Goal: Task Accomplishment & Management: Manage account settings

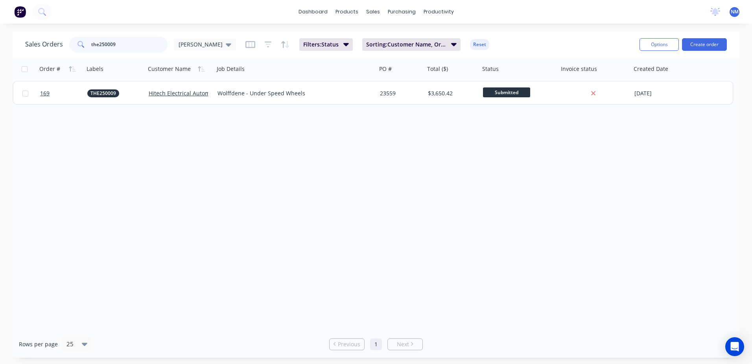
drag, startPoint x: 131, startPoint y: 41, endPoint x: 33, endPoint y: 37, distance: 97.6
click at [33, 37] on div "Sales Orders the250009 [PERSON_NAME]" at bounding box center [130, 45] width 211 height 16
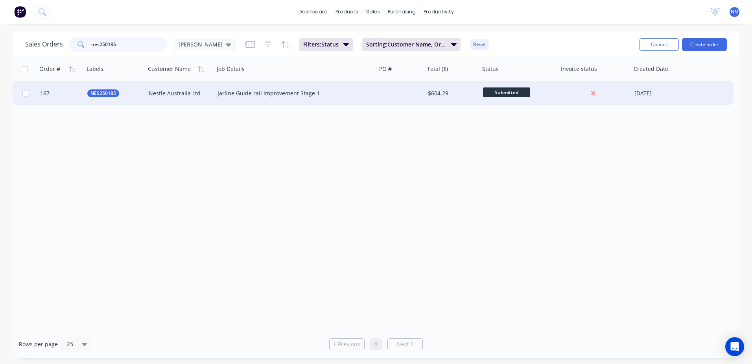
type input "nes250185"
click at [418, 92] on div at bounding box center [401, 93] width 48 height 24
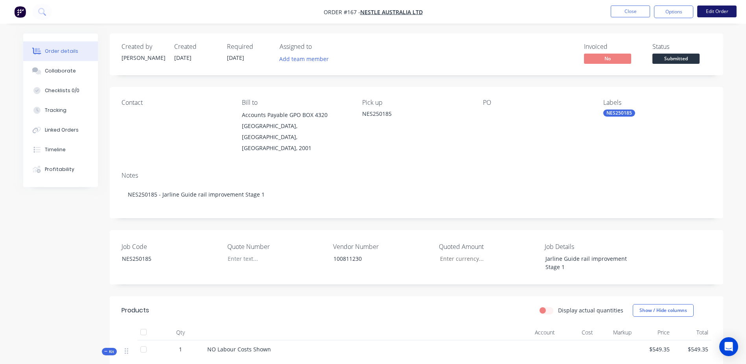
click at [718, 17] on button "Edit Order" at bounding box center [716, 12] width 39 height 12
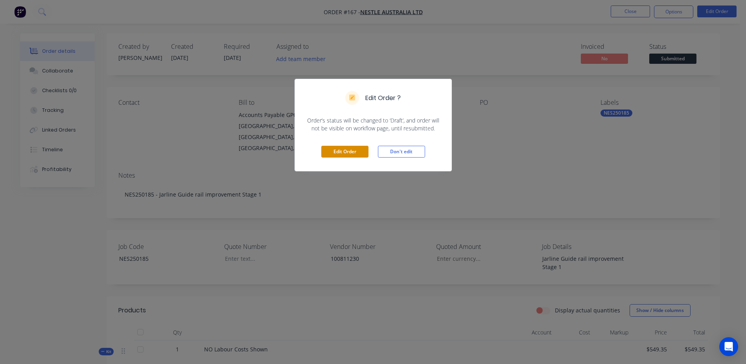
click at [334, 152] on button "Edit Order" at bounding box center [344, 152] width 47 height 12
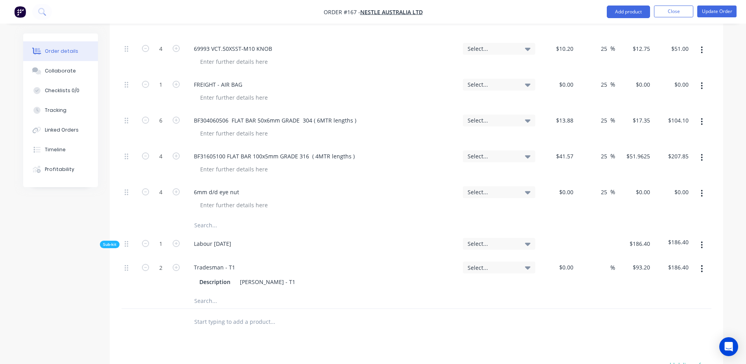
scroll to position [354, 0]
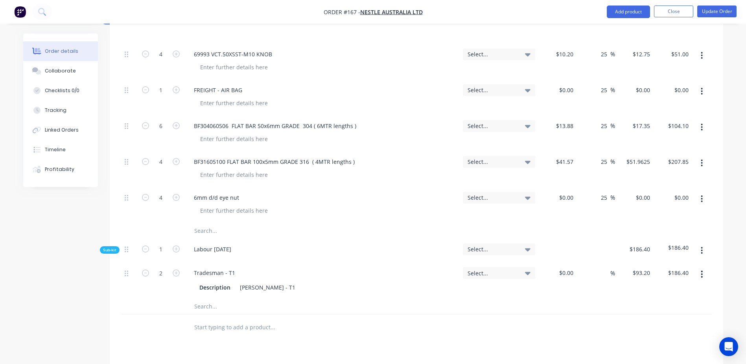
click at [206, 223] on input "text" at bounding box center [272, 231] width 157 height 16
drag, startPoint x: 287, startPoint y: 210, endPoint x: 176, endPoint y: 209, distance: 110.5
click at [176, 223] on div "80 x 8mm dome head cap screw" at bounding box center [417, 231] width 590 height 16
type input "B"
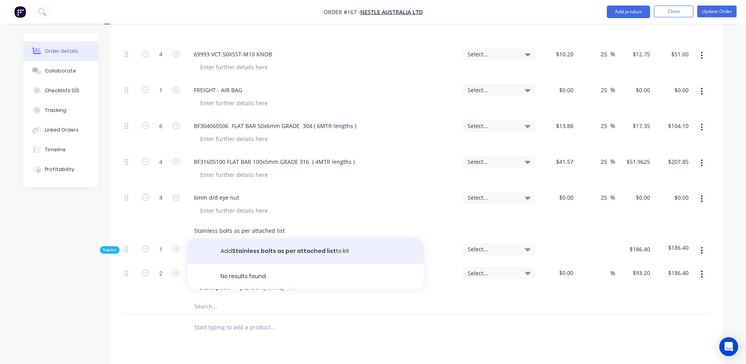
type input "Stainless bolts as per attached list"
click at [249, 238] on button "Add Stainless bolts as per attached list to kit" at bounding box center [306, 250] width 236 height 25
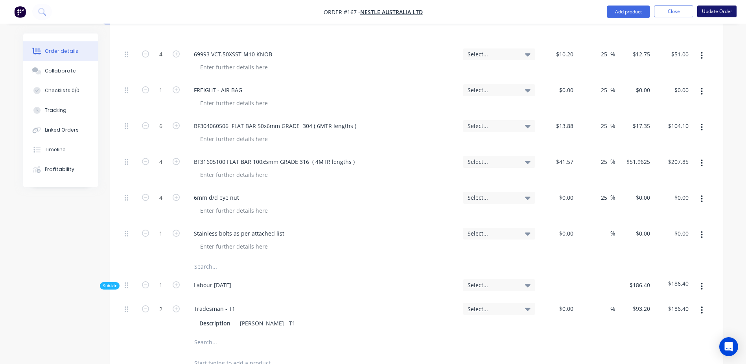
click at [710, 16] on button "Update Order" at bounding box center [716, 12] width 39 height 12
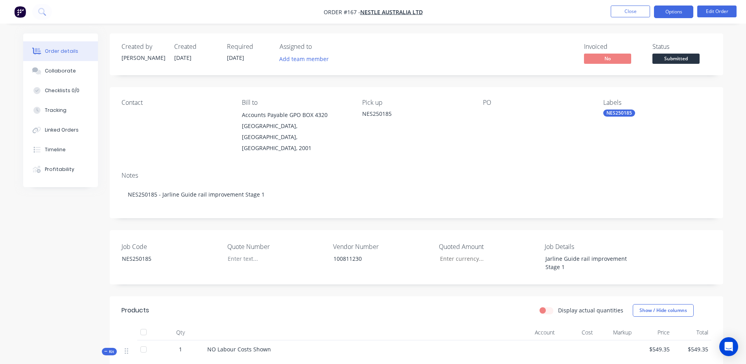
click at [675, 12] on button "Options" at bounding box center [673, 12] width 39 height 13
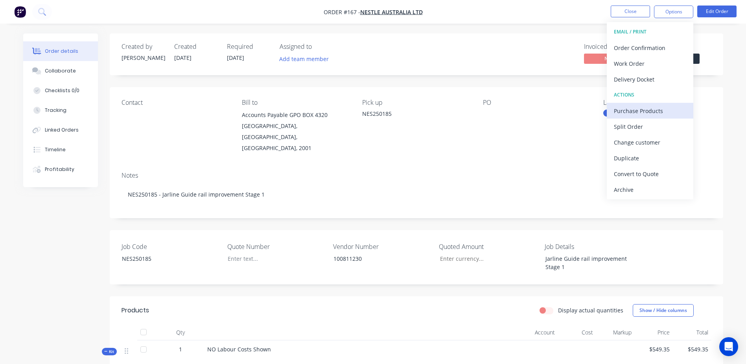
click at [668, 115] on div "Purchase Products" at bounding box center [650, 110] width 72 height 11
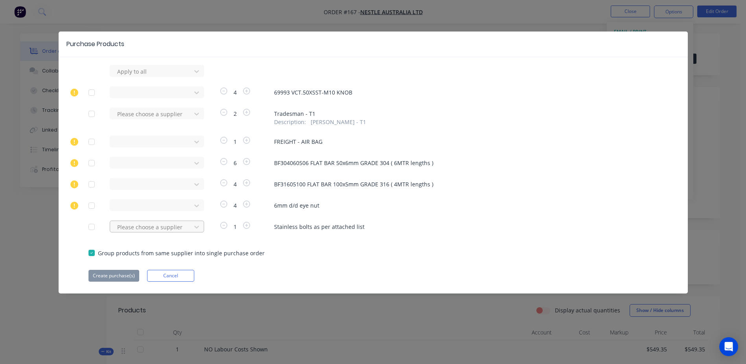
click at [143, 230] on div at bounding box center [151, 227] width 71 height 10
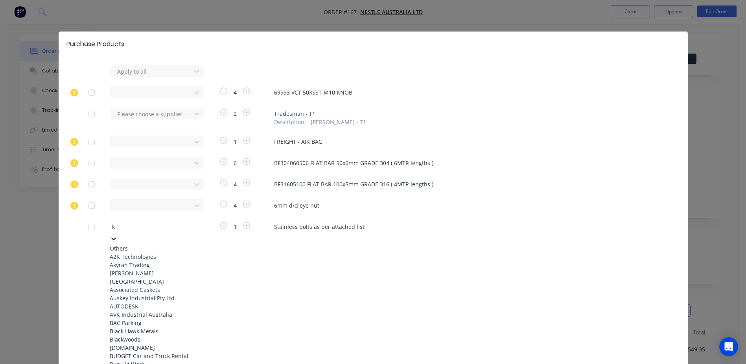
type input "kj"
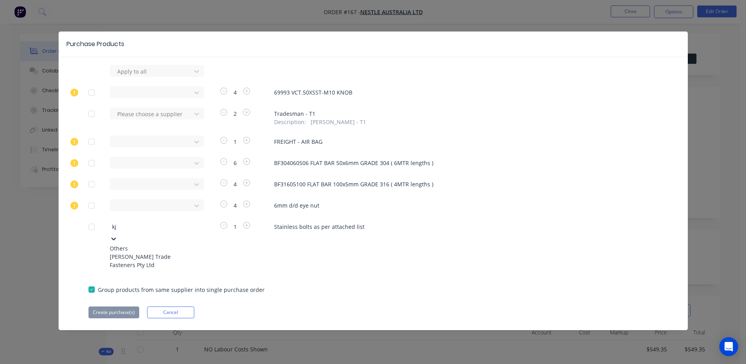
click at [165, 256] on div "[PERSON_NAME] Trade Fasteners Pty Ltd" at bounding box center [153, 260] width 87 height 17
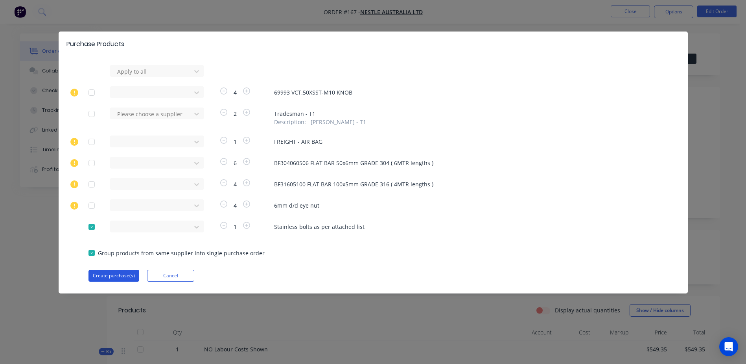
click at [116, 275] on button "Create purchase(s)" at bounding box center [114, 275] width 51 height 12
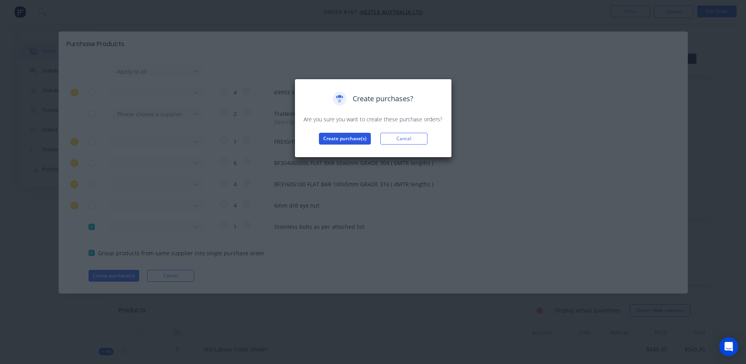
click at [339, 144] on button "Create purchase(s)" at bounding box center [345, 139] width 52 height 12
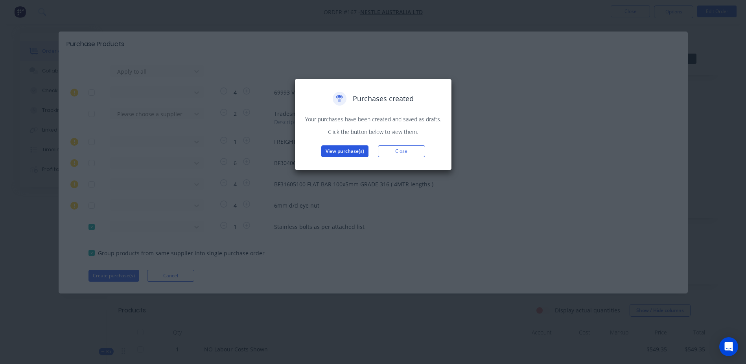
click at [334, 151] on button "View purchase(s)" at bounding box center [344, 151] width 47 height 12
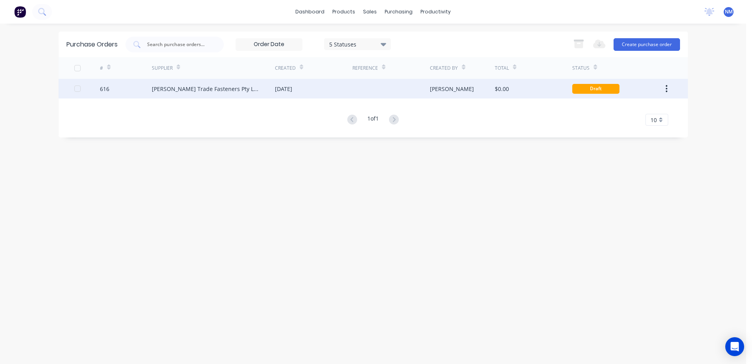
click at [529, 87] on div "$0.00" at bounding box center [533, 89] width 77 height 20
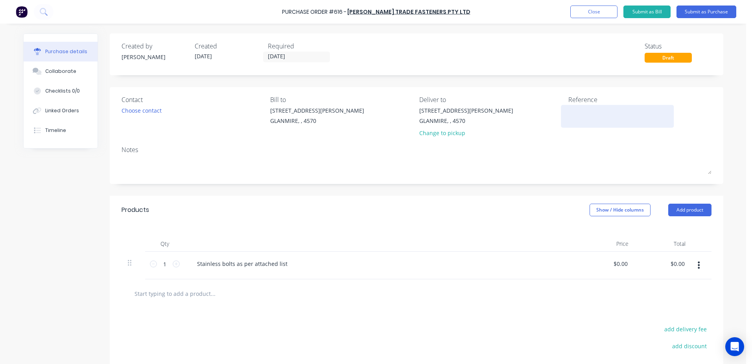
click at [568, 114] on div at bounding box center [617, 116] width 98 height 20
click at [575, 114] on textarea at bounding box center [617, 115] width 98 height 18
type textarea "N"
type textarea "x"
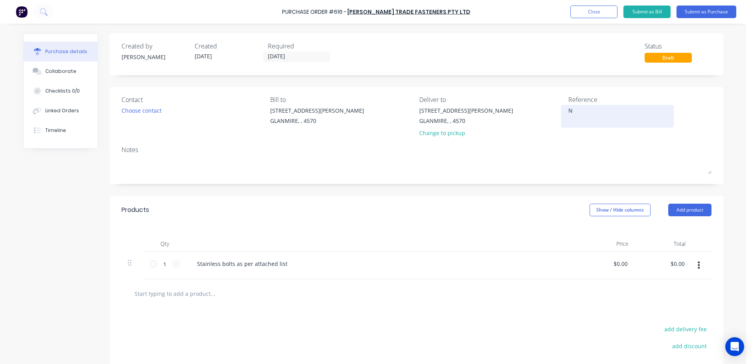
type textarea "NE"
type textarea "x"
type textarea "NES"
type textarea "x"
type textarea "NES2"
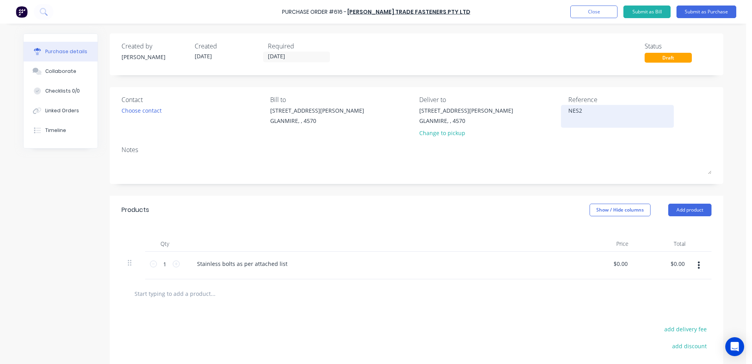
type textarea "x"
type textarea "NES25"
type textarea "x"
type textarea "NES250"
type textarea "x"
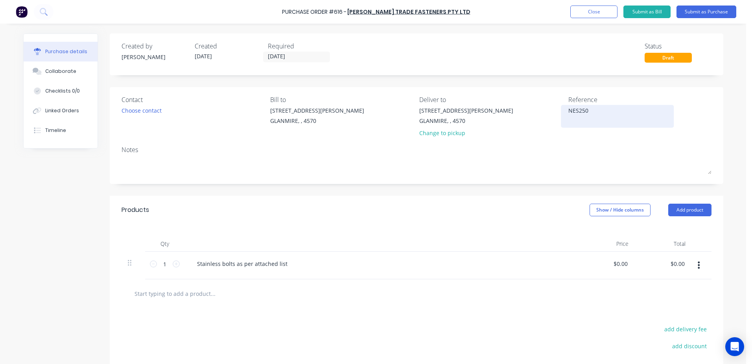
type textarea "NES2501"
type textarea "x"
type textarea "NES25018"
type textarea "x"
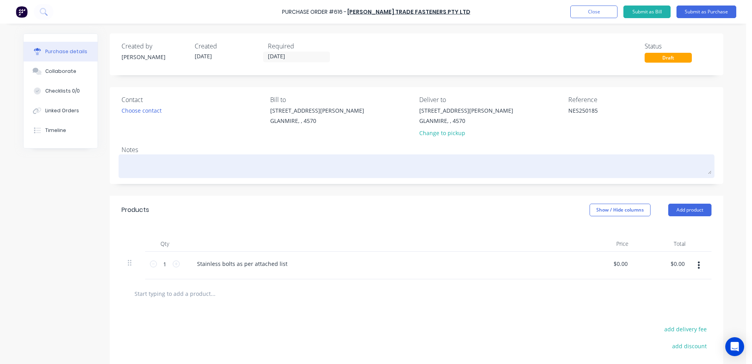
type textarea "NES250185"
type textarea "x"
type textarea "NES250185"
click at [125, 157] on textarea at bounding box center [417, 165] width 590 height 18
type textarea "x"
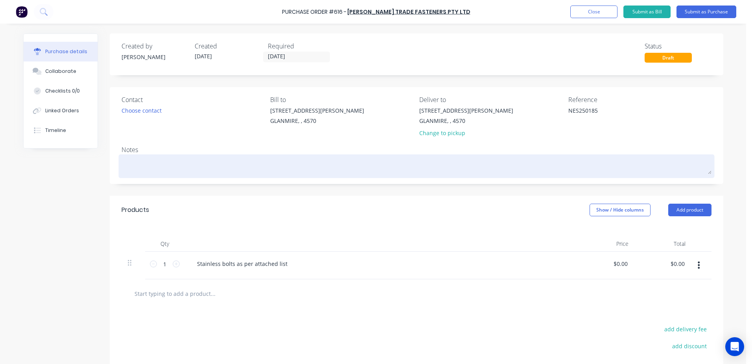
type textarea "N"
type textarea "x"
type textarea "NE"
type textarea "x"
type textarea "NES"
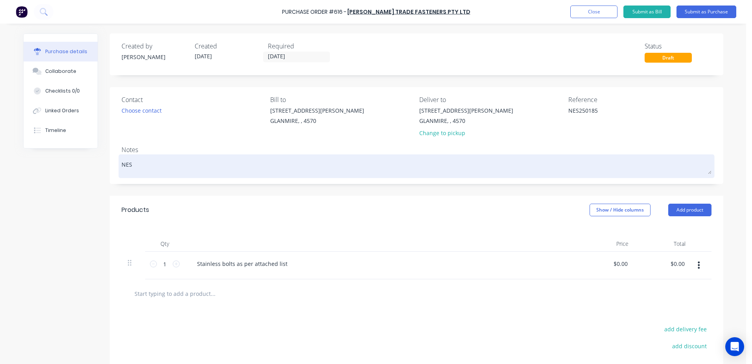
type textarea "x"
type textarea "NES2"
type textarea "x"
type textarea "NES25"
type textarea "x"
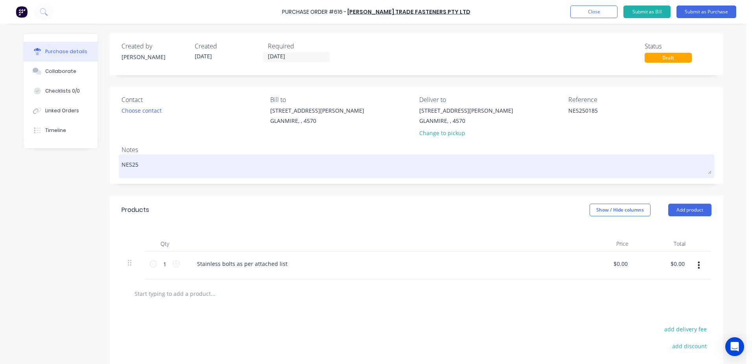
type textarea "NES250"
type textarea "x"
type textarea "NES2501"
type textarea "x"
type textarea "NES25018"
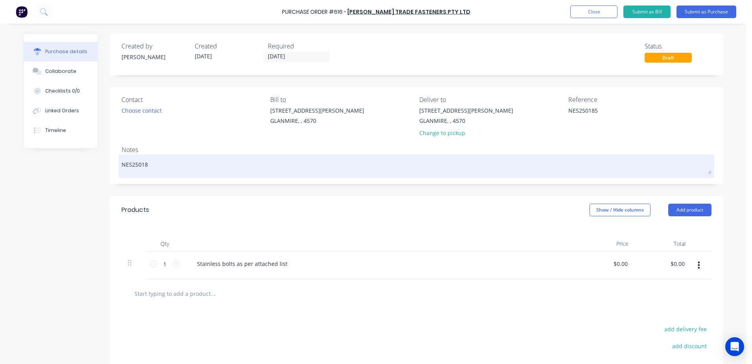
type textarea "x"
type textarea "NES250185"
type textarea "x"
type textarea "NES250185"
type textarea "x"
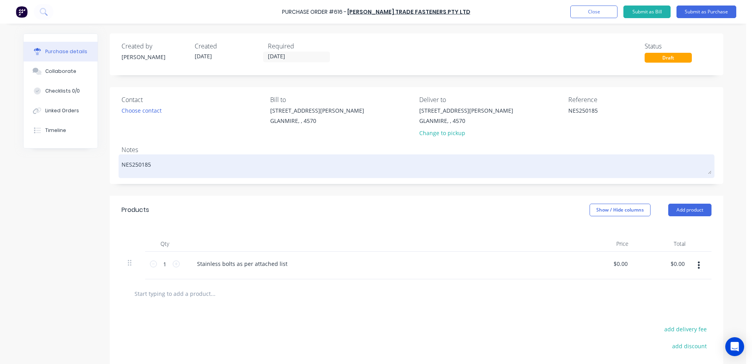
type textarea "NES250185 -"
type textarea "x"
type textarea "NES250185 -"
type textarea "x"
type textarea "NES250185 - t"
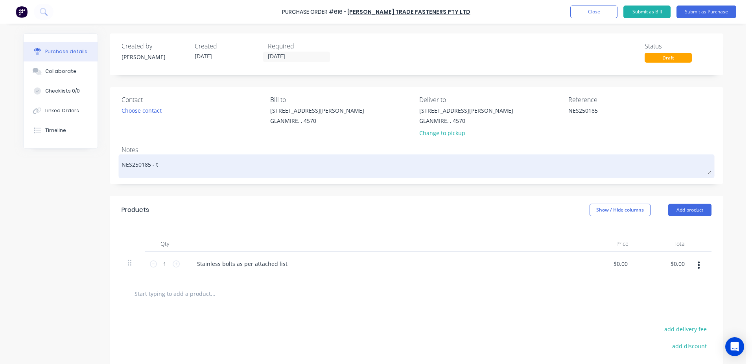
type textarea "x"
type textarea "NES250185 - tr"
type textarea "x"
type textarea "NES250185 - tre"
type textarea "x"
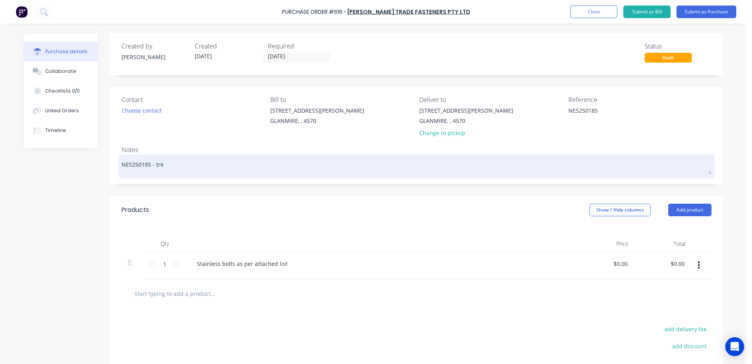
type textarea "NES250185 - trev"
type textarea "x"
type textarea "NES250185 - trevo"
type textarea "x"
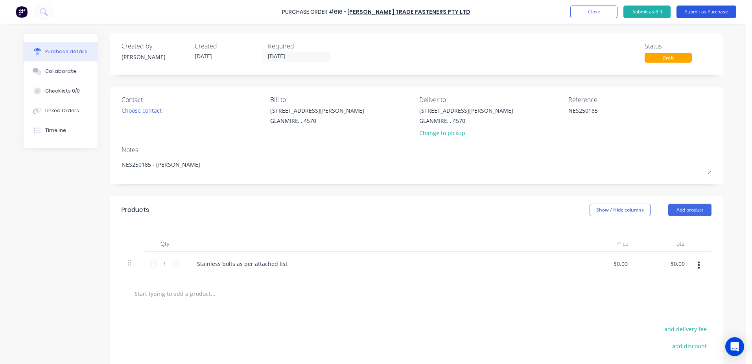
type textarea "NES250185 - [PERSON_NAME]"
type textarea "x"
type textarea "NES250185 - [PERSON_NAME]"
click at [699, 12] on button "Submit as Purchase" at bounding box center [707, 12] width 60 height 13
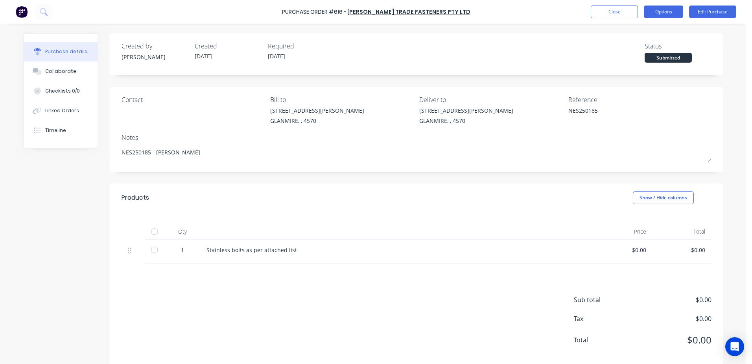
click at [670, 13] on button "Options" at bounding box center [663, 12] width 39 height 13
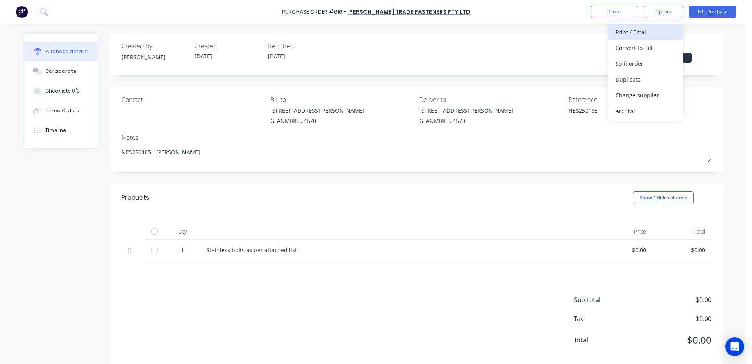
click at [659, 30] on div "Print / Email" at bounding box center [646, 31] width 61 height 11
click at [646, 44] on div "With pricing" at bounding box center [646, 47] width 61 height 11
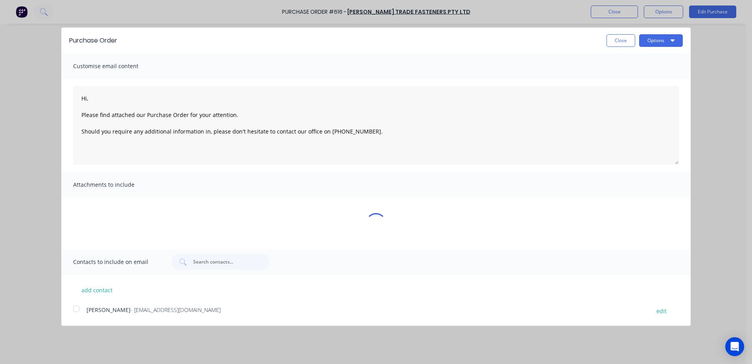
type textarea "x"
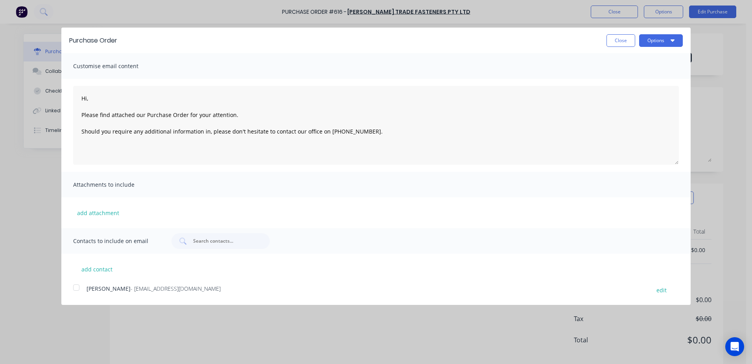
click at [74, 288] on div at bounding box center [76, 287] width 16 height 16
type textarea "Hi, Please find attached our Purchase Order for your attention. Should you requ…"
click at [645, 38] on button "Options" at bounding box center [661, 40] width 44 height 13
click at [637, 74] on div "Email" at bounding box center [645, 75] width 61 height 11
type textarea "x"
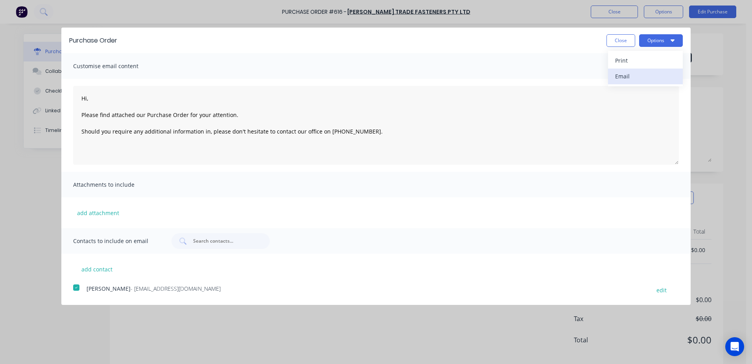
type textarea "Hi, Please find attached our Purchase Order for your attention. Should you requ…"
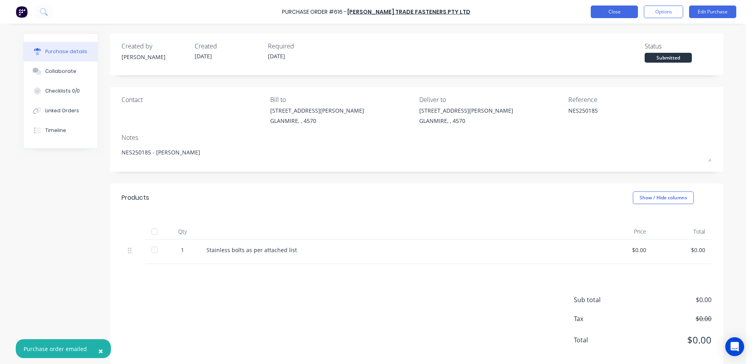
click at [627, 11] on button "Close" at bounding box center [614, 12] width 47 height 13
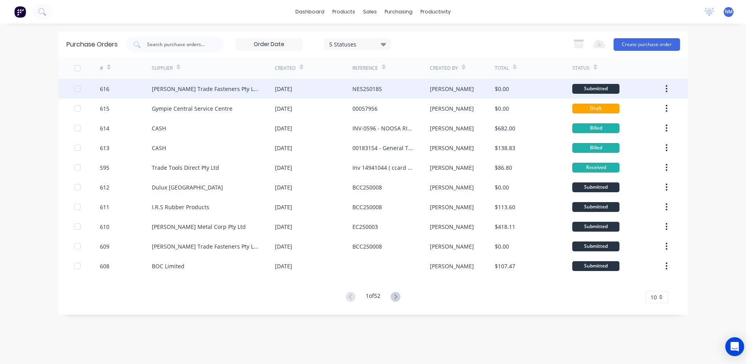
click at [418, 89] on div "NES250185" at bounding box center [390, 89] width 77 height 20
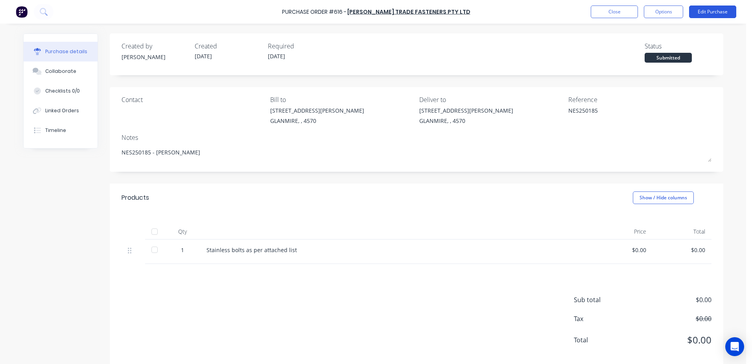
click at [705, 12] on button "Edit Purchase" at bounding box center [712, 12] width 47 height 13
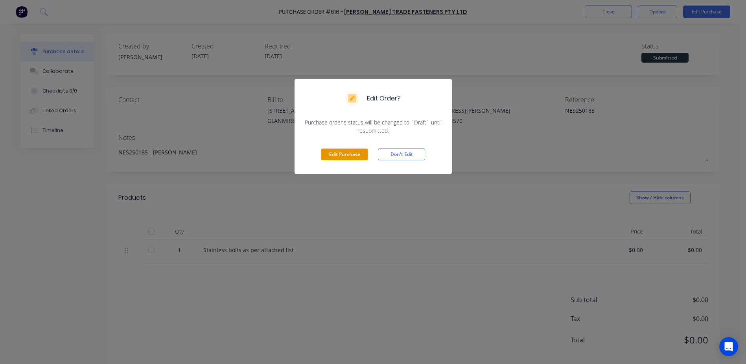
click at [349, 157] on button "Edit Purchase" at bounding box center [344, 154] width 47 height 12
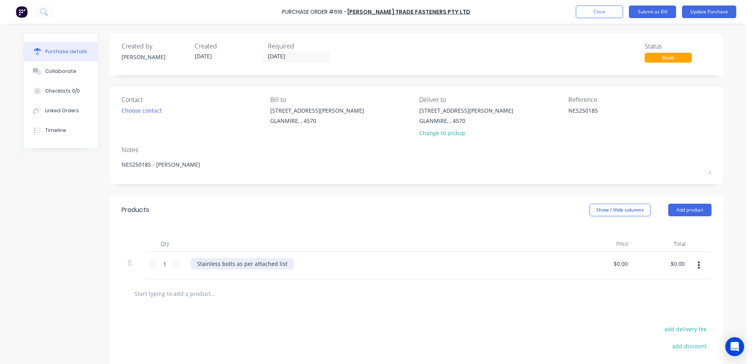
type textarea "x"
click at [285, 264] on div "Stainless bolts as per attached list" at bounding box center [242, 263] width 103 height 11
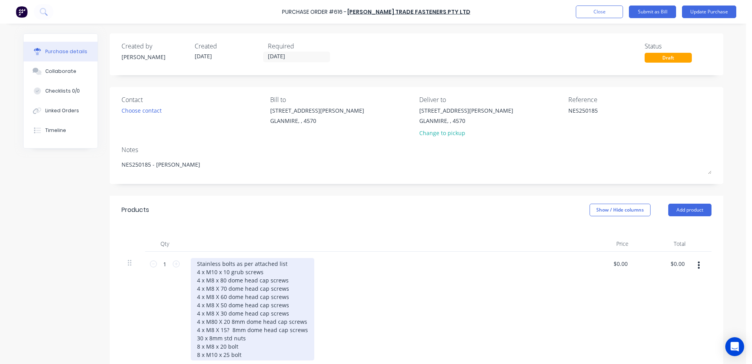
click at [290, 267] on div "Stainless bolts as per attached list 4 x M10 x 10 grub screws 4 x M8 x 80 dome …" at bounding box center [253, 309] width 124 height 102
click at [324, 275] on div "Stainless bolts as per attached list - ALL STAINLESS 4 x M10 x 10 grub screws 4…" at bounding box center [264, 309] width 147 height 102
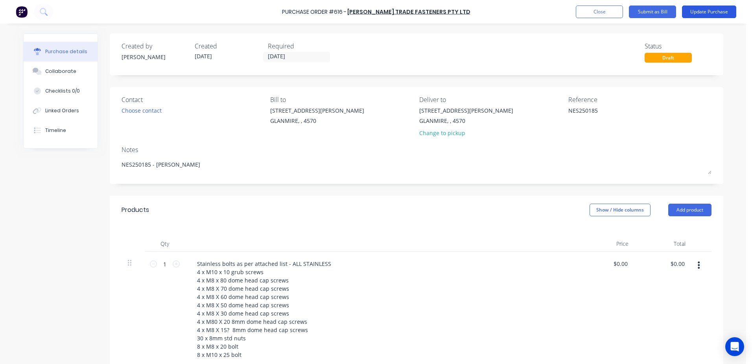
click at [701, 7] on button "Update Purchase" at bounding box center [709, 12] width 54 height 13
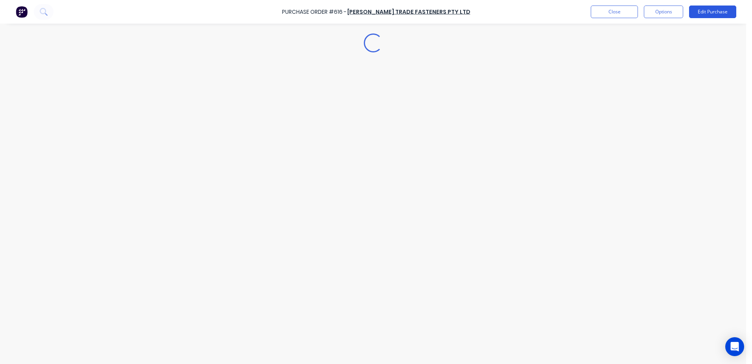
type textarea "x"
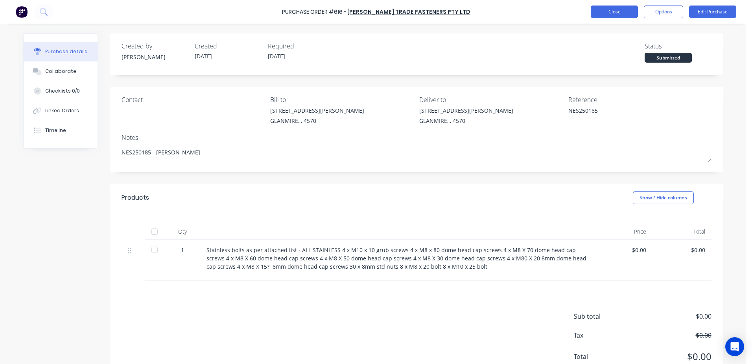
click at [601, 11] on button "Close" at bounding box center [614, 12] width 47 height 13
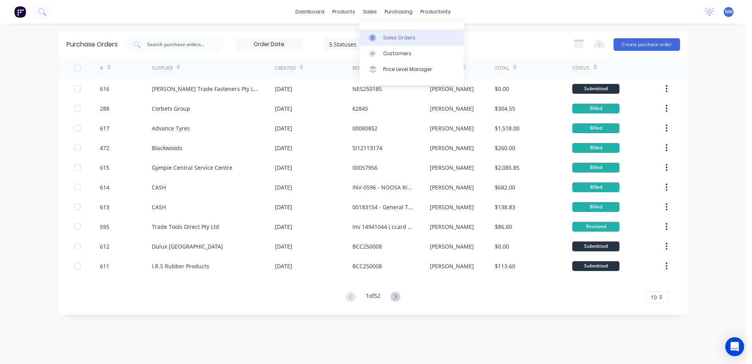
click at [388, 35] on div "Sales Orders" at bounding box center [399, 37] width 32 height 7
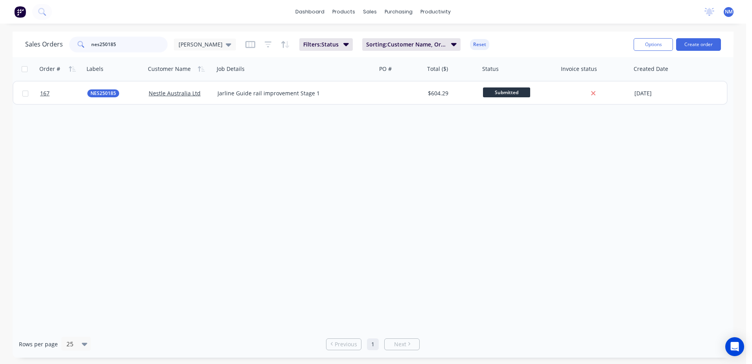
drag, startPoint x: 131, startPoint y: 40, endPoint x: 81, endPoint y: 53, distance: 51.5
click at [81, 53] on div "Sales Orders nes250185 Neil Filters: Status Sorting: Customer Name, Order # Res…" at bounding box center [326, 44] width 602 height 19
type input "bcc250007"
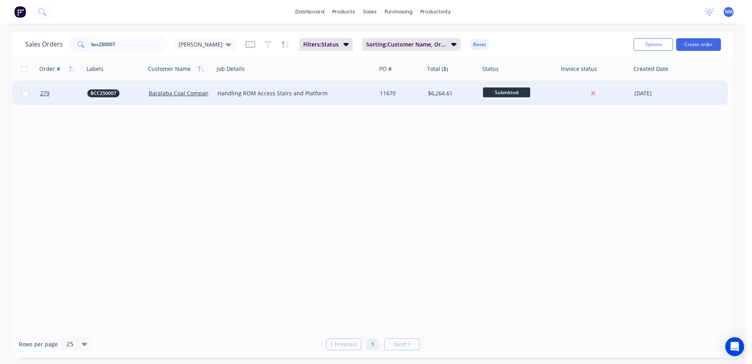
click at [417, 89] on div "11670" at bounding box center [401, 93] width 48 height 24
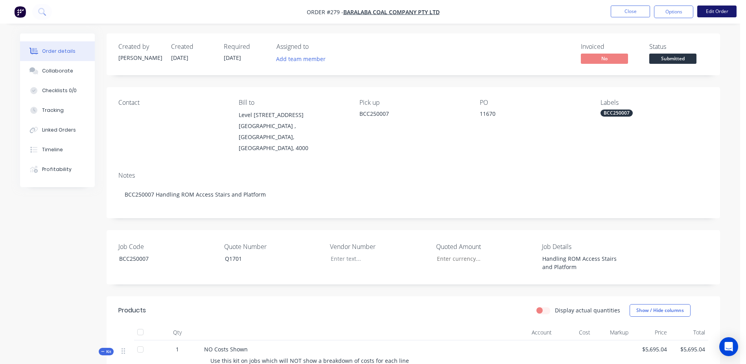
click at [718, 11] on button "Edit Order" at bounding box center [716, 12] width 39 height 12
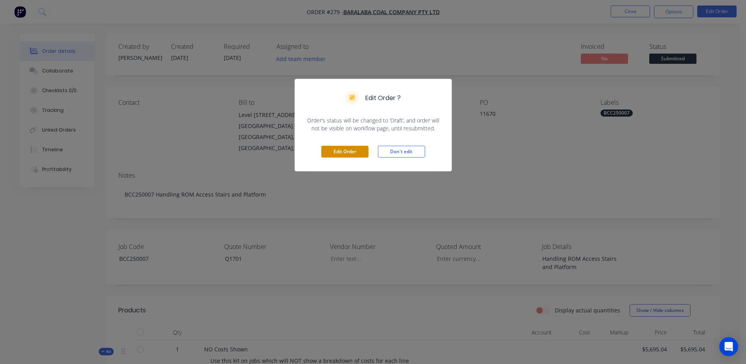
click at [344, 153] on button "Edit Order" at bounding box center [344, 152] width 47 height 12
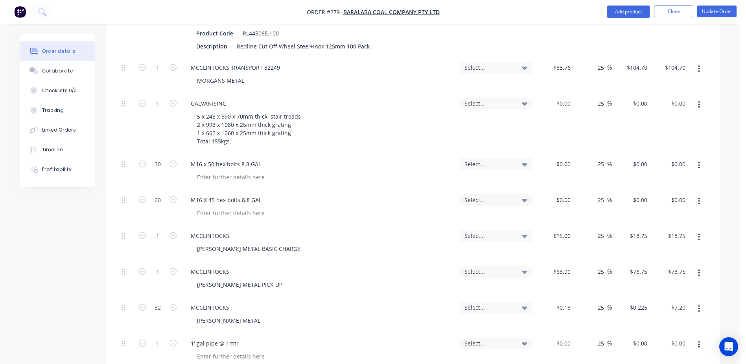
scroll to position [1220, 0]
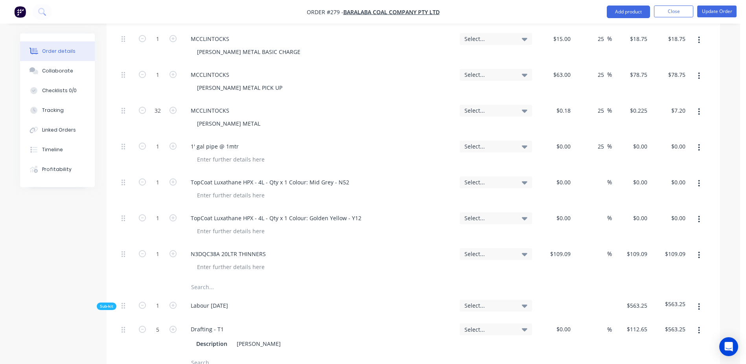
click at [205, 279] on input "text" at bounding box center [269, 287] width 157 height 16
click at [203, 279] on input "text" at bounding box center [269, 287] width 157 height 16
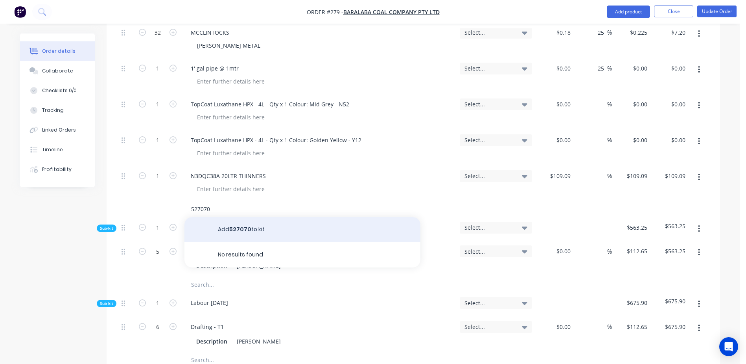
scroll to position [1298, 0]
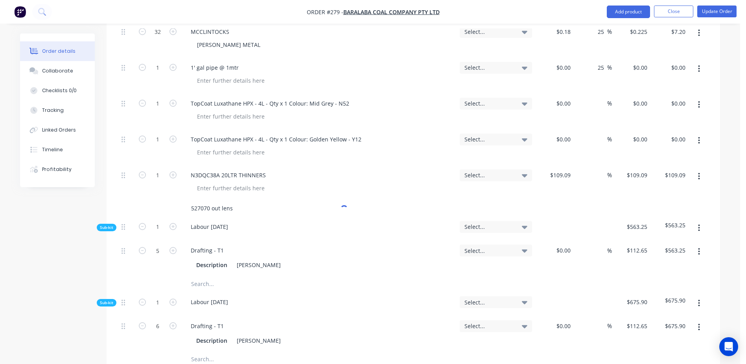
type input "527070 out lens"
click at [243, 216] on div "Labour 26/08/25" at bounding box center [318, 228] width 275 height 24
click at [214, 200] on input "527070 out lens" at bounding box center [269, 208] width 157 height 16
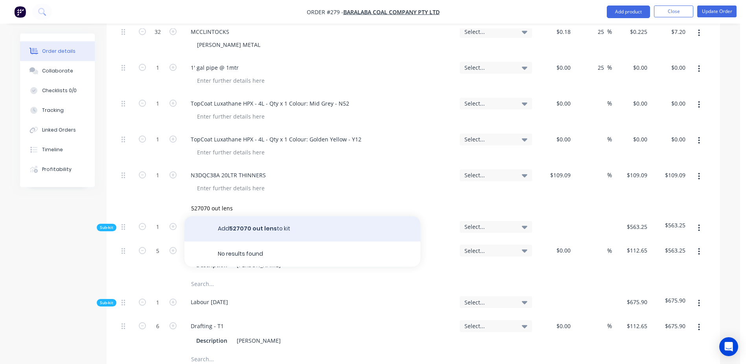
click at [259, 216] on button "Add 527070 out lens to kit" at bounding box center [303, 228] width 236 height 25
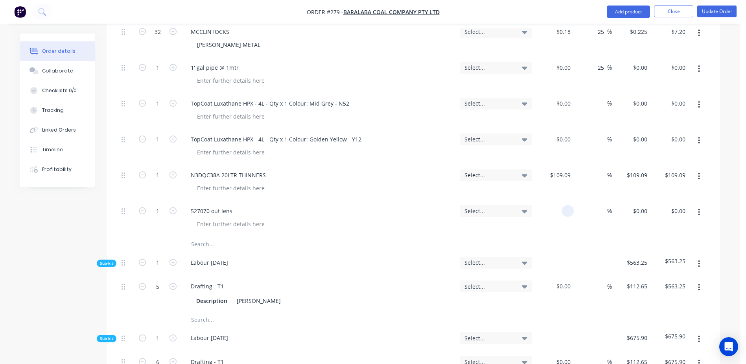
drag, startPoint x: 564, startPoint y: 190, endPoint x: 555, endPoint y: 202, distance: 15.2
click at [564, 205] on div at bounding box center [568, 210] width 12 height 11
type input "$7.50"
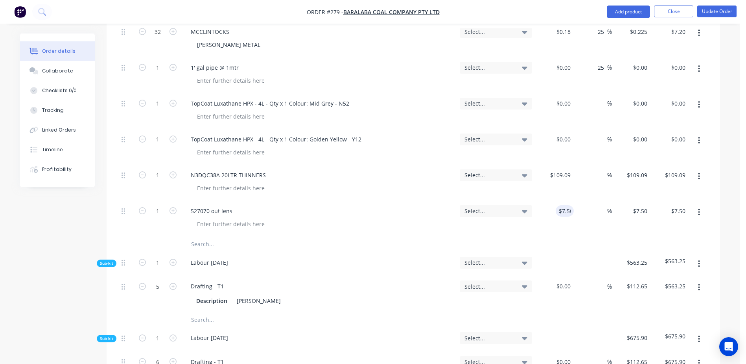
click at [201, 236] on input "text" at bounding box center [269, 244] width 157 height 16
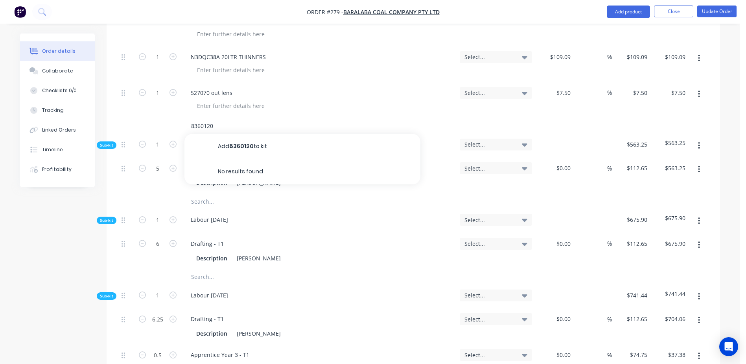
scroll to position [1338, 0]
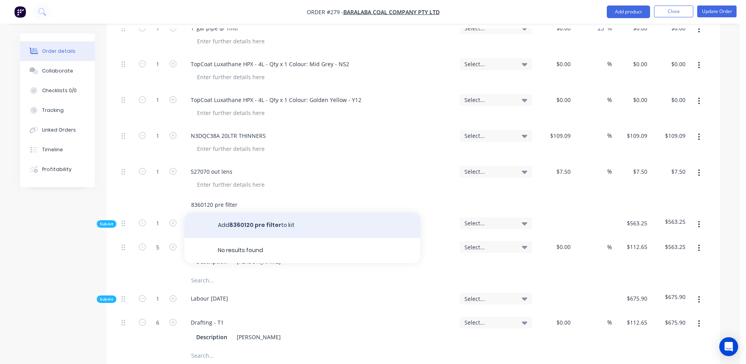
type input "8360120 pre filter"
click at [261, 212] on button "Add 8360120 pre filter to kit" at bounding box center [303, 224] width 236 height 25
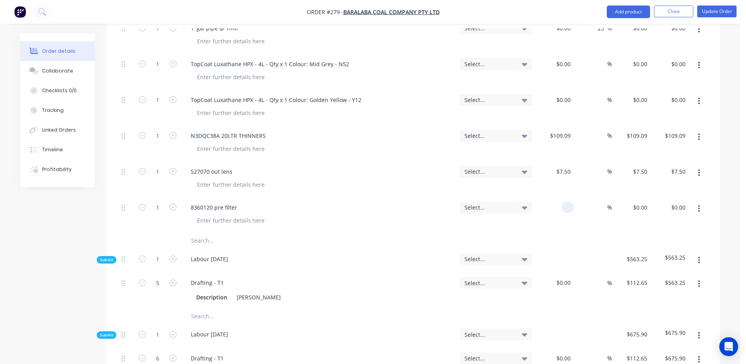
click at [565, 201] on input at bounding box center [569, 206] width 9 height 11
type input "$5.00"
click at [198, 232] on input "text" at bounding box center [269, 240] width 157 height 16
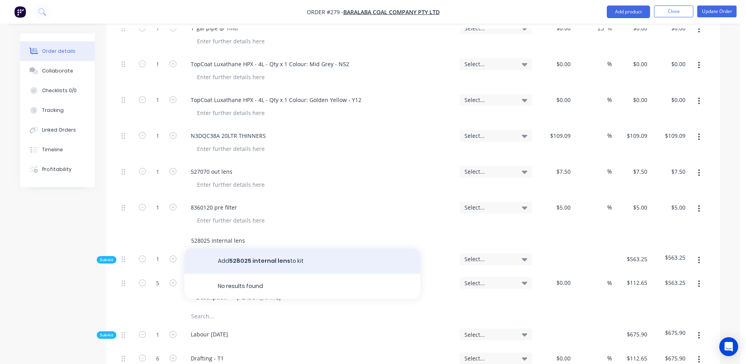
type input "528025 internal lens"
click at [262, 248] on button "Add 528025 internal lens to kit" at bounding box center [303, 260] width 236 height 25
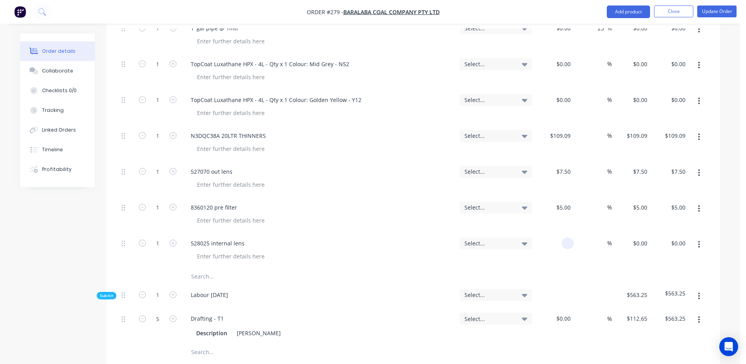
click at [568, 237] on input at bounding box center [569, 242] width 9 height 11
type input "$17.00"
click at [192, 268] on input "text" at bounding box center [269, 276] width 157 height 16
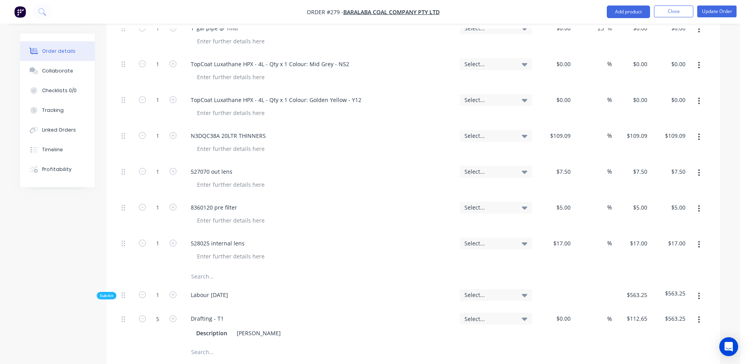
click at [212, 268] on input "text" at bounding box center [269, 276] width 157 height 16
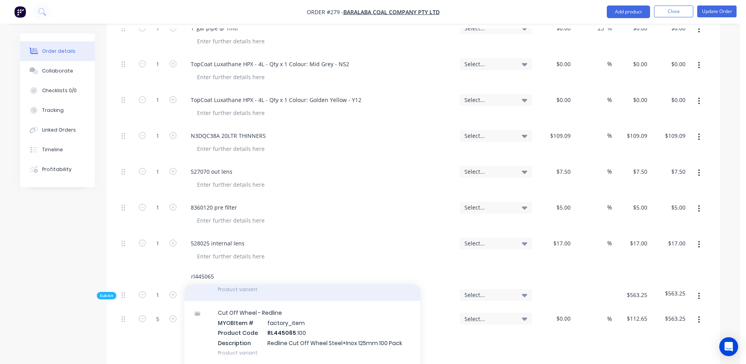
scroll to position [79, 0]
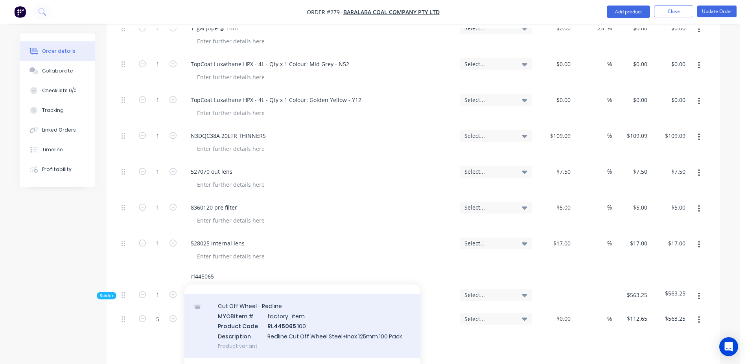
type input "rl445065"
click at [285, 306] on div "Cut Off Wheel - Redline MYOB Item # factory_item Product Code RL445065 .100 Des…" at bounding box center [303, 325] width 236 height 63
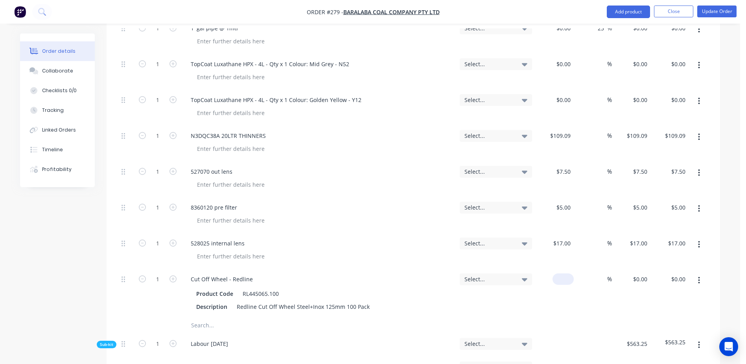
click at [559, 268] on div "$0.00" at bounding box center [554, 292] width 39 height 49
type input "$0.90"
click at [175, 275] on icon "button" at bounding box center [173, 278] width 7 height 7
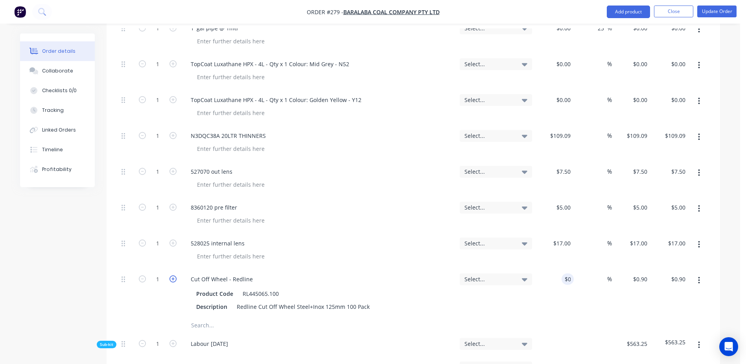
type input "2"
type input "$1.80"
click at [175, 275] on icon "button" at bounding box center [173, 278] width 7 height 7
type input "3"
type input "$2.70"
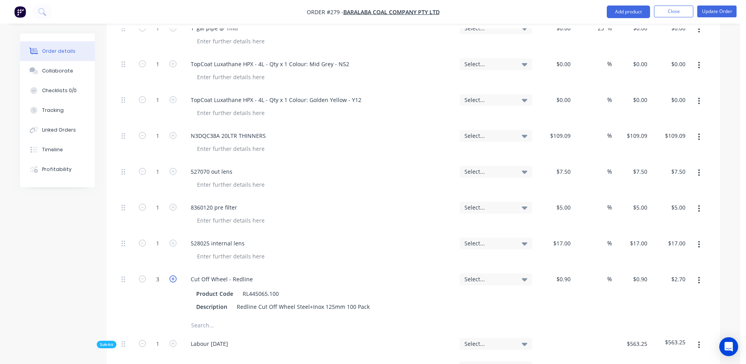
click at [175, 275] on icon "button" at bounding box center [173, 278] width 7 height 7
type input "4"
type input "$3.60"
click at [175, 275] on icon "button" at bounding box center [173, 278] width 7 height 7
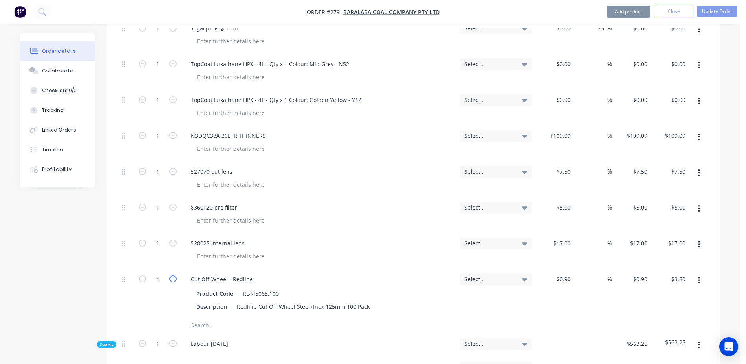
type input "6"
type input "$5.40"
click at [211, 317] on input "text" at bounding box center [269, 325] width 157 height 16
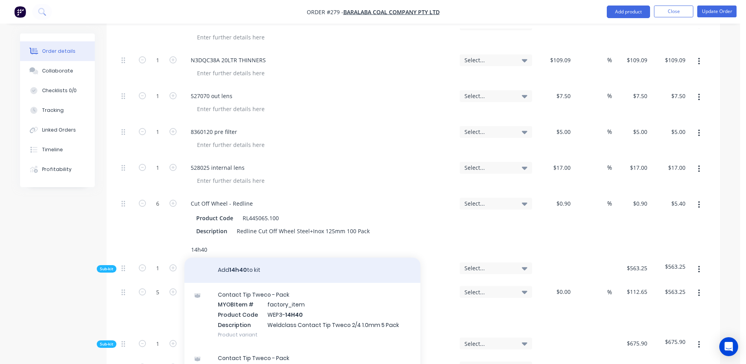
scroll to position [1416, 0]
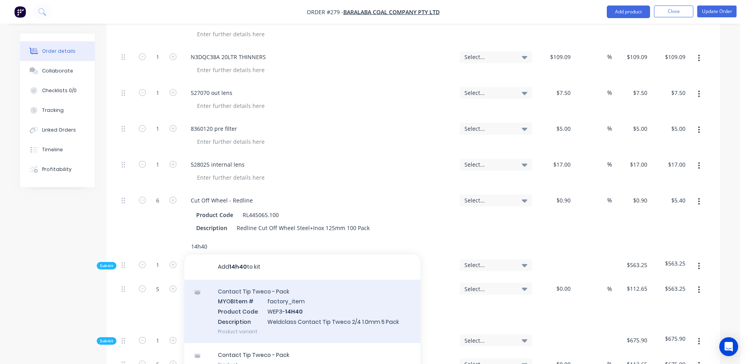
type input "14h40"
click at [297, 287] on div "Contact Tip Tweco - Pack MYOB Item # factory_item Product Code WEP3- 14H40 Desc…" at bounding box center [303, 310] width 236 height 63
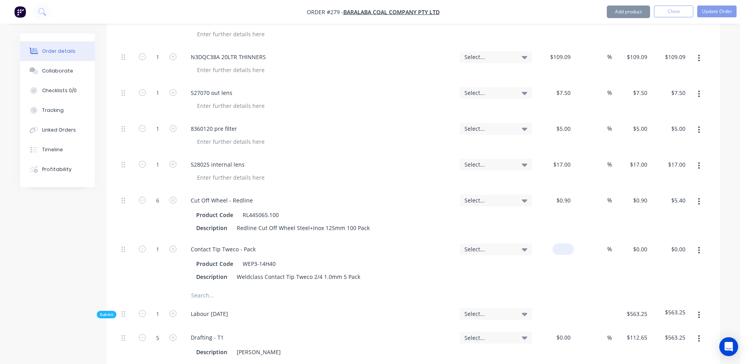
click at [563, 238] on div "$0.00" at bounding box center [554, 262] width 39 height 49
type input "$0.85"
click at [721, 11] on button "Update Order" at bounding box center [716, 12] width 39 height 12
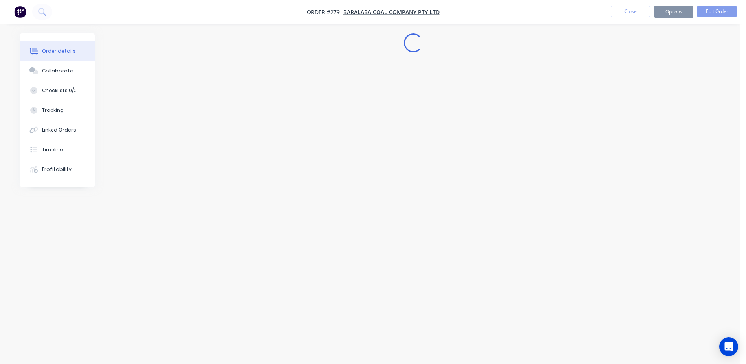
scroll to position [0, 0]
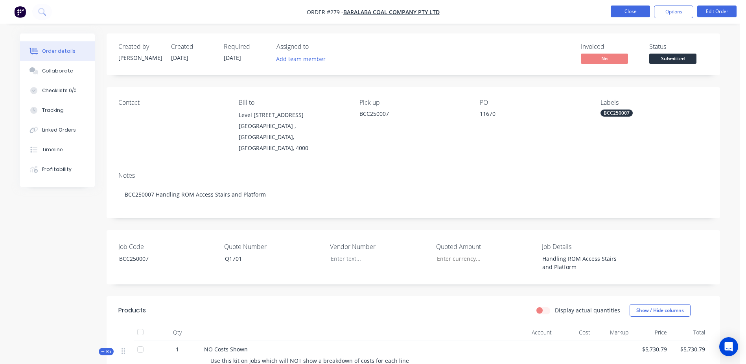
click at [635, 13] on button "Close" at bounding box center [630, 12] width 39 height 12
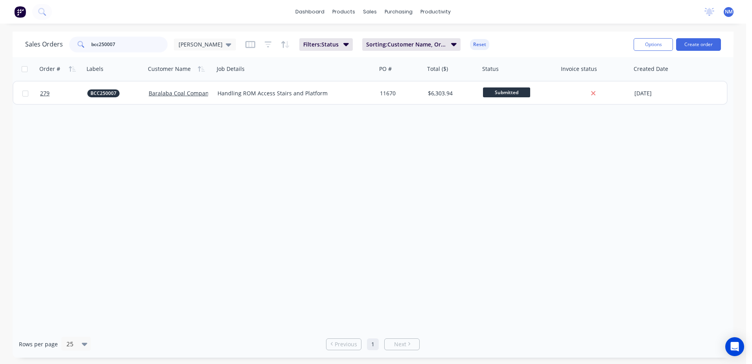
drag, startPoint x: 121, startPoint y: 41, endPoint x: 40, endPoint y: 47, distance: 81.3
click at [40, 47] on div "Sales Orders bcc250007 Neil" at bounding box center [130, 45] width 211 height 16
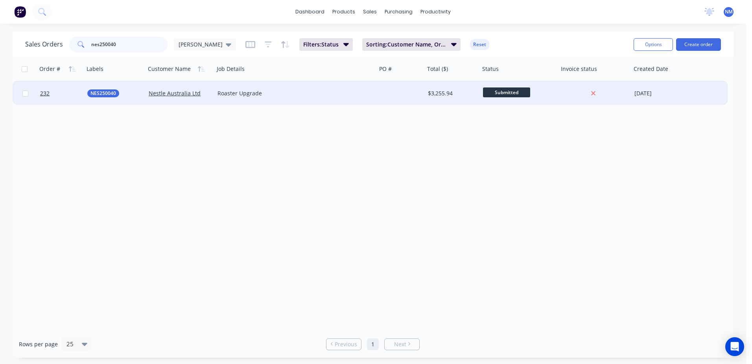
type input "nes250040"
click at [416, 93] on div at bounding box center [401, 93] width 48 height 24
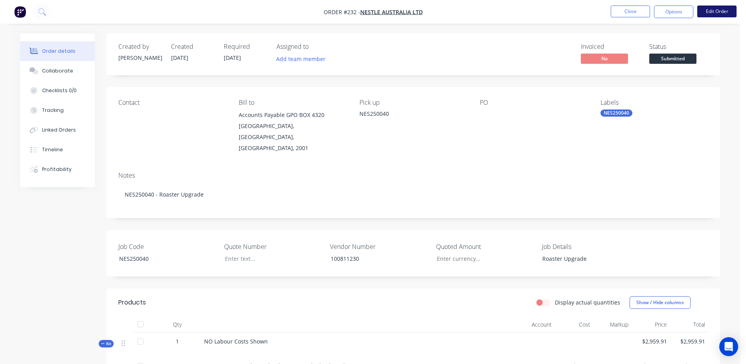
click at [731, 11] on button "Edit Order" at bounding box center [716, 12] width 39 height 12
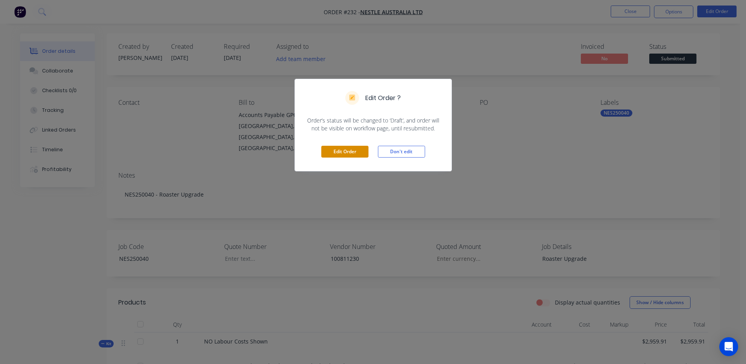
click at [340, 150] on button "Edit Order" at bounding box center [344, 152] width 47 height 12
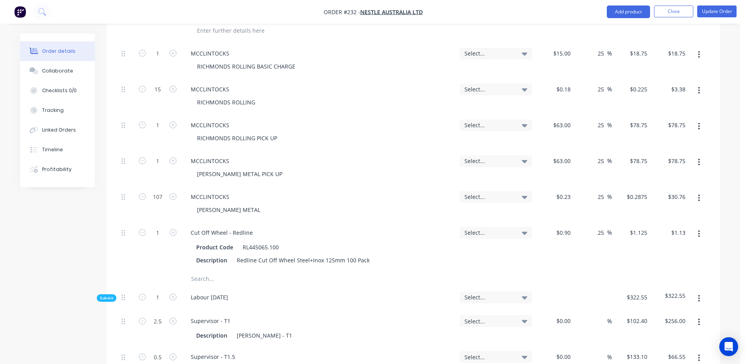
scroll to position [1102, 0]
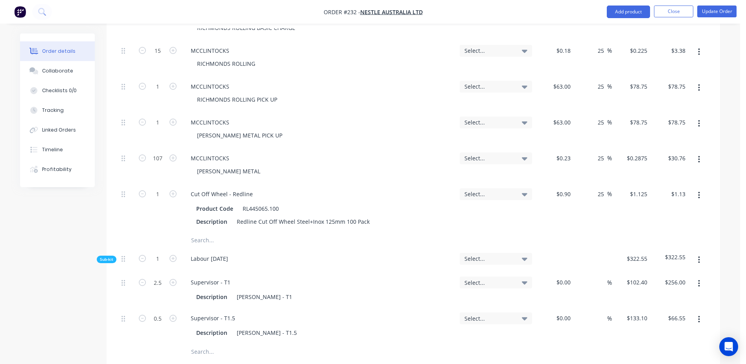
click at [199, 232] on input "text" at bounding box center [269, 240] width 157 height 16
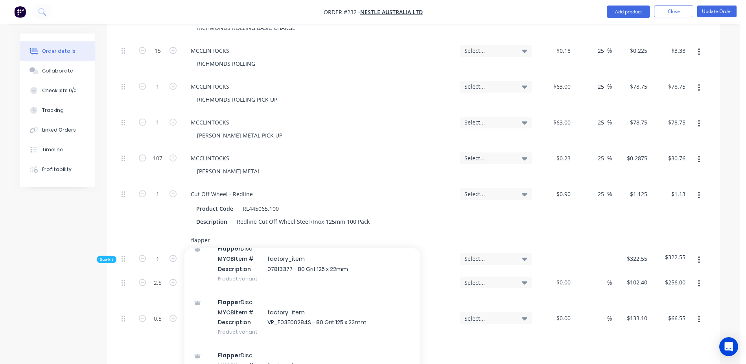
scroll to position [79, 0]
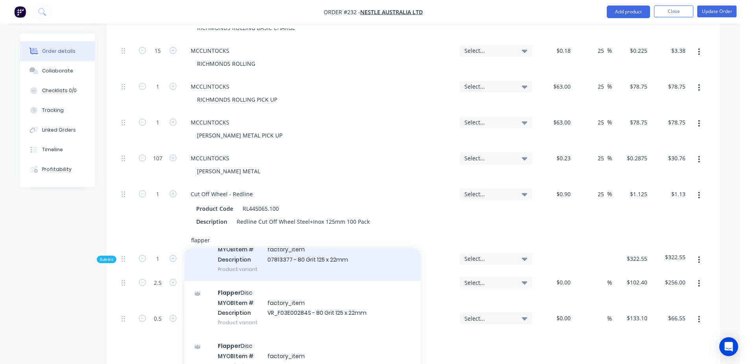
type input "flapper"
click at [316, 239] on div "Flapper Disc MYOB Item # factory_item Description 07813377 - 80 Grit 125 x 22mm…" at bounding box center [303, 253] width 236 height 53
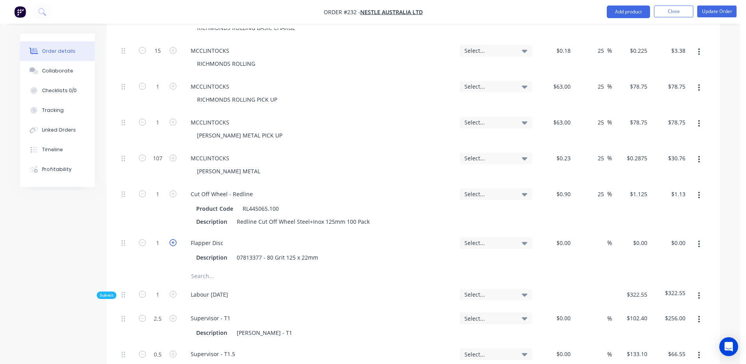
click at [175, 239] on icon "button" at bounding box center [173, 242] width 7 height 7
type input "2"
click at [557, 232] on div at bounding box center [554, 250] width 39 height 36
type input "$4.40"
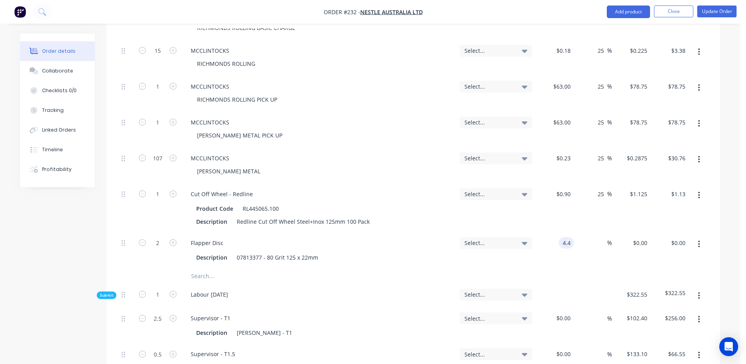
type input "$8.80"
click at [199, 268] on input "text" at bounding box center [269, 276] width 157 height 16
click at [727, 6] on button "Update Order" at bounding box center [716, 12] width 39 height 12
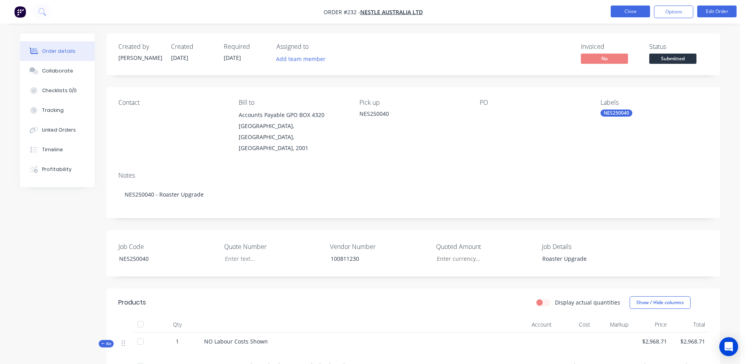
click at [626, 13] on button "Close" at bounding box center [630, 12] width 39 height 12
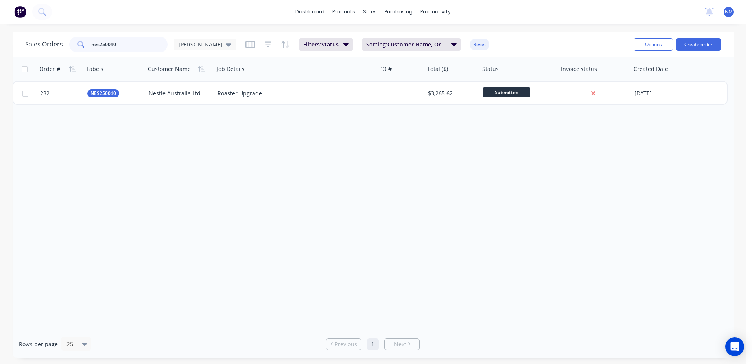
drag, startPoint x: 129, startPoint y: 49, endPoint x: 89, endPoint y: 45, distance: 40.7
click at [89, 45] on div "nes250040" at bounding box center [118, 45] width 98 height 16
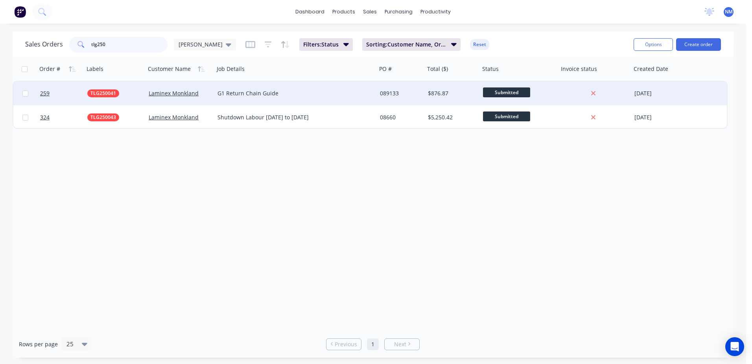
type input "tlg250"
click at [423, 94] on div "089133" at bounding box center [401, 93] width 48 height 24
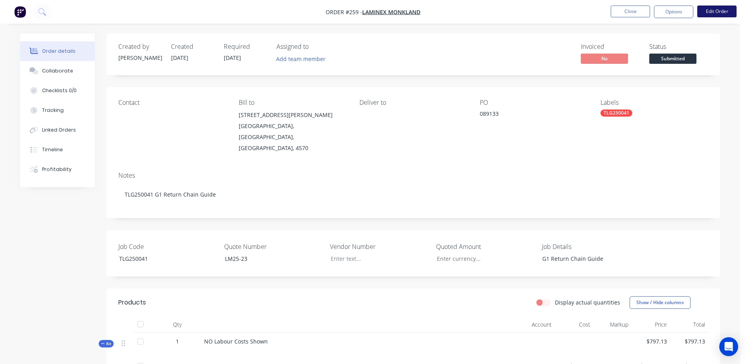
click at [716, 13] on button "Edit Order" at bounding box center [716, 12] width 39 height 12
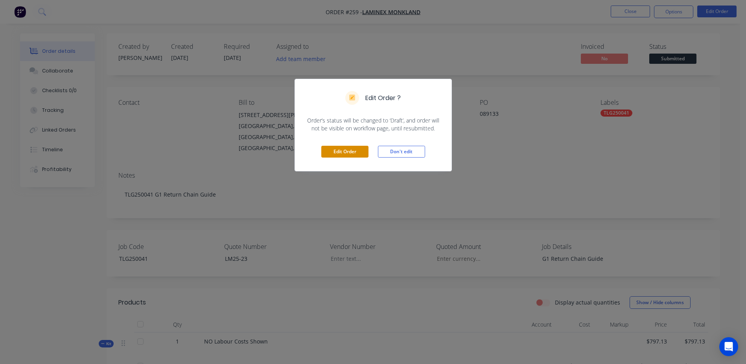
click at [351, 153] on button "Edit Order" at bounding box center [344, 152] width 47 height 12
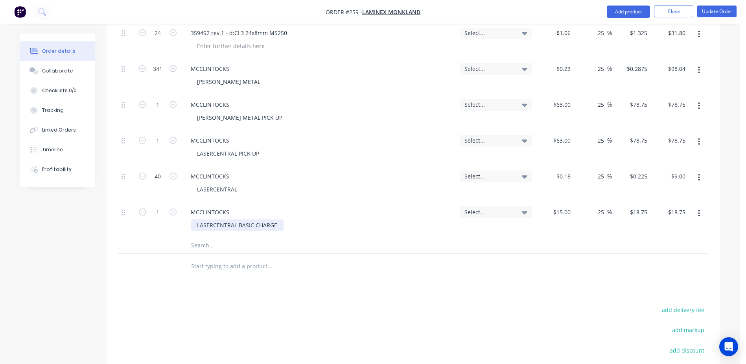
scroll to position [511, 0]
click at [201, 236] on input "text" at bounding box center [269, 244] width 157 height 16
drag, startPoint x: 205, startPoint y: 220, endPoint x: 223, endPoint y: 220, distance: 18.1
click at [209, 236] on input "text" at bounding box center [269, 244] width 157 height 16
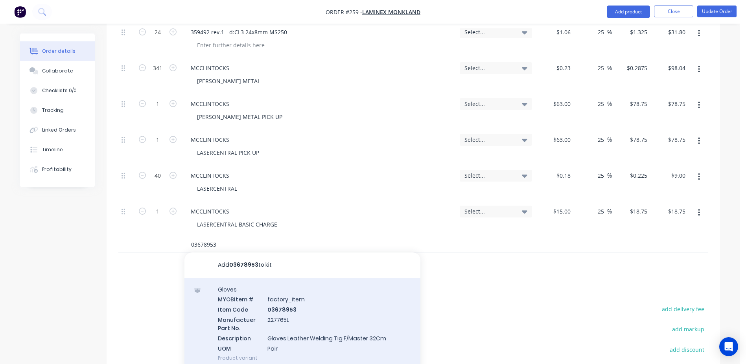
type input "03678953"
click at [279, 292] on div "Gloves MYOB Item # factory_item Item Code 03678953 Manufactuer Part No. 227765L…" at bounding box center [303, 323] width 236 height 92
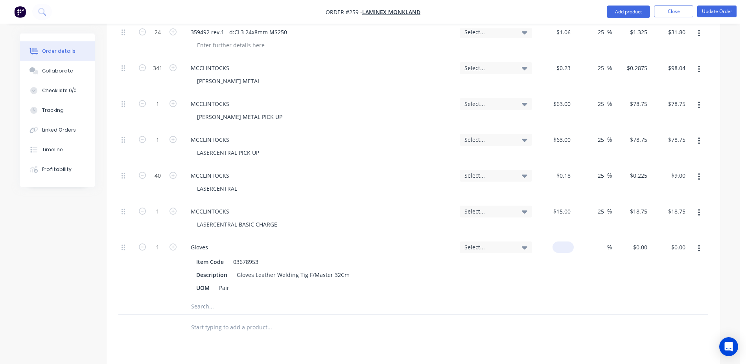
click at [557, 236] on div "$0.00" at bounding box center [554, 267] width 39 height 62
type input "$24.55"
click at [220, 298] on input "text" at bounding box center [269, 306] width 157 height 16
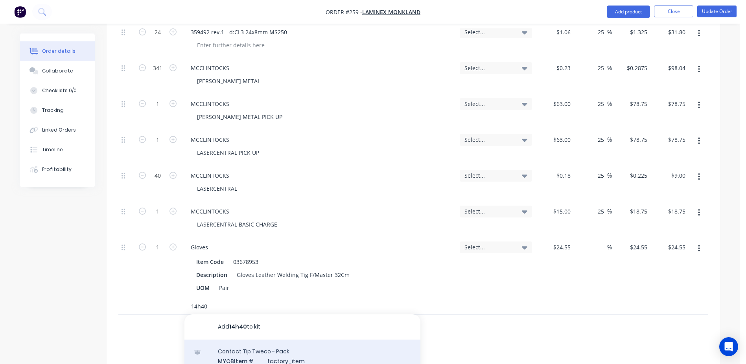
type input "14h40"
click at [288, 339] on div "Contact Tip Tweco - Pack MYOB Item # factory_item Product Code WEP3- 14H40 Desc…" at bounding box center [303, 370] width 236 height 63
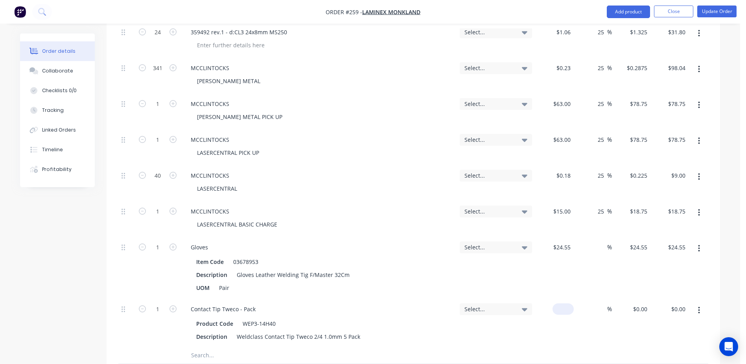
click at [566, 303] on input at bounding box center [565, 308] width 18 height 11
type input "$0.85"
click at [720, 12] on button "Update Order" at bounding box center [716, 12] width 39 height 12
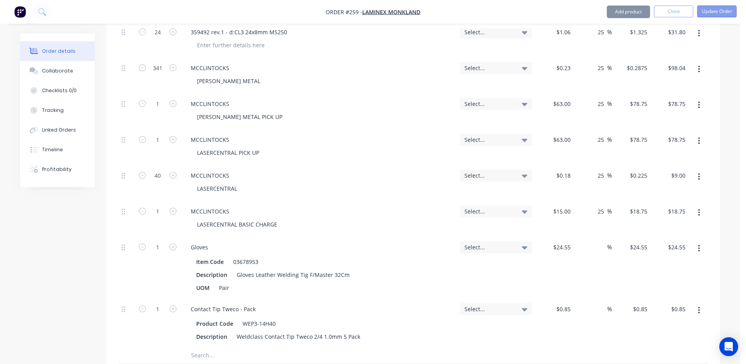
scroll to position [0, 0]
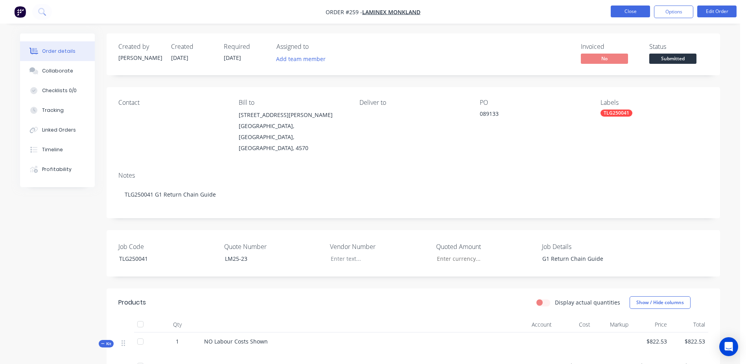
click at [627, 13] on button "Close" at bounding box center [630, 12] width 39 height 12
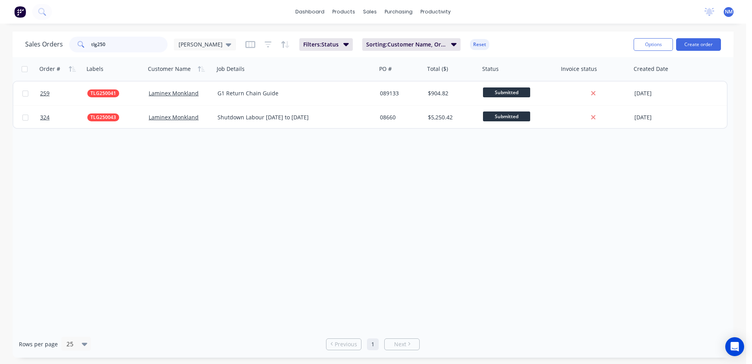
drag, startPoint x: 114, startPoint y: 45, endPoint x: 64, endPoint y: 46, distance: 49.6
click at [69, 46] on div "tlg250" at bounding box center [118, 45] width 98 height 16
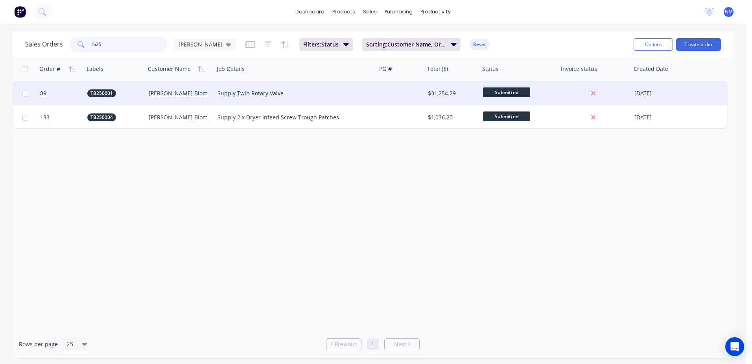
type input "tb25"
click at [398, 96] on div at bounding box center [401, 93] width 48 height 24
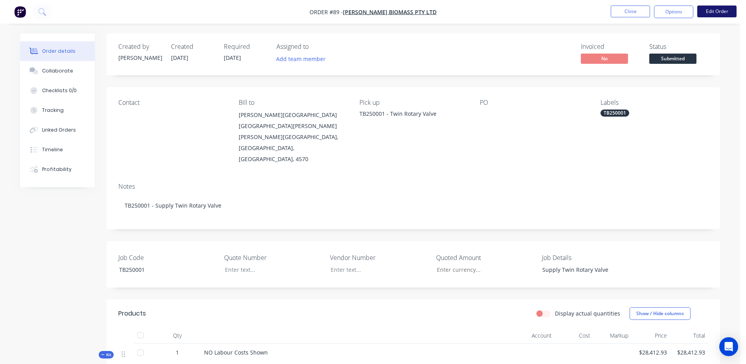
click at [716, 9] on button "Edit Order" at bounding box center [716, 12] width 39 height 12
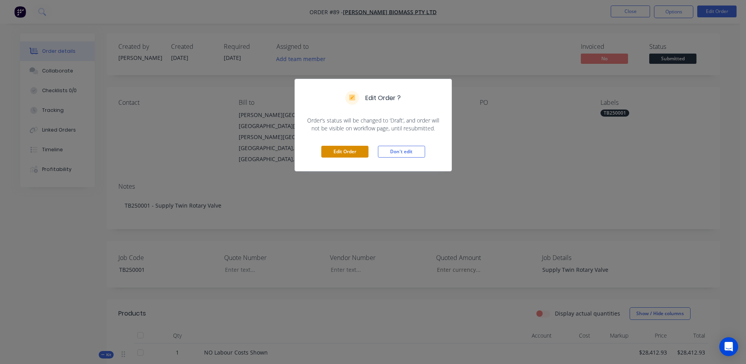
click at [340, 149] on button "Edit Order" at bounding box center [344, 152] width 47 height 12
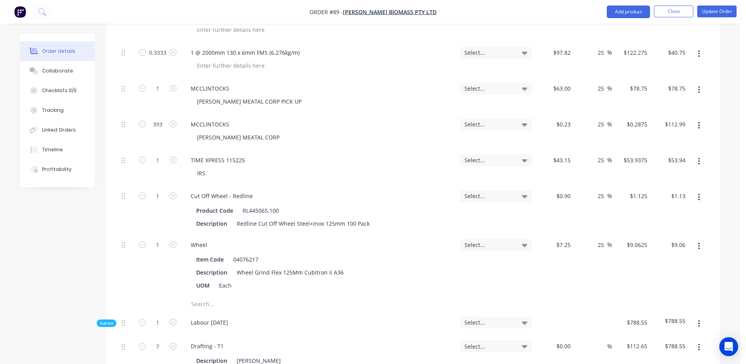
scroll to position [1613, 0]
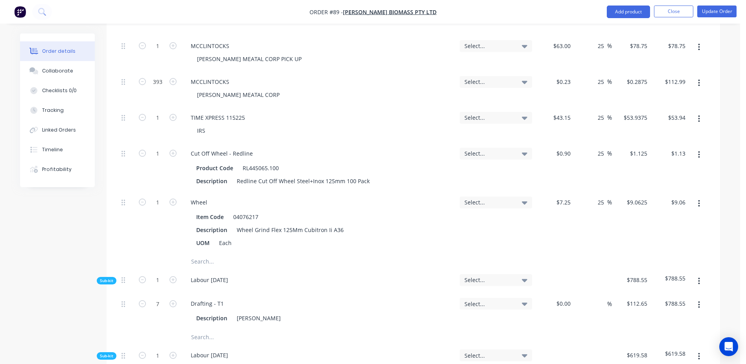
click at [206, 253] on input "text" at bounding box center [269, 261] width 157 height 16
click at [208, 253] on input "text" at bounding box center [269, 261] width 157 height 16
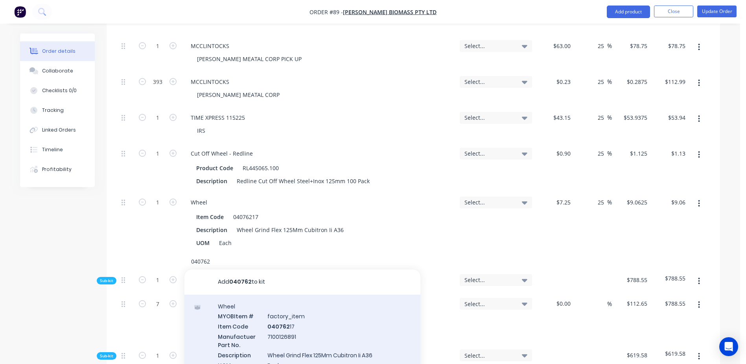
type input "040762"
click at [295, 294] on div "Wheel MYOB Item # factory_item Item Code 040762 17 Manufactuer Part No. 7100126…" at bounding box center [303, 340] width 236 height 92
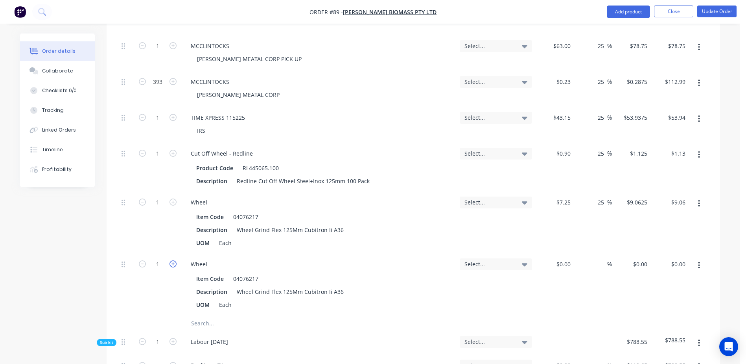
click at [172, 260] on icon "button" at bounding box center [173, 263] width 7 height 7
click at [142, 260] on icon "button" at bounding box center [142, 263] width 7 height 7
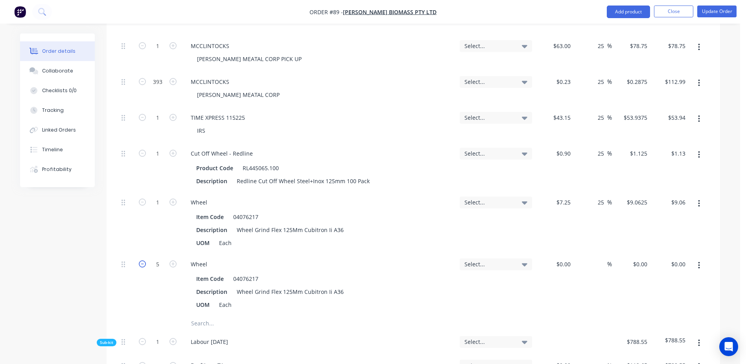
type input "4"
click at [549, 253] on div "$0.00 $0.00" at bounding box center [554, 284] width 39 height 62
drag, startPoint x: 556, startPoint y: 209, endPoint x: 650, endPoint y: 196, distance: 94.9
click at [717, 15] on button "Update Order" at bounding box center [716, 12] width 39 height 12
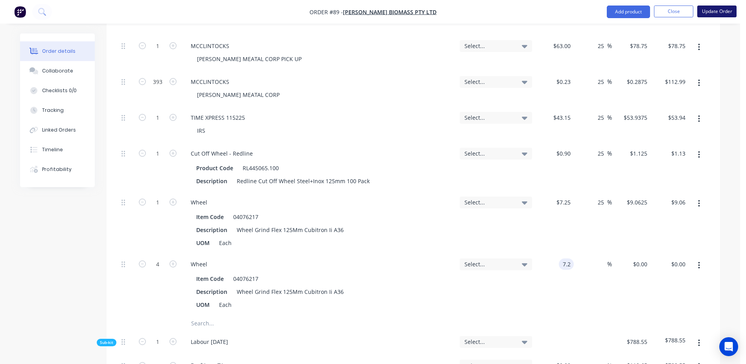
type input "$7.20"
type input "$28.80"
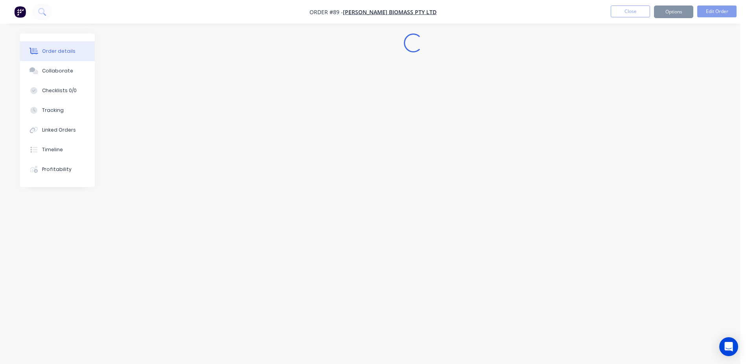
scroll to position [0, 0]
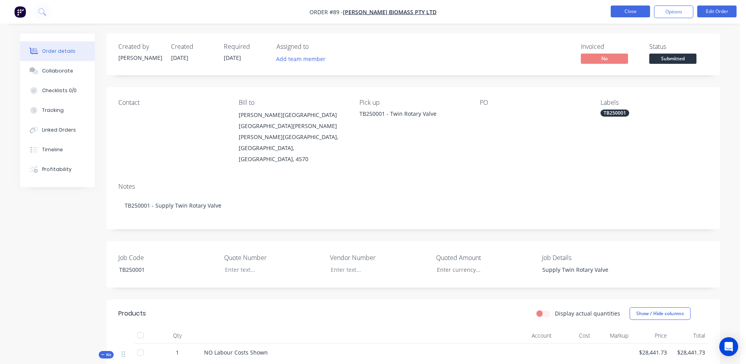
click at [632, 15] on button "Close" at bounding box center [630, 12] width 39 height 12
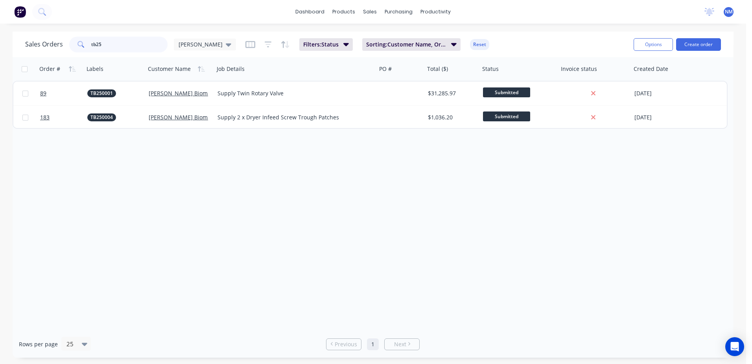
drag, startPoint x: 103, startPoint y: 46, endPoint x: 80, endPoint y: 43, distance: 23.3
click at [80, 43] on div "tb25" at bounding box center [118, 45] width 98 height 16
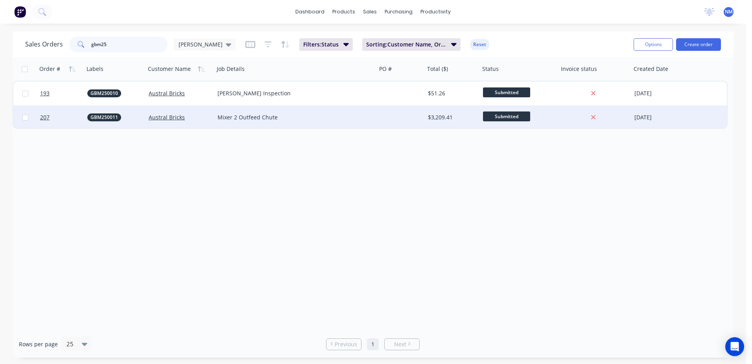
type input "gbm25"
click at [464, 118] on div "$3,209.41" at bounding box center [451, 117] width 46 height 8
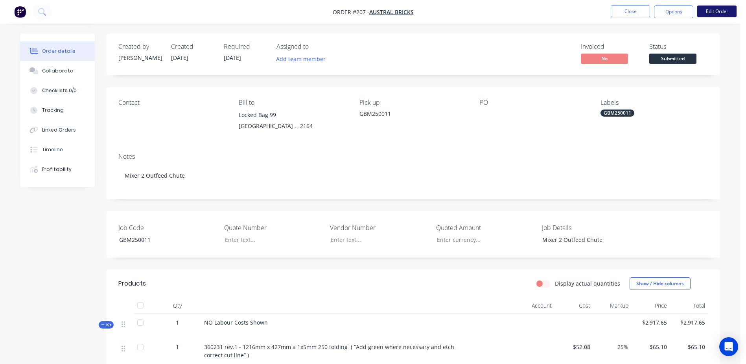
click at [721, 9] on button "Edit Order" at bounding box center [716, 12] width 39 height 12
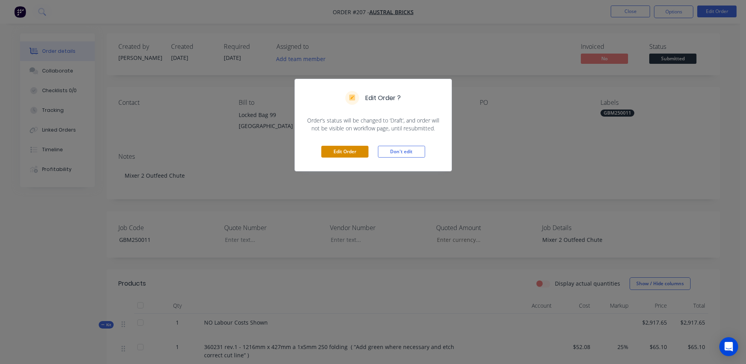
click at [343, 153] on button "Edit Order" at bounding box center [344, 152] width 47 height 12
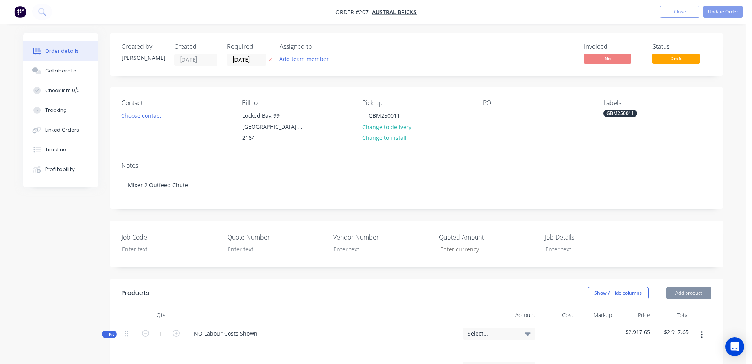
type input "$52.08"
type input "25"
type input "$65.10"
type input "$52.08"
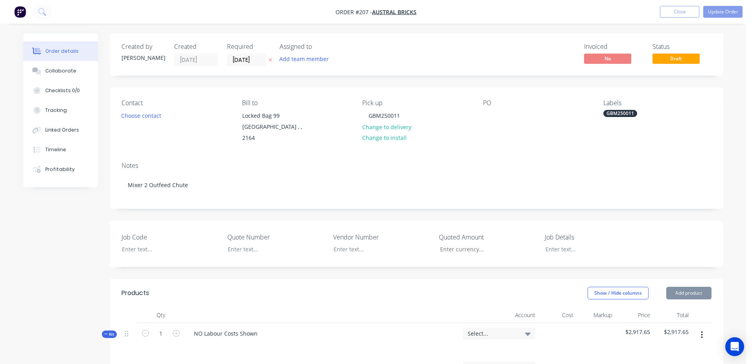
type input "25"
type input "$65.10"
type input "$170.32"
type input "25"
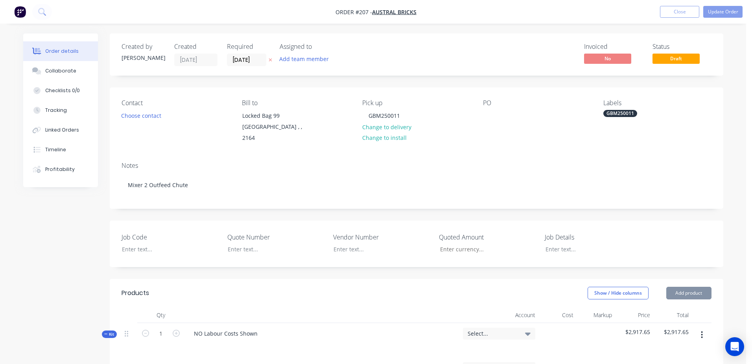
type input "$212.90"
type input "$170.33"
type input "25"
type input "$212.9125"
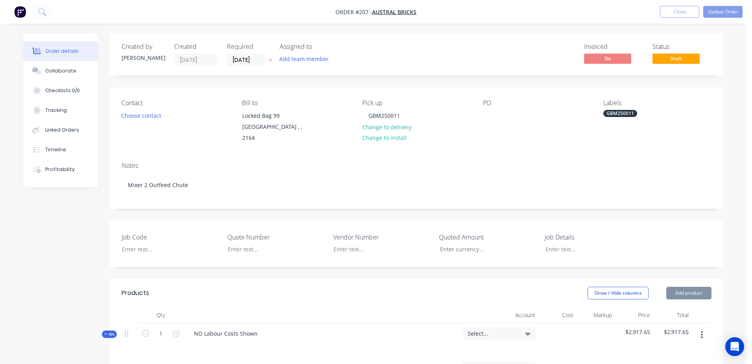
type input "$212.91"
type input "$43.10"
type input "25"
type input "$53.875"
type input "$53.88"
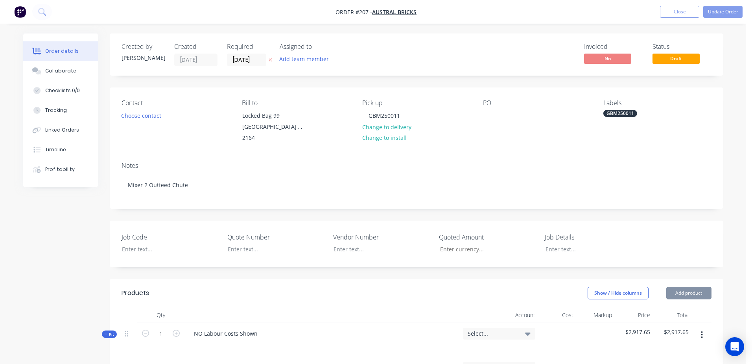
type input "$31.79"
type input "25"
type input "$39.7375"
type input "$39.74"
type input "$31.79"
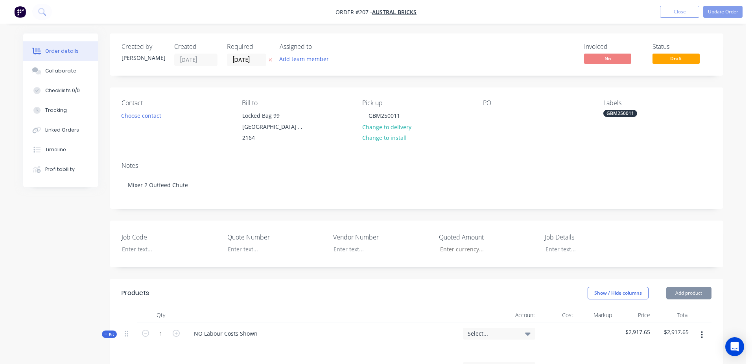
type input "25"
type input "$39.7375"
type input "$39.74"
type input "$102.40"
type input "$204.80"
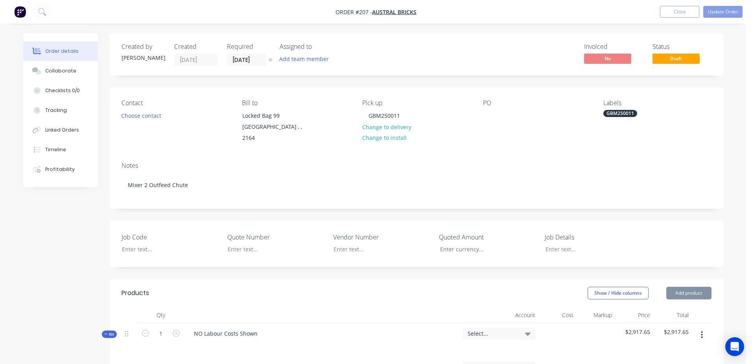
type input "$102.40"
type input "$358.40"
type input "$102.40"
type input "$256.00"
type input "$133.10"
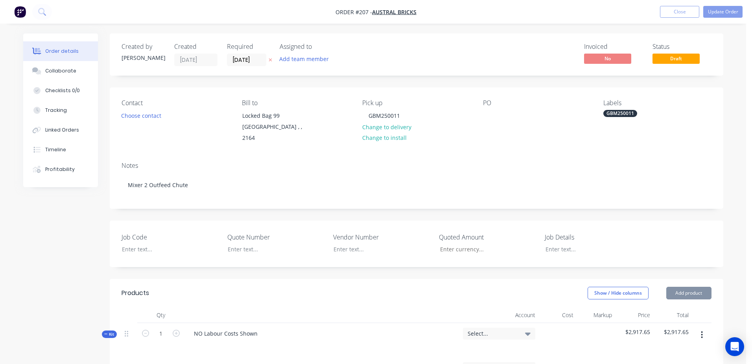
type input "$199.65"
type input "$102.40"
type input "$51.20"
type input "$133.10"
type input "$232.93"
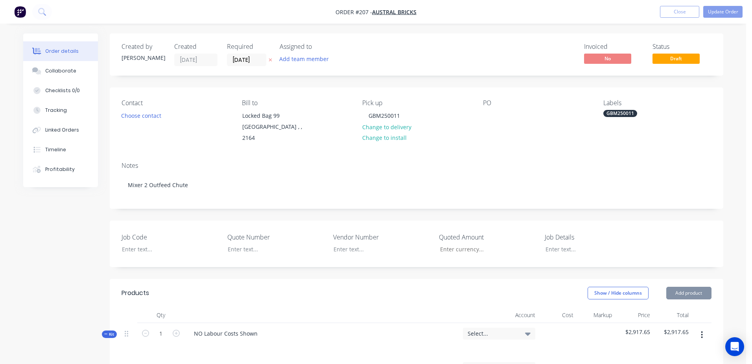
type input "$119.80"
type input "$59.90"
type input "$93.20"
type input "$745.60"
type input "$119.80"
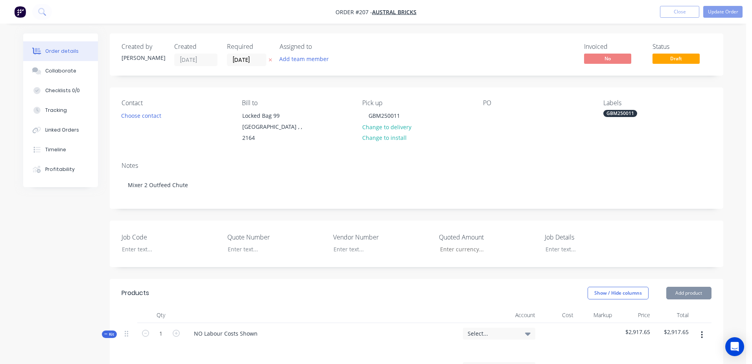
type input "$119.80"
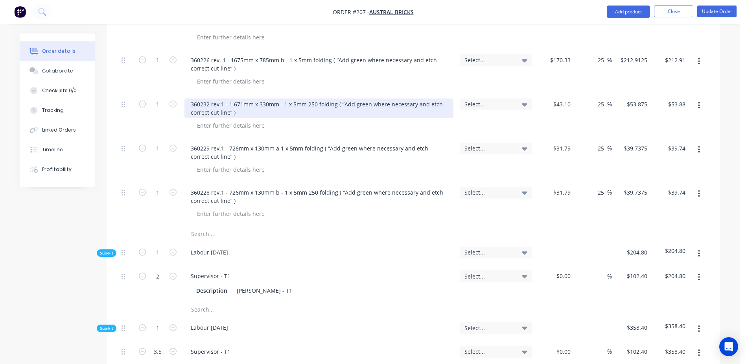
scroll to position [511, 0]
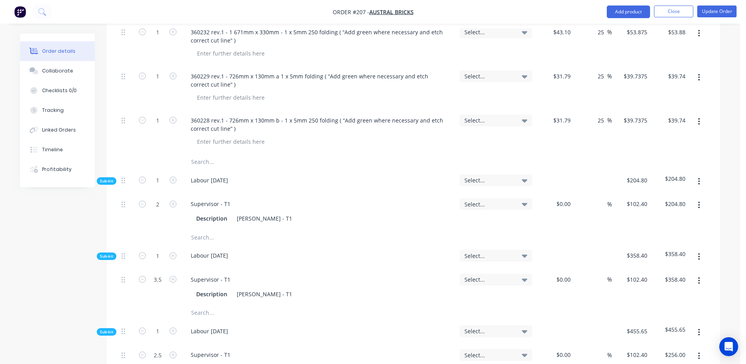
click at [203, 154] on input "text" at bounding box center [269, 162] width 157 height 16
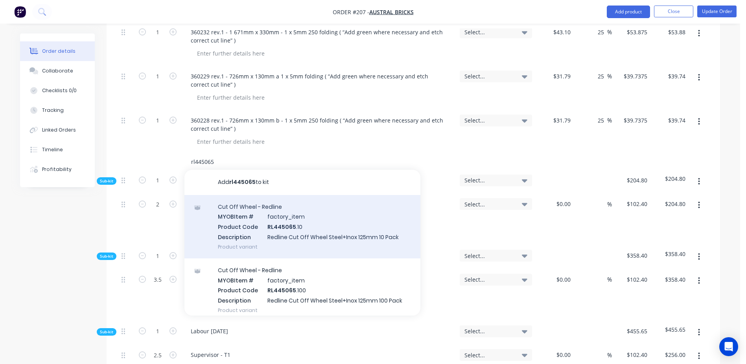
type input "rl445065"
click at [323, 211] on div "Cut Off Wheel - Redline MYOB Item # factory_item Product Code RL445065 .10 Desc…" at bounding box center [303, 226] width 236 height 63
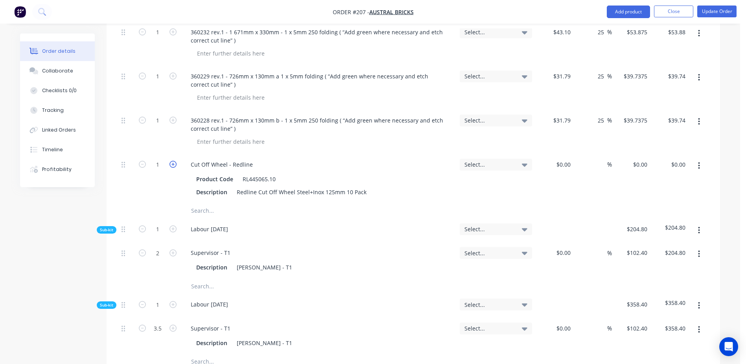
click at [171, 161] on icon "button" at bounding box center [173, 164] width 7 height 7
click at [170, 161] on icon "button" at bounding box center [173, 164] width 7 height 7
click at [171, 161] on icon "button" at bounding box center [173, 164] width 7 height 7
type input "4"
click at [555, 154] on div "$0.00" at bounding box center [554, 178] width 39 height 49
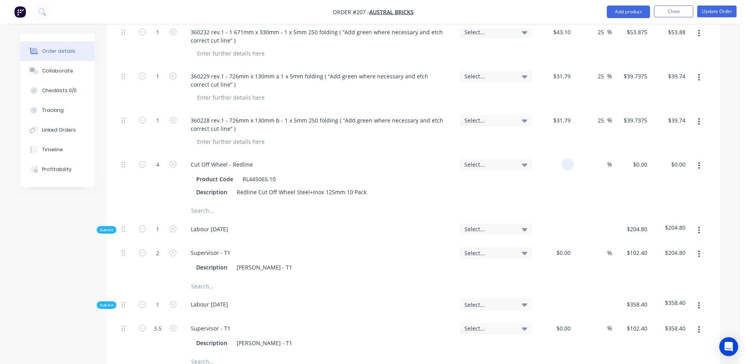
type input "3"
type input "$0.95"
type input "$3.80"
type input "$0.95"
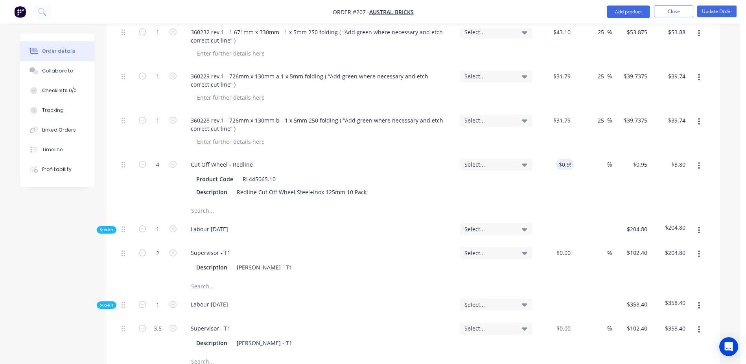
click at [202, 204] on input "text" at bounding box center [269, 211] width 157 height 16
click at [198, 203] on input "text" at bounding box center [269, 211] width 157 height 16
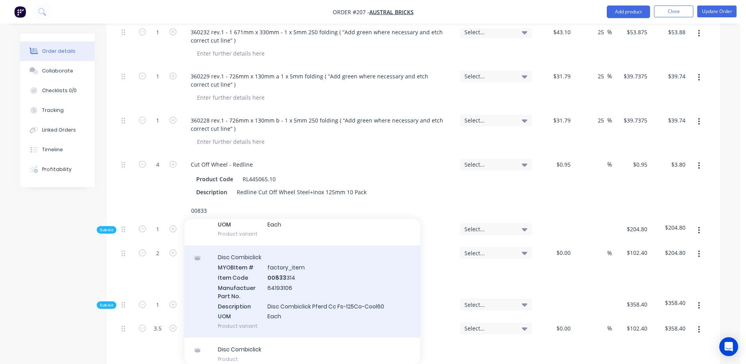
scroll to position [96, 0]
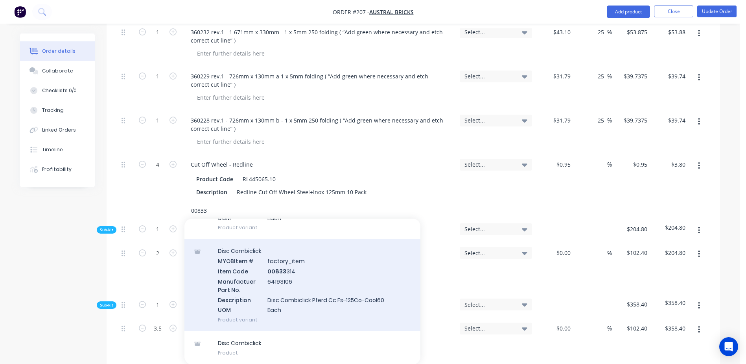
type input "00833"
click at [282, 265] on div "Disc Combiclick MYOB Item # factory_item Item Code 00833 314 Manufactuer Part N…" at bounding box center [303, 285] width 236 height 92
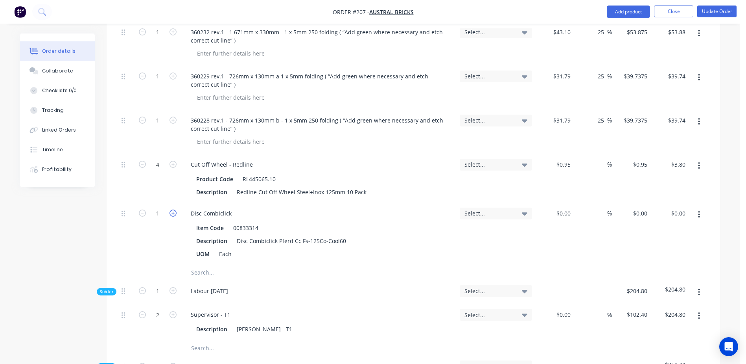
click at [172, 209] on icon "button" at bounding box center [173, 212] width 7 height 7
type input "2"
click at [566, 207] on input at bounding box center [565, 212] width 18 height 11
type input "$6.30"
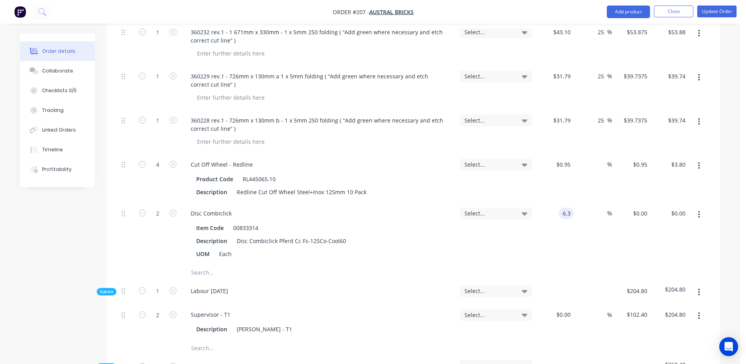
type input "$12.60"
click at [220, 264] on input "text" at bounding box center [269, 272] width 157 height 16
click at [711, 8] on button "Update Order" at bounding box center [716, 12] width 39 height 12
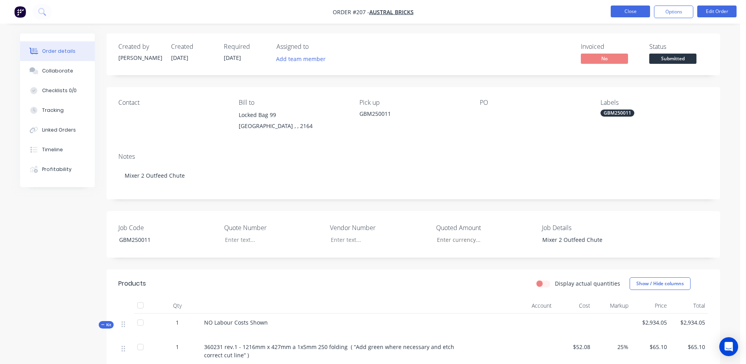
click at [634, 11] on button "Close" at bounding box center [630, 12] width 39 height 12
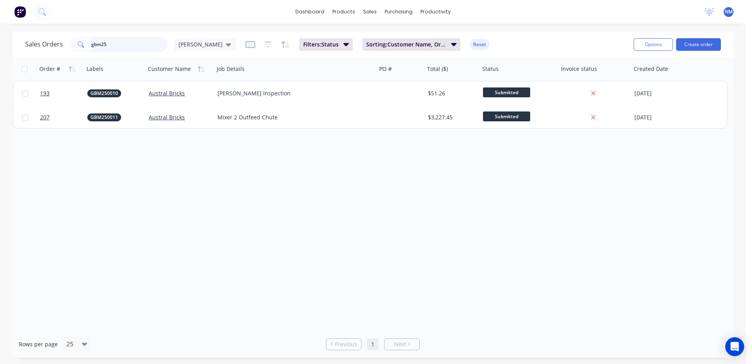
drag, startPoint x: 114, startPoint y: 46, endPoint x: 85, endPoint y: 53, distance: 30.3
click at [85, 53] on div "Sales Orders gbm25 Neil Filters: Status Sorting: Customer Name, Order # Reset" at bounding box center [326, 44] width 602 height 19
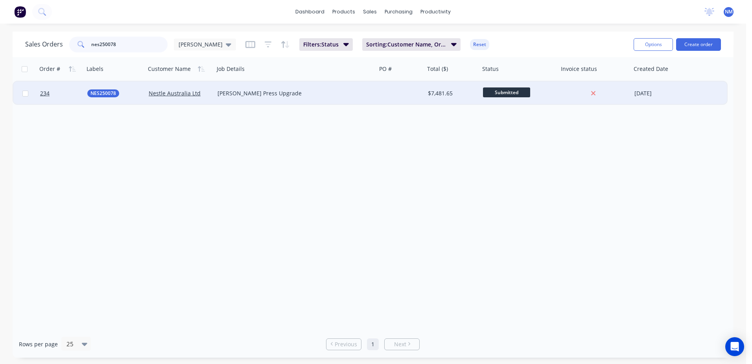
type input "nes250078"
click at [423, 95] on div at bounding box center [401, 93] width 48 height 24
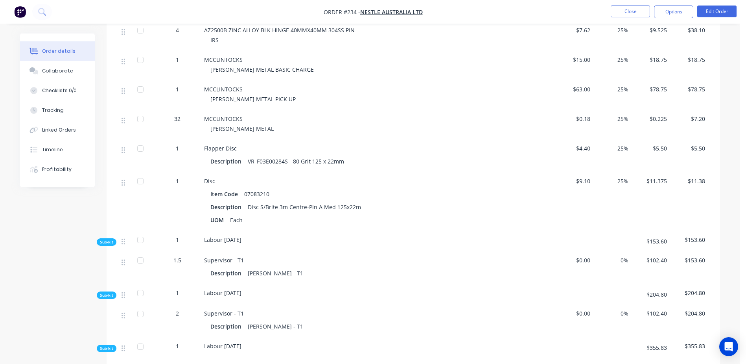
scroll to position [590, 0]
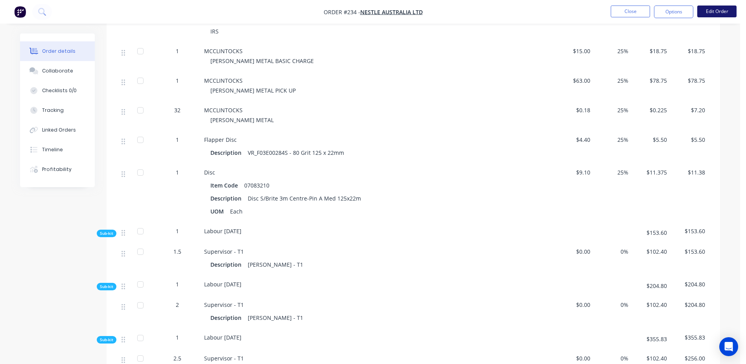
click at [715, 11] on button "Edit Order" at bounding box center [716, 12] width 39 height 12
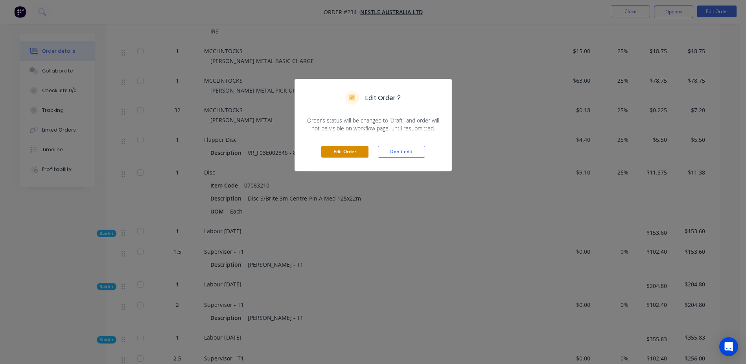
click at [342, 151] on button "Edit Order" at bounding box center [344, 152] width 47 height 12
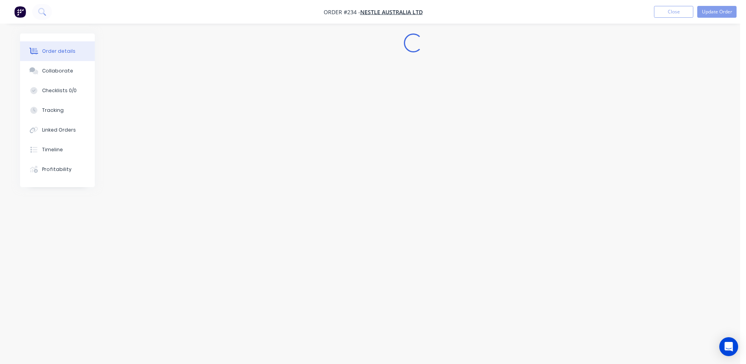
scroll to position [0, 0]
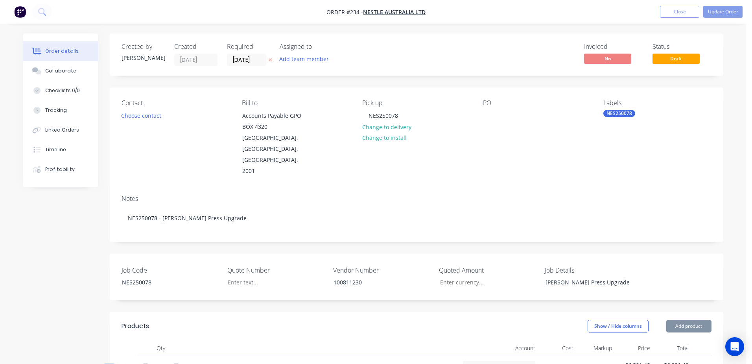
type input "$124.45"
type input "25"
type input "$155.5625"
type input "$155.56"
type input "$0.117"
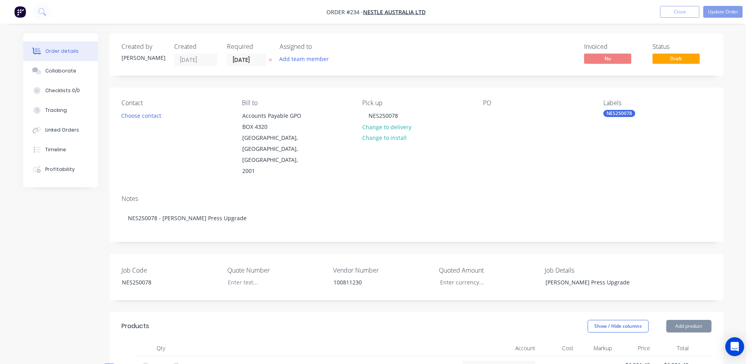
type input "25"
type input "$0.1463"
type input "$2.93"
type input "$0.2195"
type input "25"
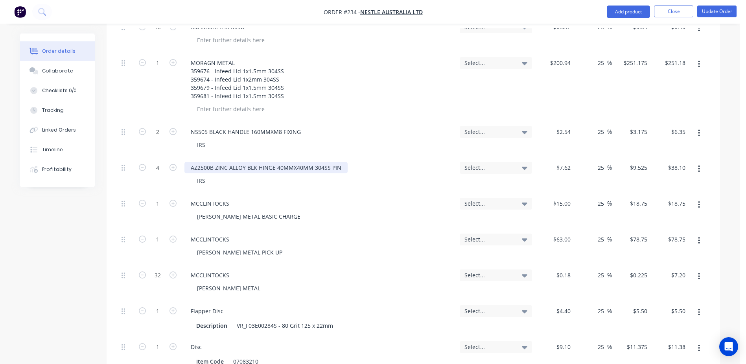
scroll to position [708, 0]
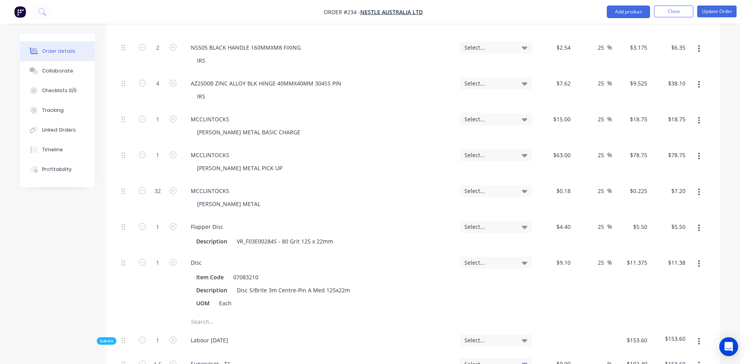
click at [210, 314] on input "text" at bounding box center [269, 322] width 157 height 16
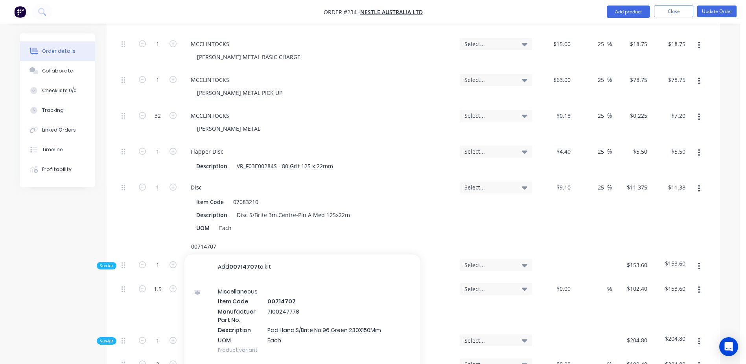
scroll to position [787, 0]
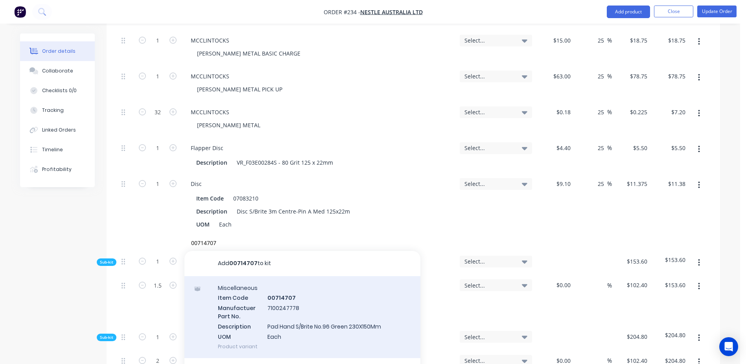
click at [277, 276] on div "Miscellaneous Item Code 00714707 Manufactuer Part No. 7100247778 Description Pa…" at bounding box center [303, 317] width 236 height 82
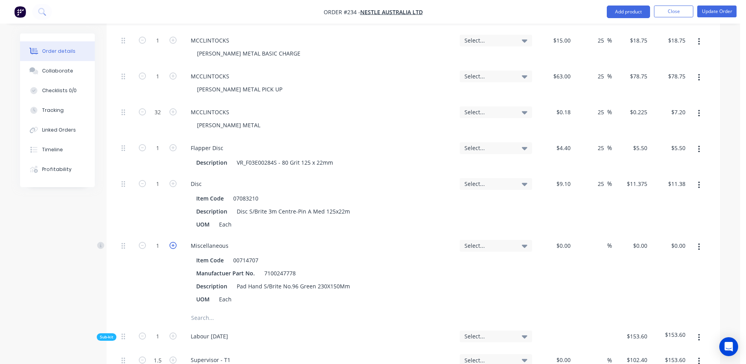
click at [172, 242] on icon "button" at bounding box center [173, 245] width 7 height 7
click at [560, 235] on div at bounding box center [554, 272] width 39 height 75
drag, startPoint x: 560, startPoint y: 224, endPoint x: 586, endPoint y: 242, distance: 32.2
click at [571, 235] on div "2.7 2.7" at bounding box center [554, 272] width 39 height 75
click at [708, 13] on button "Update Order" at bounding box center [716, 12] width 39 height 12
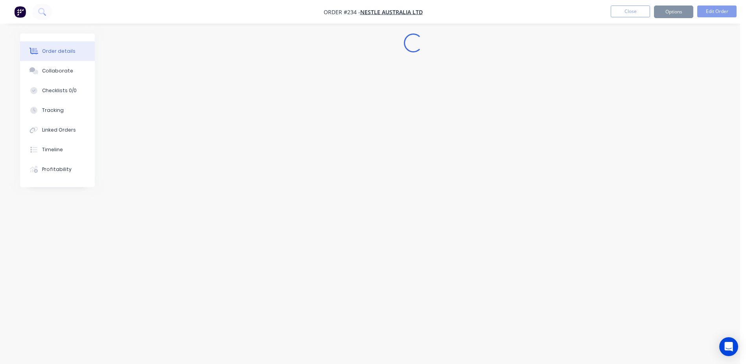
scroll to position [0, 0]
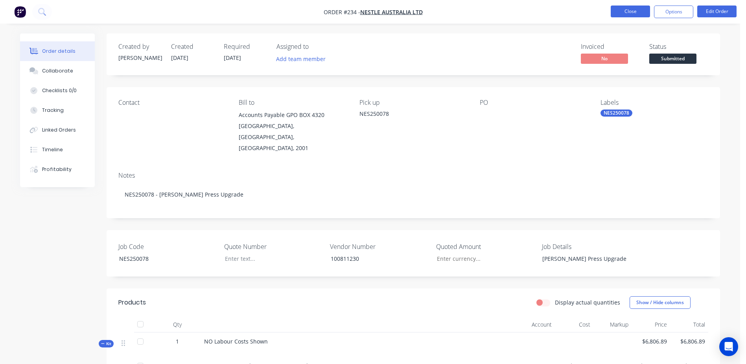
click at [614, 16] on button "Close" at bounding box center [630, 12] width 39 height 12
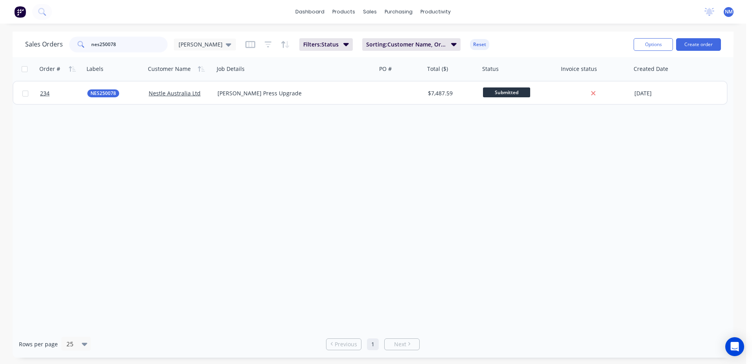
drag, startPoint x: 131, startPoint y: 41, endPoint x: 53, endPoint y: 55, distance: 80.0
click at [53, 55] on div "Sales Orders nes250078 Neil Filters: Status Sorting: Customer Name, Order # Res…" at bounding box center [373, 44] width 721 height 26
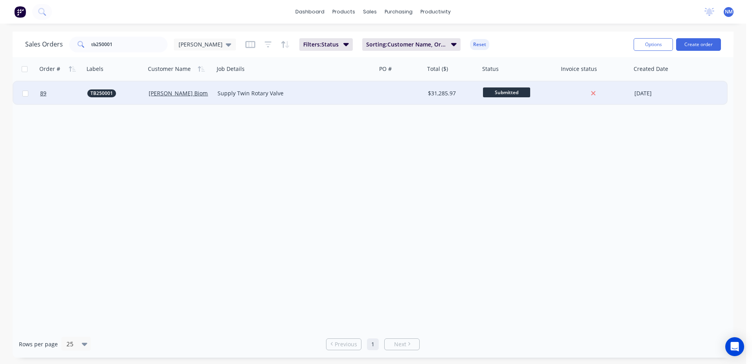
click at [400, 92] on div at bounding box center [401, 93] width 48 height 24
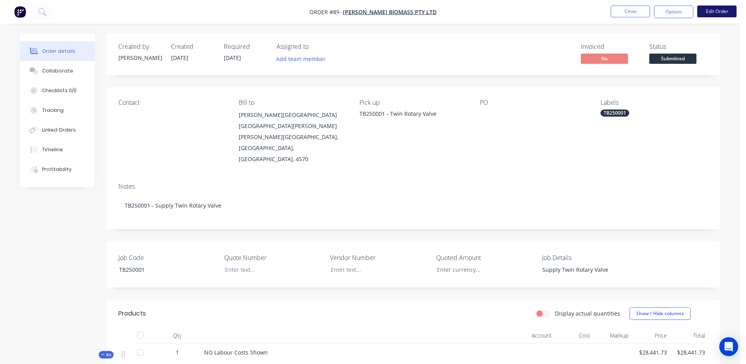
click at [713, 11] on button "Edit Order" at bounding box center [716, 12] width 39 height 12
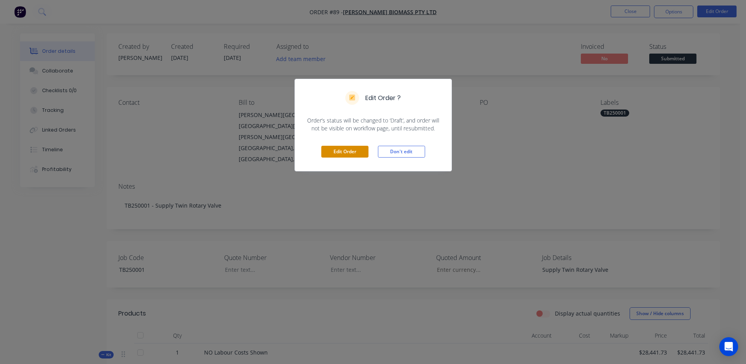
click at [338, 149] on button "Edit Order" at bounding box center [344, 152] width 47 height 12
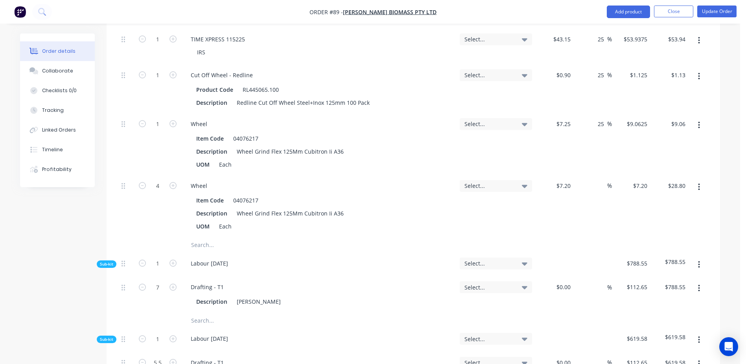
scroll to position [1692, 0]
click at [217, 236] on input "text" at bounding box center [269, 244] width 157 height 16
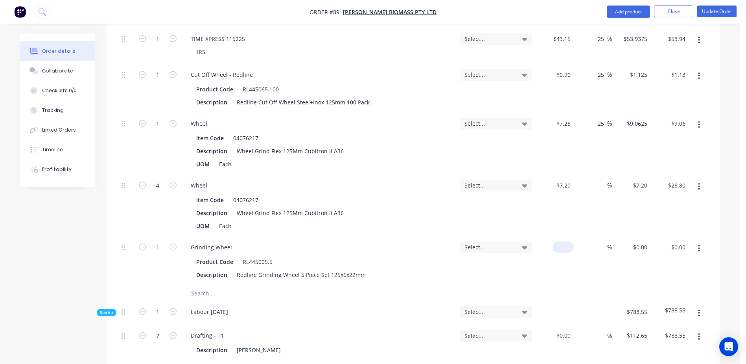
click at [561, 236] on div "$0.00" at bounding box center [554, 260] width 39 height 49
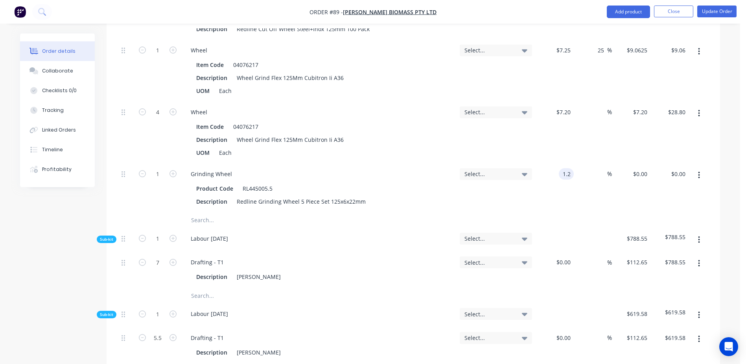
scroll to position [1770, 0]
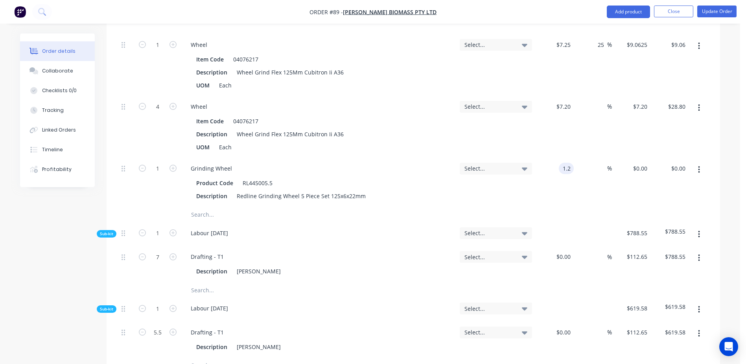
click at [210, 207] on input "text" at bounding box center [269, 215] width 157 height 16
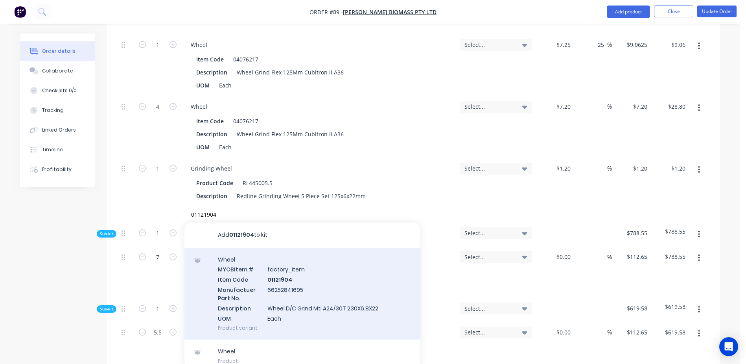
click at [286, 247] on div "Wheel MYOB Item # factory_item Item Code 01121904 Manufactuer Part No. 66252841…" at bounding box center [303, 293] width 236 height 92
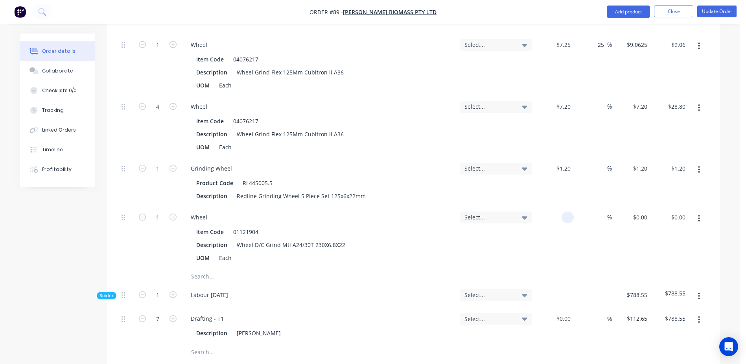
click at [563, 211] on div at bounding box center [568, 216] width 12 height 11
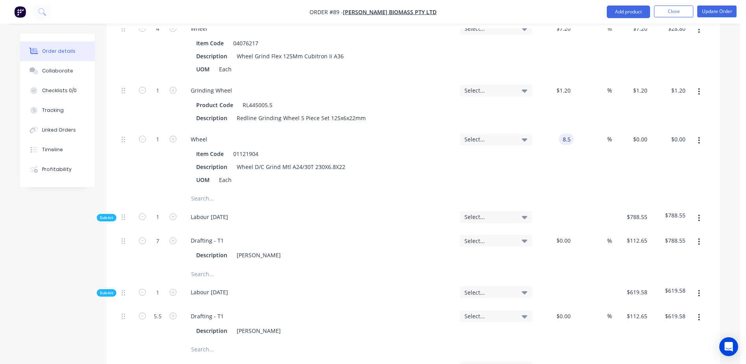
scroll to position [1849, 0]
click at [205, 190] on input "text" at bounding box center [269, 198] width 157 height 16
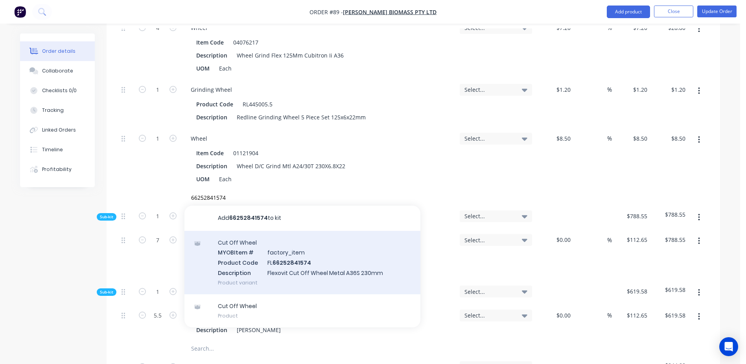
click at [288, 231] on div "Cut Off Wheel MYOB Item # factory_item Product Code FL 66252841574 Description …" at bounding box center [303, 262] width 236 height 63
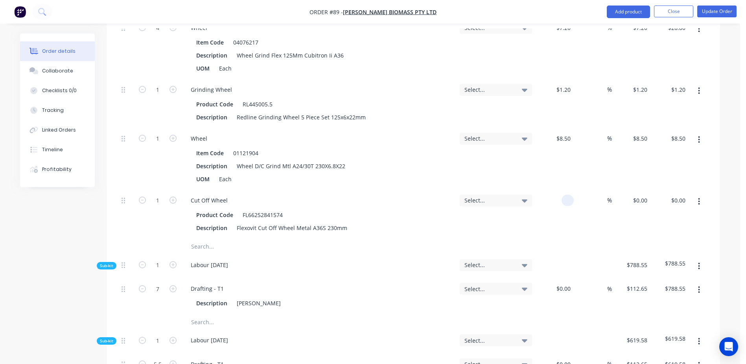
click at [559, 190] on div at bounding box center [554, 214] width 39 height 49
click at [207, 238] on input "text" at bounding box center [269, 246] width 157 height 16
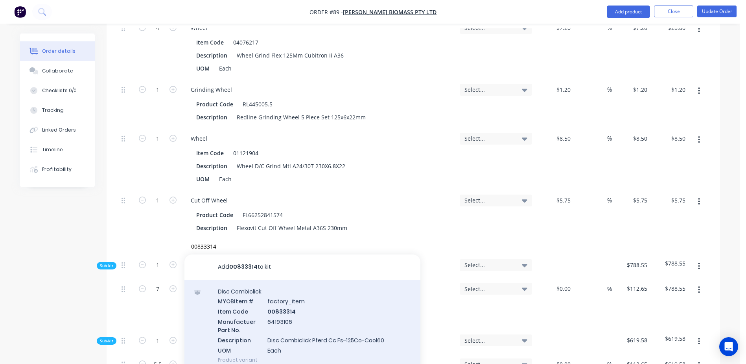
click at [277, 279] on div "Disc Combiclick MYOB Item # factory_item Item Code 00833314 Manufactuer Part No…" at bounding box center [303, 325] width 236 height 92
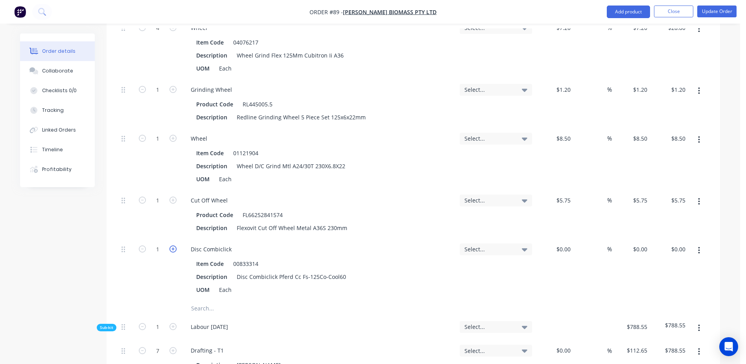
click at [172, 245] on icon "button" at bounding box center [173, 248] width 7 height 7
click at [559, 238] on div "$0.00" at bounding box center [554, 269] width 39 height 62
click at [713, 9] on button "Update Order" at bounding box center [716, 12] width 39 height 12
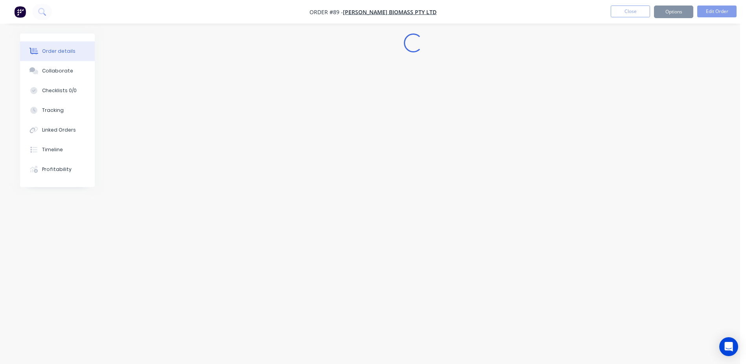
scroll to position [0, 0]
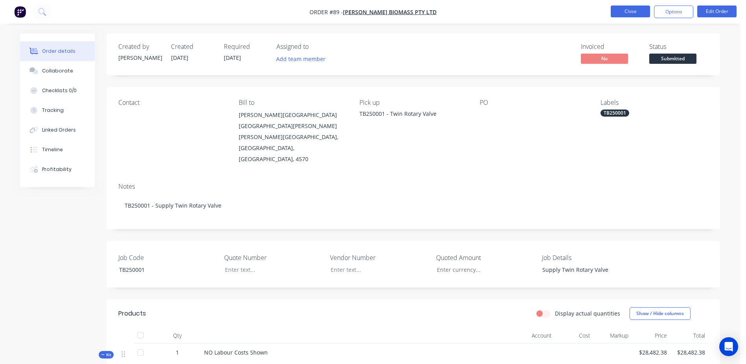
click at [623, 13] on button "Close" at bounding box center [630, 12] width 39 height 12
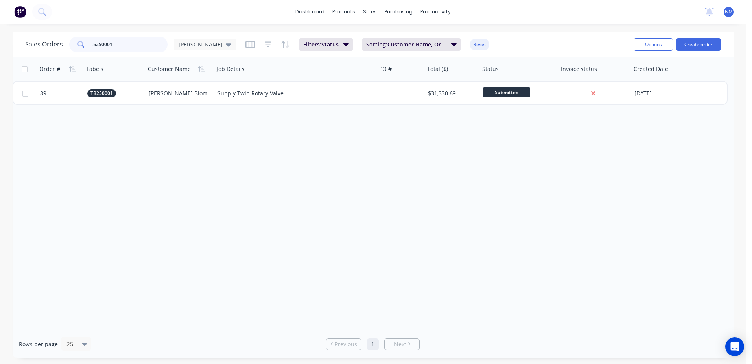
drag, startPoint x: 115, startPoint y: 46, endPoint x: 69, endPoint y: 49, distance: 46.1
click at [69, 49] on div "tb250001" at bounding box center [118, 45] width 98 height 16
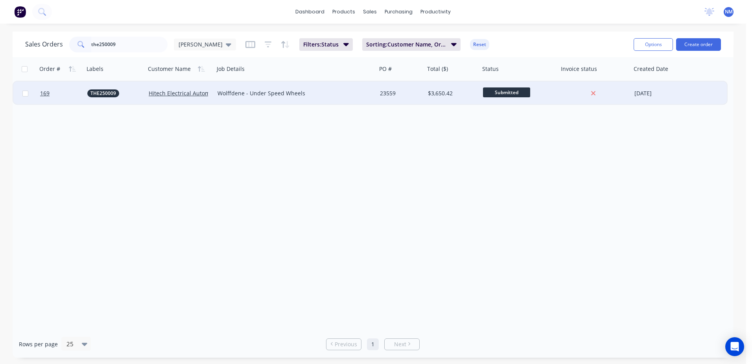
click at [421, 91] on div "23559" at bounding box center [401, 93] width 42 height 8
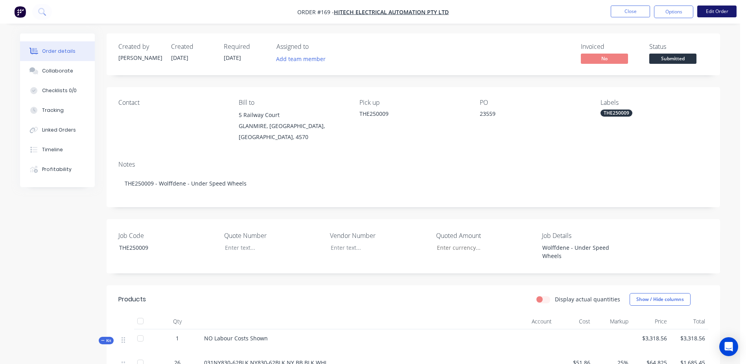
click at [710, 13] on button "Edit Order" at bounding box center [716, 12] width 39 height 12
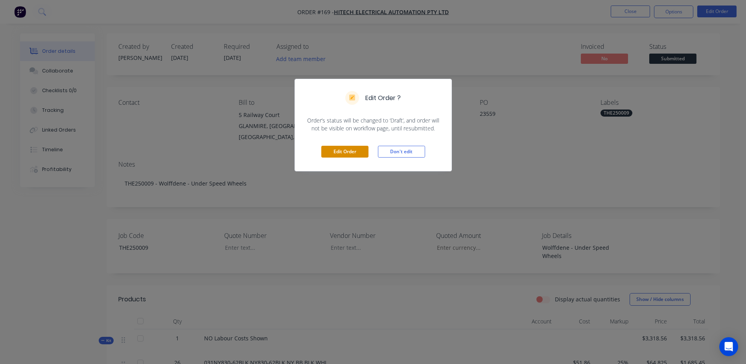
click at [351, 150] on button "Edit Order" at bounding box center [344, 152] width 47 height 12
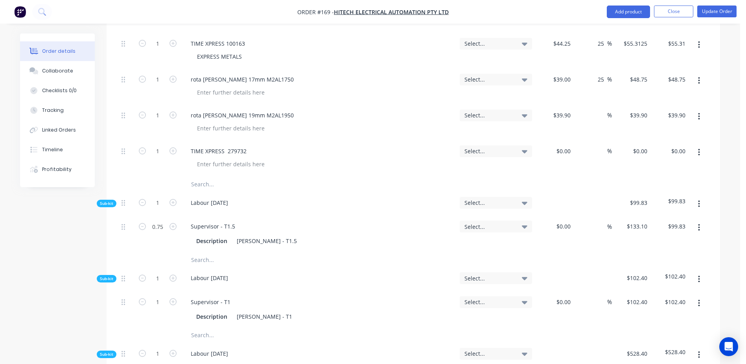
scroll to position [511, 0]
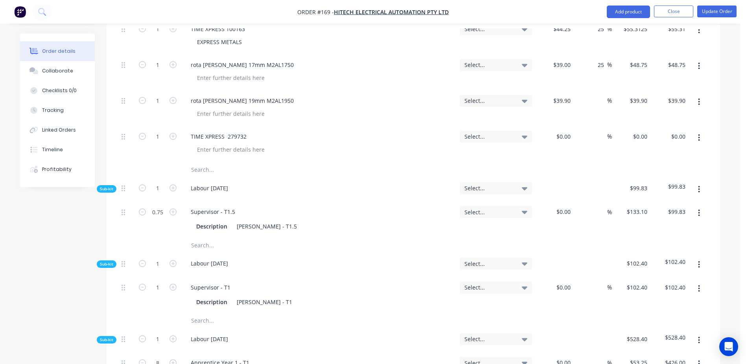
click at [213, 162] on input "text" at bounding box center [269, 170] width 157 height 16
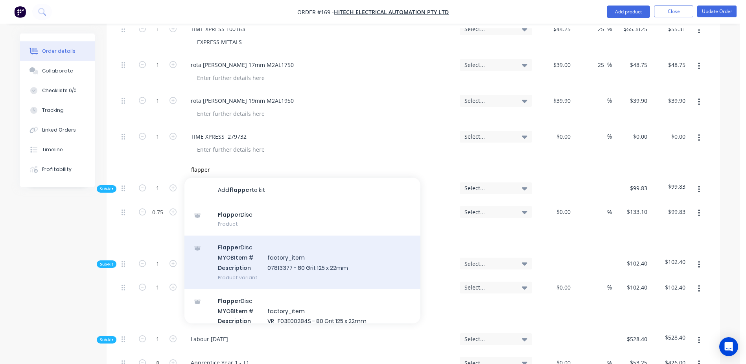
click at [293, 239] on div "Flapper Disc MYOB Item # factory_item Description 07813377 - 80 Grit 125 x 22mm…" at bounding box center [303, 261] width 236 height 53
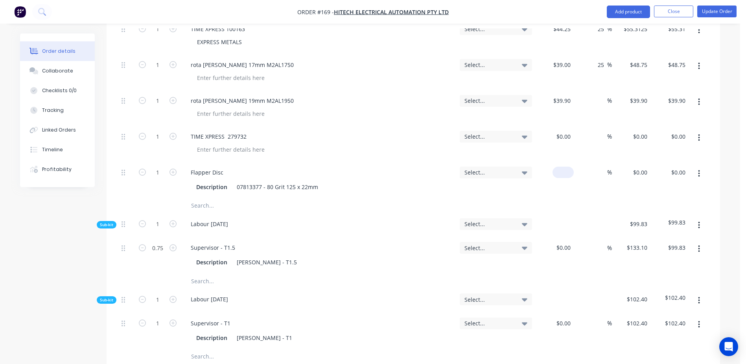
click at [564, 166] on div "$0.00" at bounding box center [563, 171] width 21 height 11
click at [720, 10] on button "Update Order" at bounding box center [716, 12] width 39 height 12
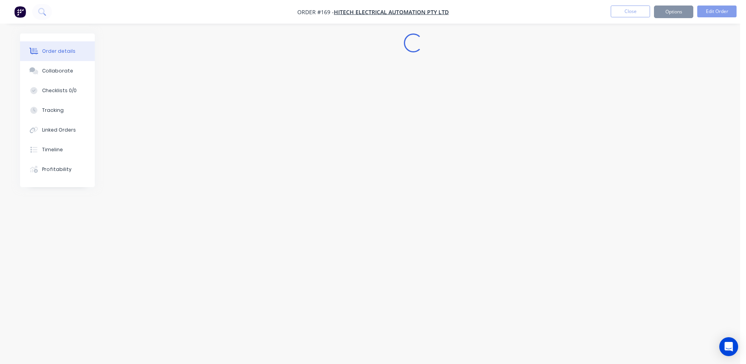
scroll to position [0, 0]
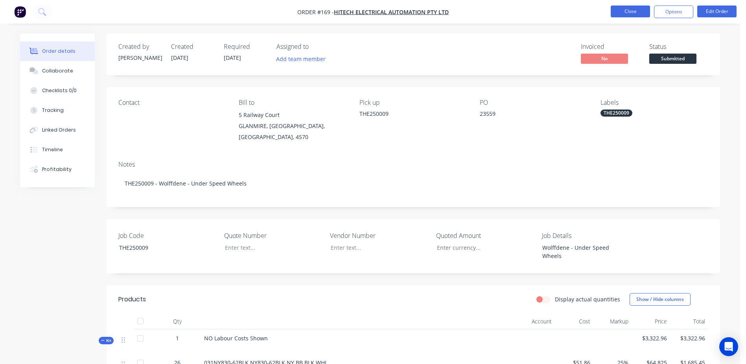
click at [641, 14] on button "Close" at bounding box center [630, 12] width 39 height 12
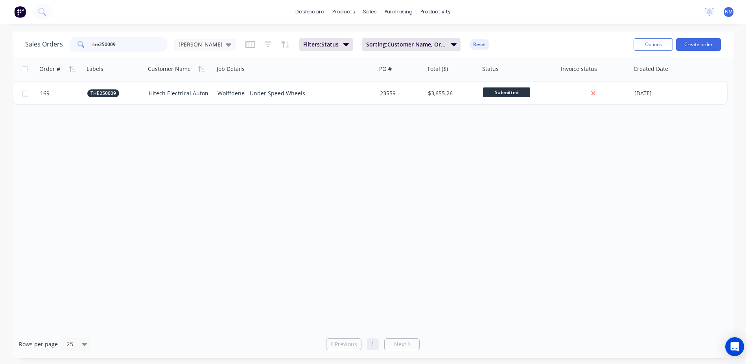
drag, startPoint x: 129, startPoint y: 41, endPoint x: 13, endPoint y: 57, distance: 117.6
click at [13, 57] on div "Sales Orders the250009 Neil Filters: Status Sorting: Customer Name, Order # Res…" at bounding box center [373, 194] width 721 height 326
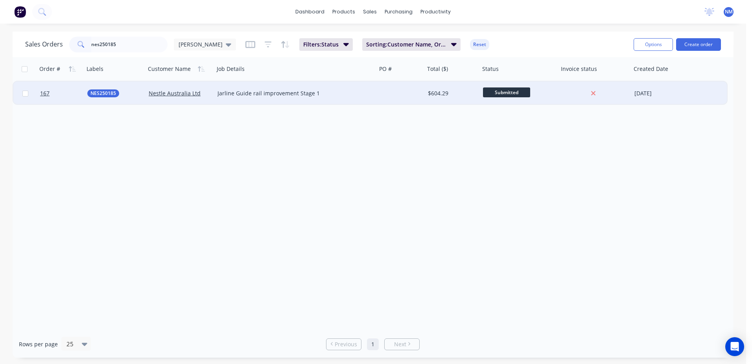
click at [409, 96] on div at bounding box center [401, 93] width 48 height 24
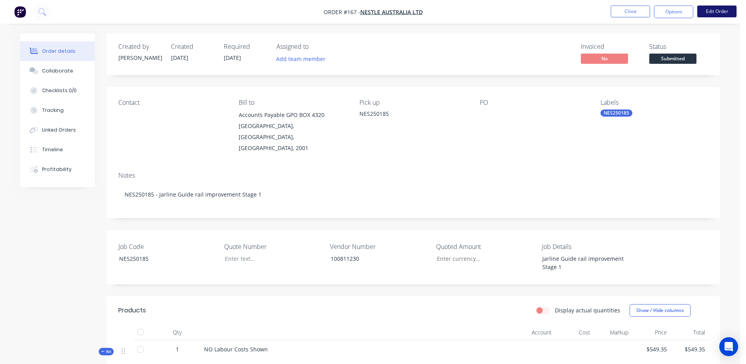
click at [710, 9] on button "Edit Order" at bounding box center [716, 12] width 39 height 12
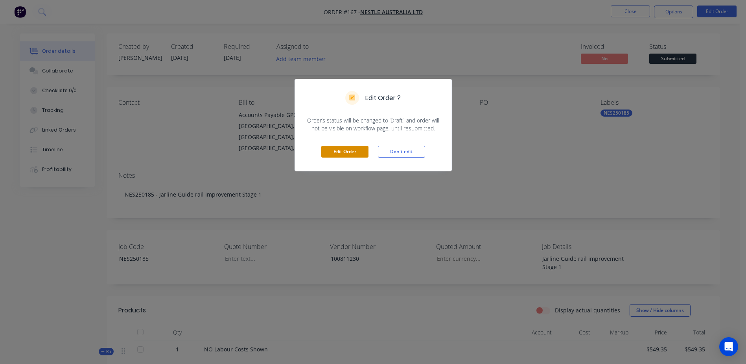
click at [362, 152] on button "Edit Order" at bounding box center [344, 152] width 47 height 12
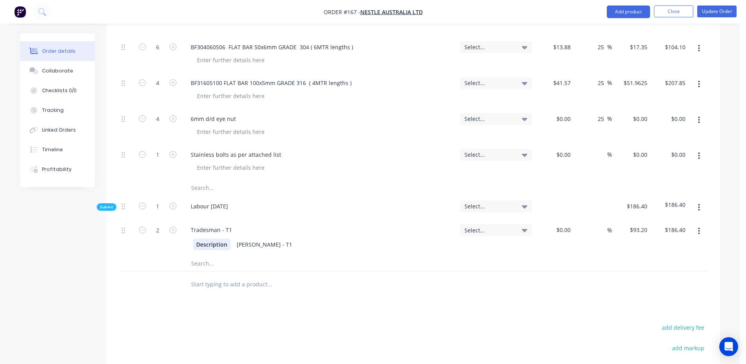
scroll to position [393, 0]
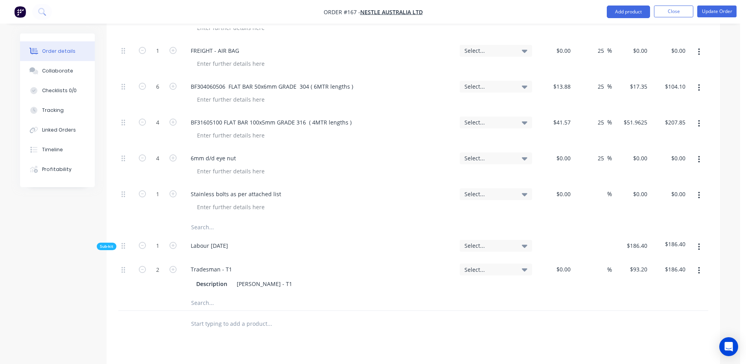
click at [213, 219] on input "text" at bounding box center [269, 227] width 157 height 16
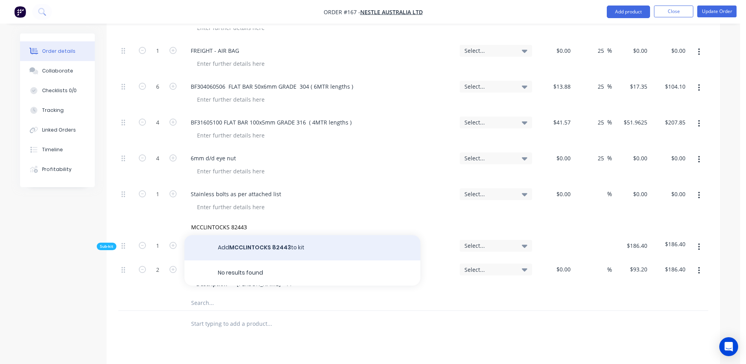
click at [287, 235] on button "Add MCCLINTOCKS 82443 to kit" at bounding box center [303, 247] width 236 height 25
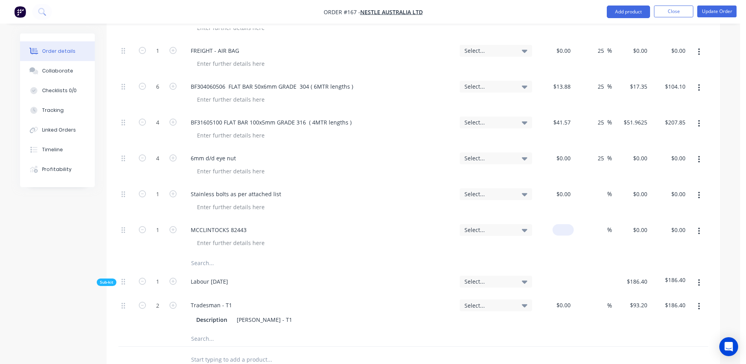
click at [555, 219] on div "$0.00" at bounding box center [554, 237] width 39 height 36
click at [599, 188] on input at bounding box center [602, 193] width 9 height 11
click at [203, 255] on input "text" at bounding box center [269, 263] width 157 height 16
click at [709, 15] on button "Update Order" at bounding box center [716, 12] width 39 height 12
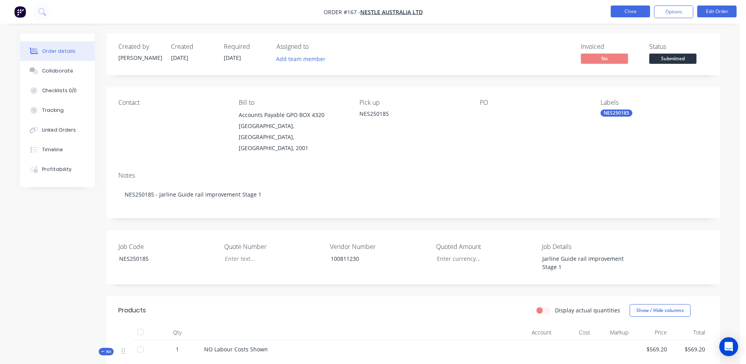
click at [626, 13] on button "Close" at bounding box center [630, 12] width 39 height 12
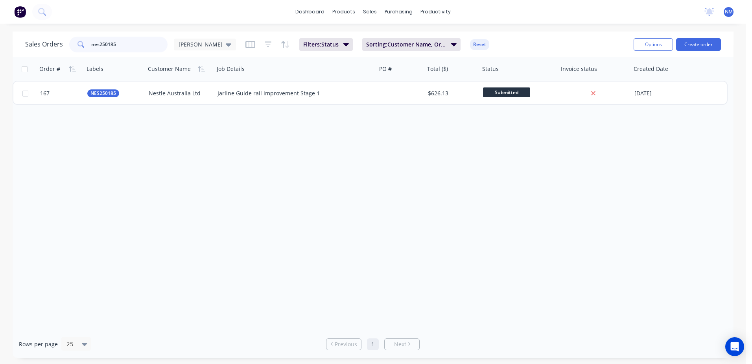
drag, startPoint x: 122, startPoint y: 42, endPoint x: 52, endPoint y: 57, distance: 70.8
click at [52, 57] on div "Sales Orders nes250185 Neil Filters: Status Sorting: Customer Name, Order # Res…" at bounding box center [373, 44] width 721 height 26
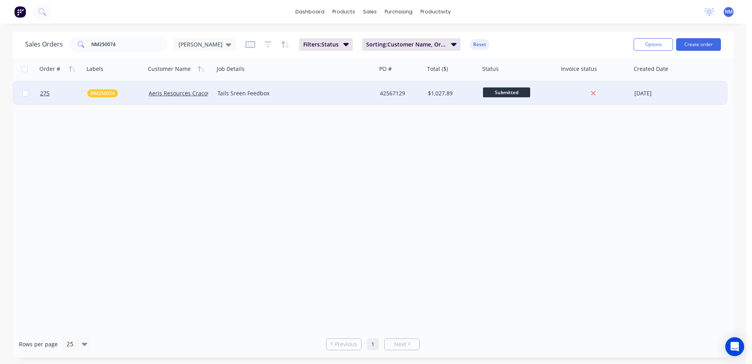
click at [410, 96] on div "42567129" at bounding box center [400, 93] width 40 height 8
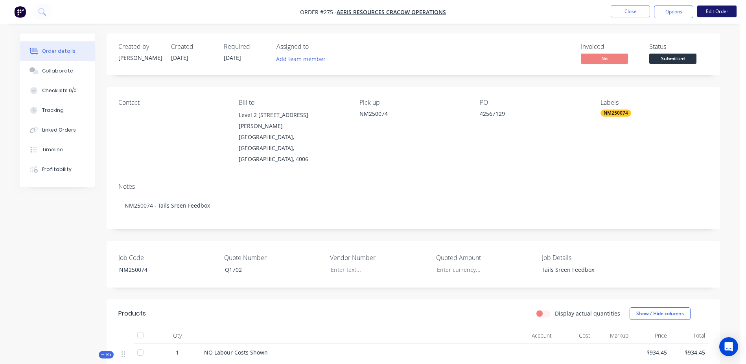
click at [726, 11] on button "Edit Order" at bounding box center [716, 12] width 39 height 12
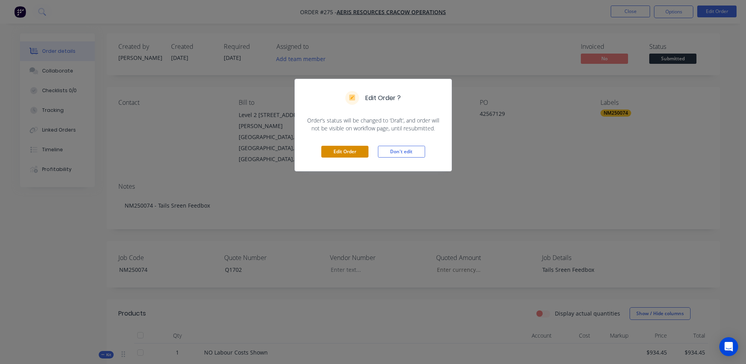
click at [342, 152] on button "Edit Order" at bounding box center [344, 152] width 47 height 12
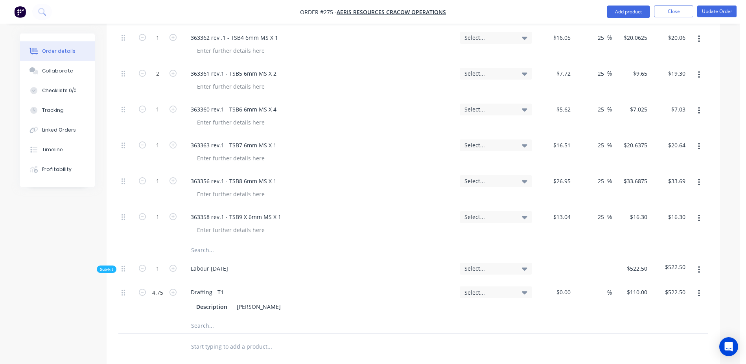
scroll to position [629, 0]
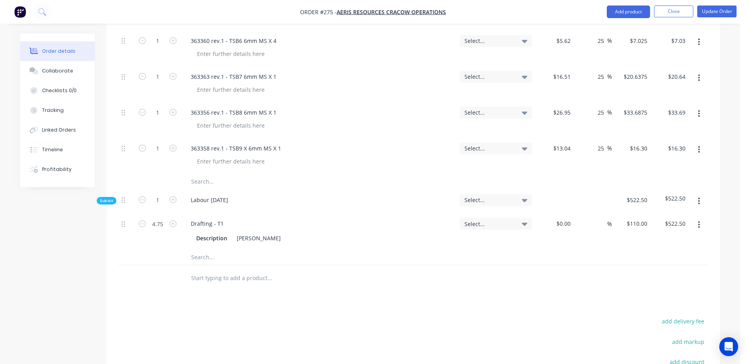
click at [214, 173] on input "text" at bounding box center [269, 181] width 157 height 16
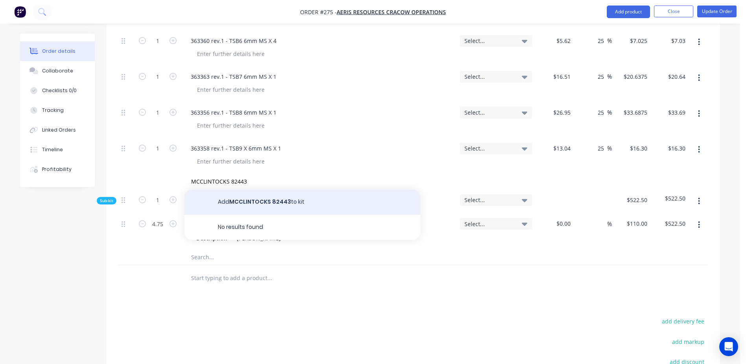
click at [237, 189] on button "Add MCCLINTOCKS 82443 to kit" at bounding box center [303, 201] width 236 height 25
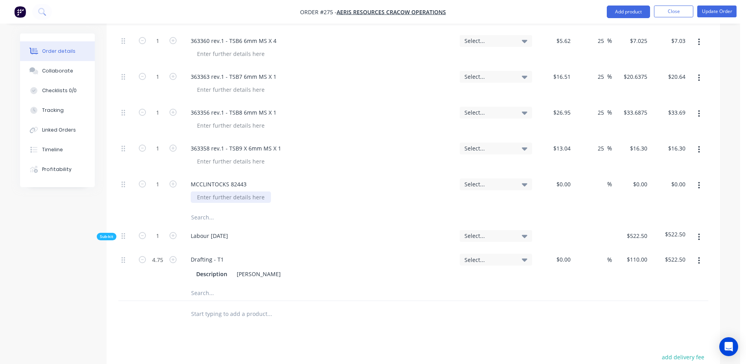
click at [210, 191] on div at bounding box center [231, 196] width 80 height 11
click at [568, 178] on input at bounding box center [569, 183] width 9 height 11
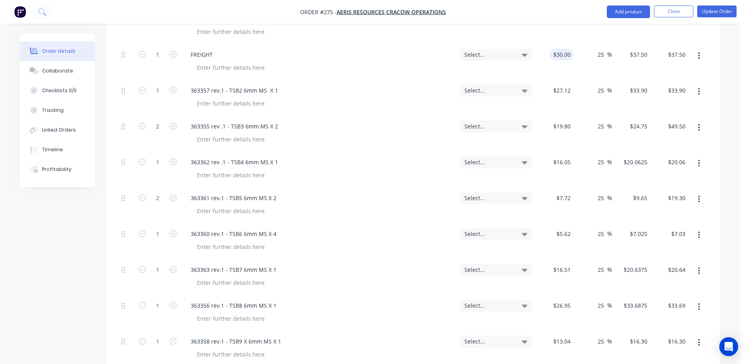
scroll to position [433, 0]
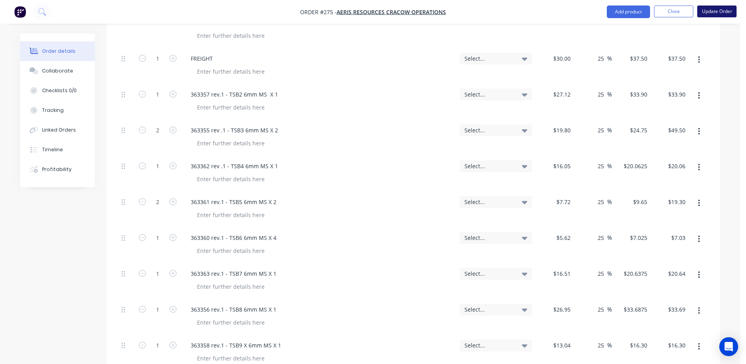
click at [720, 11] on button "Update Order" at bounding box center [716, 12] width 39 height 12
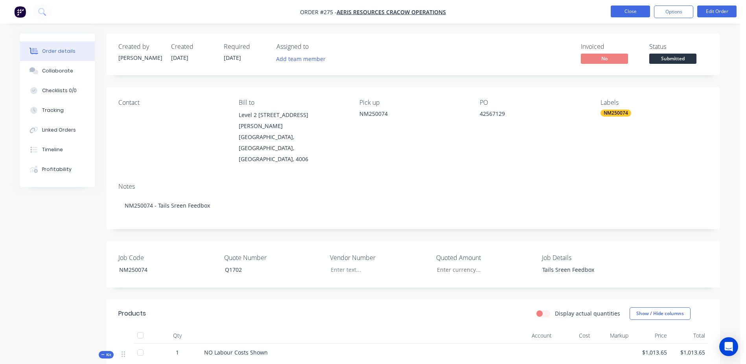
click at [627, 13] on button "Close" at bounding box center [630, 12] width 39 height 12
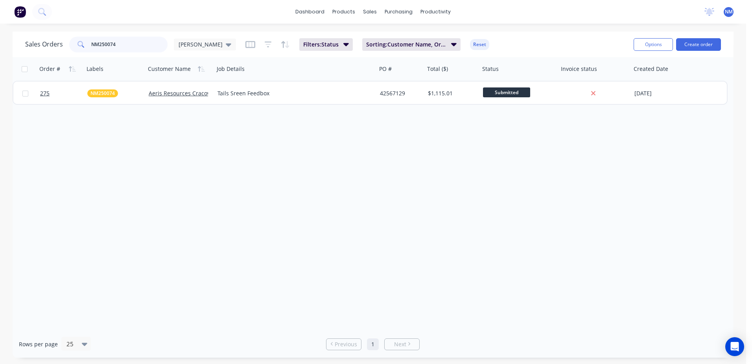
drag, startPoint x: 117, startPoint y: 47, endPoint x: 53, endPoint y: 51, distance: 64.6
click at [53, 51] on div "Sales Orders NM250074 Neil" at bounding box center [130, 45] width 211 height 16
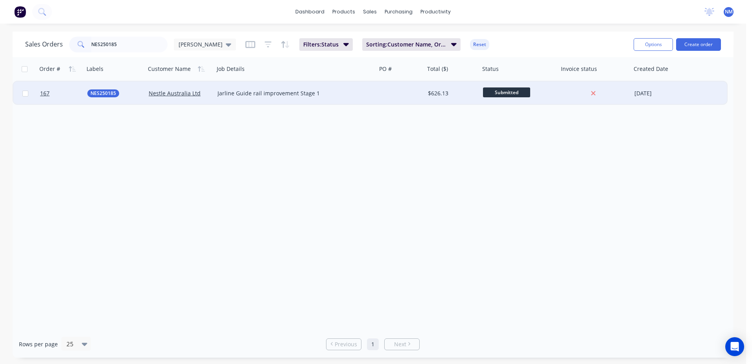
click at [412, 96] on div at bounding box center [401, 93] width 48 height 24
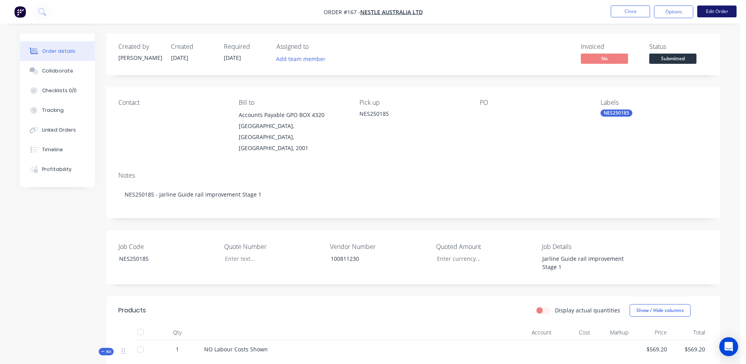
click at [709, 13] on button "Edit Order" at bounding box center [716, 12] width 39 height 12
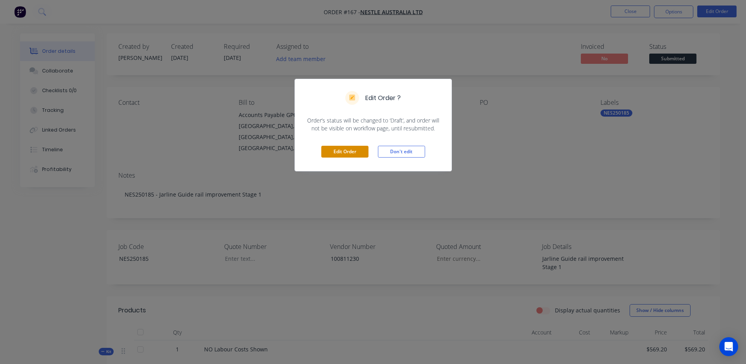
click at [336, 151] on button "Edit Order" at bounding box center [344, 152] width 47 height 12
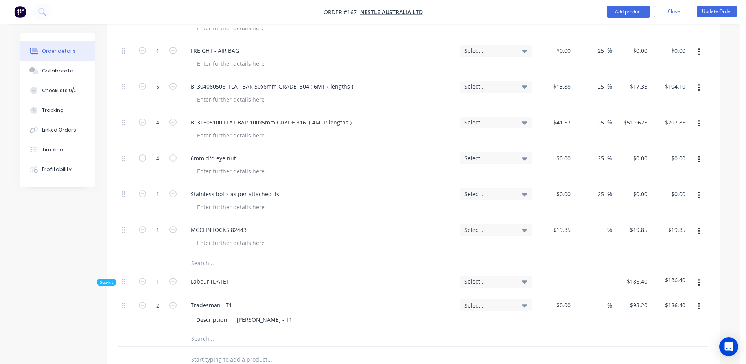
scroll to position [472, 0]
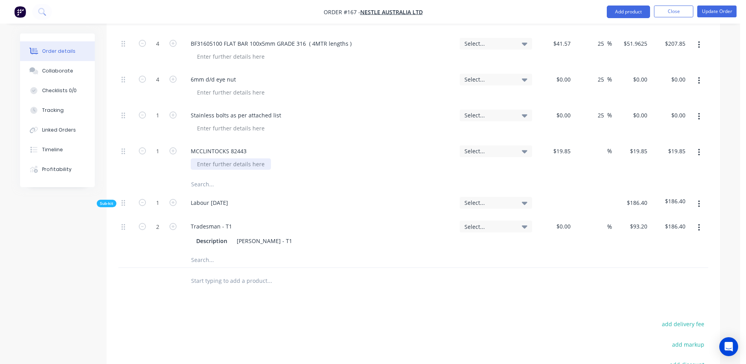
click at [209, 158] on div at bounding box center [231, 163] width 80 height 11
click at [720, 11] on button "Update Order" at bounding box center [716, 12] width 39 height 12
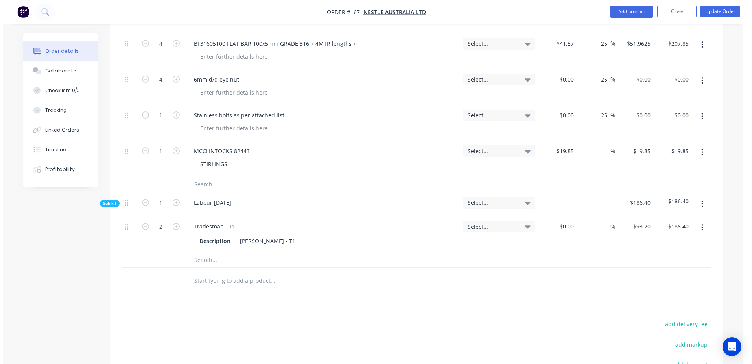
scroll to position [0, 0]
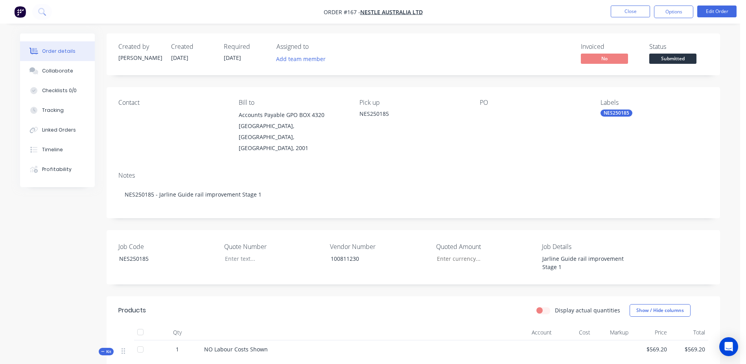
click at [629, 19] on nav "Order #167 - Nestle Australia Ltd Close Options Edit Order" at bounding box center [373, 12] width 746 height 24
click at [625, 11] on button "Close" at bounding box center [630, 12] width 39 height 12
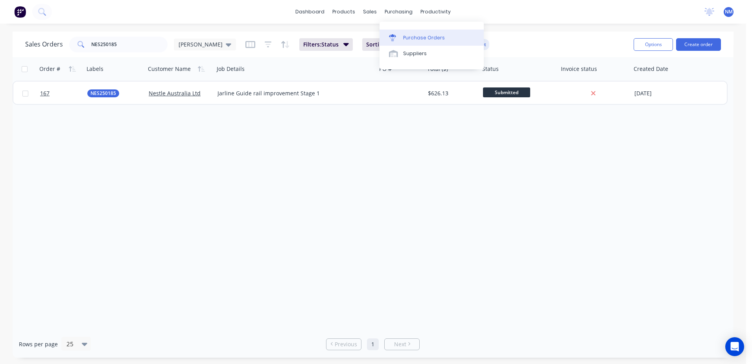
click at [416, 41] on div "Purchase Orders" at bounding box center [424, 37] width 42 height 7
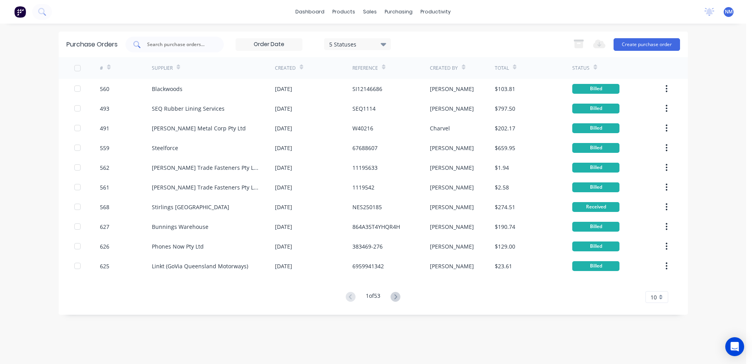
click at [181, 45] on input "text" at bounding box center [178, 45] width 65 height 8
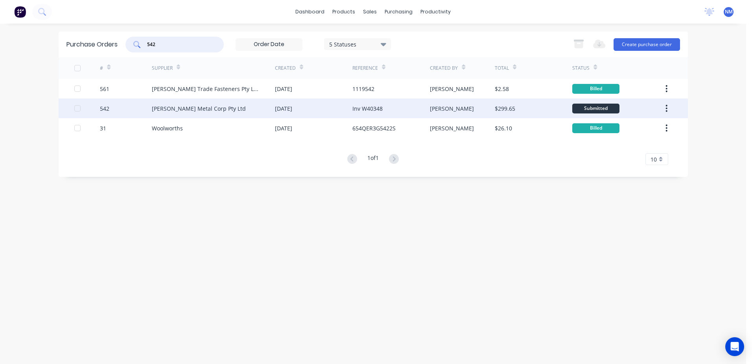
click at [480, 109] on div "[PERSON_NAME]" at bounding box center [462, 108] width 65 height 20
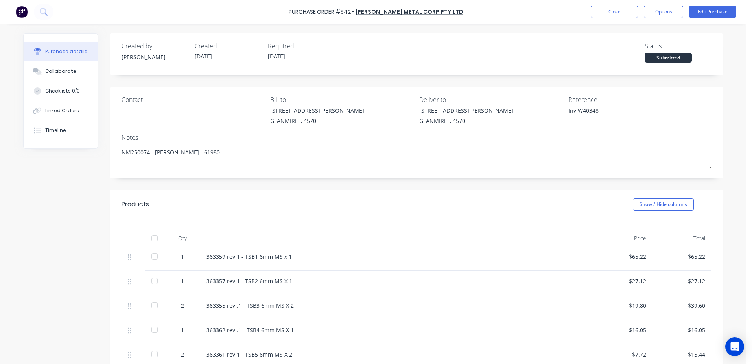
click at [149, 236] on div at bounding box center [155, 238] width 16 height 16
click at [626, 7] on button "Close" at bounding box center [614, 12] width 47 height 13
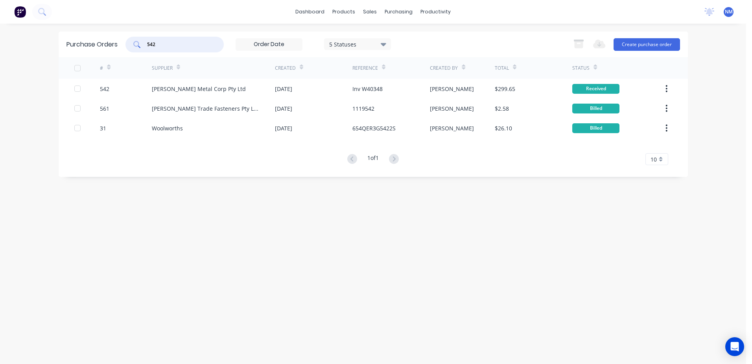
click at [178, 41] on input "542" at bounding box center [178, 45] width 65 height 8
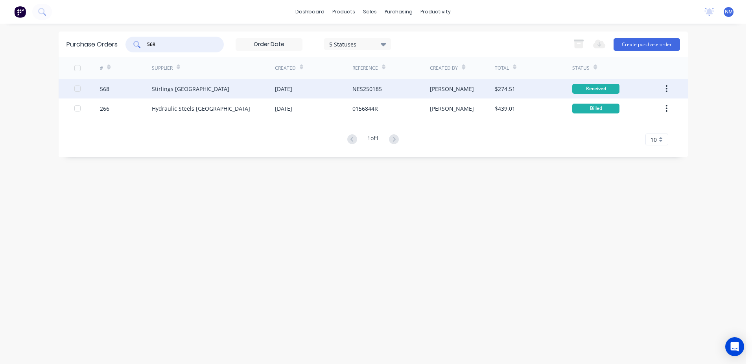
click at [481, 88] on div "[PERSON_NAME]" at bounding box center [462, 89] width 65 height 20
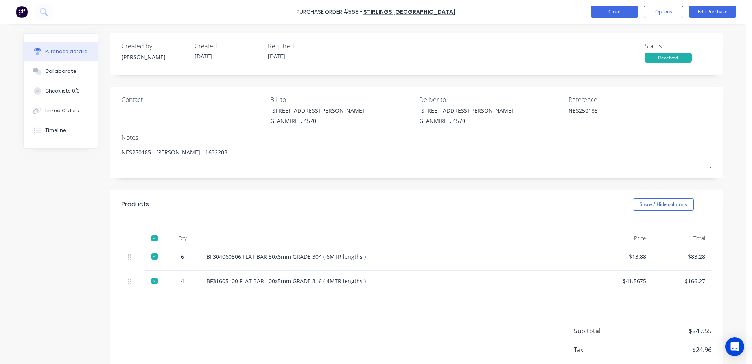
click at [611, 13] on button "Close" at bounding box center [614, 12] width 47 height 13
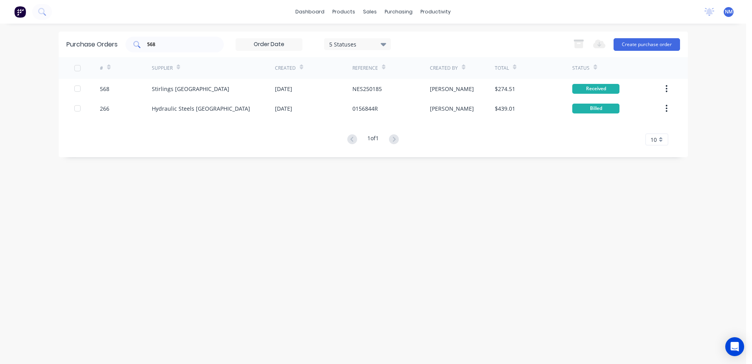
click at [168, 48] on input "568" at bounding box center [178, 45] width 65 height 8
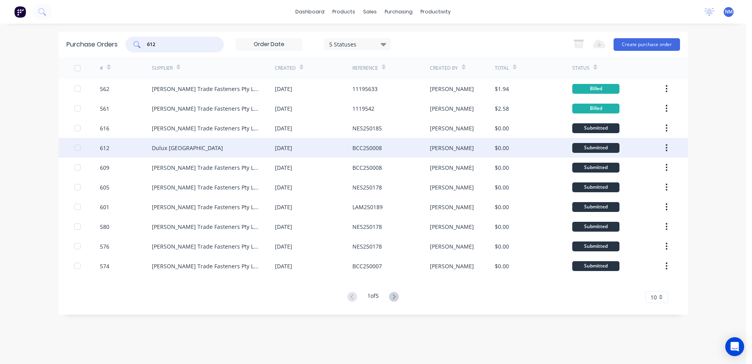
click at [471, 148] on div "[PERSON_NAME]" at bounding box center [462, 148] width 65 height 20
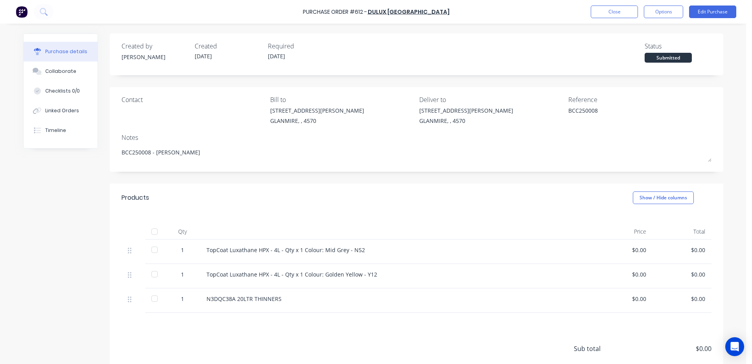
click at [154, 232] on div at bounding box center [155, 231] width 16 height 16
click at [607, 13] on button "Close" at bounding box center [614, 12] width 47 height 13
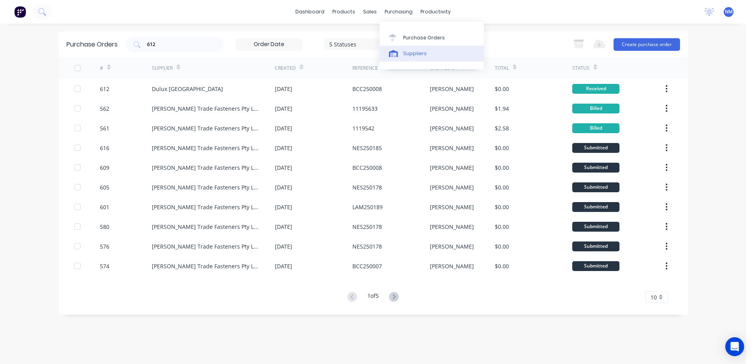
click at [414, 50] on div "Suppliers" at bounding box center [415, 53] width 24 height 7
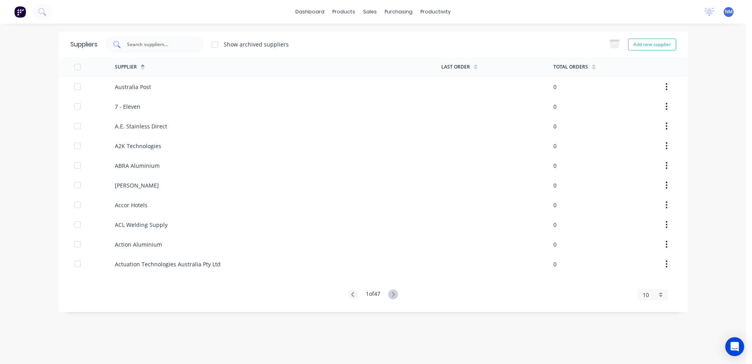
click at [162, 44] on input "text" at bounding box center [158, 45] width 65 height 8
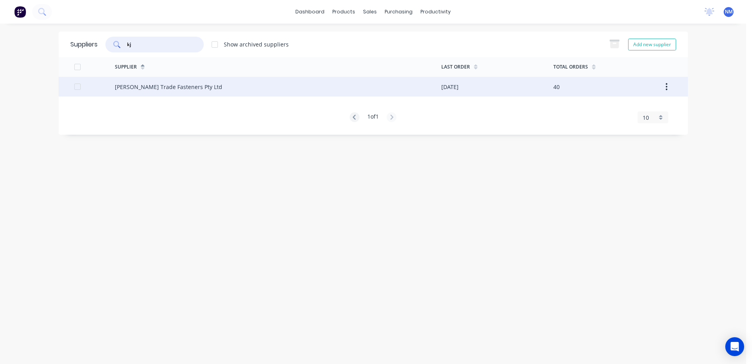
click at [391, 88] on div "[PERSON_NAME] Trade Fasteners Pty Ltd" at bounding box center [278, 87] width 327 height 20
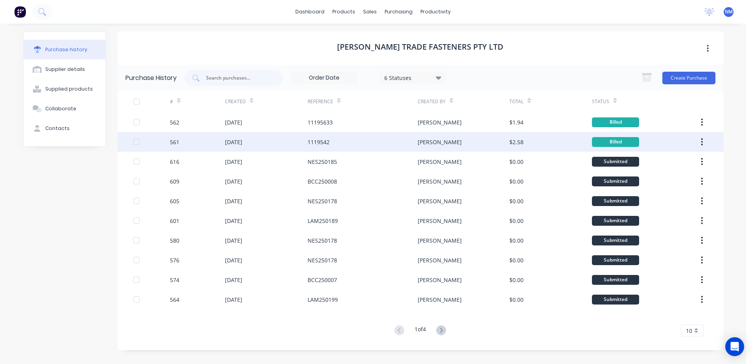
click at [479, 146] on div "[PERSON_NAME]" at bounding box center [464, 142] width 92 height 20
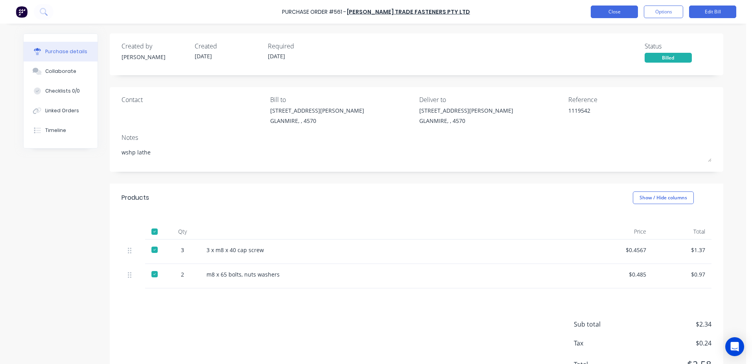
click at [615, 11] on button "Close" at bounding box center [614, 12] width 47 height 13
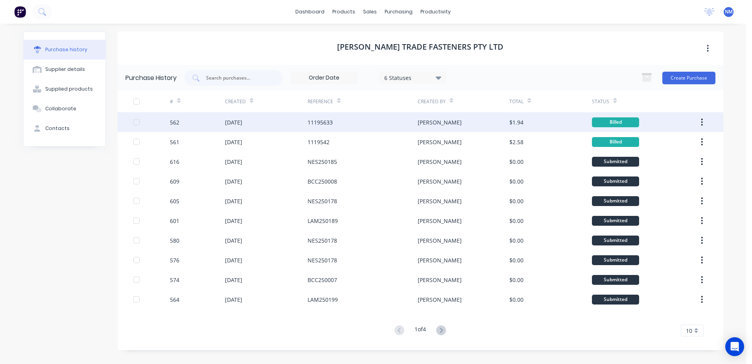
click at [456, 125] on div "[PERSON_NAME]" at bounding box center [464, 122] width 92 height 20
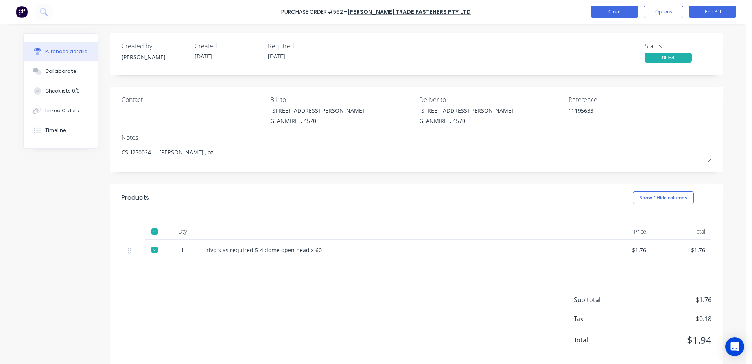
click at [609, 15] on button "Close" at bounding box center [614, 12] width 47 height 13
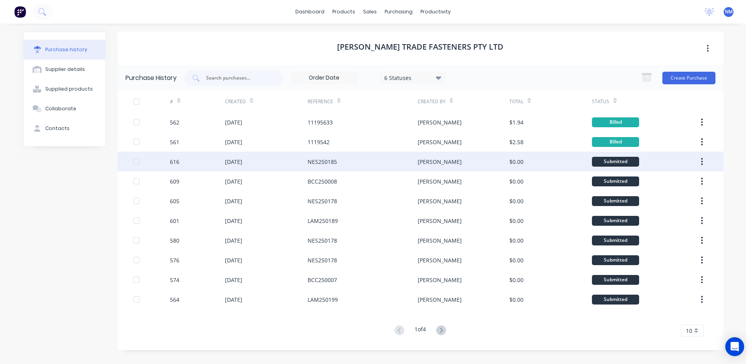
click at [481, 166] on div "[PERSON_NAME]" at bounding box center [464, 161] width 92 height 20
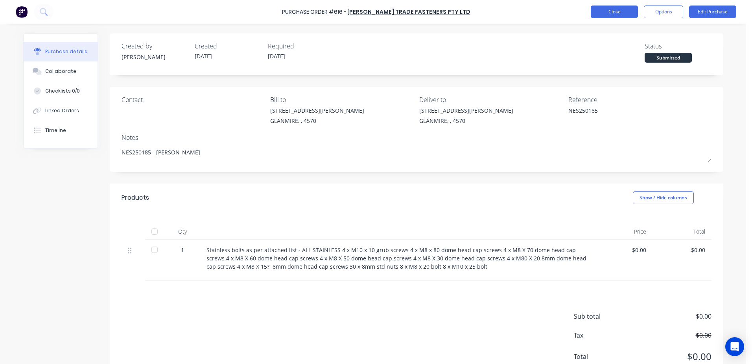
click at [616, 14] on button "Close" at bounding box center [614, 12] width 47 height 13
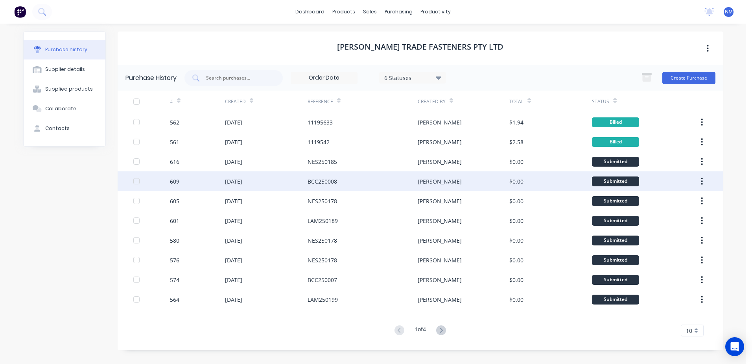
click at [459, 181] on div "[PERSON_NAME]" at bounding box center [464, 181] width 92 height 20
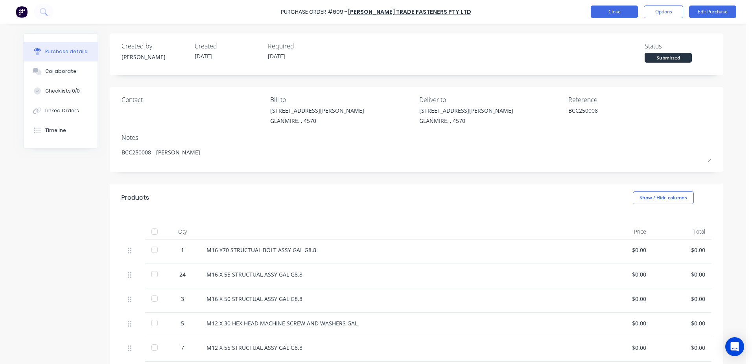
click at [612, 8] on button "Close" at bounding box center [614, 12] width 47 height 13
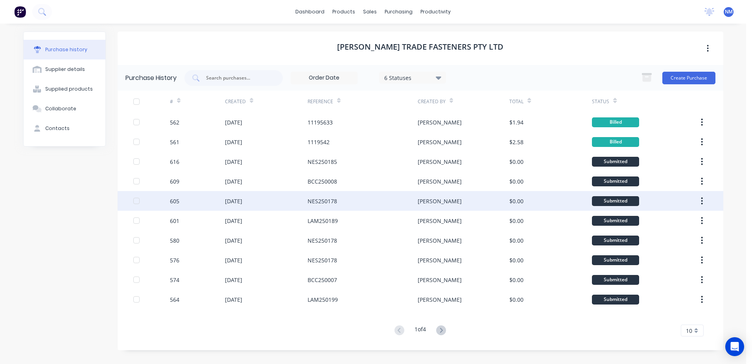
click at [477, 201] on div "[PERSON_NAME]" at bounding box center [464, 201] width 92 height 20
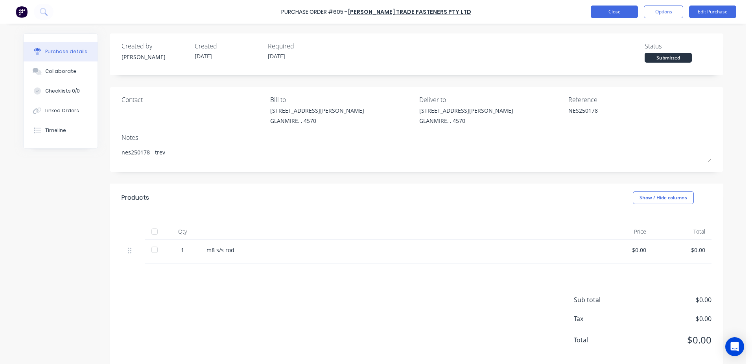
click at [618, 13] on button "Close" at bounding box center [614, 12] width 47 height 13
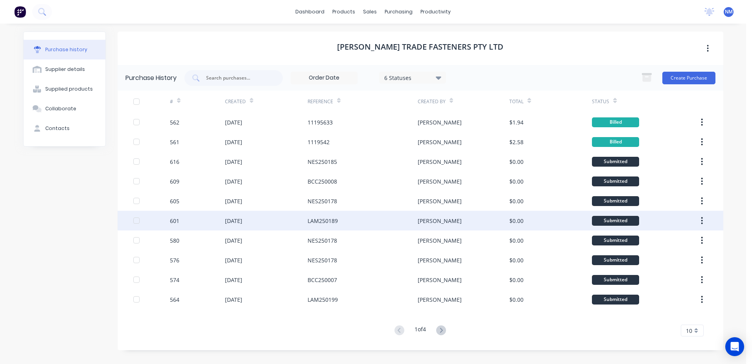
click at [481, 222] on div "[PERSON_NAME]" at bounding box center [464, 220] width 92 height 20
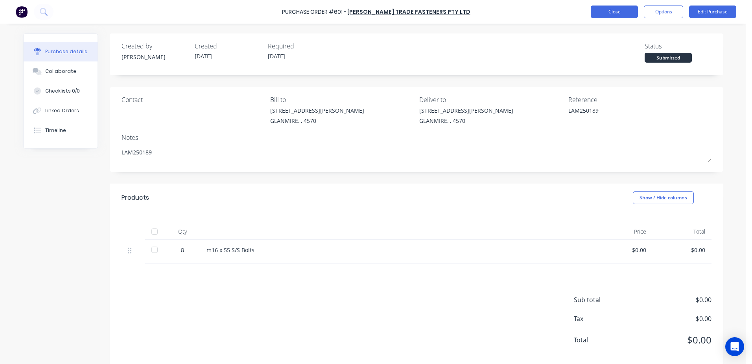
click at [618, 18] on button "Close" at bounding box center [614, 12] width 47 height 13
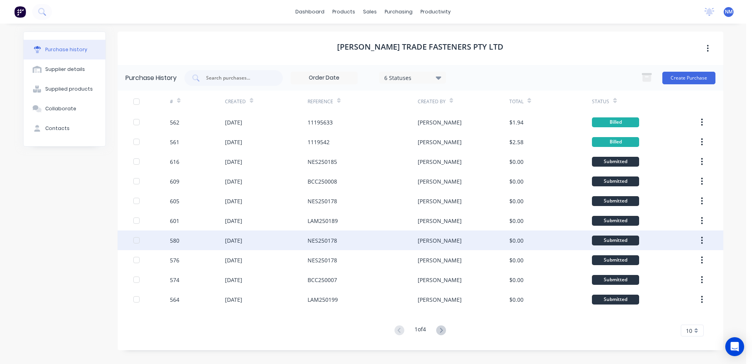
click at [467, 245] on div "[PERSON_NAME]" at bounding box center [464, 240] width 92 height 20
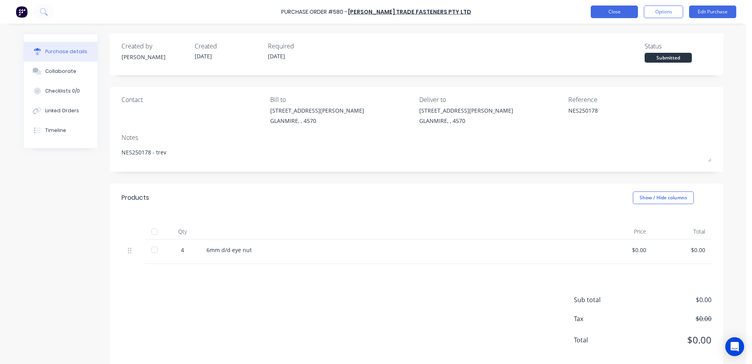
click at [624, 9] on button "Close" at bounding box center [614, 12] width 47 height 13
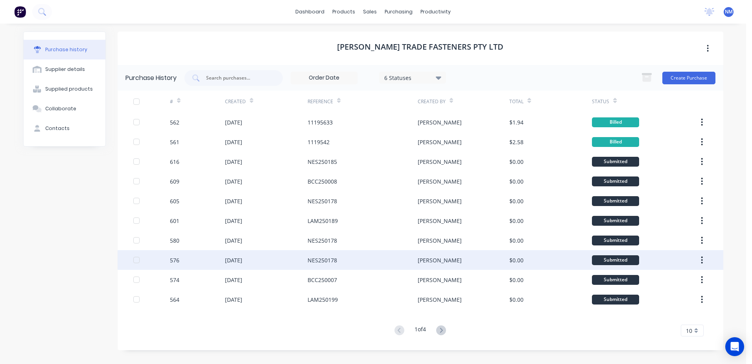
click at [475, 262] on div "[PERSON_NAME]" at bounding box center [464, 260] width 92 height 20
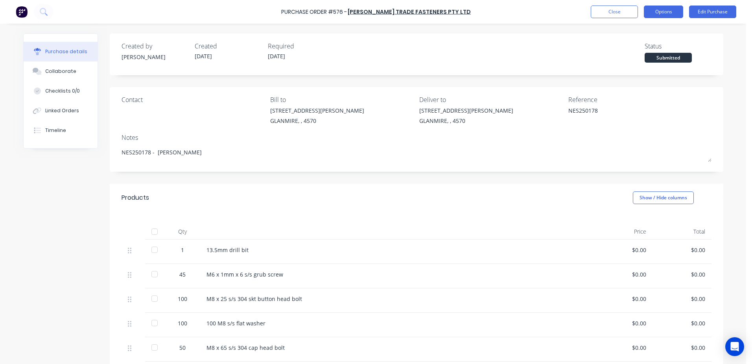
click at [654, 16] on button "Options" at bounding box center [663, 12] width 39 height 13
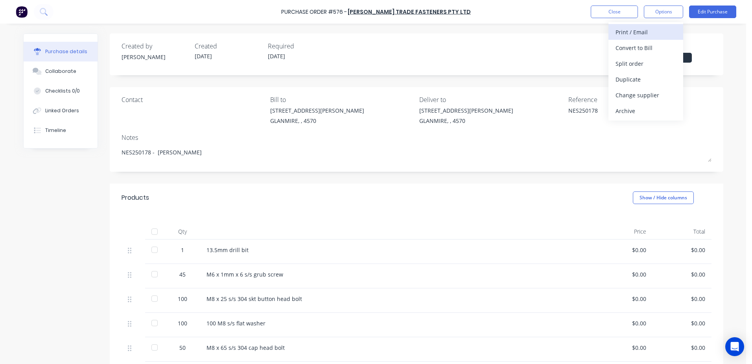
click at [613, 32] on button "Print / Email" at bounding box center [646, 32] width 75 height 16
click at [625, 49] on div "With pricing" at bounding box center [646, 47] width 61 height 11
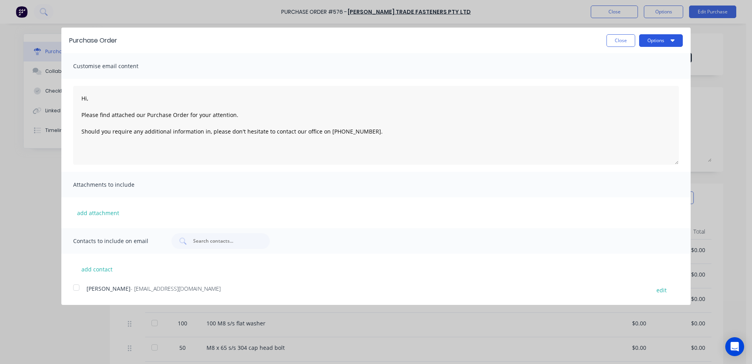
click at [653, 38] on button "Options" at bounding box center [661, 40] width 44 height 13
click at [629, 63] on div "Print" at bounding box center [645, 60] width 61 height 11
click at [619, 41] on button "Close" at bounding box center [621, 40] width 29 height 13
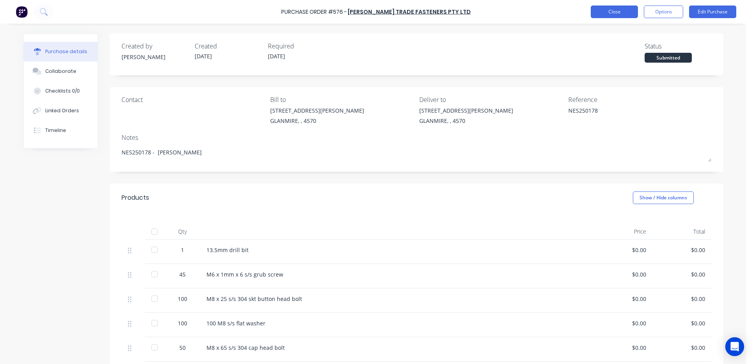
click at [615, 15] on button "Close" at bounding box center [614, 12] width 47 height 13
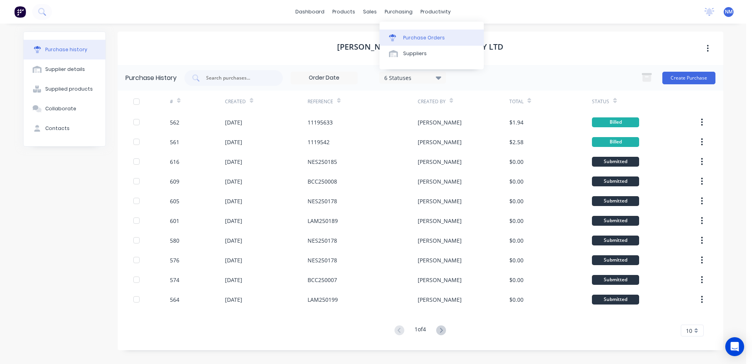
click at [401, 37] on link "Purchase Orders" at bounding box center [432, 38] width 104 height 16
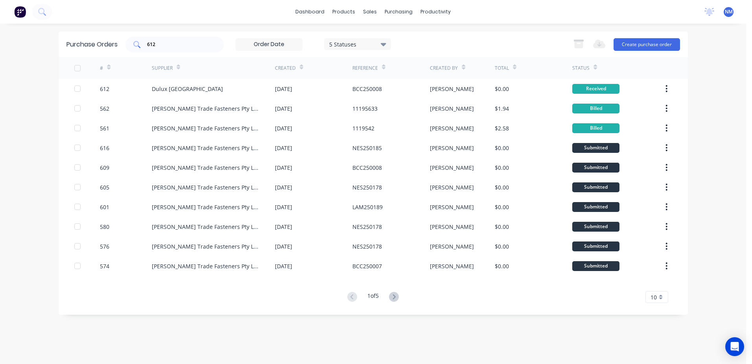
click at [171, 48] on input "612" at bounding box center [178, 45] width 65 height 8
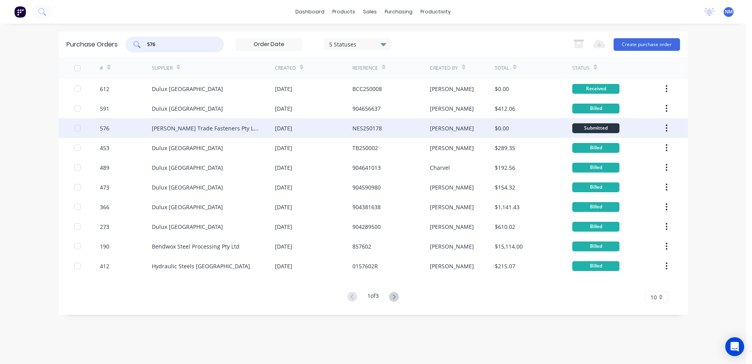
click at [454, 131] on div "[PERSON_NAME]" at bounding box center [462, 128] width 65 height 20
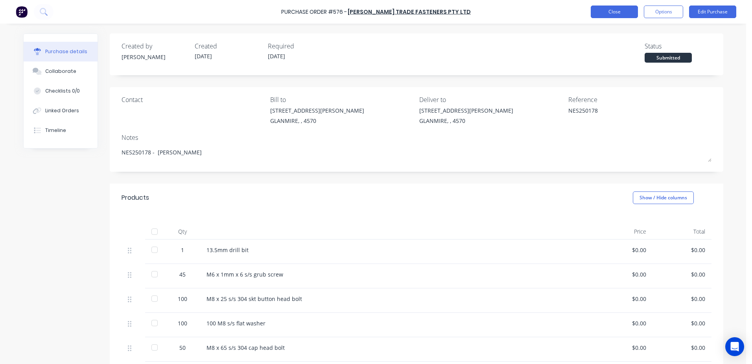
click at [618, 11] on button "Close" at bounding box center [614, 12] width 47 height 13
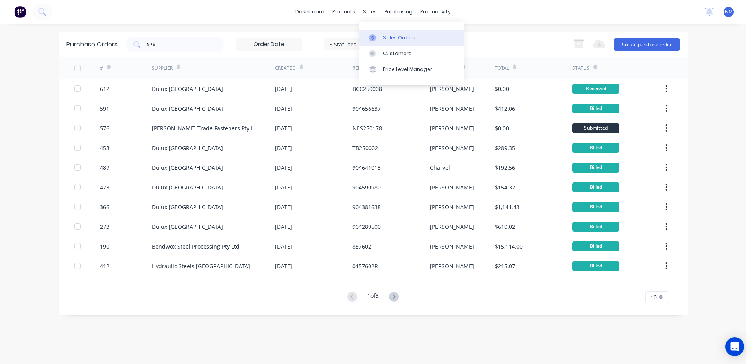
click at [385, 35] on div "Sales Orders" at bounding box center [399, 37] width 32 height 7
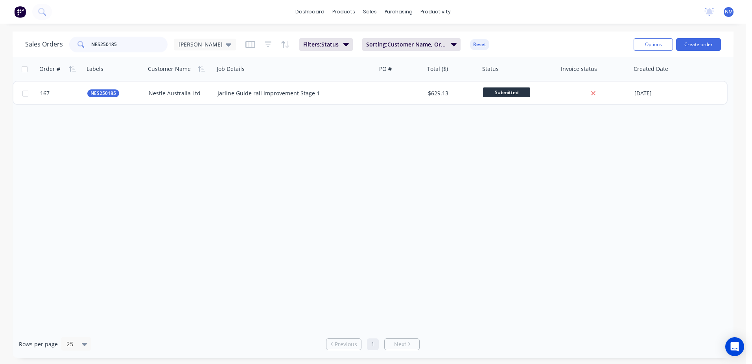
drag, startPoint x: 123, startPoint y: 47, endPoint x: 65, endPoint y: 46, distance: 57.9
click at [65, 46] on div "Sales Orders NES250185 Neil" at bounding box center [130, 45] width 211 height 16
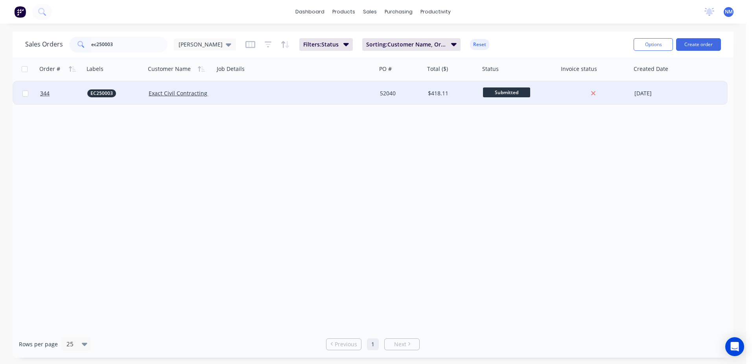
click at [405, 96] on div "52040" at bounding box center [400, 93] width 40 height 8
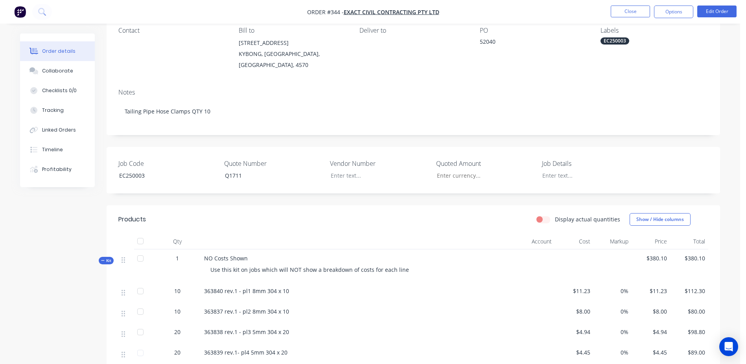
scroll to position [157, 0]
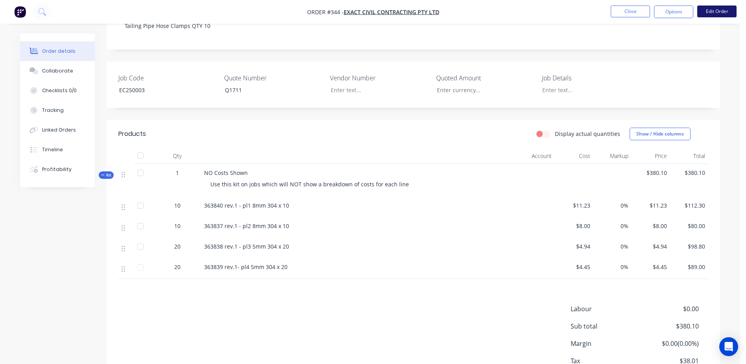
click at [716, 10] on button "Edit Order" at bounding box center [716, 12] width 39 height 12
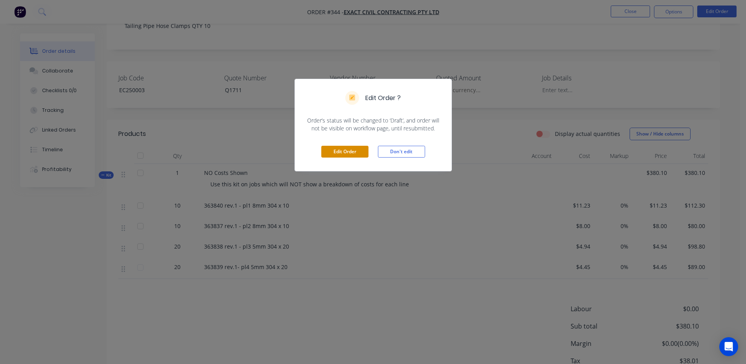
click at [335, 154] on button "Edit Order" at bounding box center [344, 152] width 47 height 12
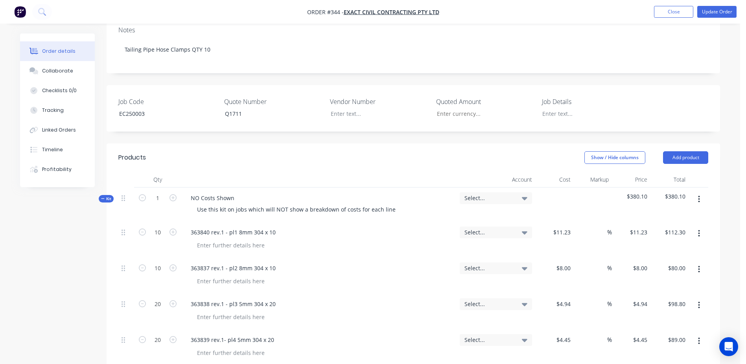
scroll to position [275, 0]
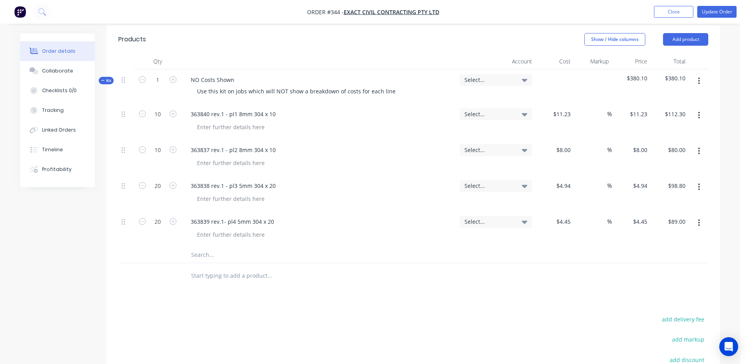
click at [199, 247] on input "text" at bounding box center [269, 255] width 157 height 16
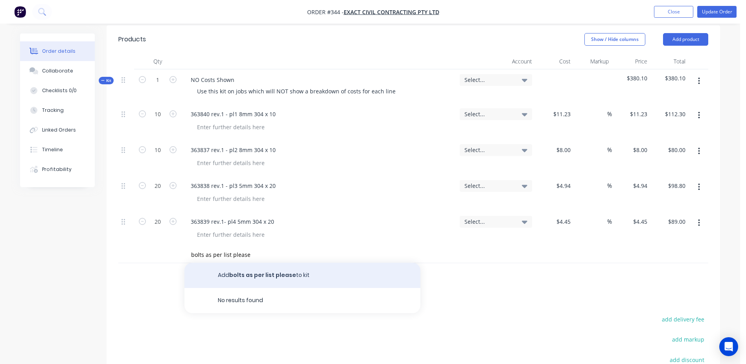
click at [251, 262] on button "Add bolts as per list please to kit" at bounding box center [303, 274] width 236 height 25
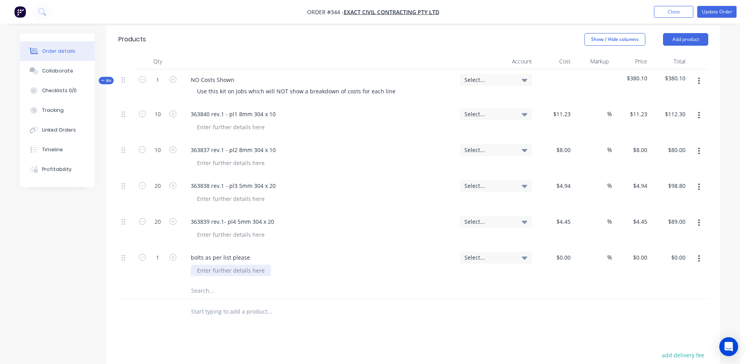
click at [203, 264] on div at bounding box center [231, 269] width 80 height 11
paste div
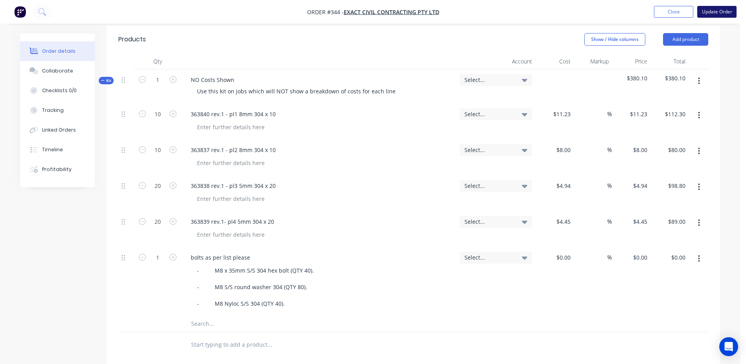
click at [712, 9] on button "Update Order" at bounding box center [716, 12] width 39 height 12
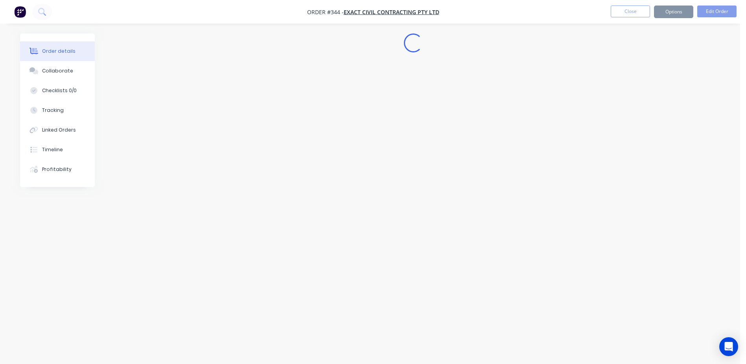
scroll to position [0, 0]
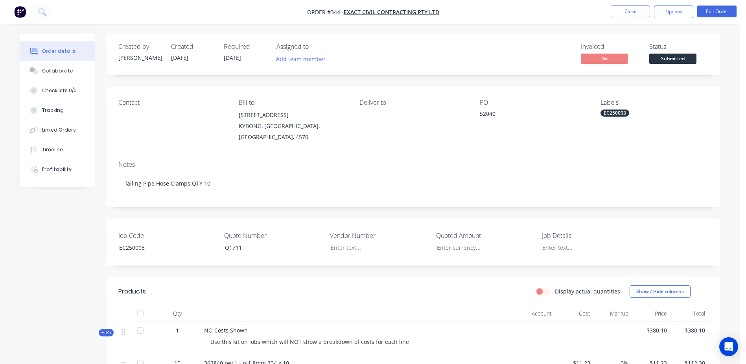
click at [681, 18] on nav "Order #344 - Exact Civil Contracting Pty Ltd Close Options Edit Order" at bounding box center [373, 12] width 746 height 24
click at [678, 17] on button "Options" at bounding box center [673, 12] width 39 height 13
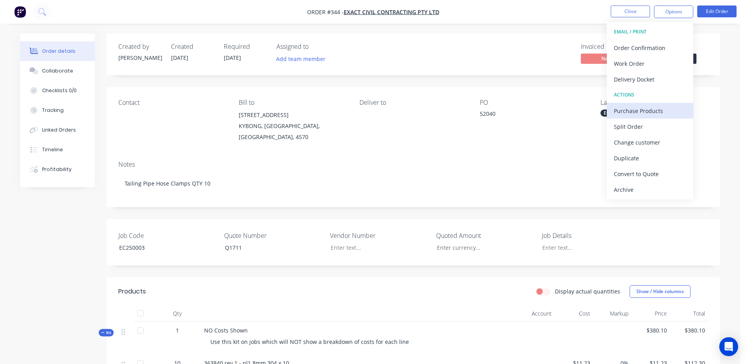
click at [665, 112] on div "Purchase Products" at bounding box center [650, 110] width 72 height 11
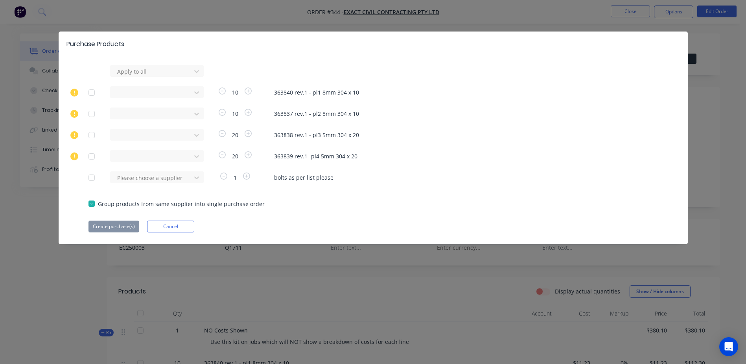
click at [145, 183] on div "Apply to all Morgan Metal Corp Pty Ltd 10 363840 rev.1 - pl1 8mm 304 x 10 Morga…" at bounding box center [373, 148] width 629 height 167
click at [146, 179] on div at bounding box center [151, 178] width 71 height 10
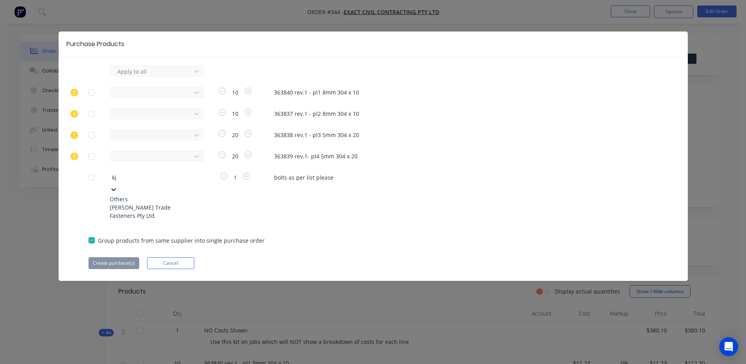
click at [149, 208] on div "[PERSON_NAME] Trade Fasteners Pty Ltd" at bounding box center [153, 211] width 87 height 17
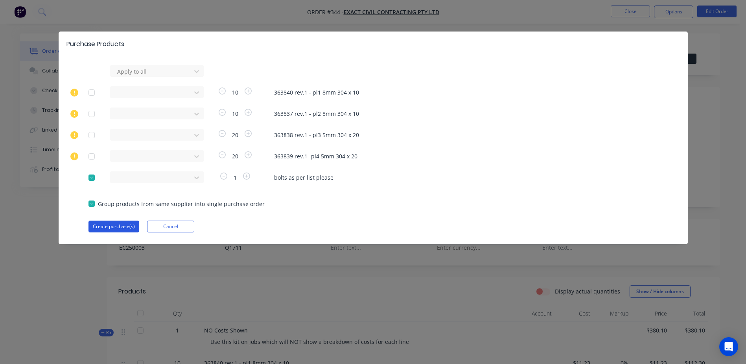
click at [107, 224] on button "Create purchase(s)" at bounding box center [114, 226] width 51 height 12
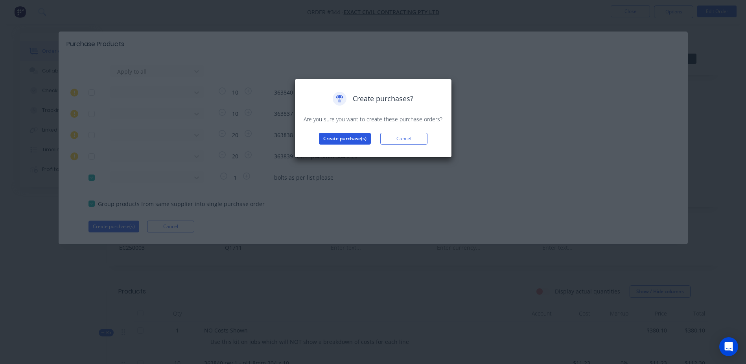
click at [323, 141] on button "Create purchase(s)" at bounding box center [345, 139] width 52 height 12
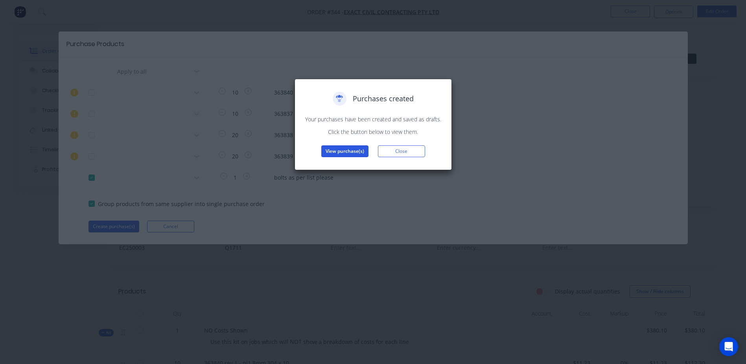
click at [336, 148] on button "View purchase(s)" at bounding box center [344, 151] width 47 height 12
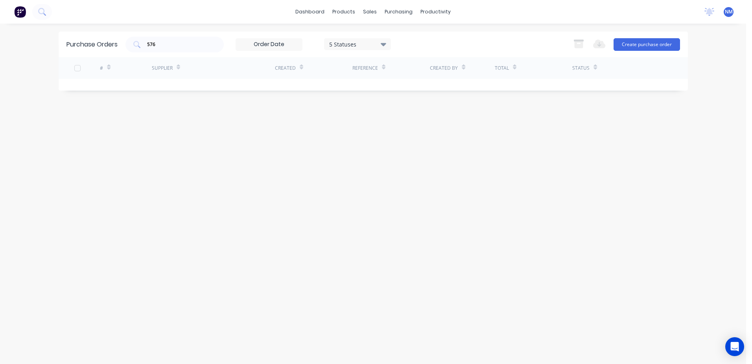
click at [531, 70] on div "Total" at bounding box center [533, 68] width 77 height 22
click at [642, 42] on button "Create purchase order" at bounding box center [647, 44] width 66 height 13
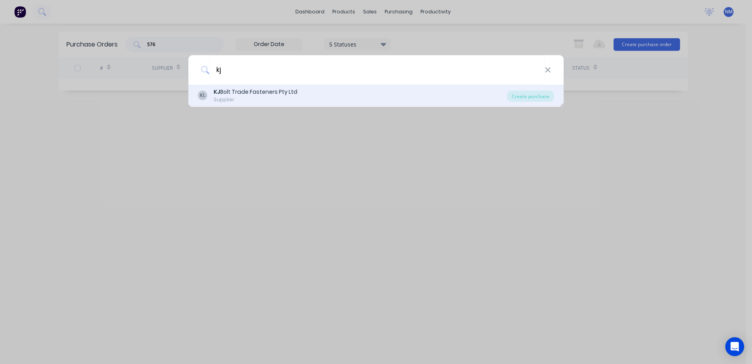
click at [274, 98] on div "Supplier" at bounding box center [256, 99] width 84 height 7
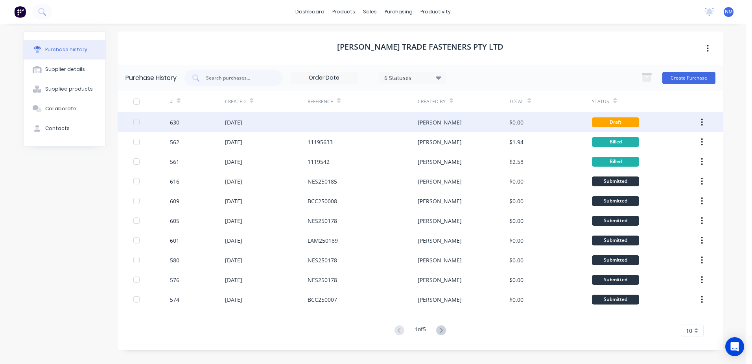
click at [474, 125] on div "[PERSON_NAME]" at bounding box center [464, 122] width 92 height 20
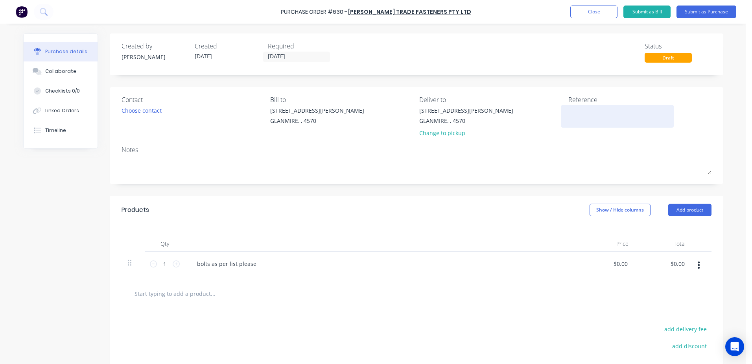
click at [579, 118] on textarea at bounding box center [617, 115] width 98 height 18
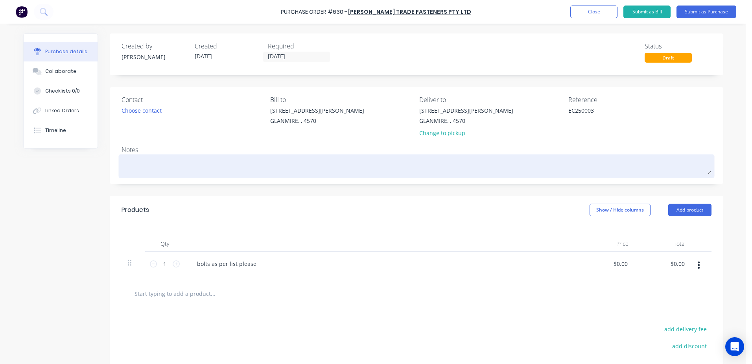
click at [139, 156] on textarea at bounding box center [417, 165] width 590 height 18
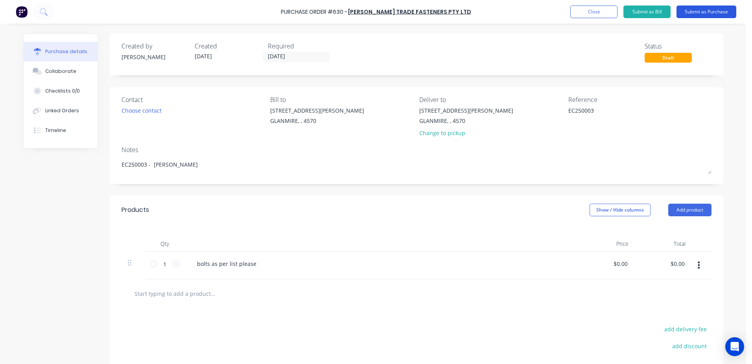
click at [706, 14] on button "Submit as Purchase" at bounding box center [707, 12] width 60 height 13
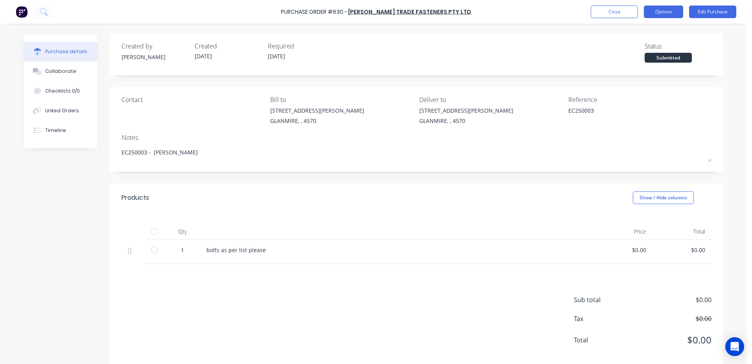
click at [679, 13] on button "Options" at bounding box center [663, 12] width 39 height 13
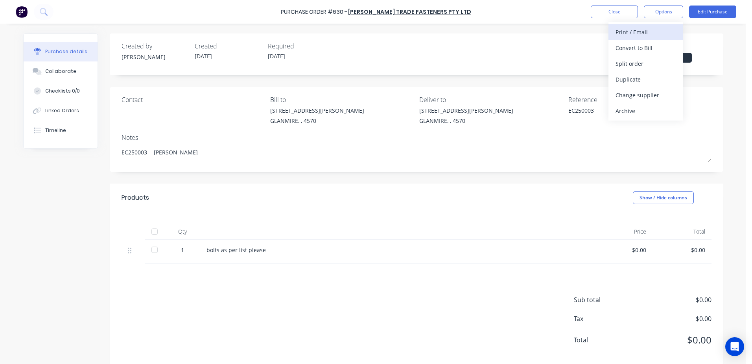
click at [652, 30] on div "Print / Email" at bounding box center [646, 31] width 61 height 11
click at [640, 43] on div "With pricing" at bounding box center [646, 47] width 61 height 11
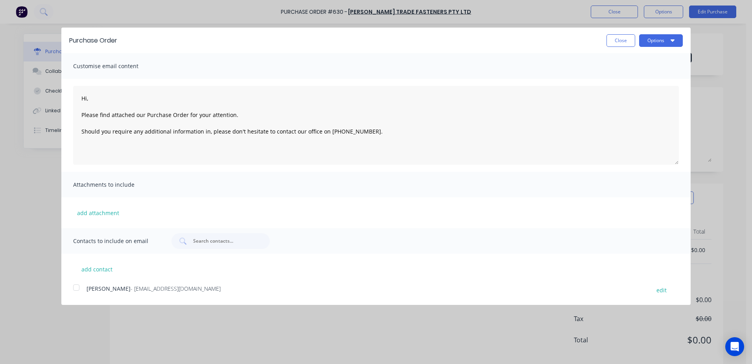
drag, startPoint x: 76, startPoint y: 288, endPoint x: 100, endPoint y: 279, distance: 26.0
click at [76, 287] on div at bounding box center [76, 287] width 16 height 16
click at [659, 42] on button "Options" at bounding box center [661, 40] width 44 height 13
click at [645, 74] on div "Email" at bounding box center [645, 75] width 61 height 11
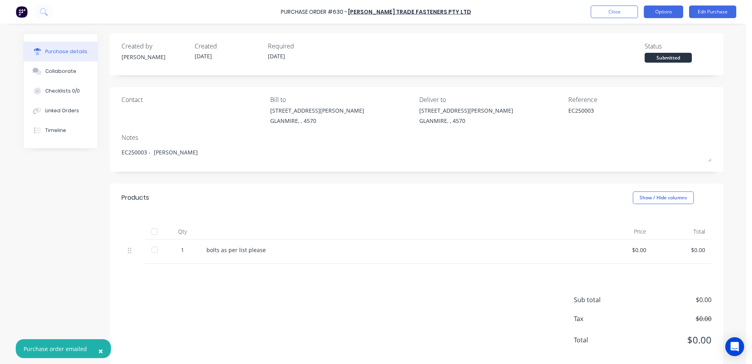
click at [662, 11] on button "Options" at bounding box center [663, 12] width 39 height 13
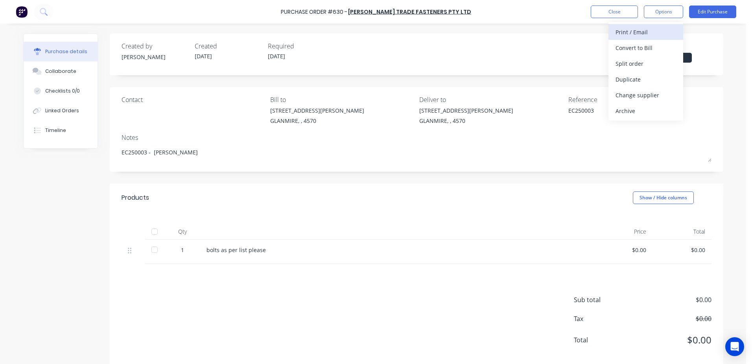
click at [624, 33] on div "Print / Email" at bounding box center [646, 31] width 61 height 11
click at [628, 48] on div "With pricing" at bounding box center [646, 47] width 61 height 11
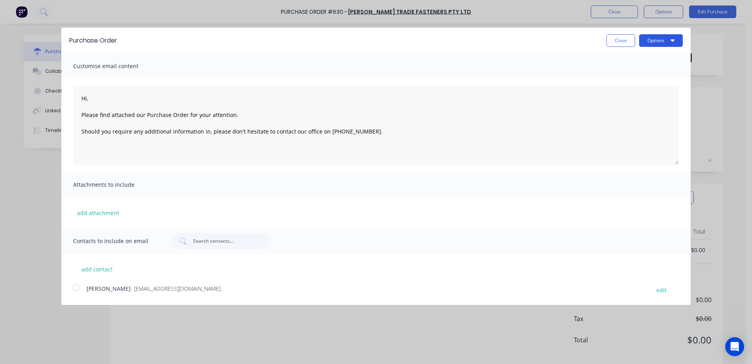
click at [650, 42] on button "Options" at bounding box center [661, 40] width 44 height 13
click at [622, 59] on div "Print" at bounding box center [645, 60] width 61 height 11
click at [621, 40] on button "Close" at bounding box center [621, 40] width 29 height 13
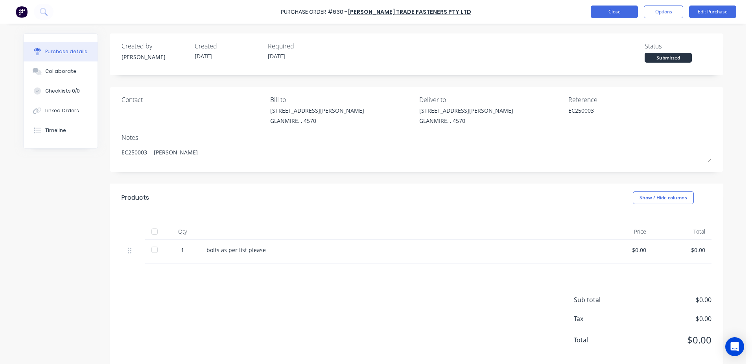
click at [631, 13] on button "Close" at bounding box center [614, 12] width 47 height 13
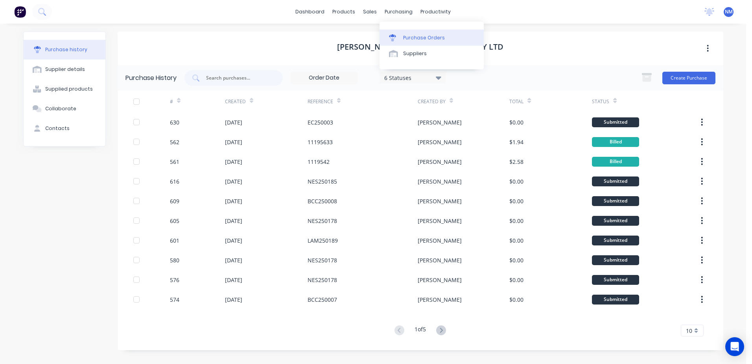
click at [426, 40] on div "Purchase Orders" at bounding box center [424, 37] width 42 height 7
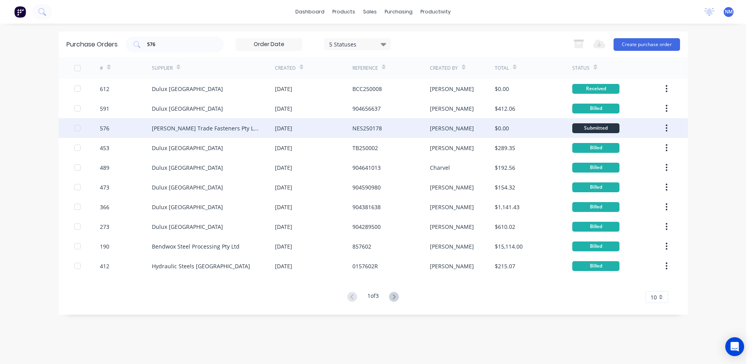
click at [458, 122] on div "[PERSON_NAME]" at bounding box center [462, 128] width 65 height 20
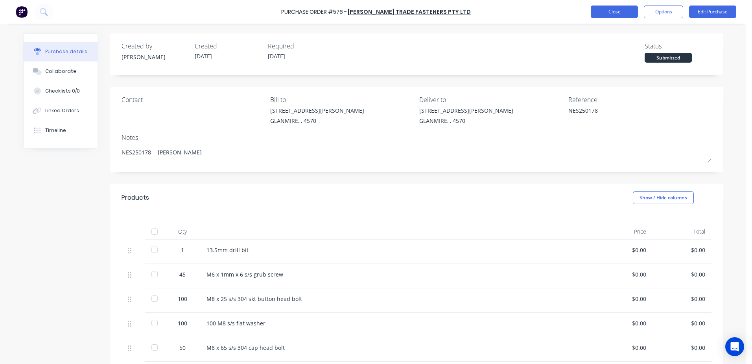
click at [615, 11] on button "Close" at bounding box center [614, 12] width 47 height 13
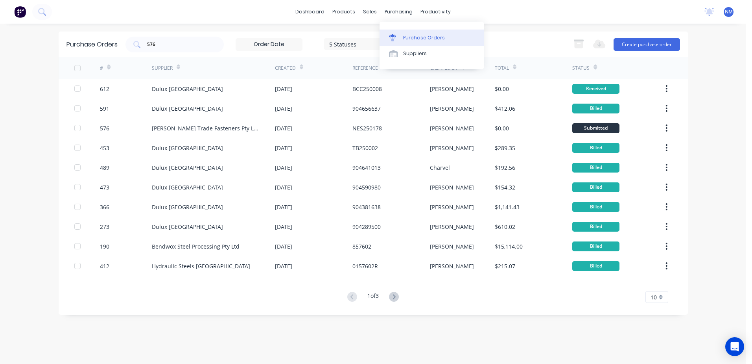
click at [410, 41] on link "Purchase Orders" at bounding box center [432, 38] width 104 height 16
click at [655, 43] on button "Create purchase order" at bounding box center [647, 44] width 66 height 13
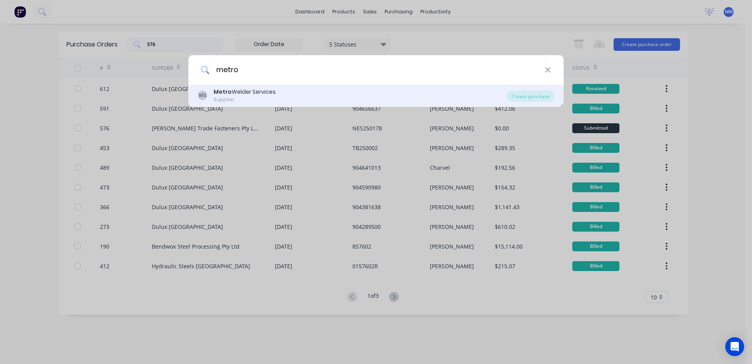
click at [258, 92] on div "Metro Welder Services" at bounding box center [245, 92] width 62 height 8
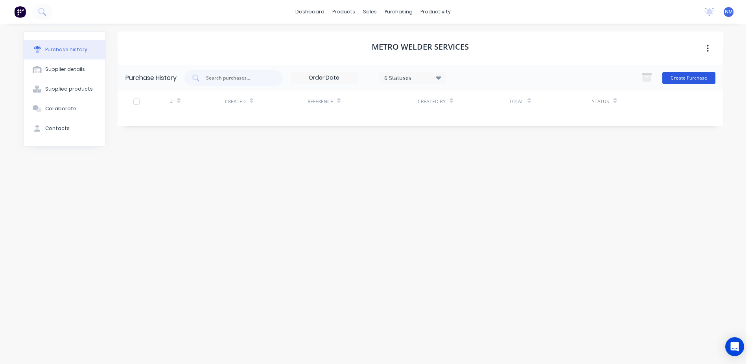
click at [685, 74] on button "Create Purchase" at bounding box center [688, 78] width 53 height 13
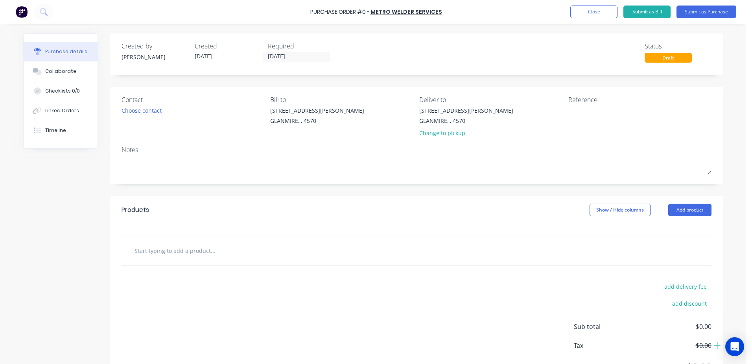
click at [153, 250] on input "text" at bounding box center [212, 250] width 157 height 16
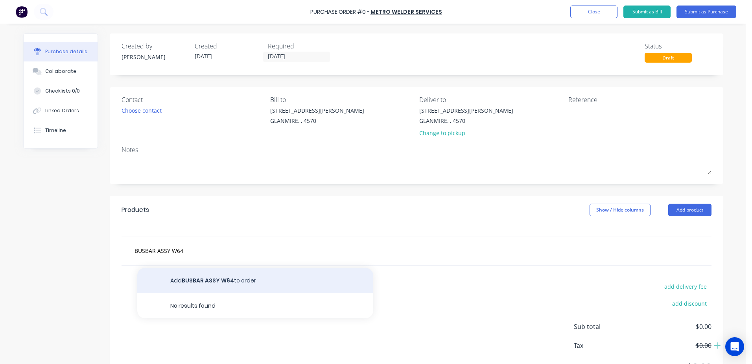
click at [215, 279] on button "Add BUSBAR ASSY W64 to order" at bounding box center [255, 280] width 236 height 25
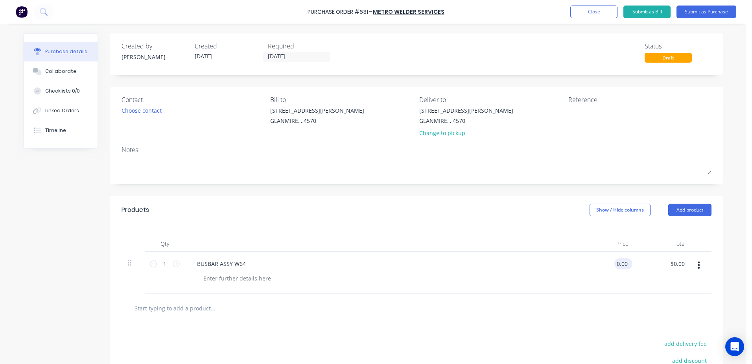
click at [609, 265] on div "0.00 0.00" at bounding box center [606, 272] width 57 height 42
drag, startPoint x: 613, startPoint y: 263, endPoint x: 722, endPoint y: 247, distance: 110.2
click at [722, 247] on div "Purchase details Collaborate Checklists 0/0 Linked Orders Timeline Created by n…" at bounding box center [373, 170] width 716 height 324
click at [179, 306] on input "text" at bounding box center [212, 308] width 157 height 16
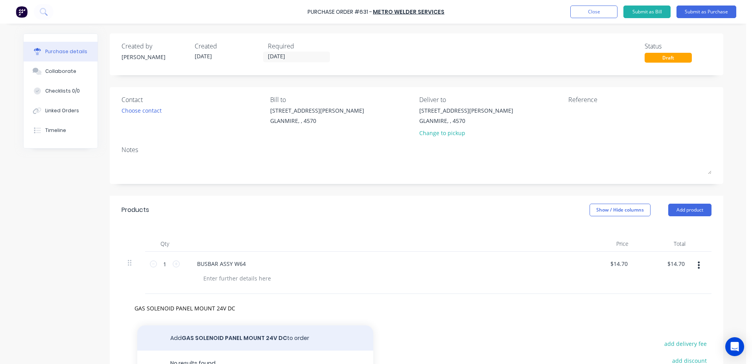
click at [228, 338] on button "Add GAS SOLENOID PANEL MOUNT 24V DC to order" at bounding box center [255, 337] width 236 height 25
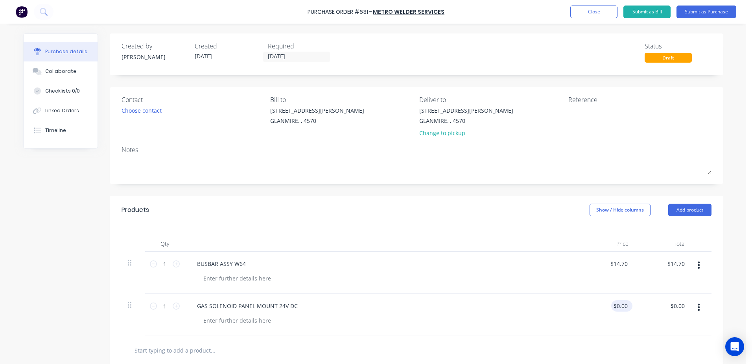
drag, startPoint x: 607, startPoint y: 305, endPoint x: 613, endPoint y: 309, distance: 6.8
click at [609, 307] on div "$0.00 $0.00" at bounding box center [606, 314] width 57 height 42
drag, startPoint x: 610, startPoint y: 307, endPoint x: 705, endPoint y: 303, distance: 95.3
click at [705, 303] on div "1 1 GAS SOLENOID PANEL MOUNT 24V DC 0.00 0.00 $0.00 $0.00" at bounding box center [417, 314] width 590 height 42
click at [705, 14] on button "Submit as Purchase" at bounding box center [707, 12] width 60 height 13
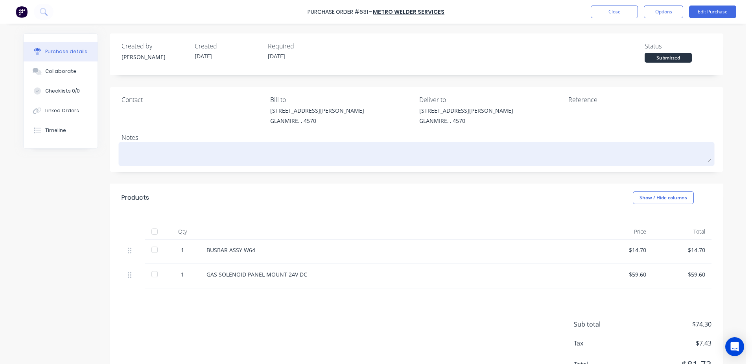
click at [123, 150] on textarea at bounding box center [417, 153] width 590 height 18
click at [173, 154] on textarea "BOILEY BAY WIA 356/396" at bounding box center [417, 153] width 590 height 18
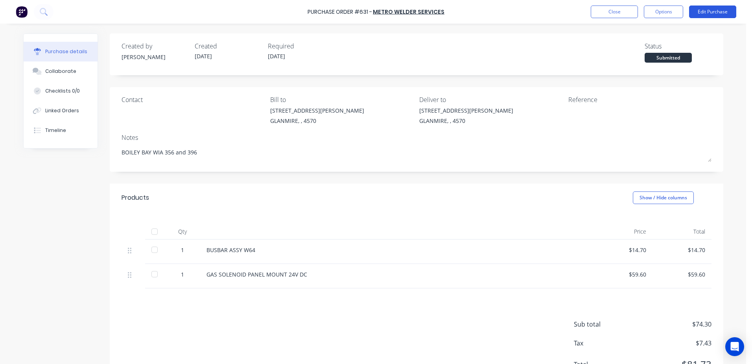
click at [706, 9] on button "Edit Purchase" at bounding box center [712, 12] width 47 height 13
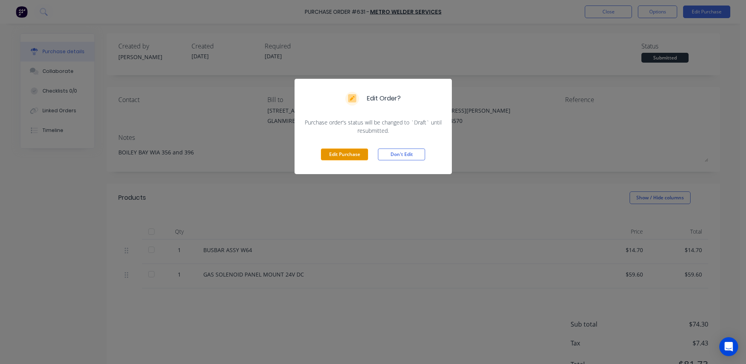
click at [330, 153] on button "Edit Purchase" at bounding box center [344, 154] width 47 height 12
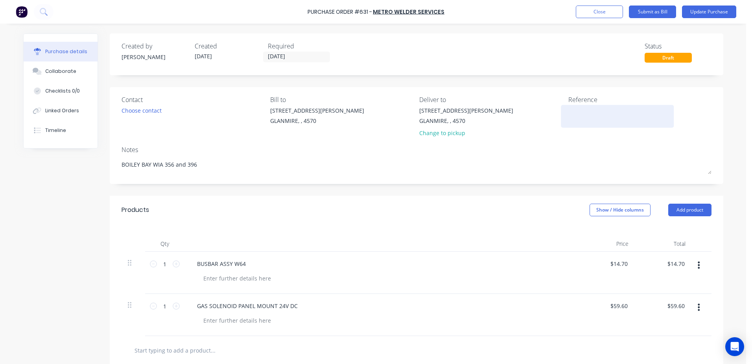
click at [580, 113] on textarea at bounding box center [617, 115] width 98 height 18
click at [716, 12] on button "Update Purchase" at bounding box center [709, 12] width 54 height 13
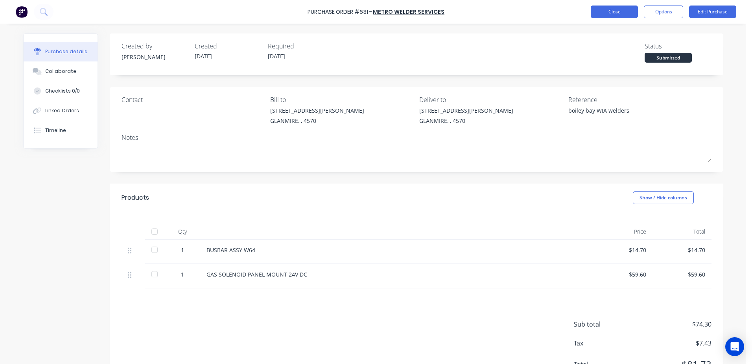
click at [618, 11] on button "Close" at bounding box center [614, 12] width 47 height 13
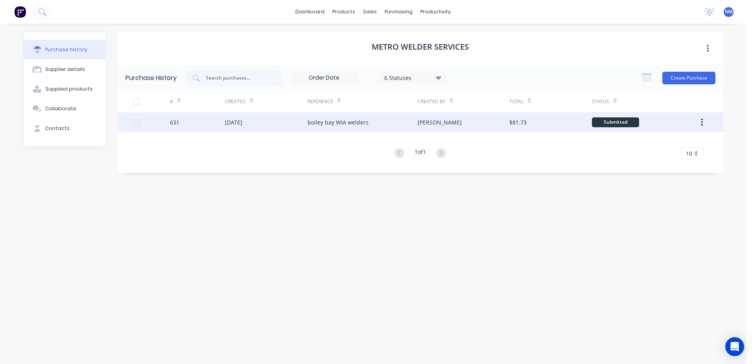
click at [483, 126] on div "[PERSON_NAME]" at bounding box center [464, 122] width 92 height 20
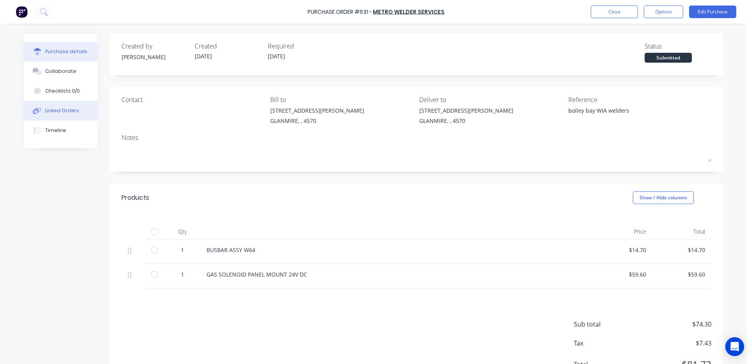
click at [54, 106] on button "Linked Orders" at bounding box center [61, 111] width 74 height 20
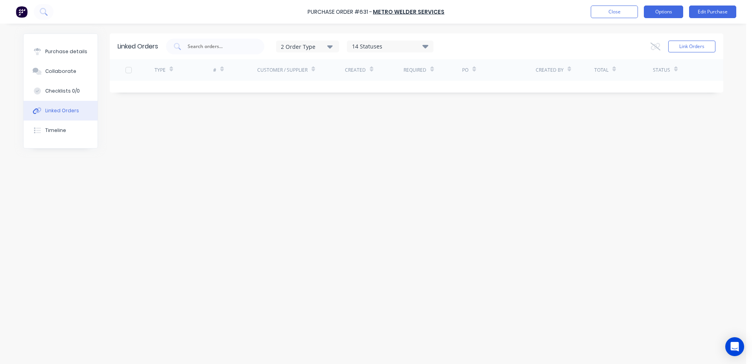
click at [668, 11] on button "Options" at bounding box center [663, 12] width 39 height 13
click at [518, 197] on div "Linked Orders 2 Order Type 14 Statuses Sales Order Status All Archived Draft Qu…" at bounding box center [373, 191] width 700 height 316
click at [686, 48] on button "Link Orders" at bounding box center [691, 47] width 47 height 12
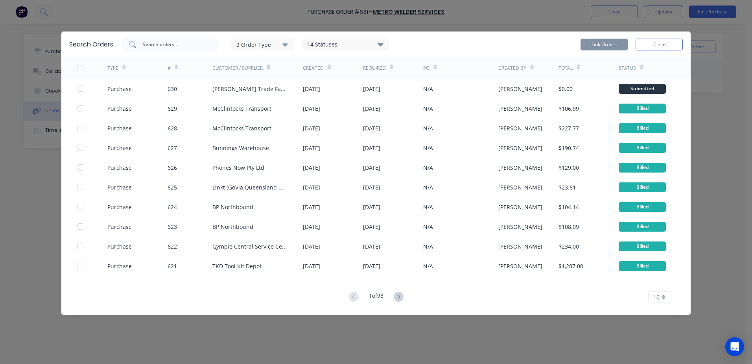
click at [170, 47] on input "text" at bounding box center [174, 45] width 65 height 8
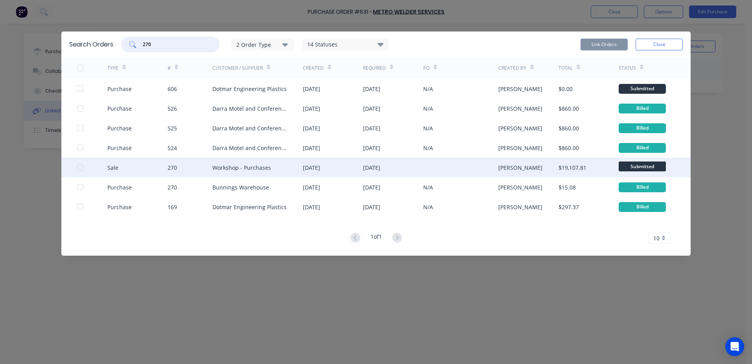
click at [79, 167] on div at bounding box center [80, 167] width 16 height 16
click at [592, 44] on button "Link Orders" at bounding box center [604, 45] width 47 height 12
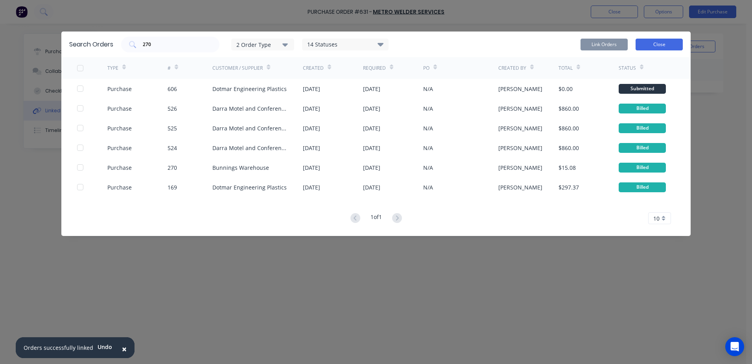
click at [661, 44] on button "Close" at bounding box center [659, 45] width 47 height 12
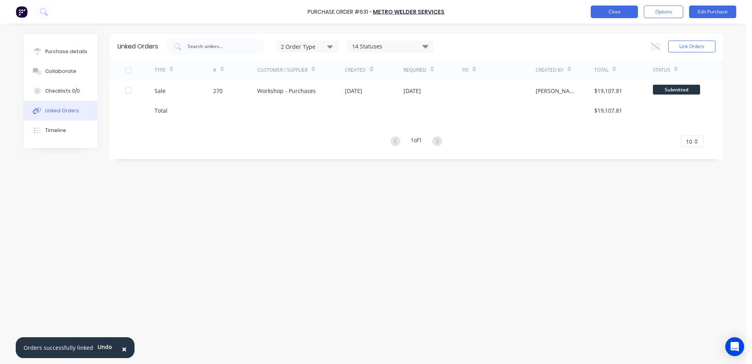
click at [604, 13] on button "Close" at bounding box center [614, 12] width 47 height 13
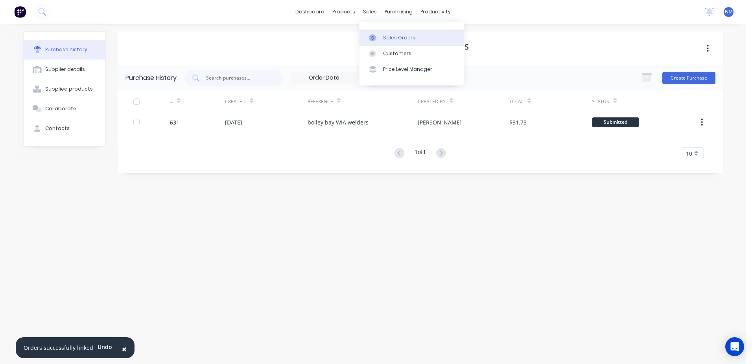
click at [391, 37] on div "Sales Orders" at bounding box center [399, 37] width 32 height 7
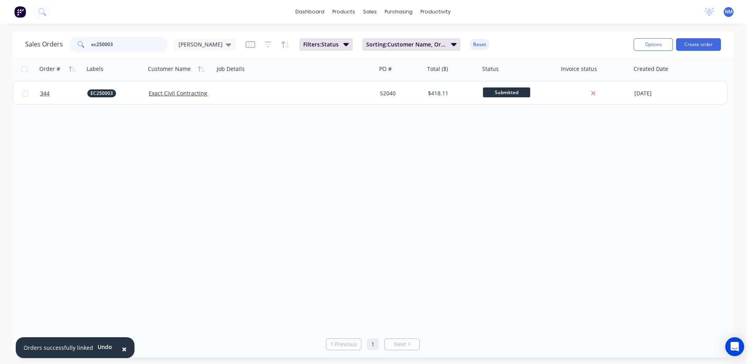
drag, startPoint x: 131, startPoint y: 46, endPoint x: 2, endPoint y: 68, distance: 130.8
click at [3, 67] on div "Sales Orders ec250003 Neil Filters: Status Sorting: Customer Name, Order # Rese…" at bounding box center [373, 194] width 746 height 326
click at [124, 350] on button "×" at bounding box center [124, 348] width 20 height 19
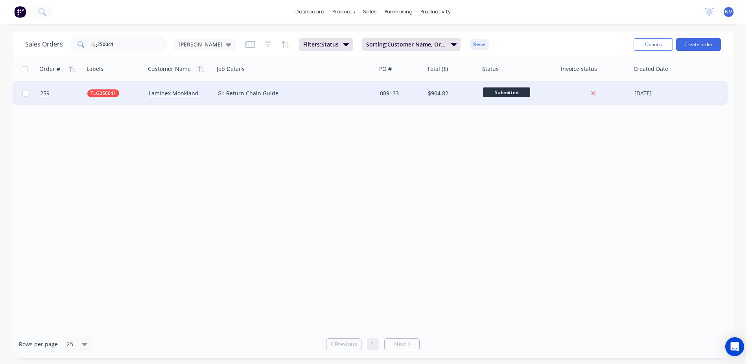
click at [398, 93] on div "089133" at bounding box center [400, 93] width 40 height 8
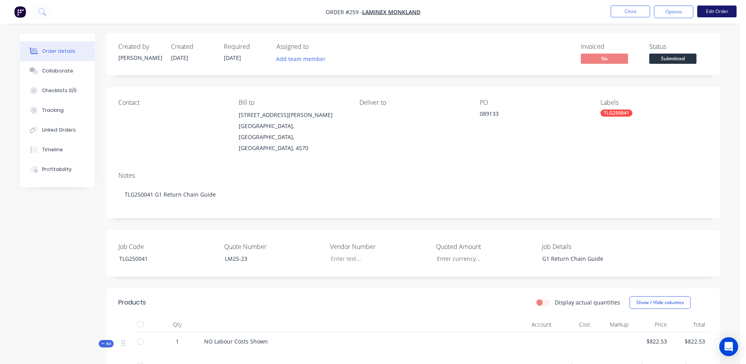
click at [715, 14] on button "Edit Order" at bounding box center [716, 12] width 39 height 12
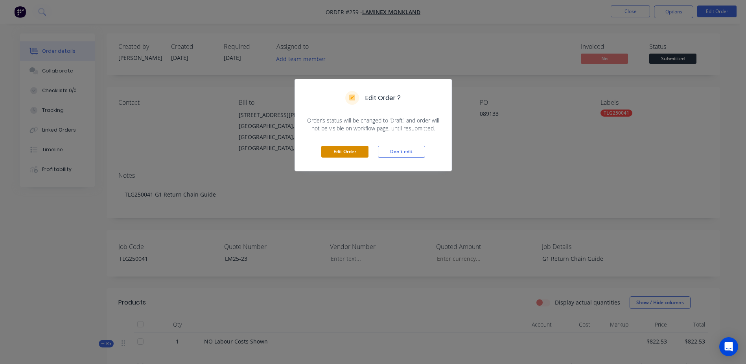
click at [337, 150] on button "Edit Order" at bounding box center [344, 152] width 47 height 12
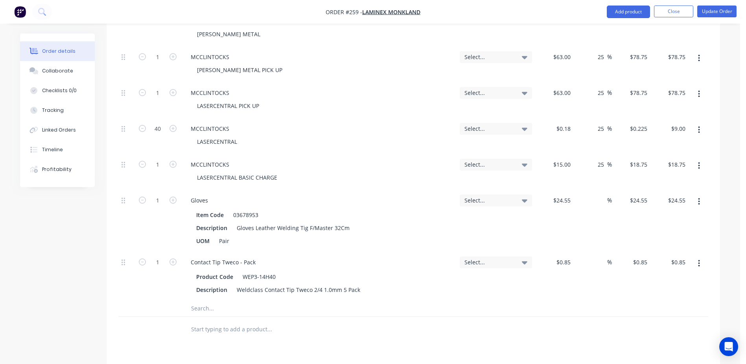
scroll to position [629, 0]
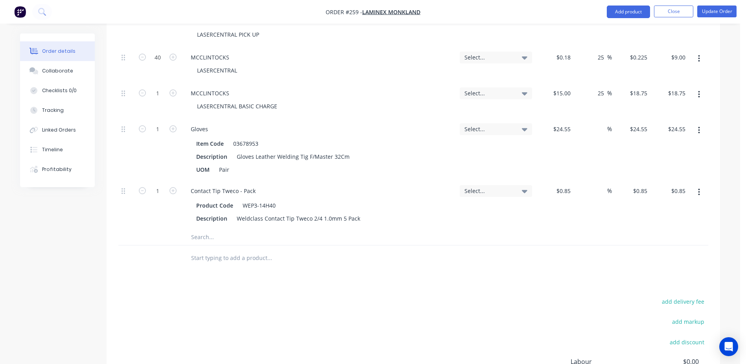
click at [202, 229] on input "text" at bounding box center [269, 237] width 157 height 16
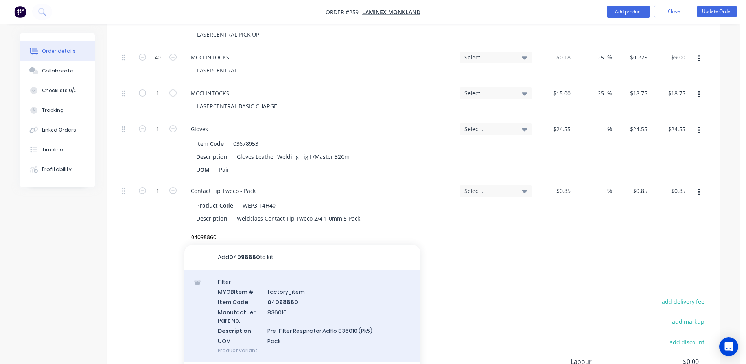
click at [286, 280] on div "Filter MYOB Item # factory_item Item Code 04098860 Manufactuer Part No. 836010 …" at bounding box center [303, 316] width 236 height 92
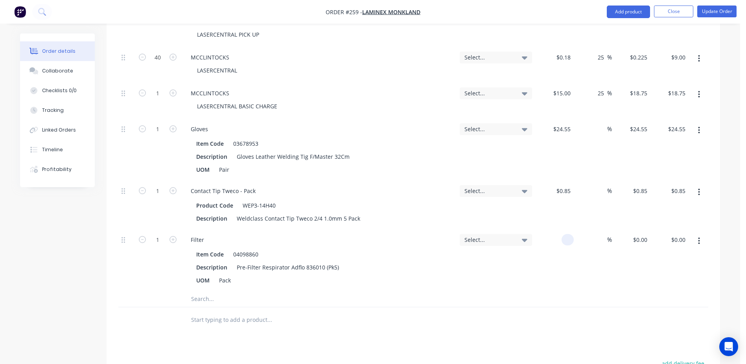
click at [555, 229] on div at bounding box center [554, 260] width 39 height 62
click at [205, 291] on input "text" at bounding box center [269, 299] width 157 height 16
click at [203, 291] on input "text" at bounding box center [269, 299] width 157 height 16
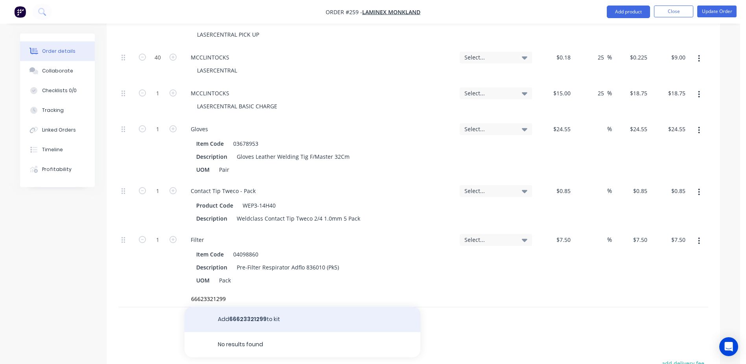
click at [255, 306] on button "Add 66623321299 to kit" at bounding box center [303, 318] width 236 height 25
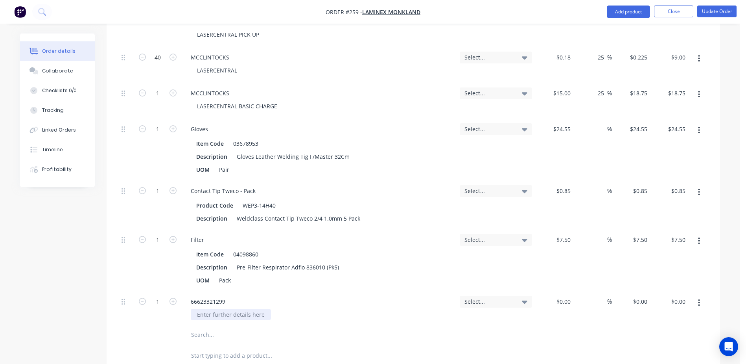
click at [225, 308] on div at bounding box center [231, 313] width 80 height 11
click at [226, 295] on div "66623321299" at bounding box center [208, 300] width 47 height 11
click at [563, 295] on div "$0.00" at bounding box center [563, 300] width 21 height 11
drag, startPoint x: 702, startPoint y: 9, endPoint x: 692, endPoint y: 7, distance: 9.9
click at [703, 9] on button "Update Order" at bounding box center [716, 12] width 39 height 12
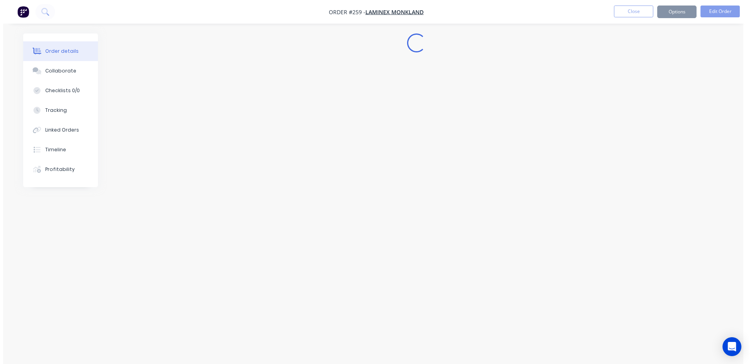
scroll to position [0, 0]
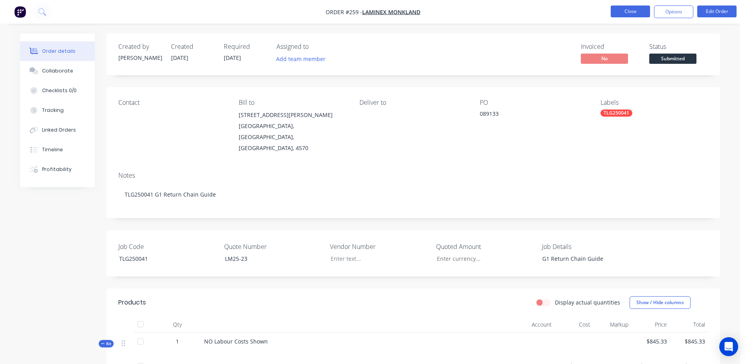
click at [629, 14] on button "Close" at bounding box center [630, 12] width 39 height 12
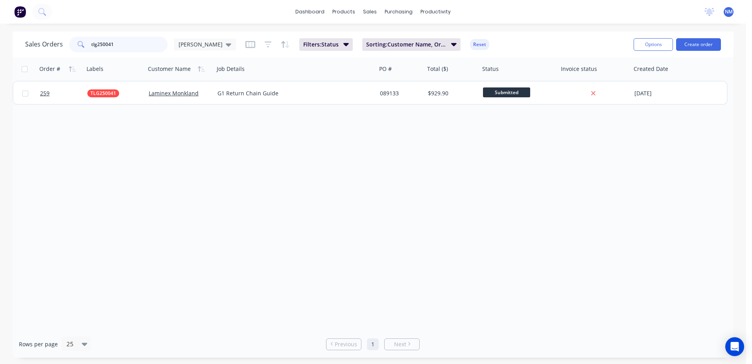
drag, startPoint x: 127, startPoint y: 48, endPoint x: 48, endPoint y: 44, distance: 79.2
click at [49, 44] on div "Sales Orders tlg250041 Neil" at bounding box center [130, 45] width 211 height 16
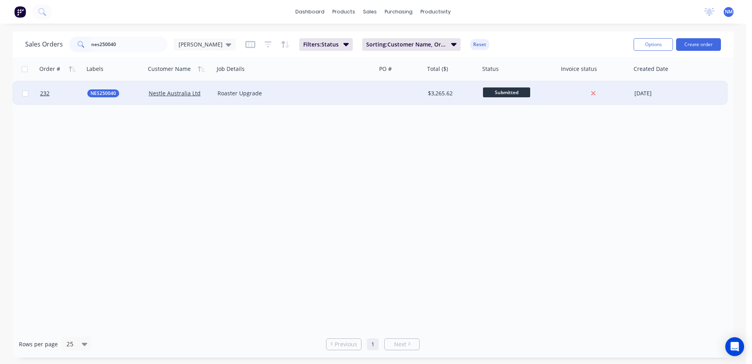
click at [466, 98] on div "$3,265.62" at bounding box center [452, 93] width 55 height 24
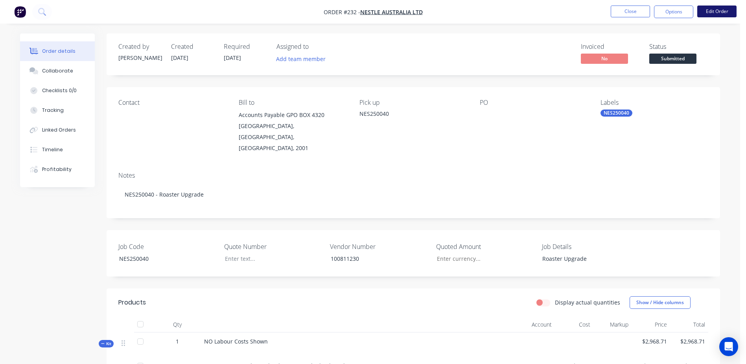
click at [706, 12] on button "Edit Order" at bounding box center [716, 12] width 39 height 12
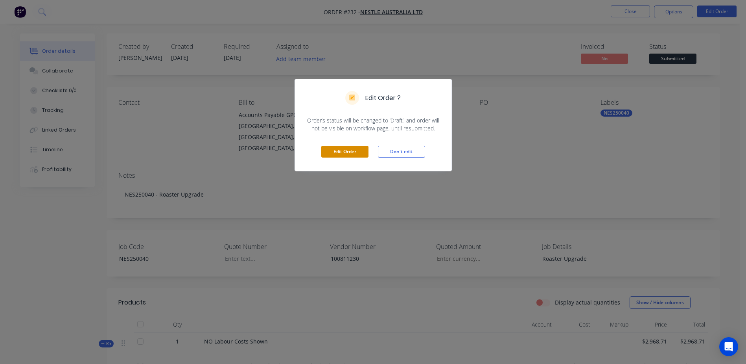
click at [348, 155] on button "Edit Order" at bounding box center [344, 152] width 47 height 12
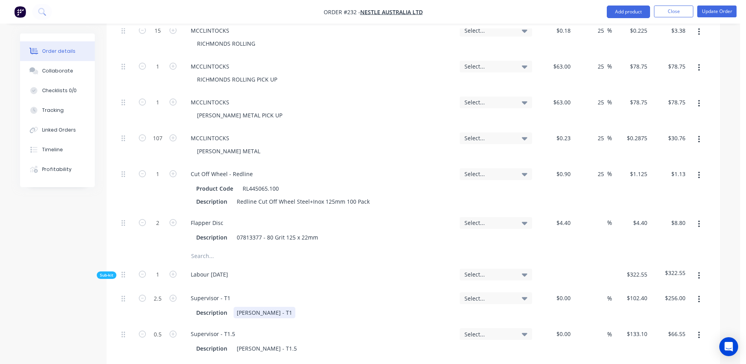
scroll to position [1141, 0]
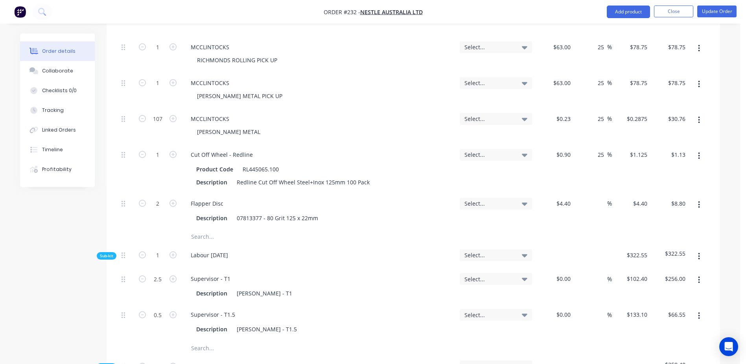
click at [211, 229] on input "text" at bounding box center [269, 237] width 157 height 16
click at [205, 229] on input "text" at bounding box center [269, 237] width 157 height 16
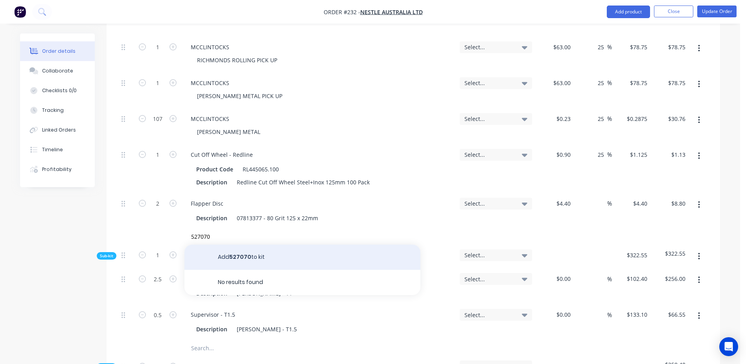
click at [252, 244] on button "Add 527070 to kit" at bounding box center [303, 256] width 236 height 25
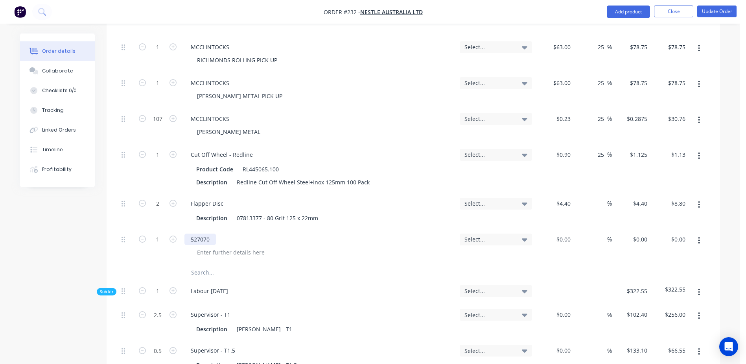
click at [212, 233] on div "527070" at bounding box center [200, 238] width 31 height 11
click at [564, 233] on div "$0.00 $0.00" at bounding box center [563, 238] width 21 height 11
click at [196, 264] on input "text" at bounding box center [269, 272] width 157 height 16
click at [259, 233] on div "527070 outer helmet lens" at bounding box center [225, 238] width 81 height 11
click at [203, 264] on input "text" at bounding box center [269, 272] width 157 height 16
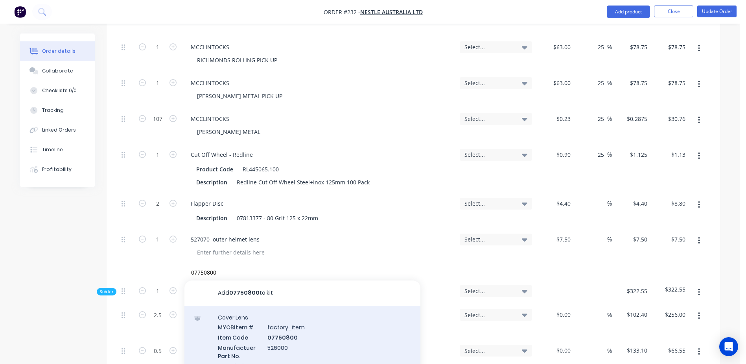
click at [275, 315] on div "Cover Lens MYOB Item # factory_item Item Code 07750800 Manufactuer Part No. 526…" at bounding box center [303, 351] width 236 height 92
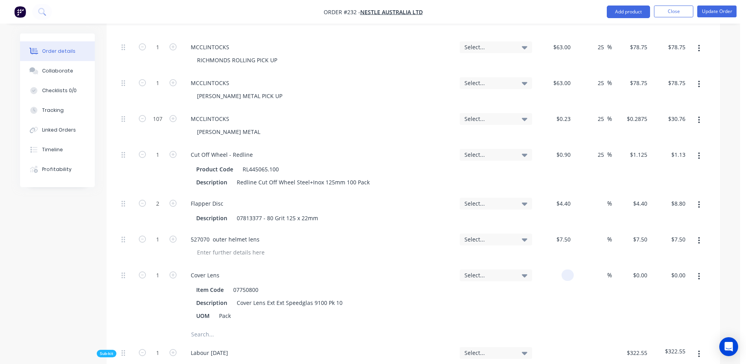
click at [556, 264] on div at bounding box center [554, 295] width 39 height 62
click at [203, 326] on input "text" at bounding box center [269, 334] width 157 height 16
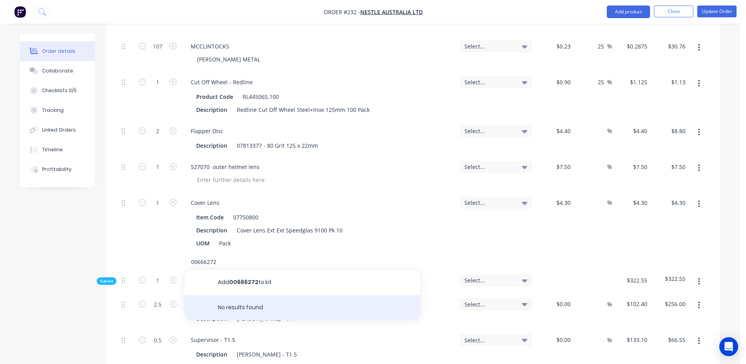
scroll to position [1220, 0]
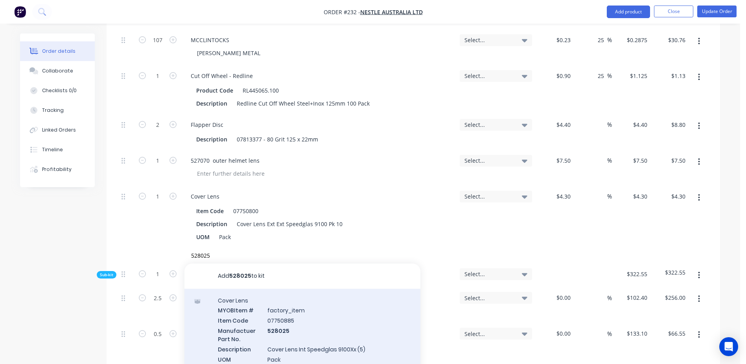
click at [273, 297] on div "Cover Lens MYOB Item # factory_item Item Code 07750885 Manufactuer Part No. 528…" at bounding box center [303, 334] width 236 height 92
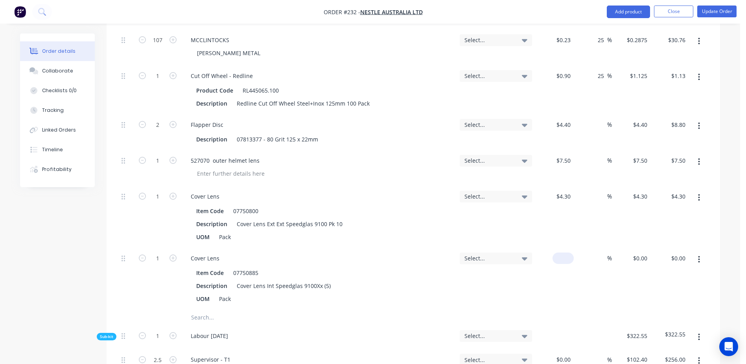
click at [560, 247] on div "$0.00" at bounding box center [554, 278] width 39 height 62
click at [562, 252] on div "$0.00 $0.00" at bounding box center [563, 257] width 21 height 11
click at [698, 157] on icon "button" at bounding box center [699, 161] width 2 height 9
click at [659, 208] on div "Delete" at bounding box center [671, 213] width 61 height 11
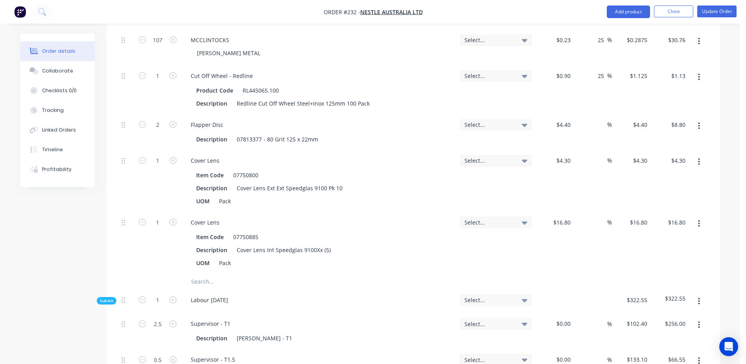
click at [202, 273] on input "text" at bounding box center [269, 281] width 157 height 16
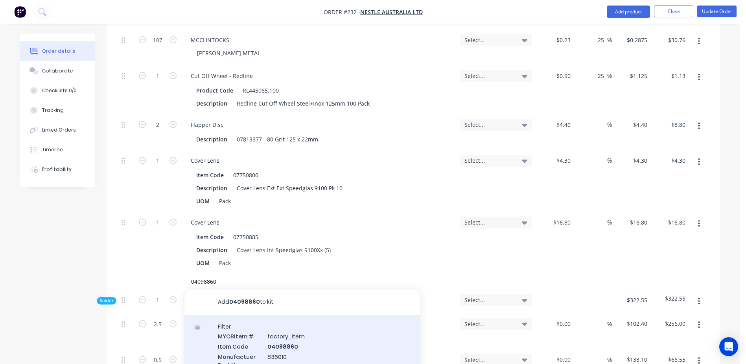
click at [277, 323] on div "Filter MYOB Item # factory_item Item Code 04098860 Manufactuer Part No. 836010 …" at bounding box center [303, 360] width 236 height 92
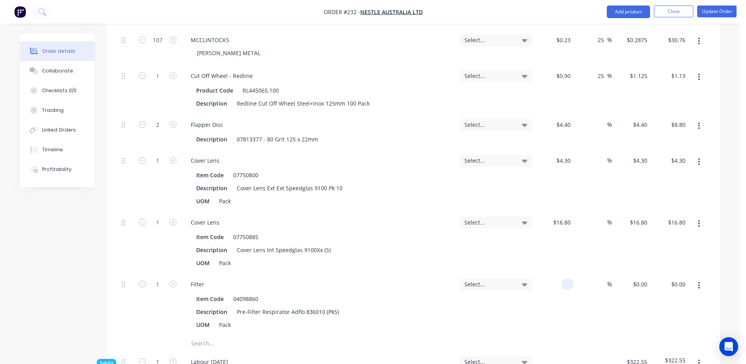
click at [557, 273] on div at bounding box center [554, 304] width 39 height 62
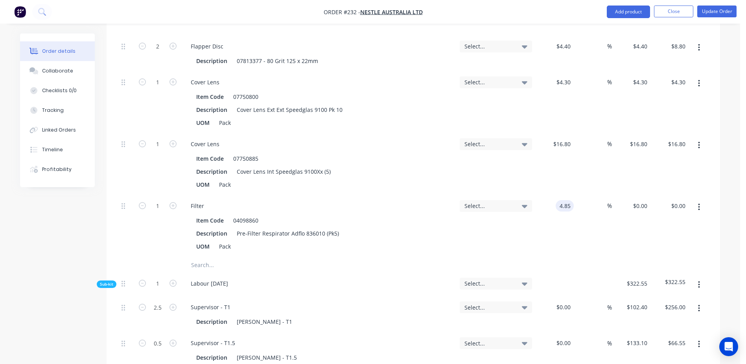
scroll to position [1298, 0]
click at [214, 256] on input "text" at bounding box center [269, 264] width 157 height 16
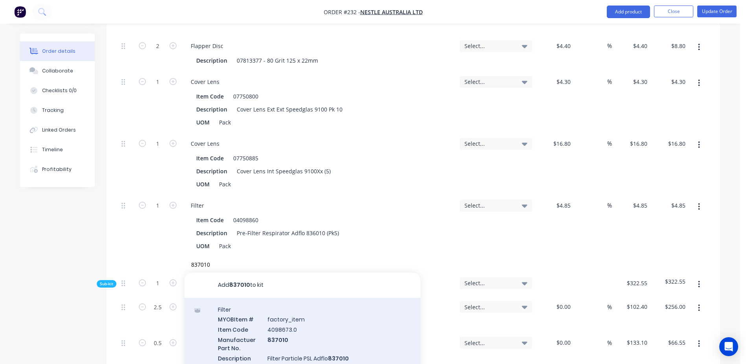
click at [284, 306] on div "Filter MYOB Item # factory_item Item Code 4098673.0 Manufactuer Part No. 837010…" at bounding box center [303, 343] width 236 height 92
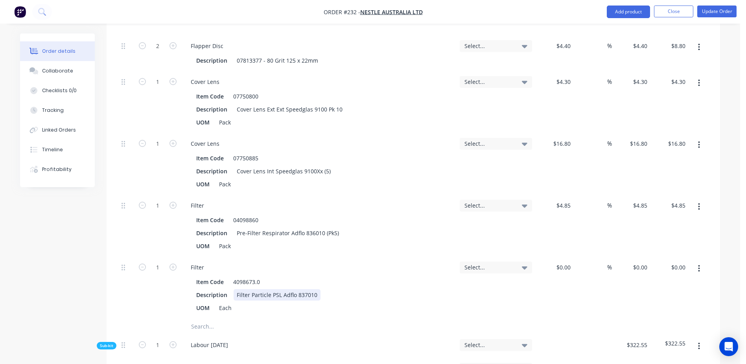
click at [277, 289] on div "Filter Particle PSL Adflo 837010" at bounding box center [277, 294] width 87 height 11
click at [559, 256] on div "$0.00" at bounding box center [554, 287] width 39 height 62
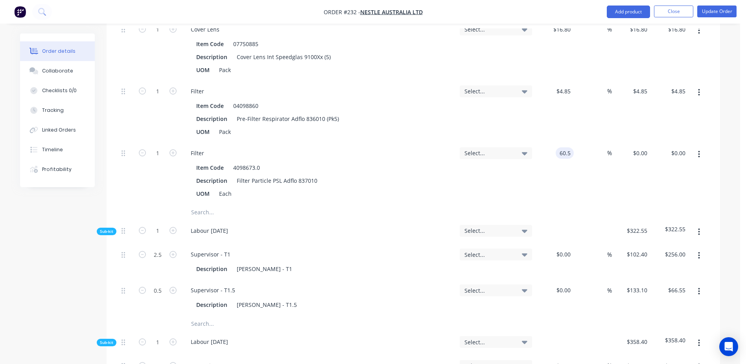
scroll to position [1416, 0]
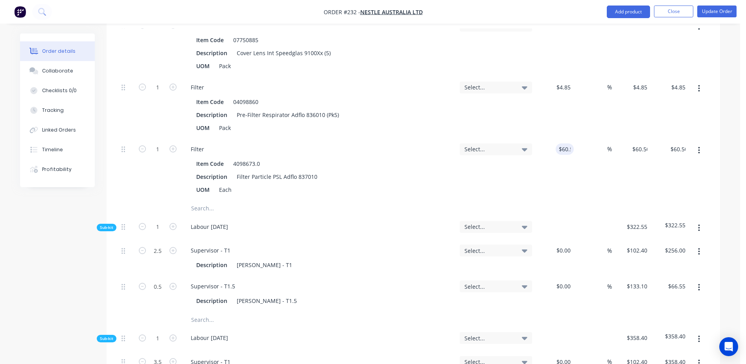
click at [201, 200] on input "text" at bounding box center [269, 208] width 157 height 16
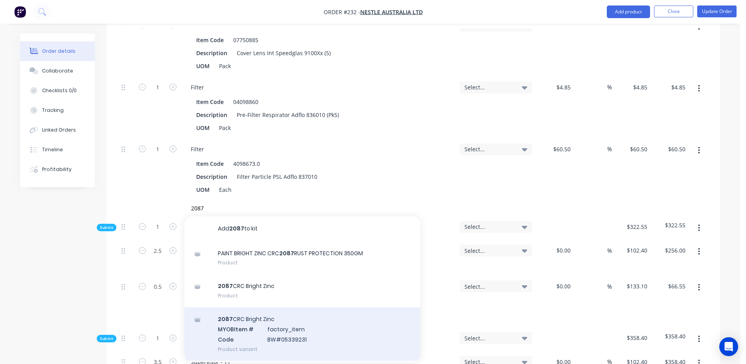
click at [279, 307] on div "2087 CRC Bright Zinc MYOB Item # factory_item Code BW#05339231 Product variant" at bounding box center [303, 333] width 236 height 53
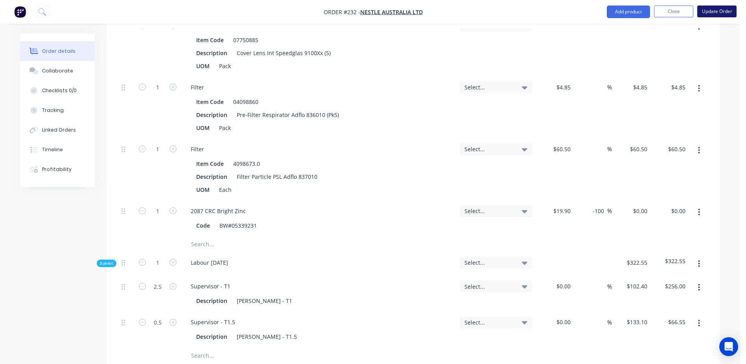
click at [717, 11] on button "Update Order" at bounding box center [716, 12] width 39 height 12
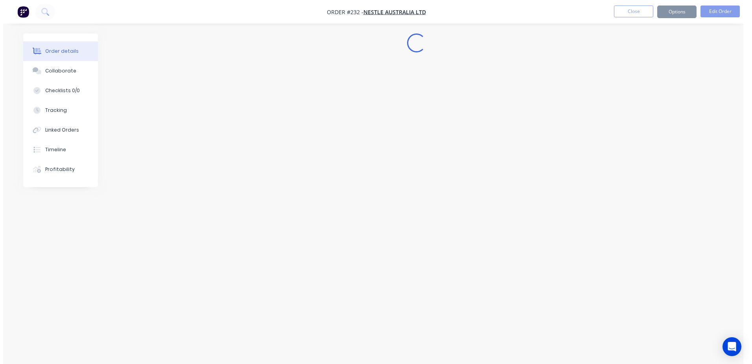
scroll to position [0, 0]
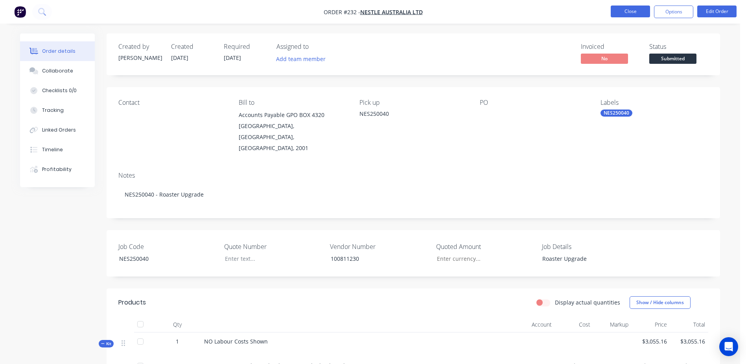
click at [622, 13] on button "Close" at bounding box center [630, 12] width 39 height 12
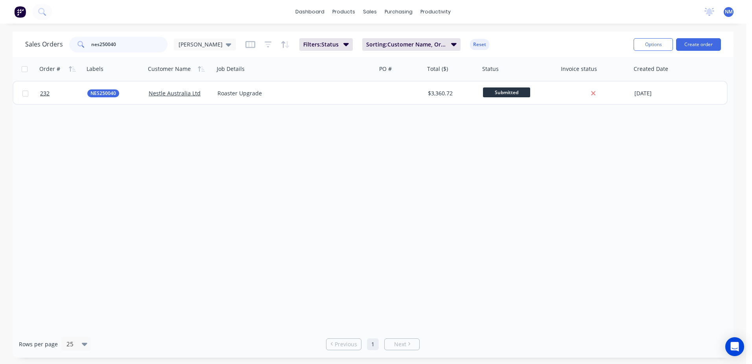
drag, startPoint x: 120, startPoint y: 46, endPoint x: 44, endPoint y: 45, distance: 76.3
click at [44, 45] on div "Sales Orders nes250040 Neil" at bounding box center [130, 45] width 211 height 16
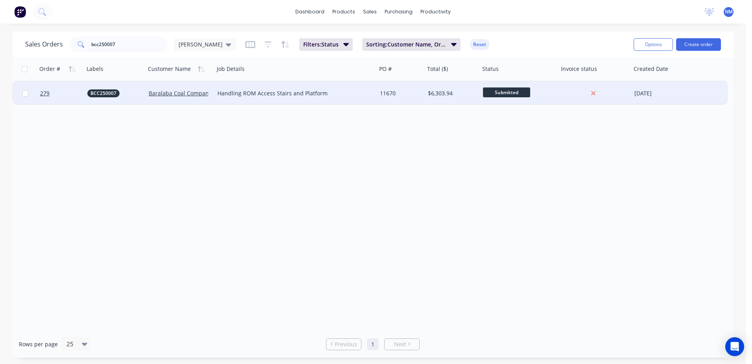
click at [419, 93] on div "11670" at bounding box center [400, 93] width 40 height 8
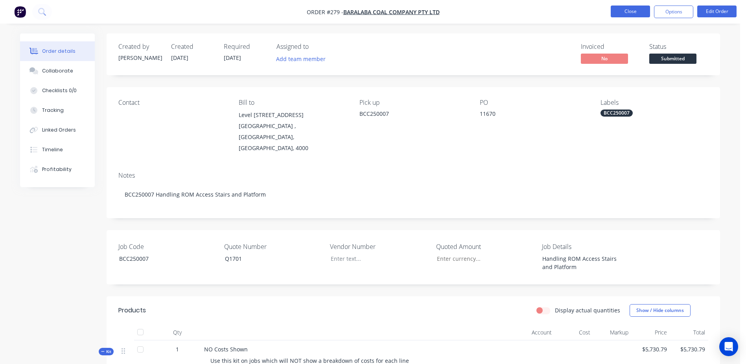
click at [629, 13] on button "Close" at bounding box center [630, 12] width 39 height 12
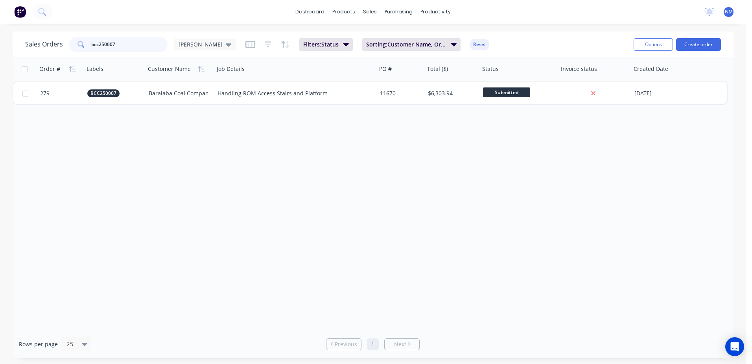
drag, startPoint x: 130, startPoint y: 41, endPoint x: 49, endPoint y: 48, distance: 81.3
click at [49, 48] on div "Sales Orders bcc250007 Neil" at bounding box center [130, 45] width 211 height 16
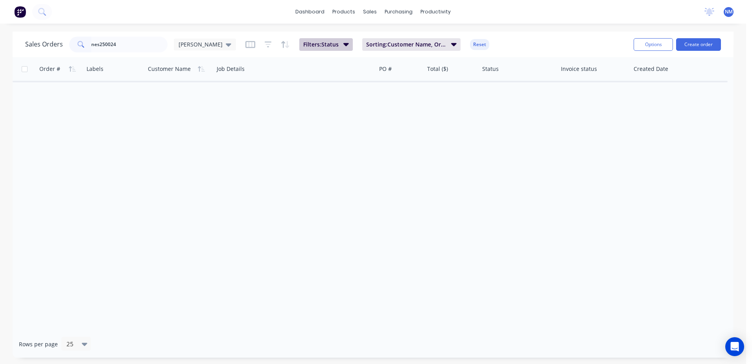
click at [343, 42] on icon "button" at bounding box center [346, 44] width 6 height 9
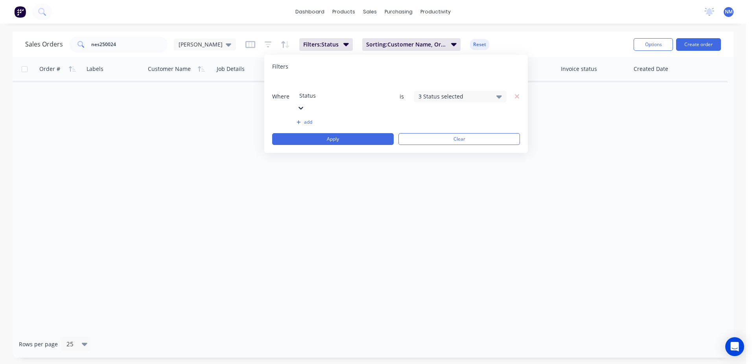
click at [305, 104] on icon at bounding box center [301, 108] width 8 height 8
click at [501, 92] on icon at bounding box center [499, 96] width 6 height 9
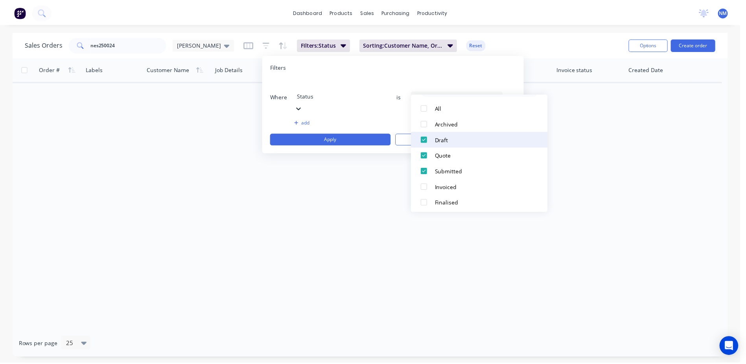
scroll to position [39, 0]
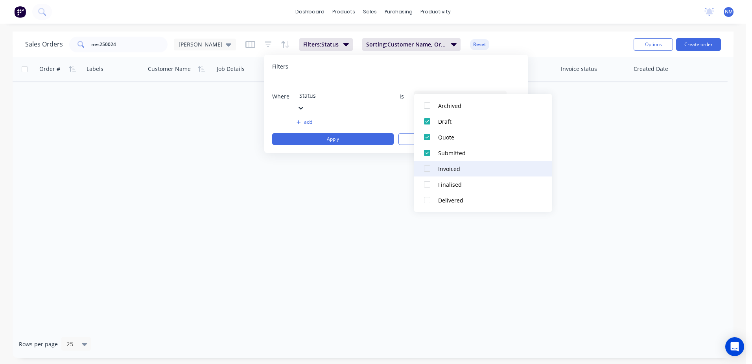
click at [426, 170] on div at bounding box center [427, 169] width 16 height 16
click at [341, 133] on button "Apply" at bounding box center [333, 139] width 122 height 12
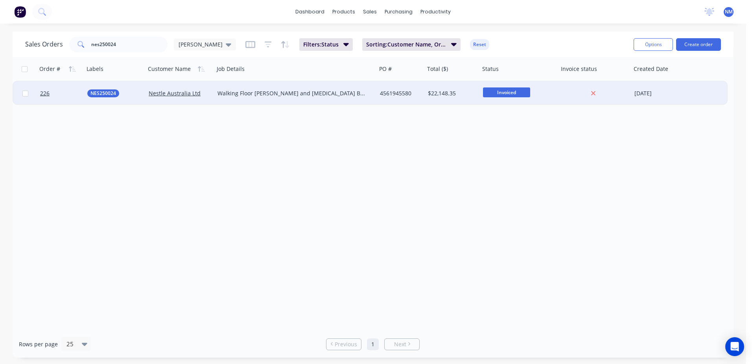
click at [411, 96] on div "4561945580" at bounding box center [400, 93] width 40 height 8
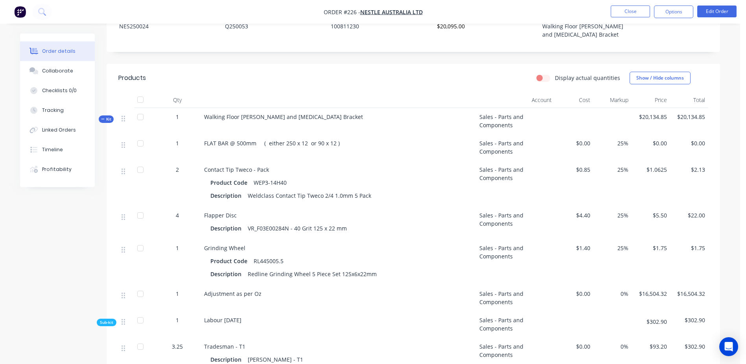
scroll to position [236, 0]
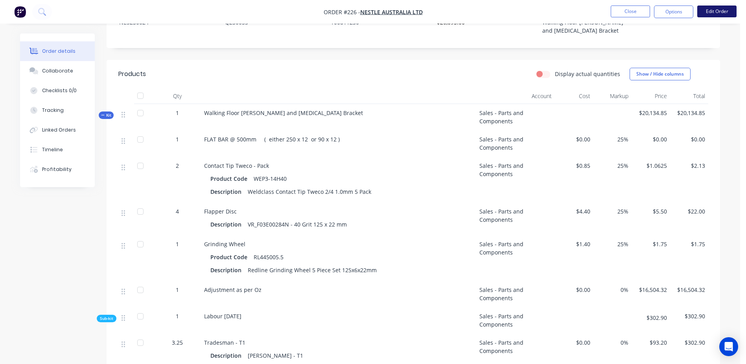
click at [717, 11] on button "Edit Order" at bounding box center [716, 12] width 39 height 12
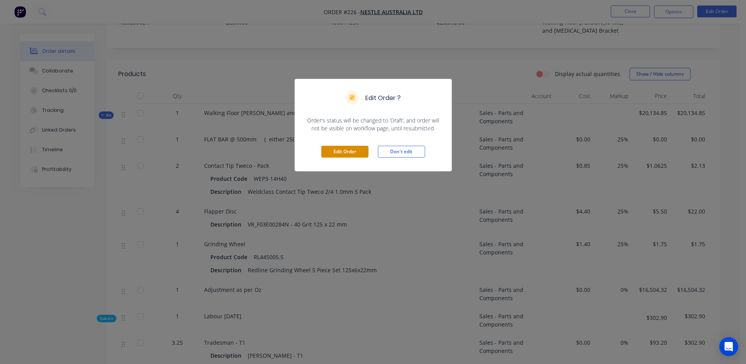
click at [340, 151] on button "Edit Order" at bounding box center [344, 152] width 47 height 12
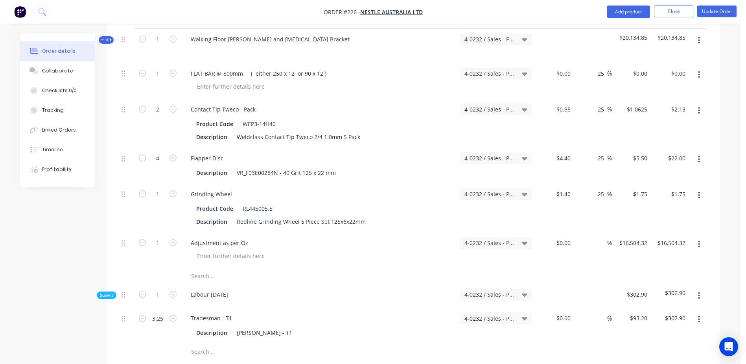
scroll to position [354, 0]
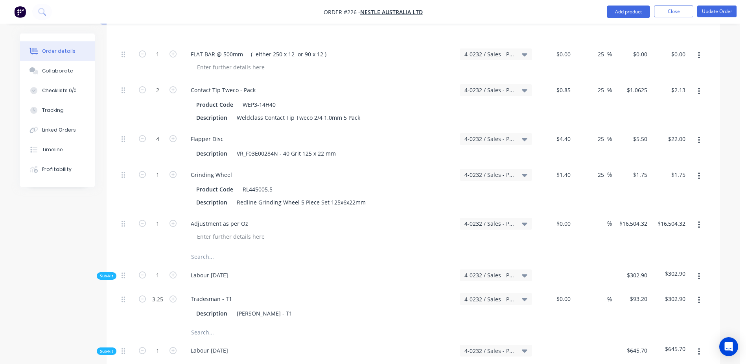
click at [203, 249] on input "text" at bounding box center [269, 257] width 157 height 16
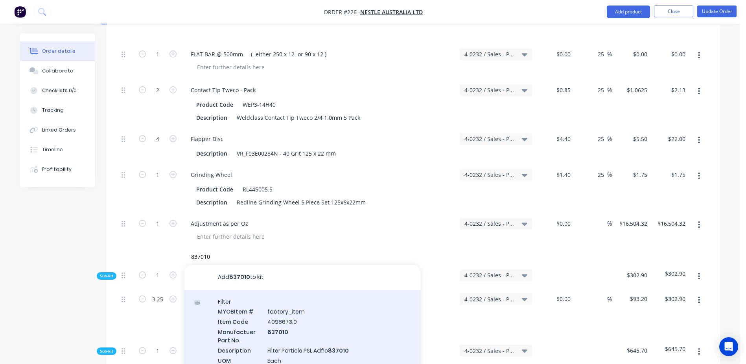
click at [277, 304] on div "Filter MYOB Item # factory_item Item Code 4098673.0 Manufactuer Part No. 837010…" at bounding box center [303, 336] width 236 height 92
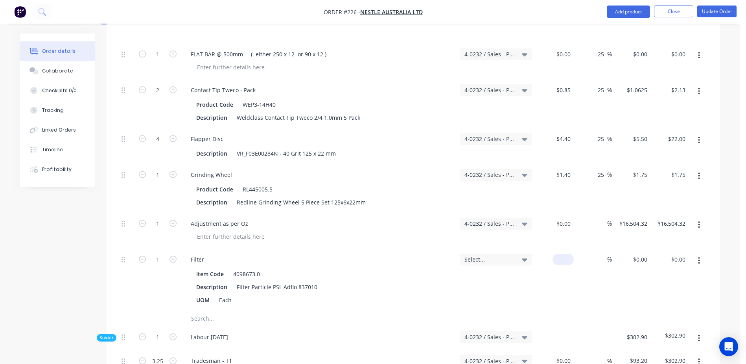
click at [569, 253] on input at bounding box center [565, 258] width 18 height 11
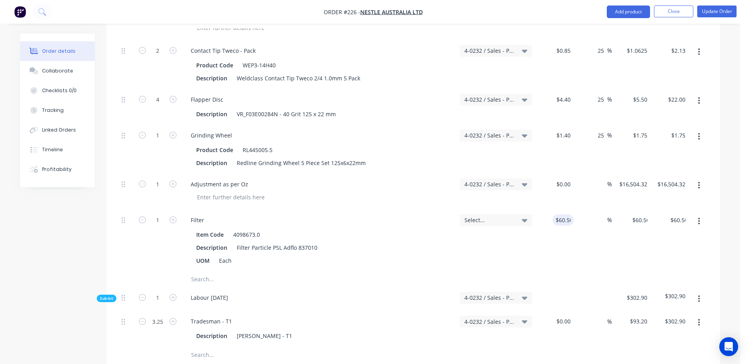
click at [201, 271] on input "text" at bounding box center [269, 279] width 157 height 16
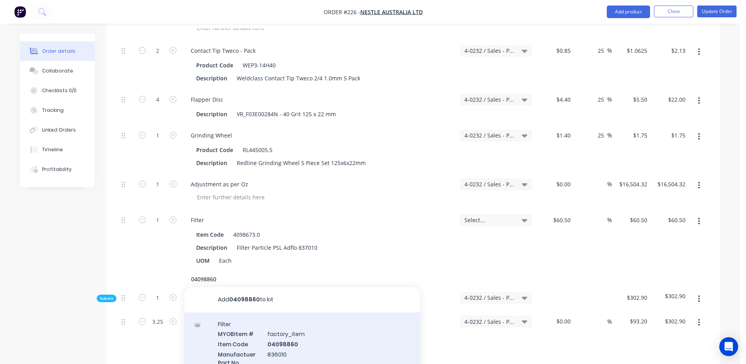
click at [280, 323] on div "Filter MYOB Item # factory_item Item Code 04098860 Manufactuer Part No. 836010 …" at bounding box center [303, 358] width 236 height 92
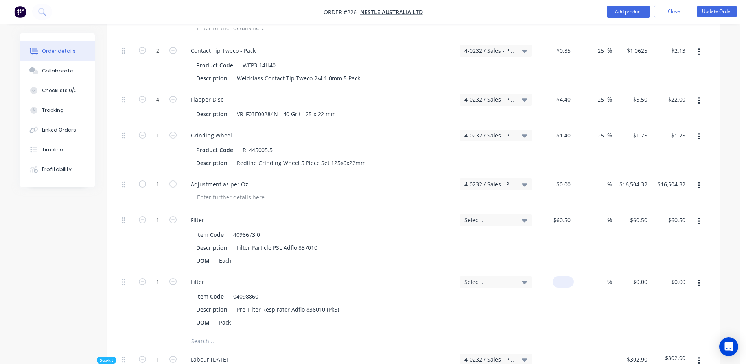
click at [560, 271] on div "$0.00" at bounding box center [554, 302] width 39 height 62
click at [722, 13] on button "Update Order" at bounding box center [716, 12] width 39 height 12
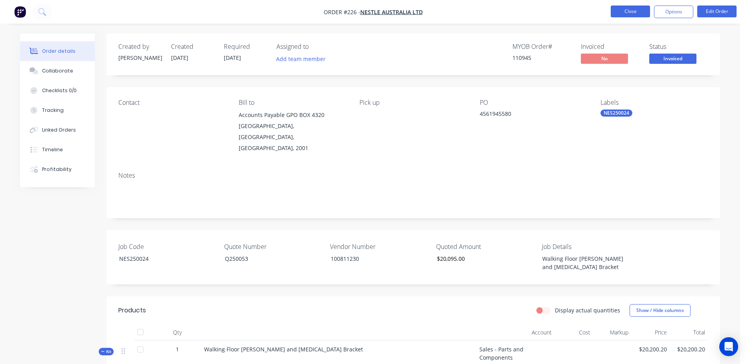
click at [613, 11] on button "Close" at bounding box center [630, 12] width 39 height 12
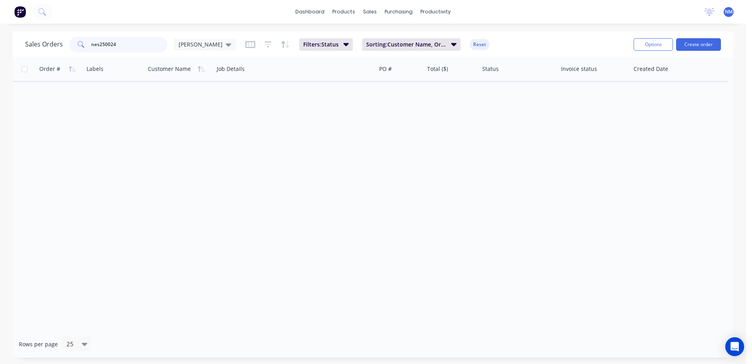
drag, startPoint x: 116, startPoint y: 48, endPoint x: 58, endPoint y: 46, distance: 57.9
click at [59, 47] on div "Sales Orders nes250024 Neil" at bounding box center [130, 45] width 211 height 16
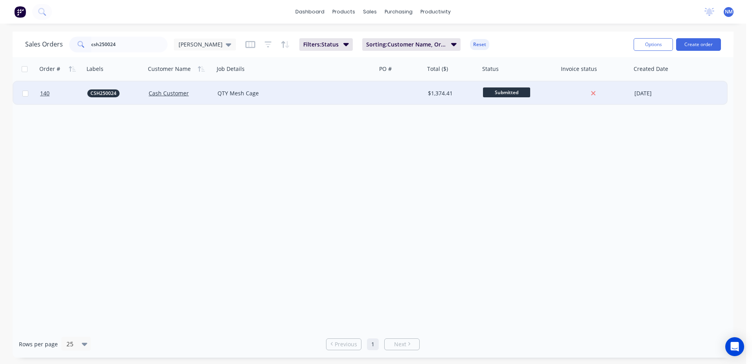
click at [411, 98] on div at bounding box center [401, 93] width 48 height 24
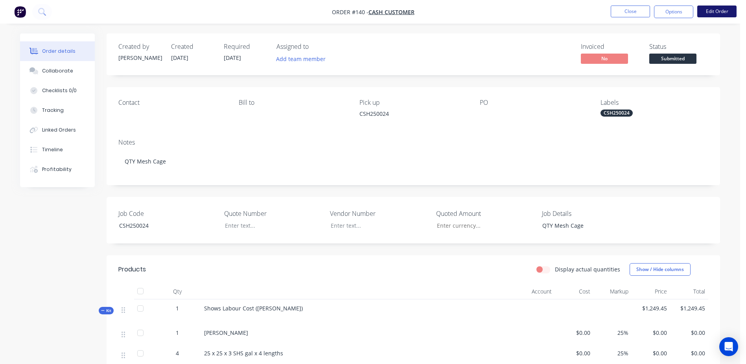
click at [716, 15] on button "Edit Order" at bounding box center [716, 12] width 39 height 12
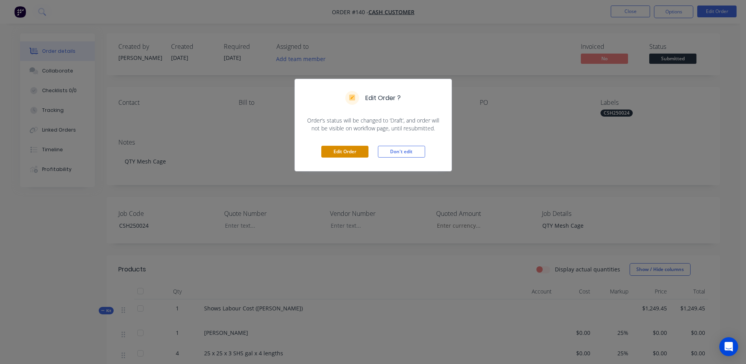
click at [341, 150] on button "Edit Order" at bounding box center [344, 152] width 47 height 12
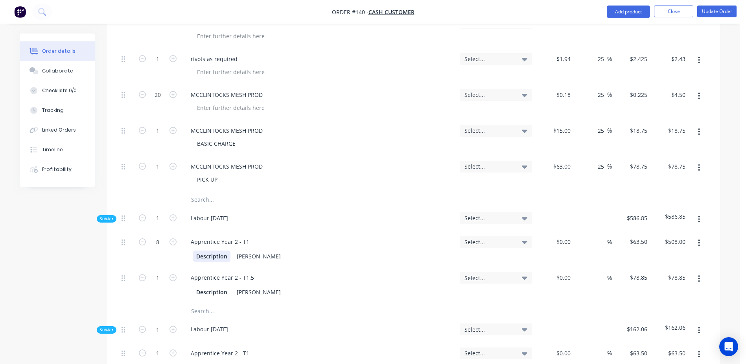
scroll to position [433, 0]
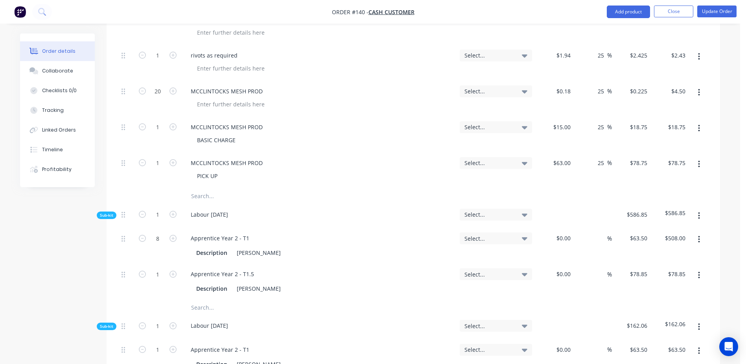
click at [199, 199] on input "text" at bounding box center [269, 196] width 157 height 16
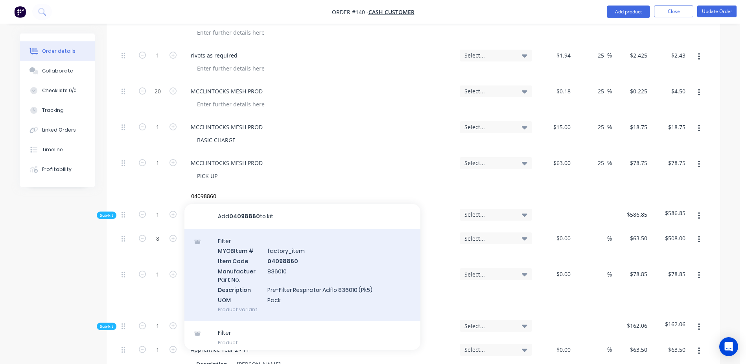
click at [284, 256] on div "Filter MYOB Item # factory_item Item Code 04098860 Manufactuer Part No. 836010 …" at bounding box center [303, 275] width 236 height 92
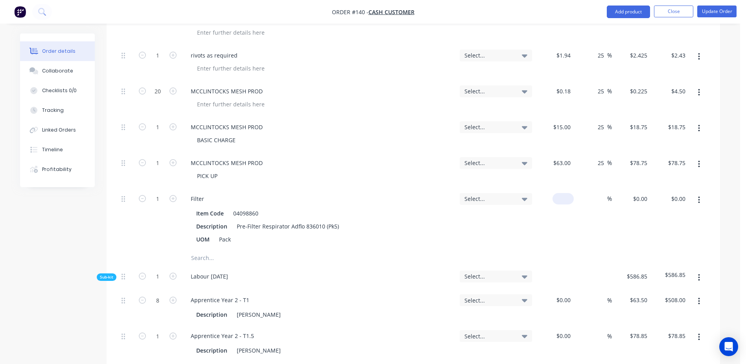
click at [557, 198] on div "$0.00" at bounding box center [554, 219] width 39 height 62
click at [713, 11] on button "Update Order" at bounding box center [716, 12] width 39 height 12
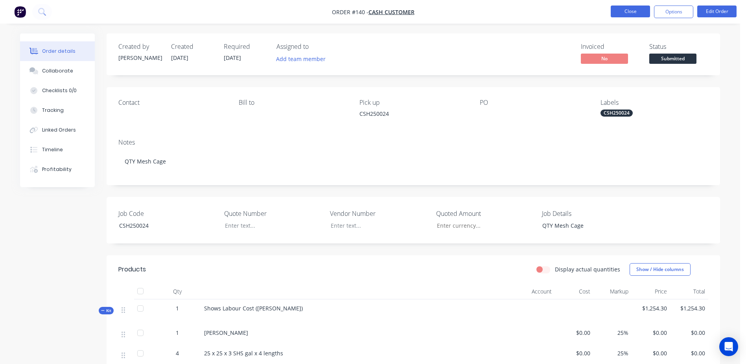
click at [625, 11] on button "Close" at bounding box center [630, 12] width 39 height 12
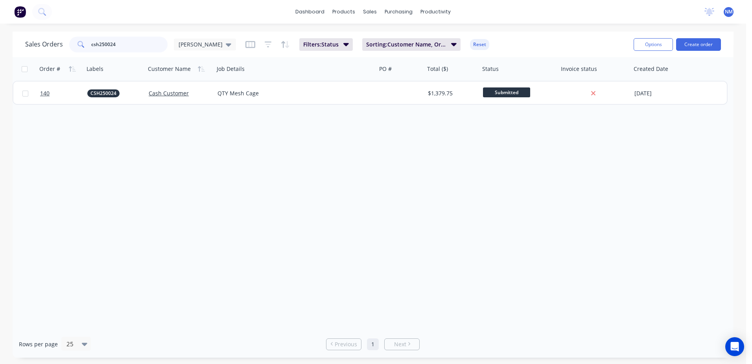
drag, startPoint x: 119, startPoint y: 47, endPoint x: 51, endPoint y: 46, distance: 67.7
click at [51, 46] on div "Sales Orders csh250024 Neil" at bounding box center [130, 45] width 211 height 16
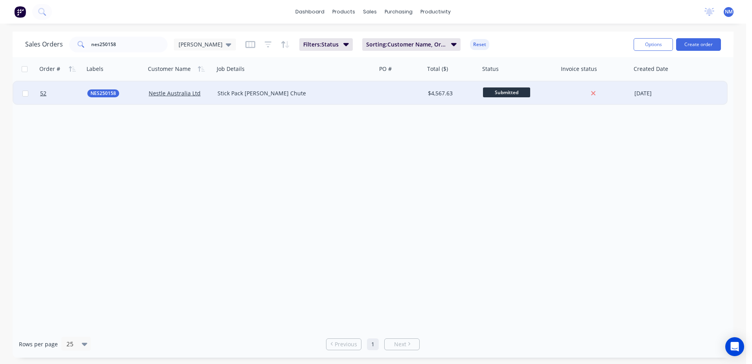
click at [414, 91] on div at bounding box center [401, 93] width 48 height 24
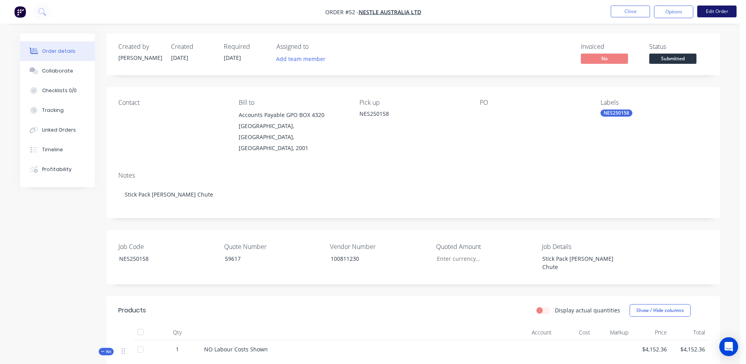
click at [709, 12] on button "Edit Order" at bounding box center [716, 12] width 39 height 12
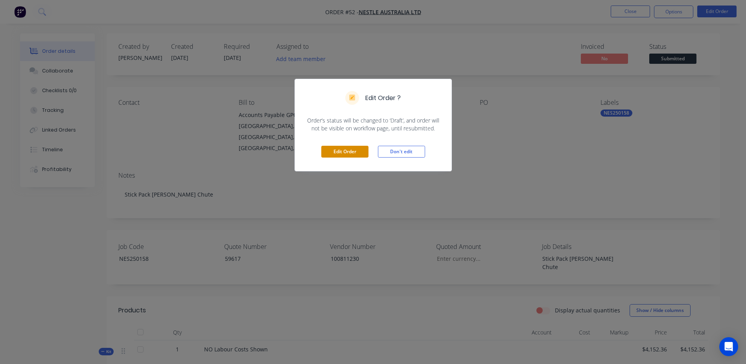
click at [336, 152] on button "Edit Order" at bounding box center [344, 152] width 47 height 12
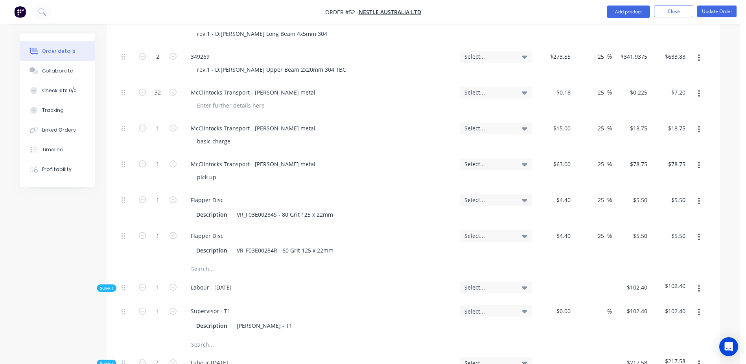
scroll to position [511, 0]
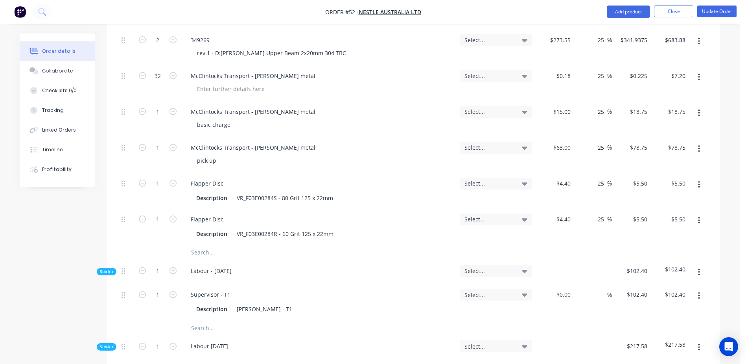
click at [200, 244] on input "text" at bounding box center [269, 252] width 157 height 16
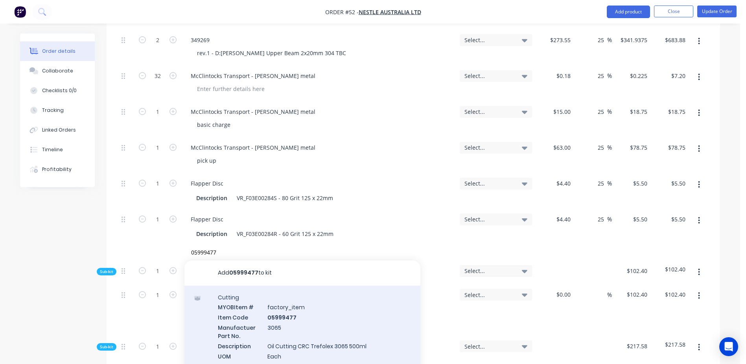
click at [282, 285] on div "Cutting MYOB Item # factory_item Item Code 05999477 Manufactuer Part No. 3065 D…" at bounding box center [303, 331] width 236 height 92
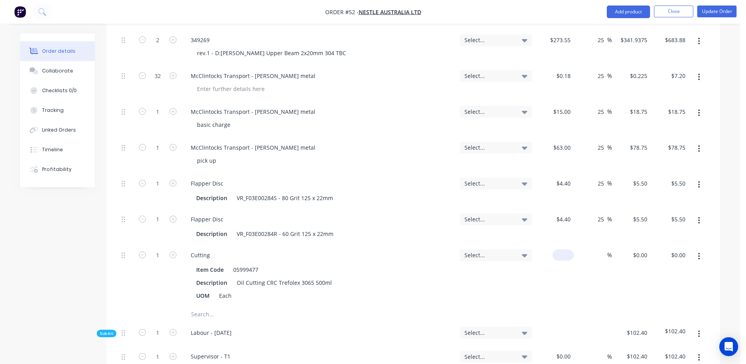
click at [566, 249] on input at bounding box center [565, 254] width 18 height 11
click at [206, 306] on input "text" at bounding box center [269, 314] width 157 height 16
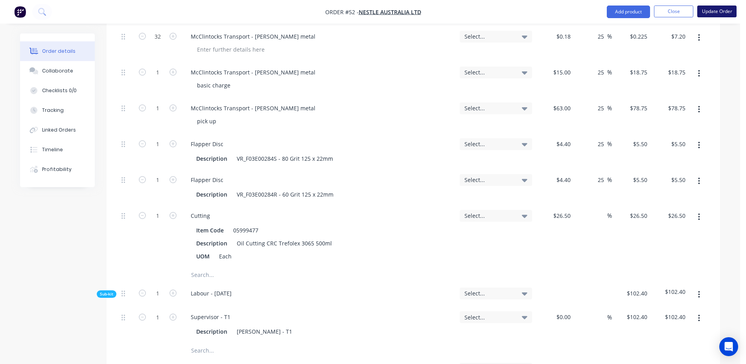
click at [716, 14] on button "Update Order" at bounding box center [716, 12] width 39 height 12
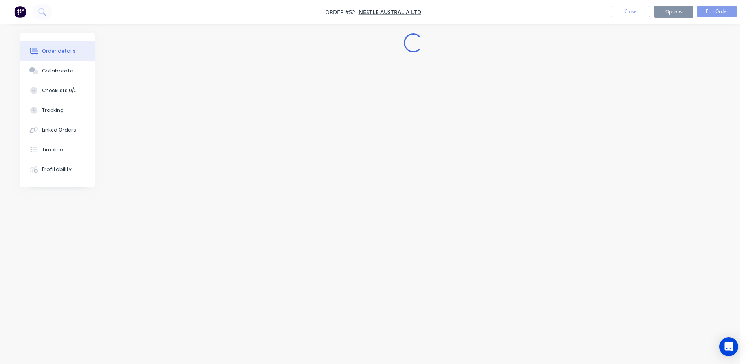
scroll to position [0, 0]
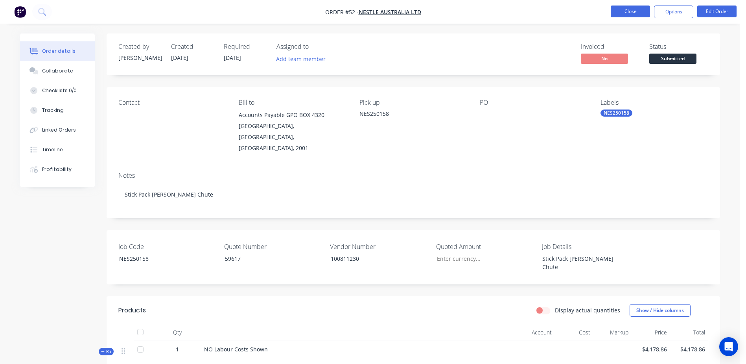
click at [623, 11] on button "Close" at bounding box center [630, 12] width 39 height 12
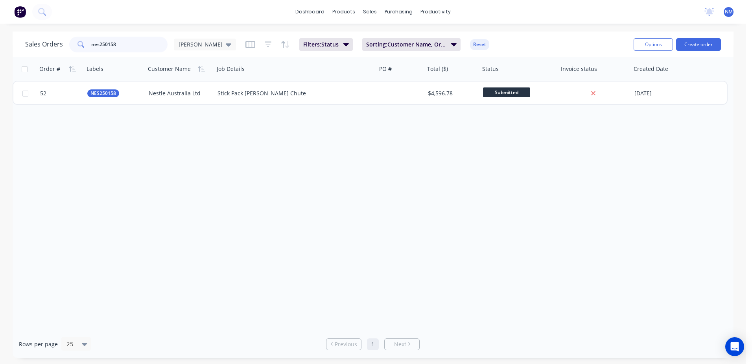
drag, startPoint x: 130, startPoint y: 47, endPoint x: 69, endPoint y: 48, distance: 60.6
click at [70, 48] on div "nes250158" at bounding box center [118, 45] width 98 height 16
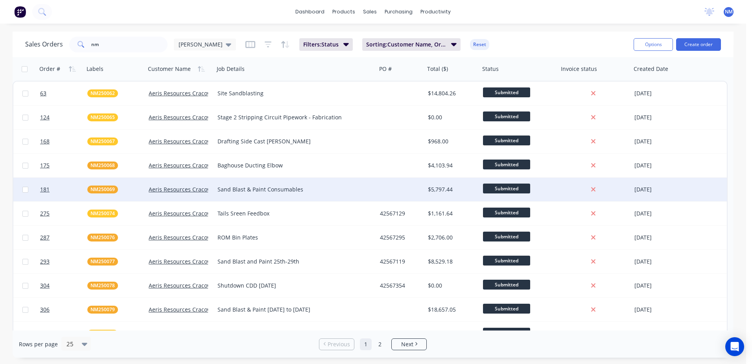
click at [387, 188] on div at bounding box center [401, 189] width 48 height 24
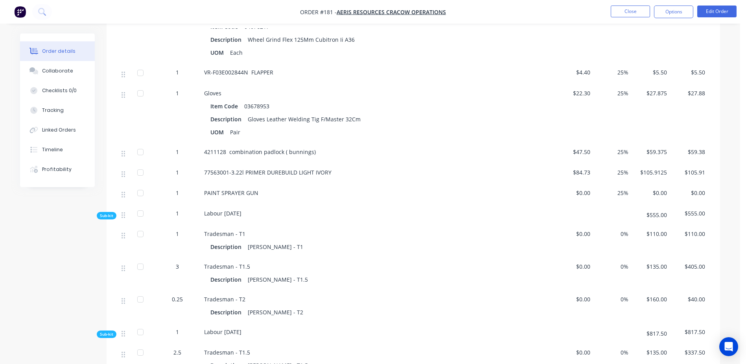
scroll to position [865, 0]
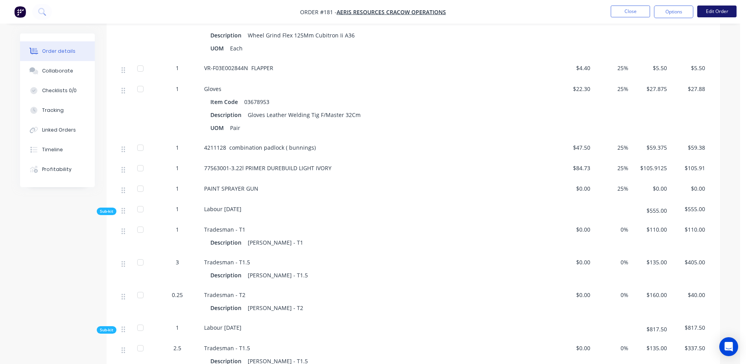
click at [723, 11] on button "Edit Order" at bounding box center [716, 12] width 39 height 12
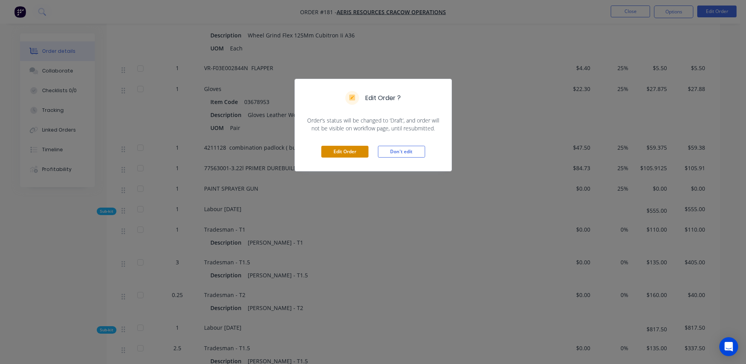
click at [357, 150] on button "Edit Order" at bounding box center [344, 152] width 47 height 12
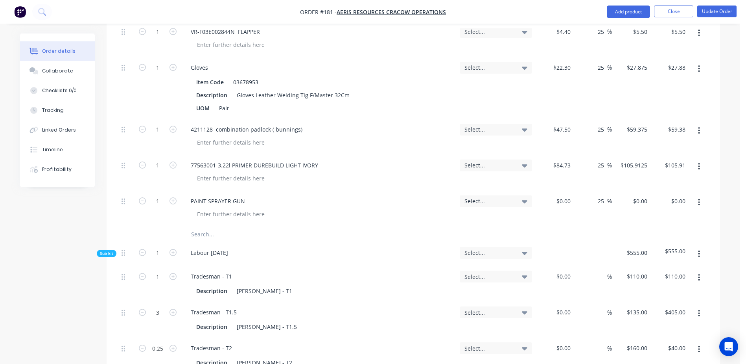
scroll to position [1259, 0]
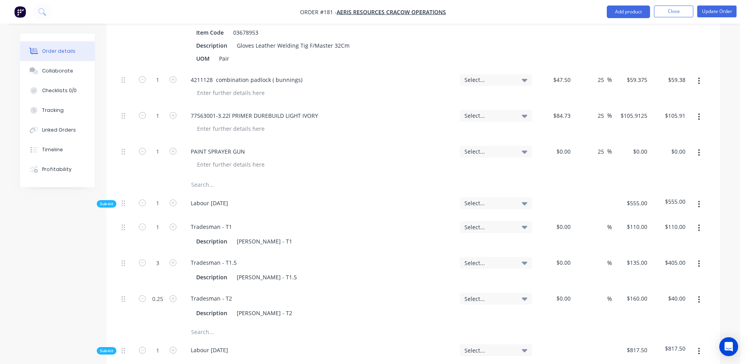
click at [205, 177] on input "text" at bounding box center [269, 185] width 157 height 16
click at [196, 177] on input "text" at bounding box center [269, 185] width 157 height 16
paste input "Primer Durebild STE- 4L - Qty x 1 Colour: Light Ivory - RAL 1015"
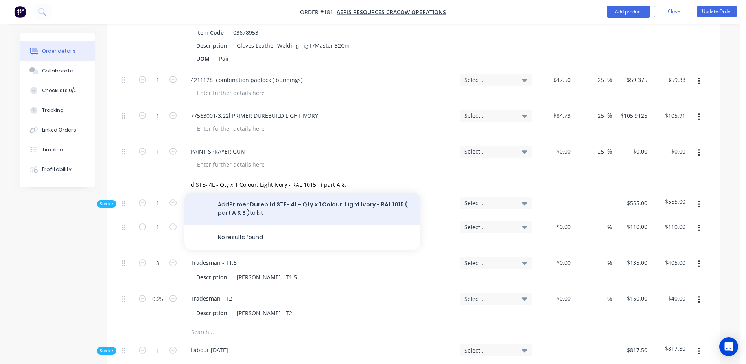
click at [293, 192] on button "Add Primer Durebild STE- 4L - Qty x 1 Colour: Light Ivory - RAL 1015 ( part A &…" at bounding box center [303, 208] width 236 height 32
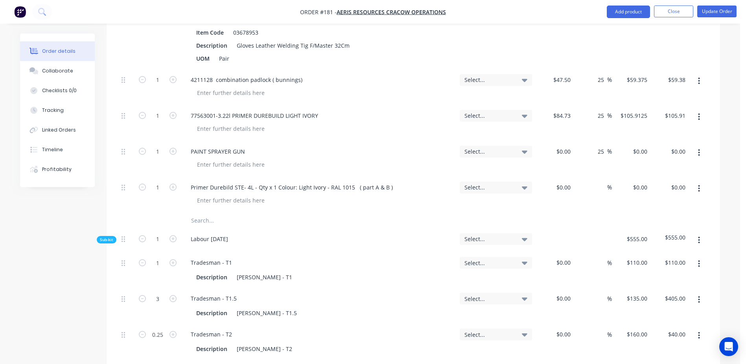
click at [199, 212] on input "text" at bounding box center [269, 220] width 157 height 16
click at [193, 212] on input "text" at bounding box center [269, 220] width 157 height 16
paste input "TopCoat Luxathane HPX - 4L - Qty x 1 Colour: Light Ivory - RAL 1015"
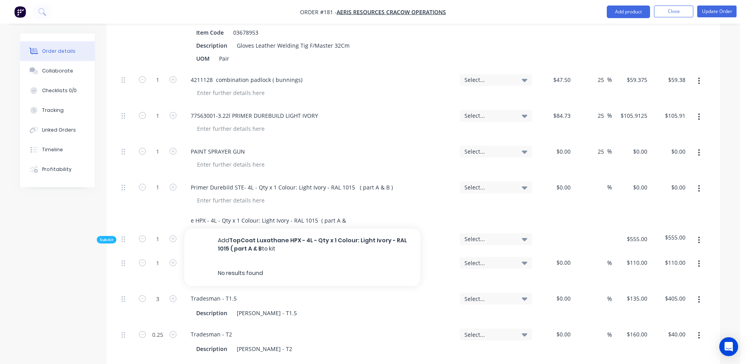
scroll to position [0, 50]
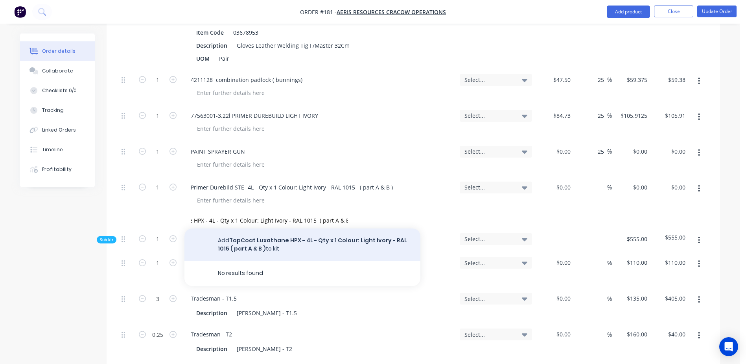
click at [273, 228] on button "Add TopCoat Luxathane HPX - 4L - Qty x 1 Colour: Light Ivory - RAL 1015 ( part …" at bounding box center [303, 244] width 236 height 32
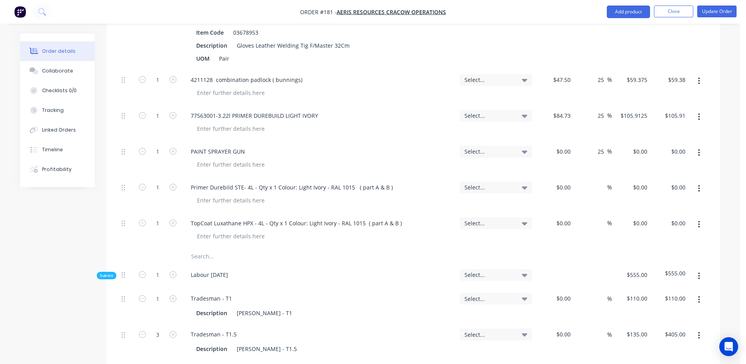
click at [201, 248] on input "text" at bounding box center [269, 256] width 157 height 16
paste input "20L Thinners - Qty x 1"
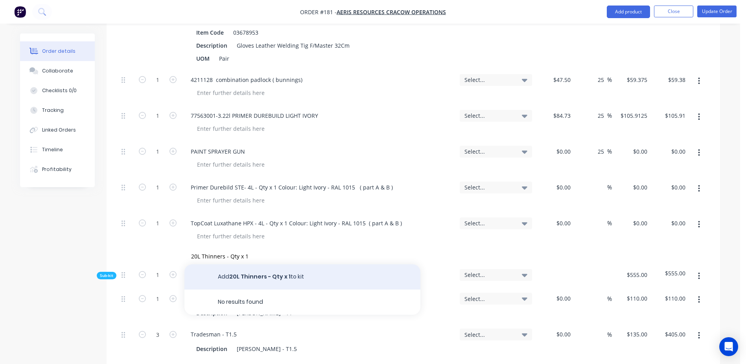
click at [268, 264] on button "Add 20L Thinners - Qty x 1 to kit" at bounding box center [303, 276] width 236 height 25
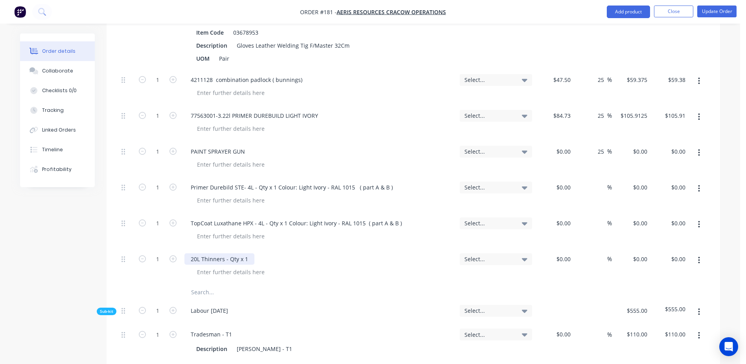
click at [190, 253] on div "20L Thinners - Qty x 1" at bounding box center [220, 258] width 70 height 11
paste div
click at [557, 248] on div "$0.00" at bounding box center [554, 266] width 39 height 36
click at [714, 13] on button "Update Order" at bounding box center [716, 12] width 39 height 12
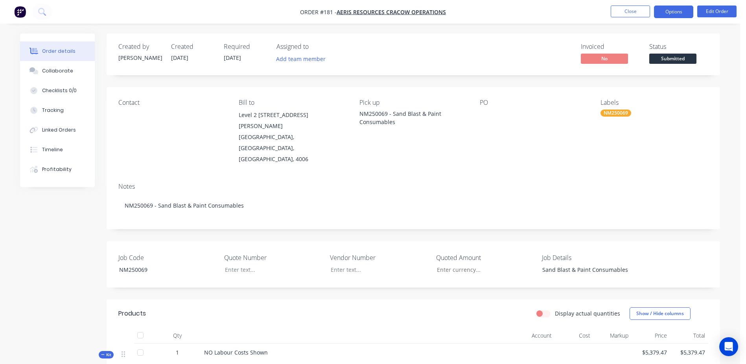
click at [678, 8] on button "Options" at bounding box center [673, 12] width 39 height 13
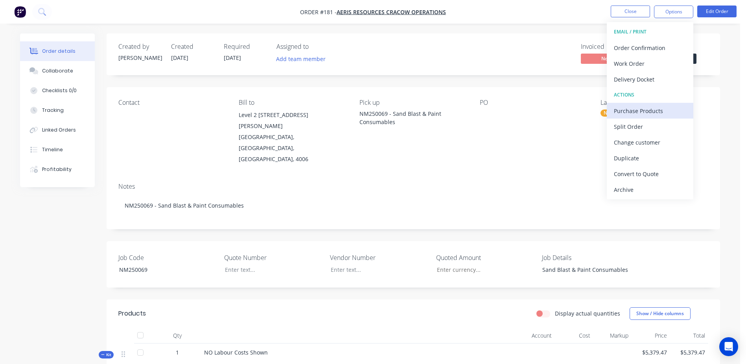
click at [669, 110] on div "Purchase Products" at bounding box center [650, 110] width 72 height 11
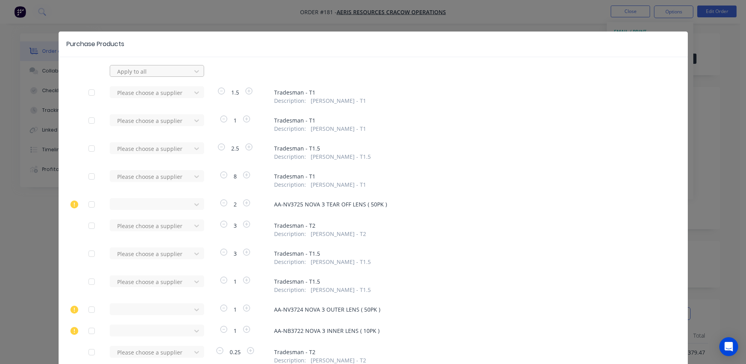
click at [177, 71] on div at bounding box center [151, 71] width 71 height 10
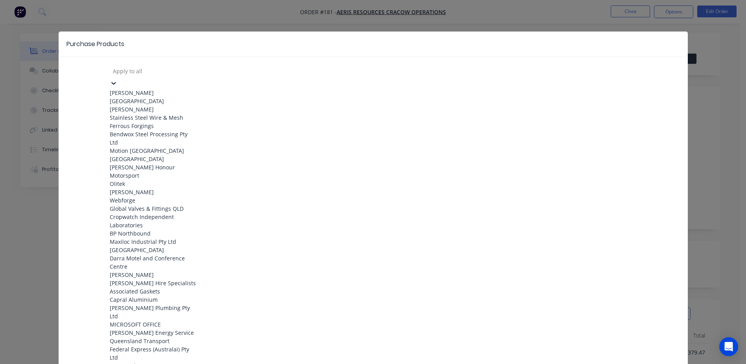
click at [338, 48] on div "Purchase Products" at bounding box center [373, 44] width 629 height 26
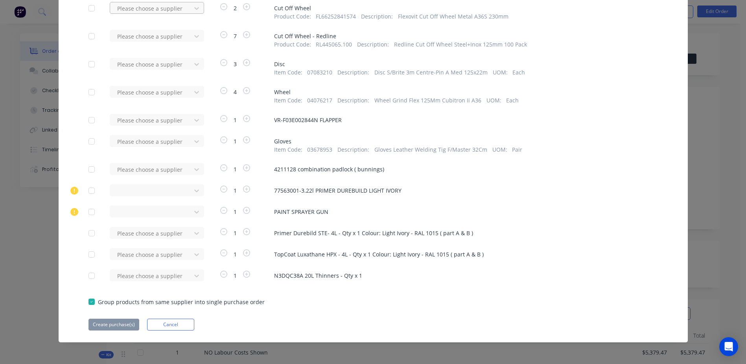
scroll to position [670, 0]
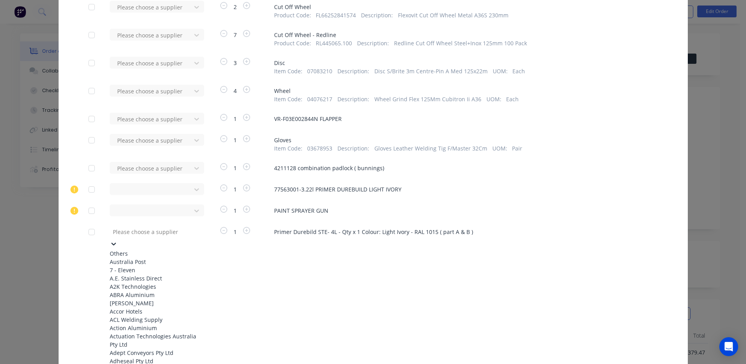
click at [130, 234] on div at bounding box center [168, 232] width 113 height 10
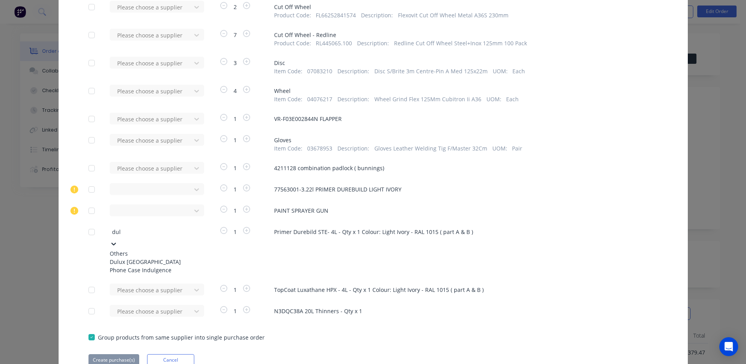
click at [140, 263] on div "Dulux Australia" at bounding box center [153, 261] width 87 height 8
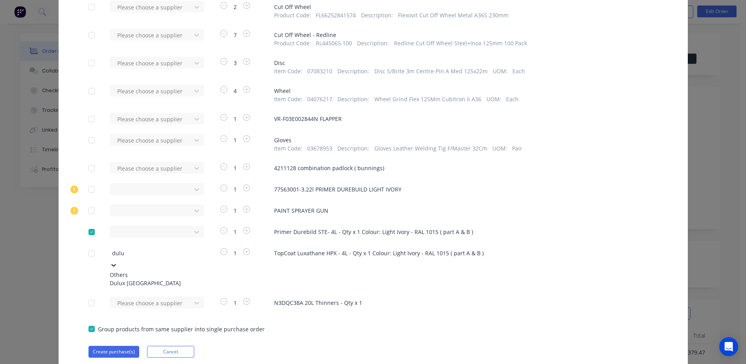
click at [135, 281] on div "Dulux Australia" at bounding box center [153, 283] width 87 height 8
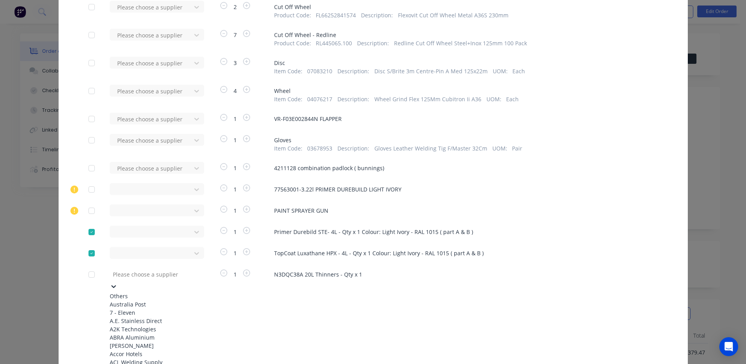
scroll to position [707, 0]
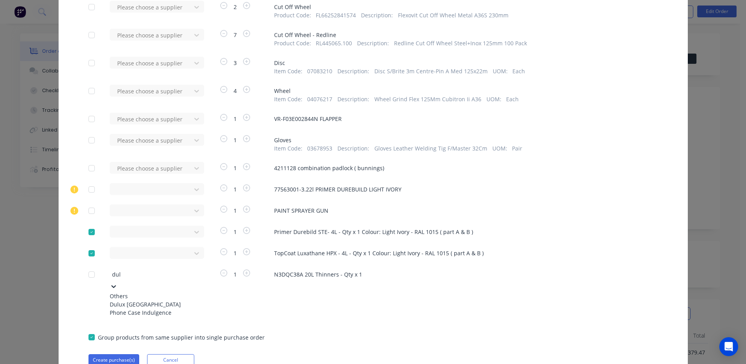
click at [144, 303] on div "Dulux Australia" at bounding box center [153, 304] width 87 height 8
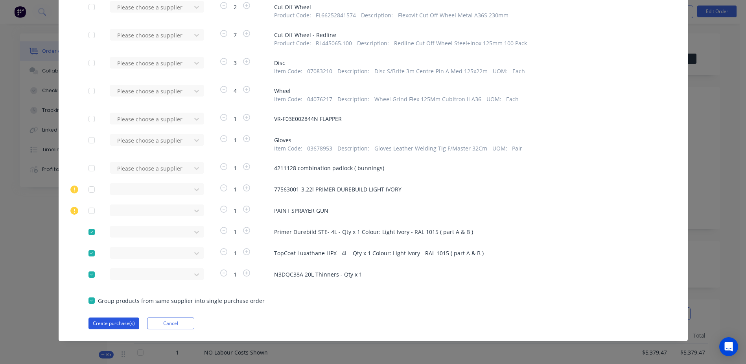
click at [110, 323] on button "Create purchase(s)" at bounding box center [114, 323] width 51 height 12
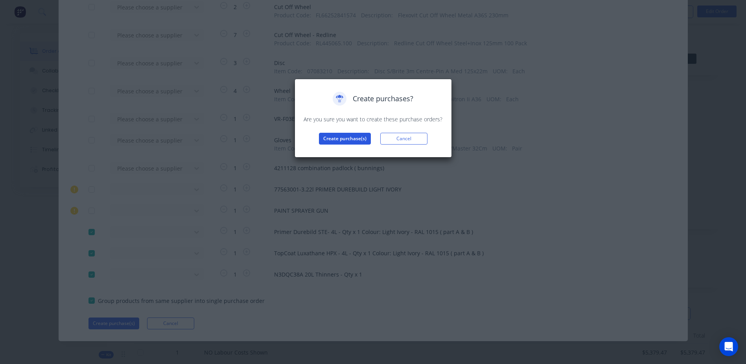
click at [338, 137] on button "Create purchase(s)" at bounding box center [345, 139] width 52 height 12
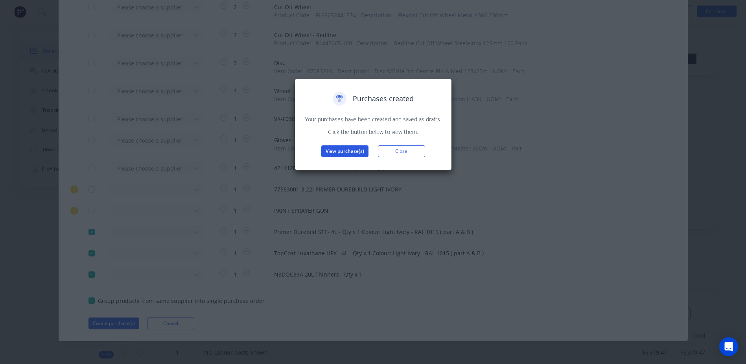
click at [343, 151] on button "View purchase(s)" at bounding box center [344, 151] width 47 height 12
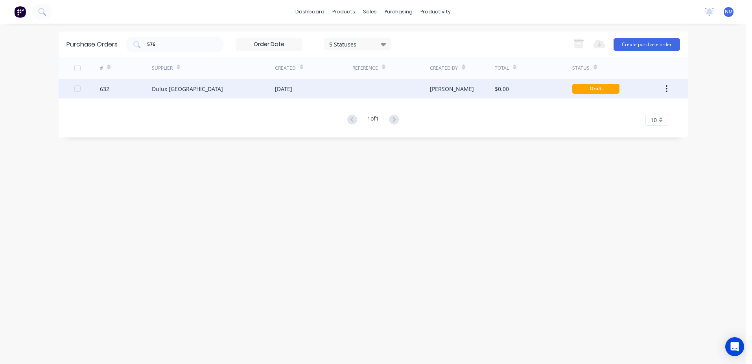
click at [548, 84] on div "$0.00" at bounding box center [533, 89] width 77 height 20
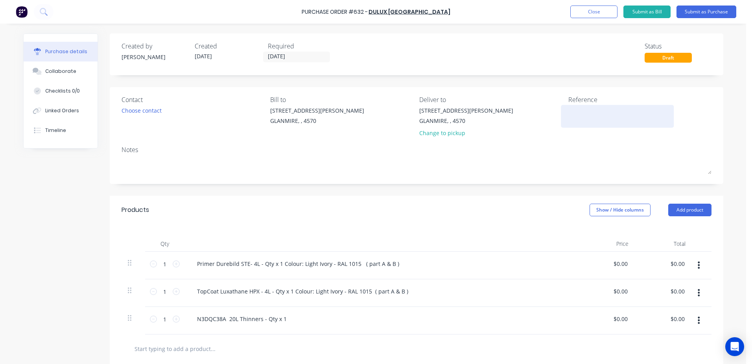
click at [578, 116] on textarea at bounding box center [617, 115] width 98 height 18
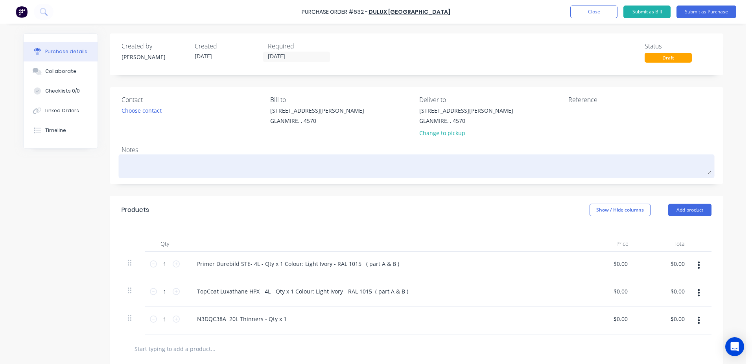
click at [134, 167] on textarea at bounding box center [417, 165] width 590 height 18
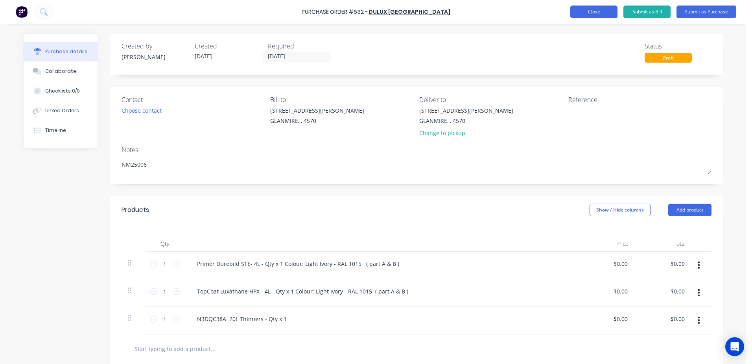
click at [596, 13] on button "Close" at bounding box center [593, 12] width 47 height 13
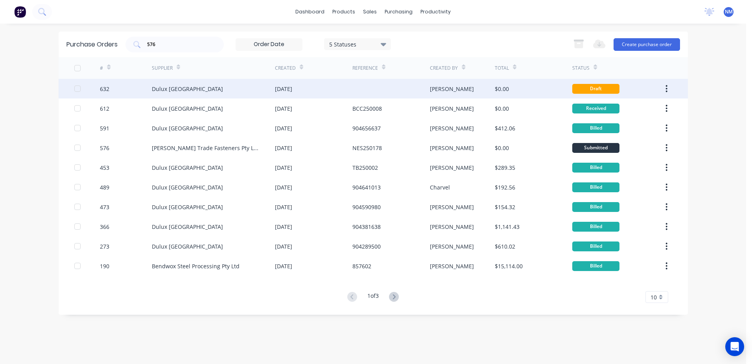
click at [408, 88] on div at bounding box center [390, 89] width 77 height 20
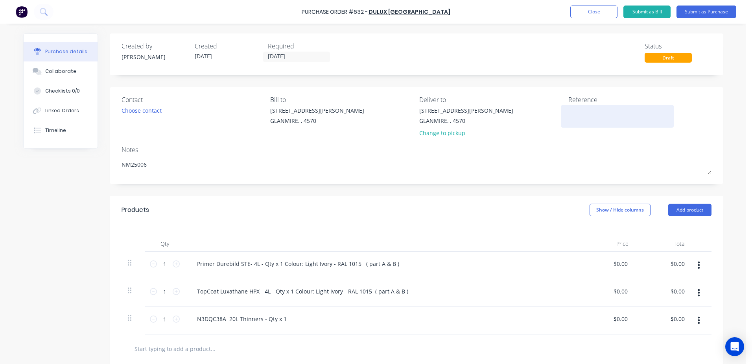
click at [568, 115] on textarea at bounding box center [617, 115] width 98 height 18
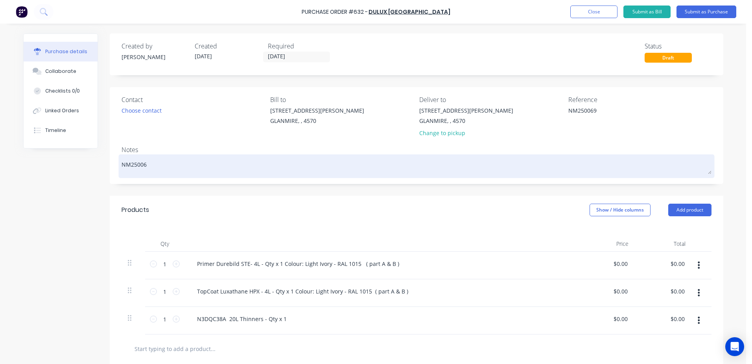
click at [151, 165] on textarea "NM25006" at bounding box center [417, 165] width 590 height 18
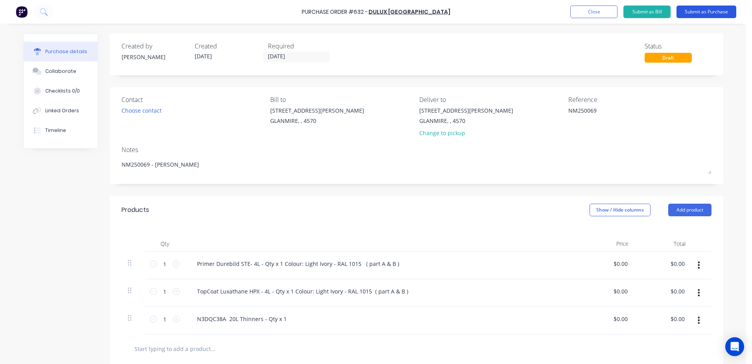
click at [713, 9] on button "Submit as Purchase" at bounding box center [707, 12] width 60 height 13
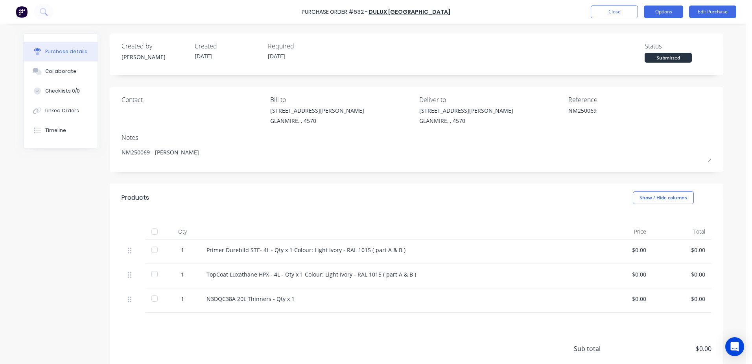
click at [671, 14] on button "Options" at bounding box center [663, 12] width 39 height 13
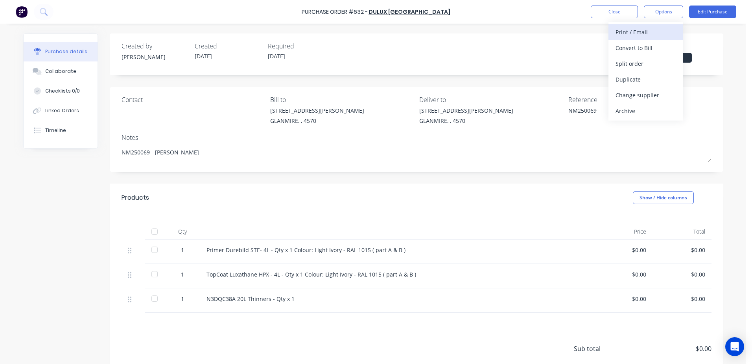
click at [650, 30] on div "Print / Email" at bounding box center [646, 31] width 61 height 11
click at [631, 51] on div "With pricing" at bounding box center [646, 47] width 61 height 11
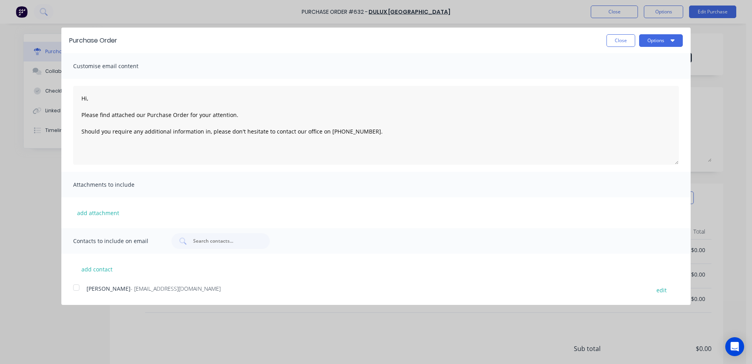
click at [78, 290] on div at bounding box center [76, 287] width 16 height 16
click at [665, 42] on button "Options" at bounding box center [661, 40] width 44 height 13
click at [645, 72] on div "Email" at bounding box center [645, 75] width 61 height 11
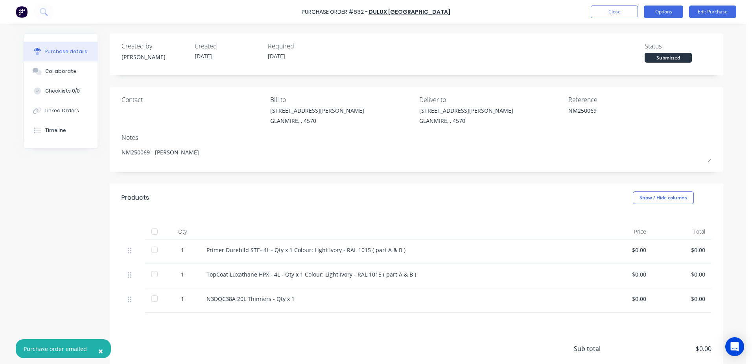
click at [653, 15] on button "Options" at bounding box center [663, 12] width 39 height 13
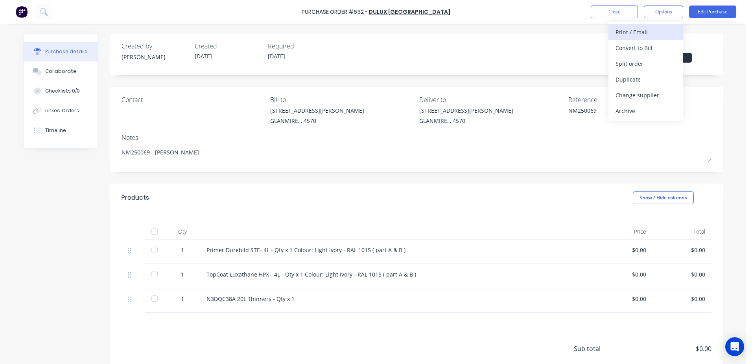
click at [617, 30] on div "Print / Email" at bounding box center [646, 31] width 61 height 11
click at [618, 47] on div "With pricing" at bounding box center [646, 47] width 61 height 11
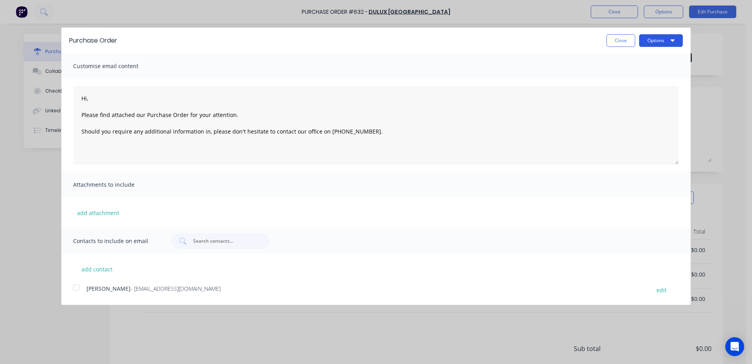
click at [650, 44] on button "Options" at bounding box center [661, 40] width 44 height 13
click at [618, 63] on div "Print" at bounding box center [645, 60] width 61 height 11
click at [620, 41] on button "Close" at bounding box center [621, 40] width 29 height 13
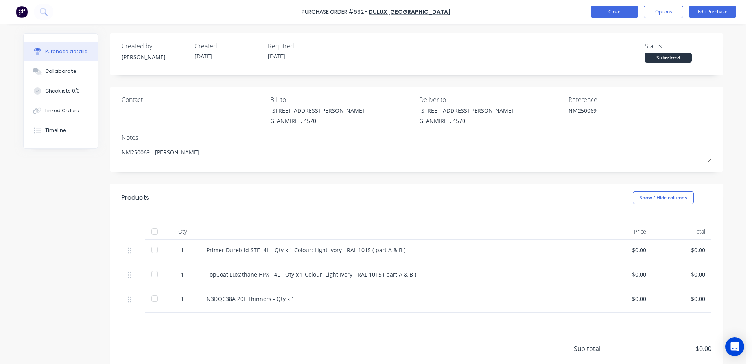
click at [609, 15] on button "Close" at bounding box center [614, 12] width 47 height 13
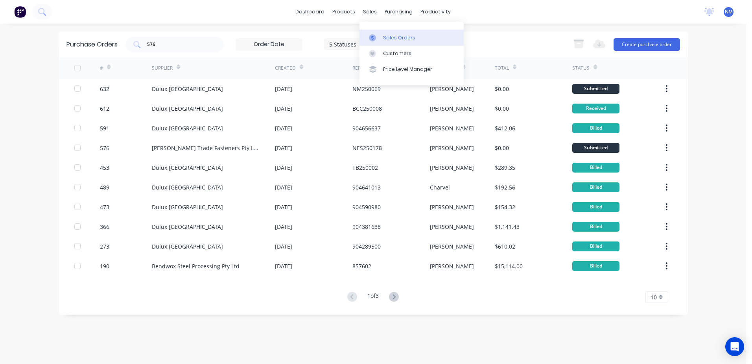
click at [391, 39] on div "Sales Orders" at bounding box center [399, 37] width 32 height 7
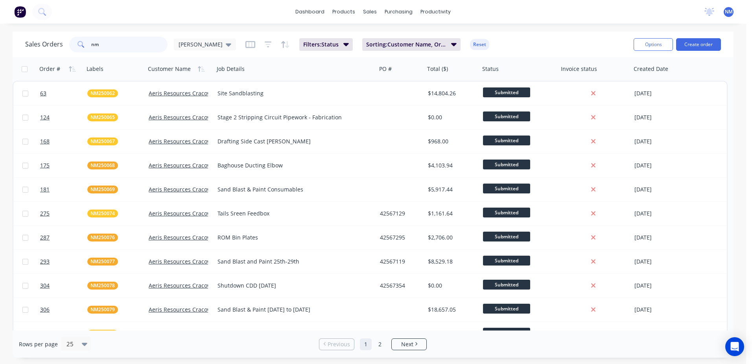
drag, startPoint x: 111, startPoint y: 46, endPoint x: 53, endPoint y: 46, distance: 58.2
click at [53, 46] on div "Sales Orders nm Neil" at bounding box center [130, 45] width 211 height 16
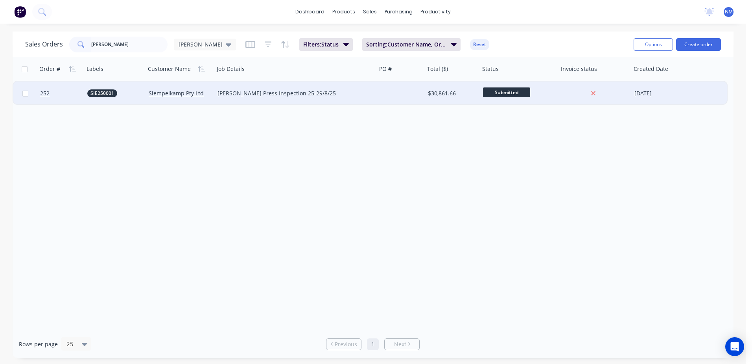
click at [411, 96] on div at bounding box center [401, 93] width 48 height 24
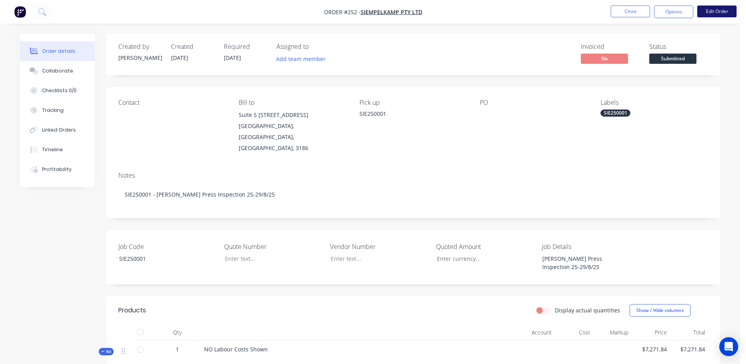
click at [718, 12] on button "Edit Order" at bounding box center [716, 12] width 39 height 12
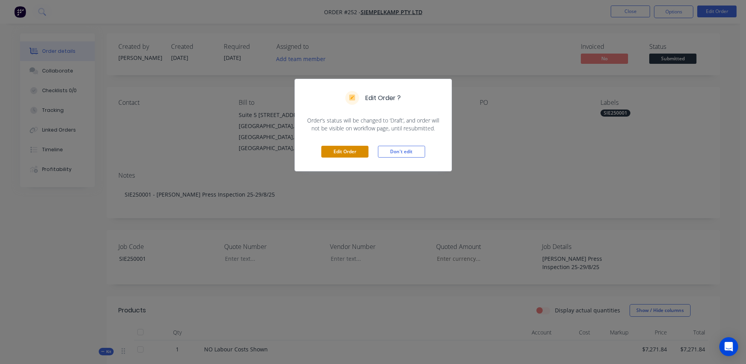
click at [347, 153] on button "Edit Order" at bounding box center [344, 152] width 47 height 12
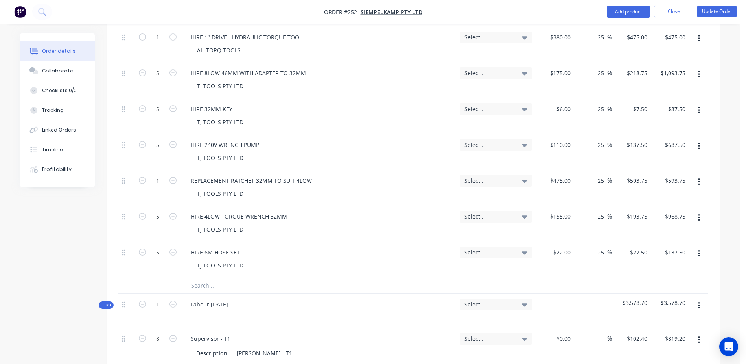
scroll to position [669, 0]
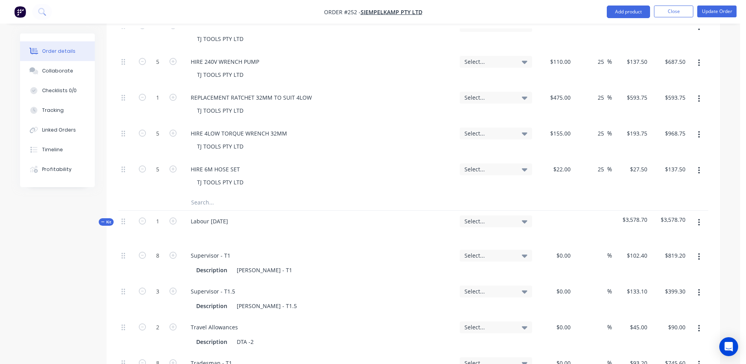
click at [207, 194] on input "text" at bounding box center [269, 202] width 157 height 16
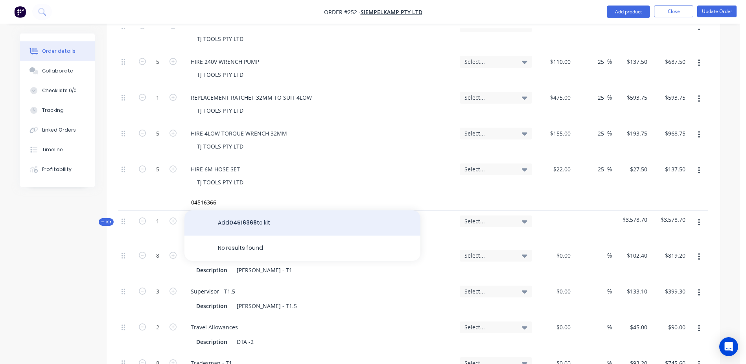
click at [256, 210] on button "Add 04516366 to kit" at bounding box center [303, 222] width 236 height 25
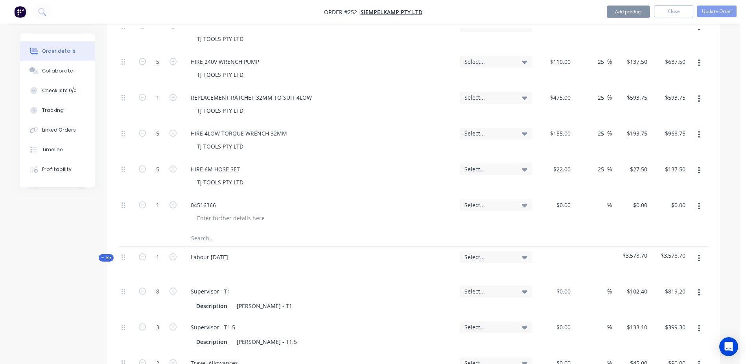
click at [224, 199] on div "04516366" at bounding box center [319, 204] width 269 height 11
click at [218, 199] on div "04516366" at bounding box center [204, 204] width 38 height 11
click at [555, 194] on div "$0.00 $0.00" at bounding box center [554, 212] width 39 height 36
click at [202, 212] on div at bounding box center [231, 217] width 80 height 11
click at [197, 230] on input "text" at bounding box center [269, 238] width 157 height 16
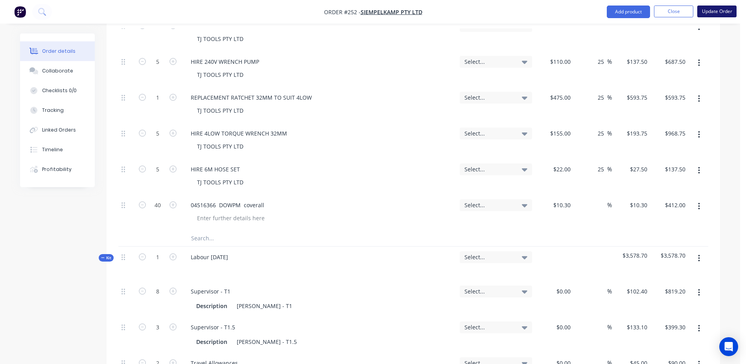
click at [712, 15] on button "Update Order" at bounding box center [716, 12] width 39 height 12
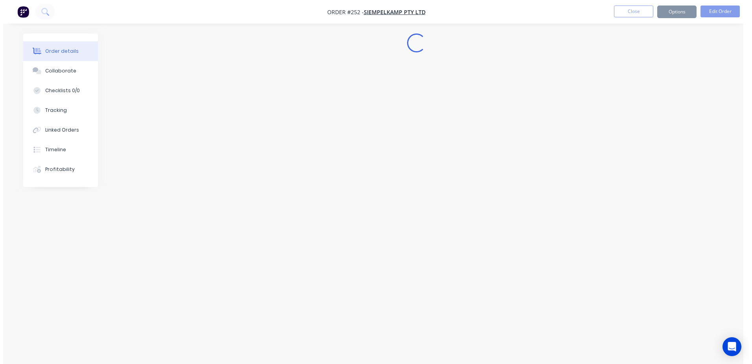
scroll to position [0, 0]
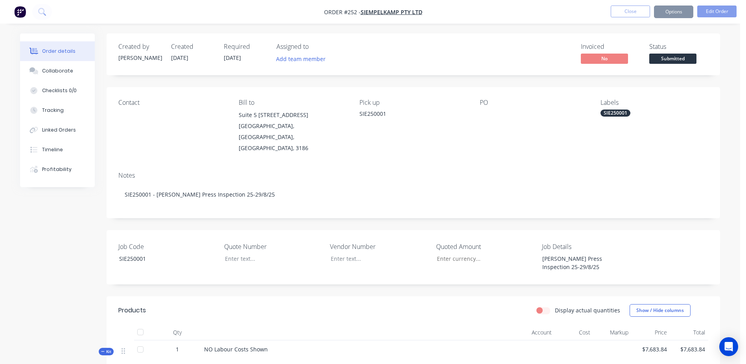
click at [631, 16] on button "Close" at bounding box center [630, 12] width 39 height 12
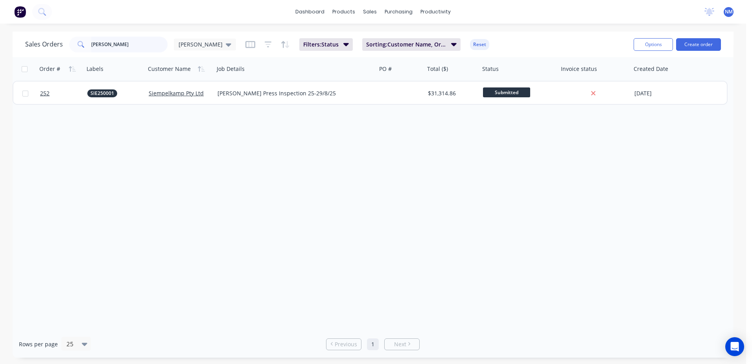
drag, startPoint x: 112, startPoint y: 43, endPoint x: 51, endPoint y: 41, distance: 61.0
click at [51, 41] on div "Sales Orders james Neil" at bounding box center [130, 45] width 211 height 16
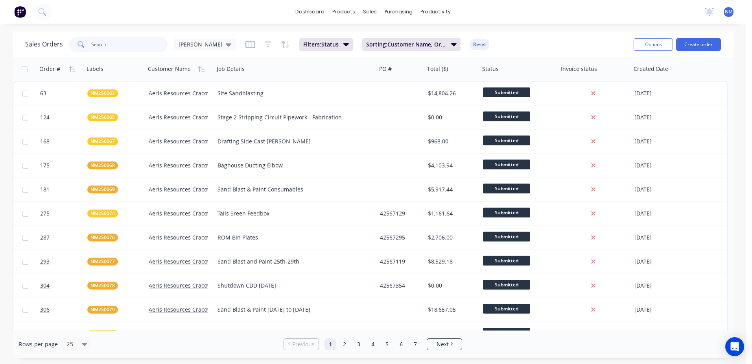
click at [125, 44] on input "text" at bounding box center [129, 45] width 77 height 16
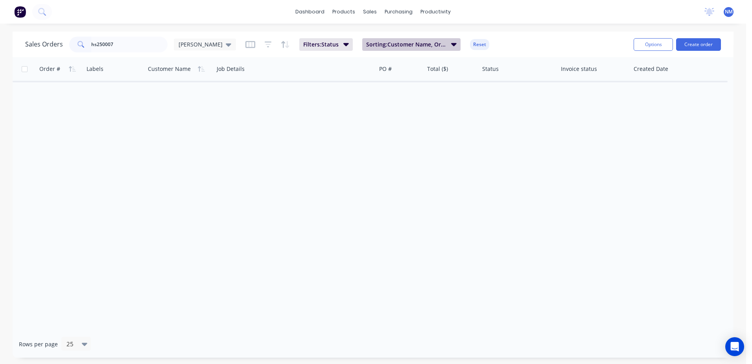
click at [451, 42] on icon "button" at bounding box center [454, 44] width 6 height 9
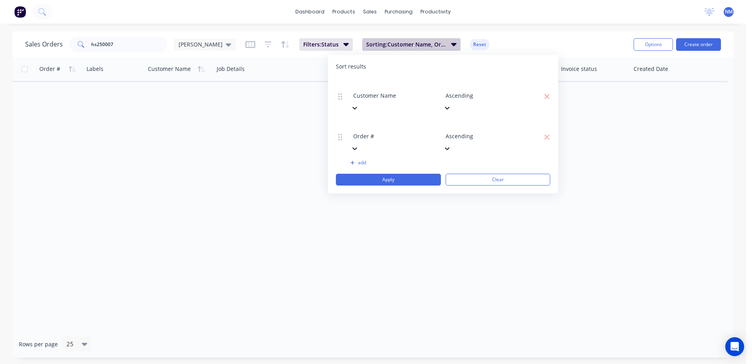
click at [416, 43] on button "Sorting: Customer Name, Order #" at bounding box center [411, 44] width 98 height 13
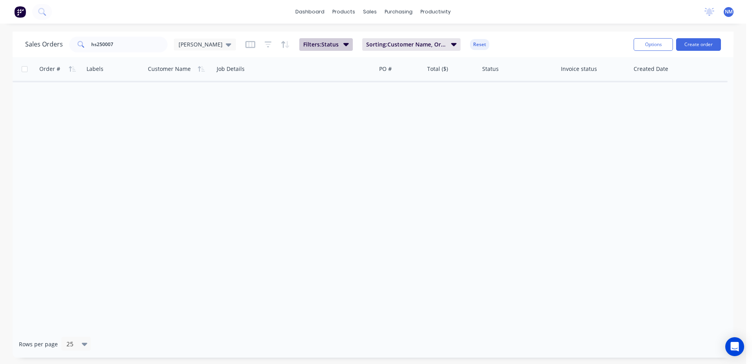
click at [315, 43] on button "Filters: Status" at bounding box center [326, 44] width 54 height 13
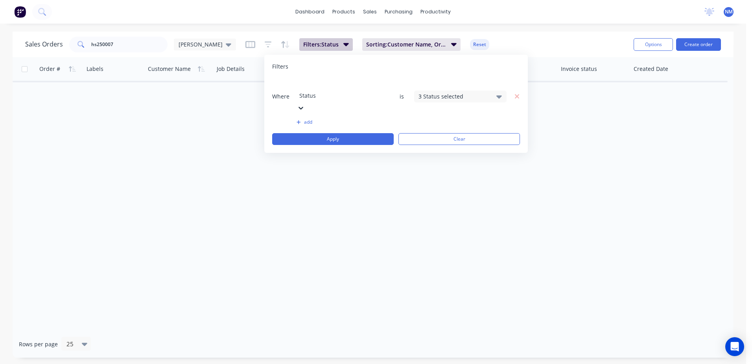
click at [315, 43] on button "Filters: Status" at bounding box center [326, 44] width 54 height 13
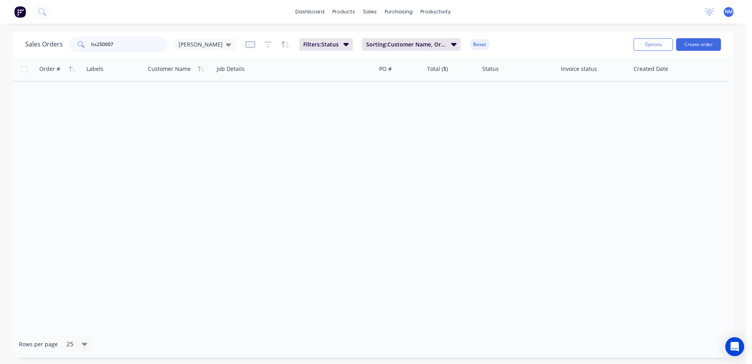
click at [117, 42] on input "hs250007" at bounding box center [129, 45] width 77 height 16
drag, startPoint x: 109, startPoint y: 44, endPoint x: 53, endPoint y: 50, distance: 56.2
click at [59, 53] on div "Sales Orders hs2500 Neil Filters: Status Sorting: Customer Name, Order # Reset" at bounding box center [326, 44] width 602 height 19
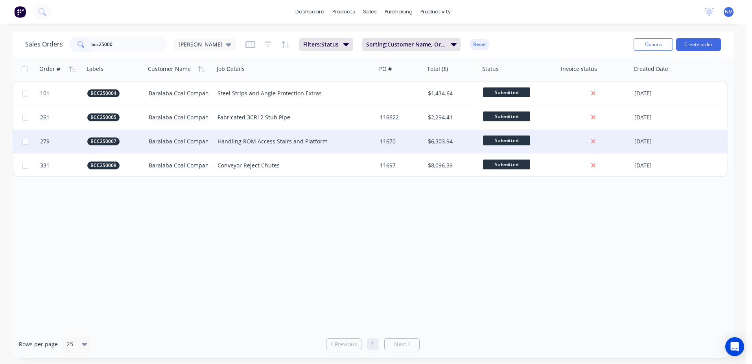
click at [426, 144] on div "$6,303.94" at bounding box center [452, 141] width 55 height 24
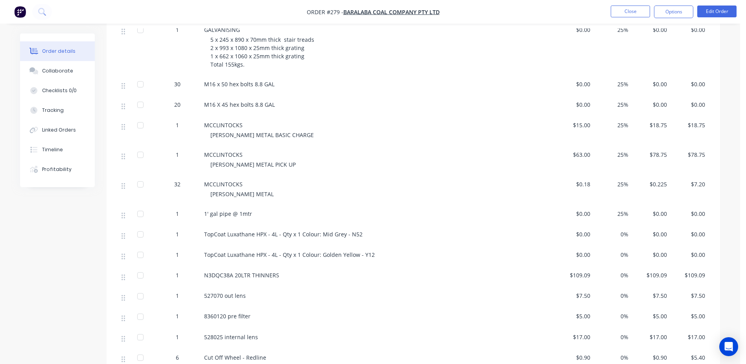
scroll to position [826, 0]
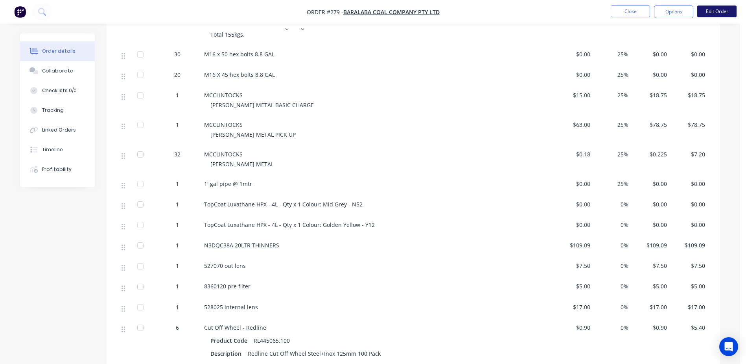
click at [702, 13] on button "Edit Order" at bounding box center [716, 12] width 39 height 12
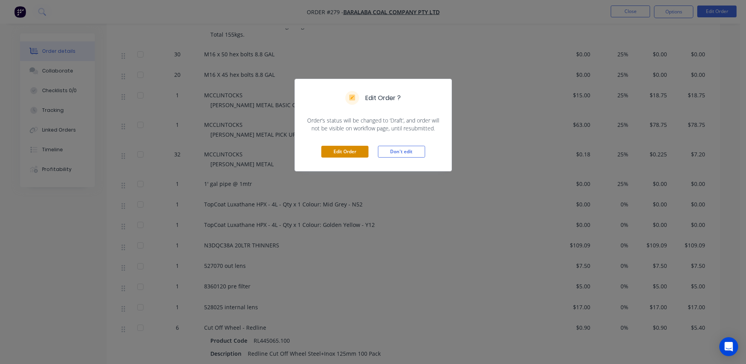
click at [349, 154] on button "Edit Order" at bounding box center [344, 152] width 47 height 12
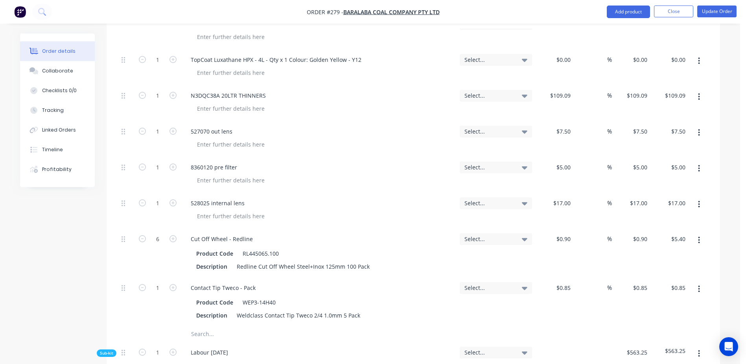
scroll to position [1456, 0]
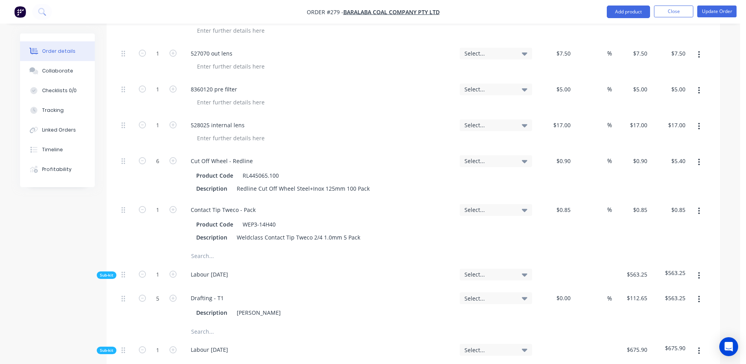
click at [202, 248] on input "text" at bounding box center [269, 256] width 157 height 16
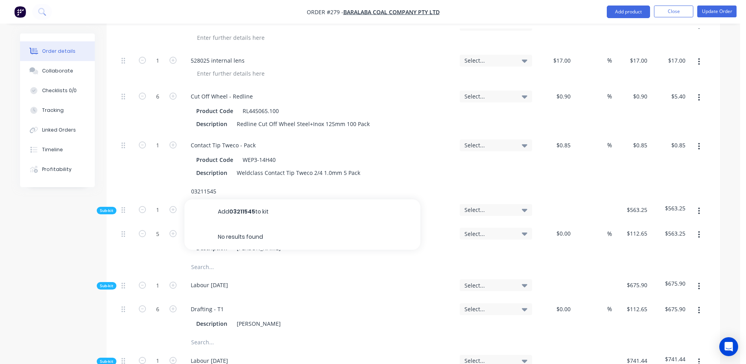
scroll to position [1534, 0]
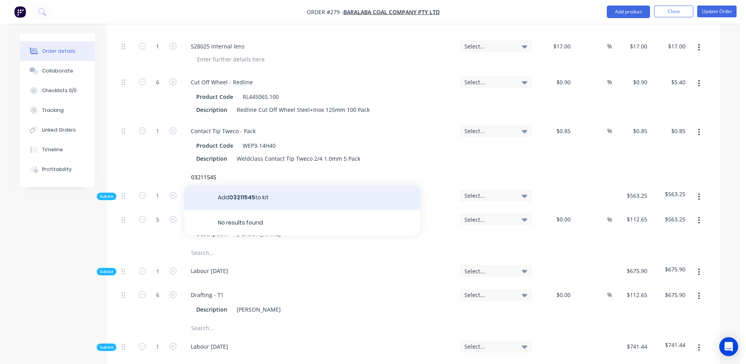
click at [244, 185] on button "Add 03211545 to kit" at bounding box center [303, 197] width 236 height 25
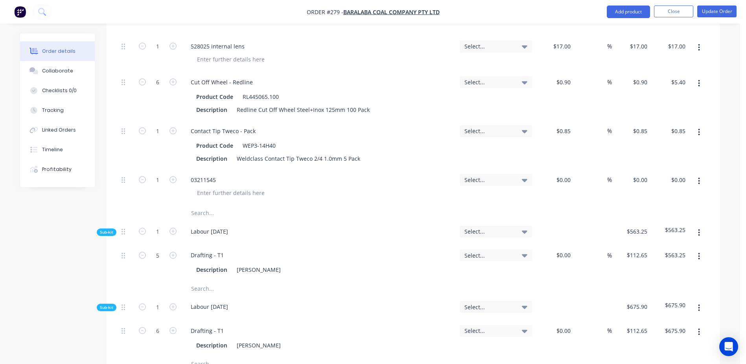
click at [234, 174] on div "03211545" at bounding box center [319, 179] width 269 height 11
click at [218, 174] on div "03211545" at bounding box center [204, 179] width 38 height 11
click at [218, 174] on div "03211545 5'" at bounding box center [207, 179] width 44 height 11
click at [223, 174] on div "03211545 5'" at bounding box center [207, 179] width 44 height 11
click at [570, 174] on input at bounding box center [569, 179] width 9 height 11
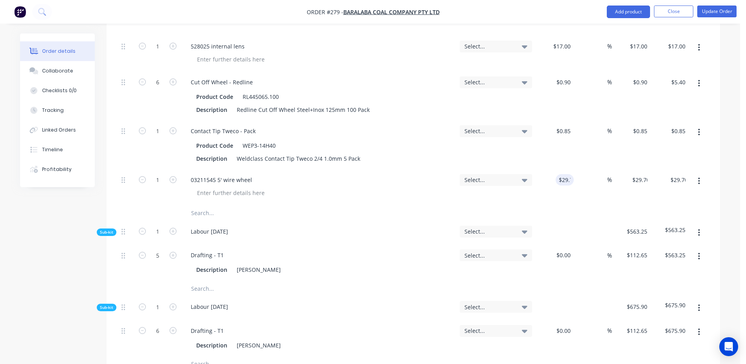
click at [205, 205] on input "text" at bounding box center [269, 213] width 157 height 16
click at [213, 205] on input "text" at bounding box center [269, 213] width 157 height 16
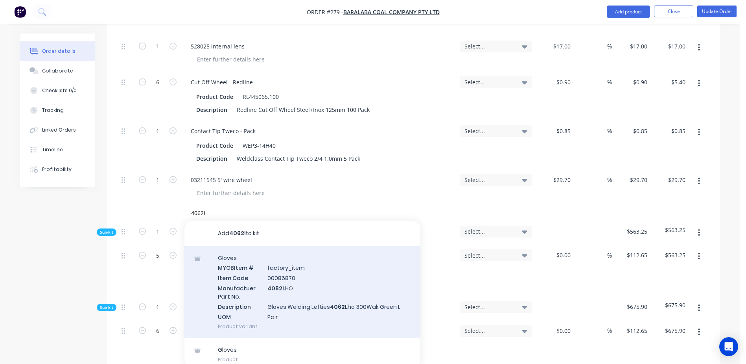
click at [281, 259] on div "Gloves MYOB Item # factory_item Item Code 00086870 Manufactuer Part No. 4062L H…" at bounding box center [303, 292] width 236 height 92
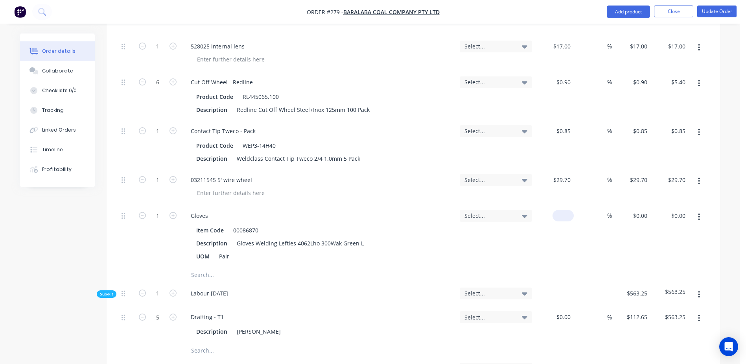
click at [562, 210] on div "$0.00" at bounding box center [563, 215] width 21 height 11
click at [203, 267] on input "text" at bounding box center [269, 275] width 157 height 16
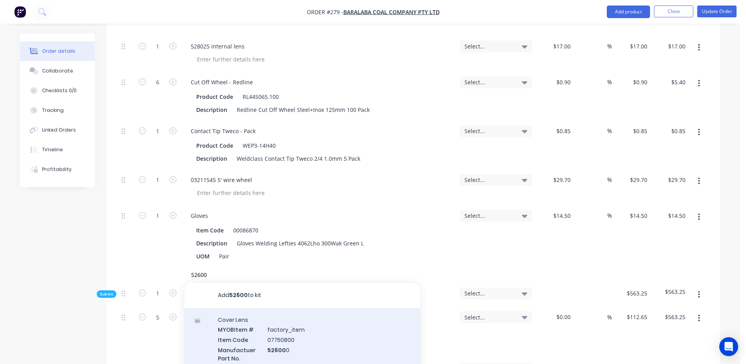
click at [270, 320] on div "Cover Lens MYOB Item # factory_item Item Code 07750800 Manufactuer Part No. 526…" at bounding box center [303, 354] width 236 height 92
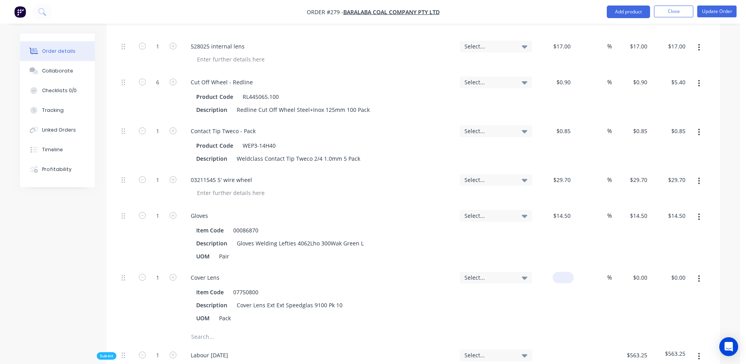
click at [563, 271] on div "$0.00" at bounding box center [563, 276] width 21 height 11
click at [206, 328] on input "text" at bounding box center [269, 336] width 157 height 16
click at [712, 8] on button "Update Order" at bounding box center [716, 12] width 39 height 12
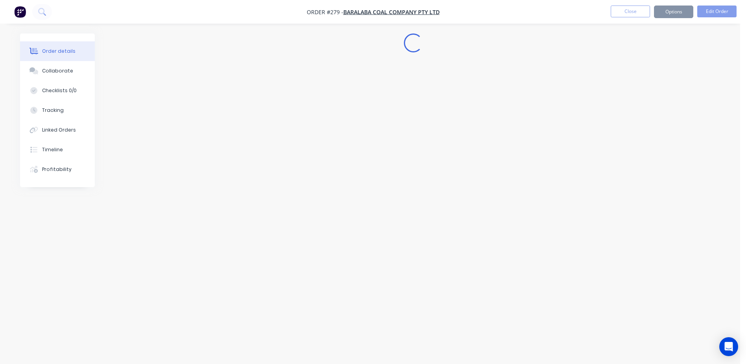
scroll to position [0, 0]
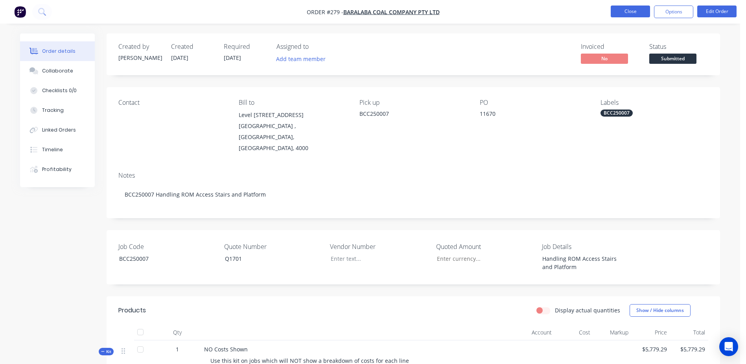
click at [624, 13] on button "Close" at bounding box center [630, 12] width 39 height 12
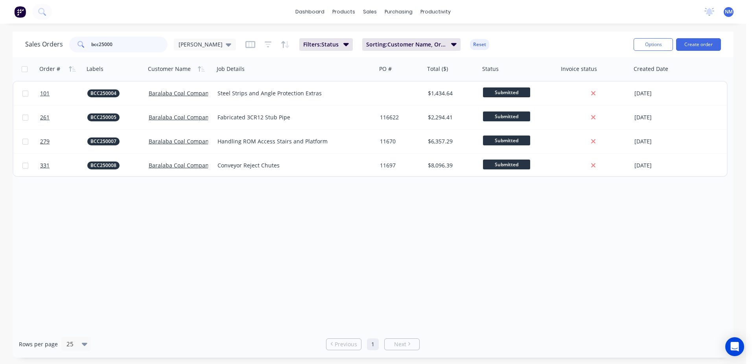
click at [115, 42] on input "bcc25000" at bounding box center [129, 45] width 77 height 16
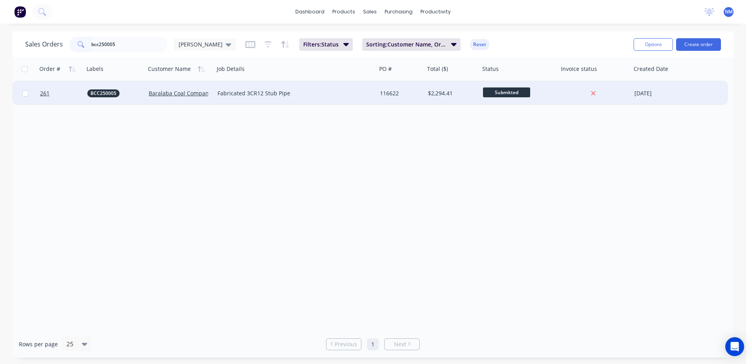
click at [412, 96] on div "116622" at bounding box center [400, 93] width 40 height 8
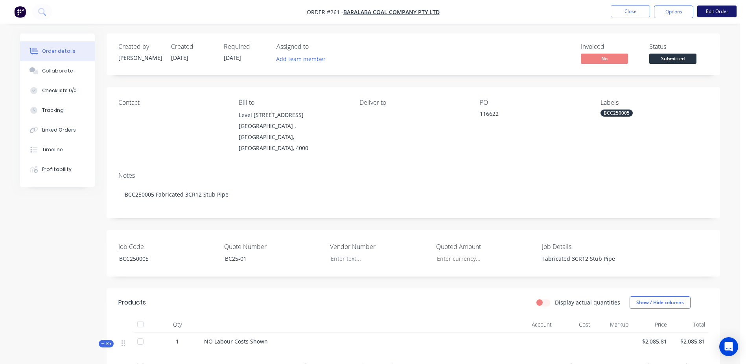
click at [716, 11] on button "Edit Order" at bounding box center [716, 12] width 39 height 12
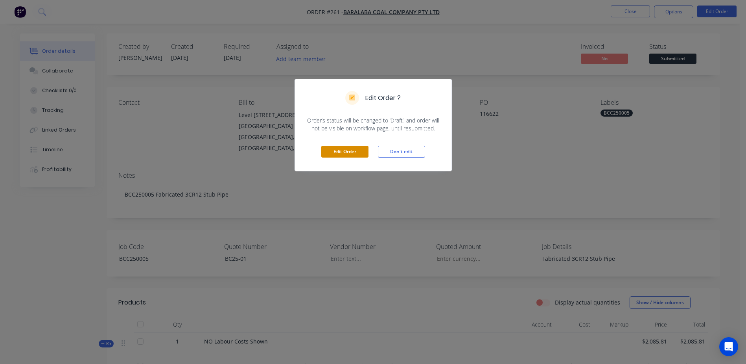
click at [342, 154] on button "Edit Order" at bounding box center [344, 152] width 47 height 12
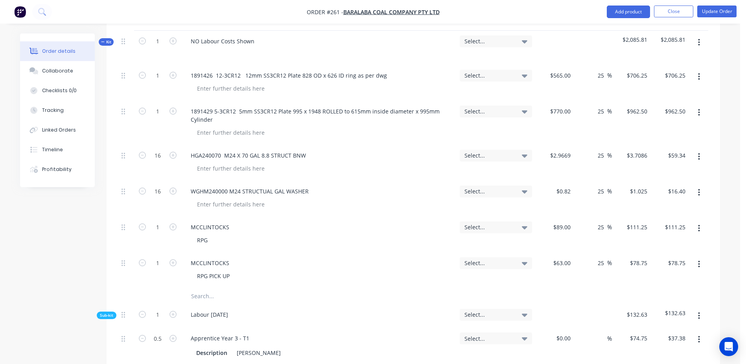
scroll to position [393, 0]
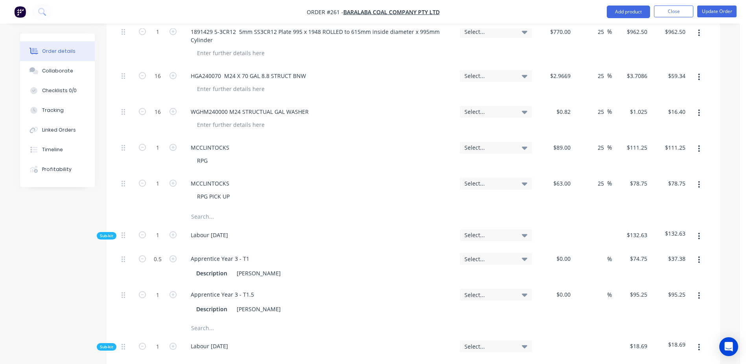
click at [199, 209] on input "text" at bounding box center [269, 217] width 157 height 16
click at [202, 209] on input "text" at bounding box center [269, 217] width 157 height 16
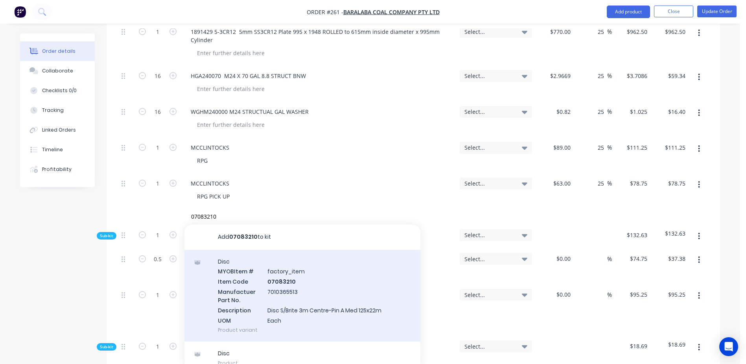
click at [285, 261] on div "Disc MYOB Item # factory_item Item Code 07083210 Manufactuer Part No. 701036551…" at bounding box center [303, 295] width 236 height 92
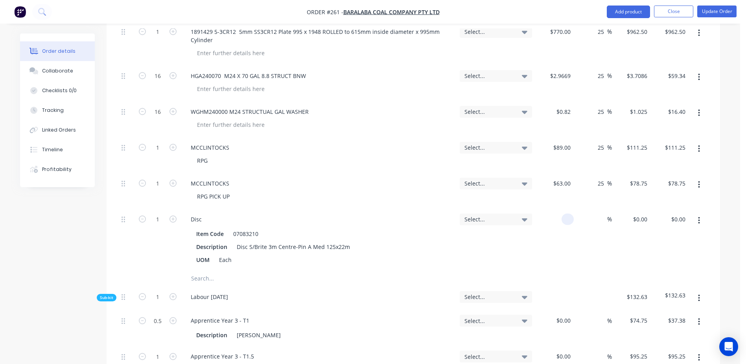
click at [561, 209] on div at bounding box center [554, 240] width 39 height 62
click at [172, 215] on icon "button" at bounding box center [173, 218] width 7 height 7
click at [709, 13] on button "Update Order" at bounding box center [716, 12] width 39 height 12
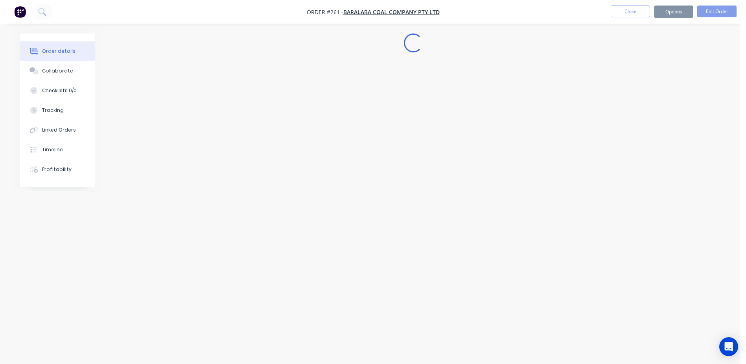
scroll to position [0, 0]
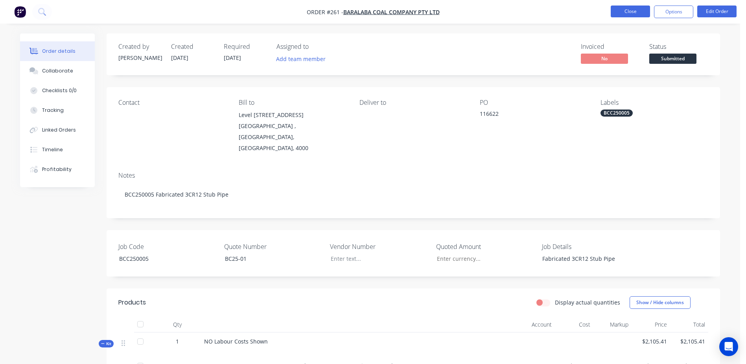
click at [638, 12] on button "Close" at bounding box center [630, 12] width 39 height 12
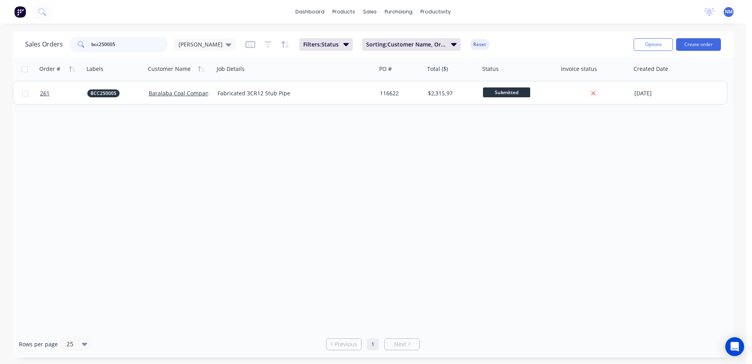
drag, startPoint x: 128, startPoint y: 46, endPoint x: 42, endPoint y: 49, distance: 86.2
click at [44, 48] on div "Sales Orders bcc250005 Neil" at bounding box center [130, 45] width 211 height 16
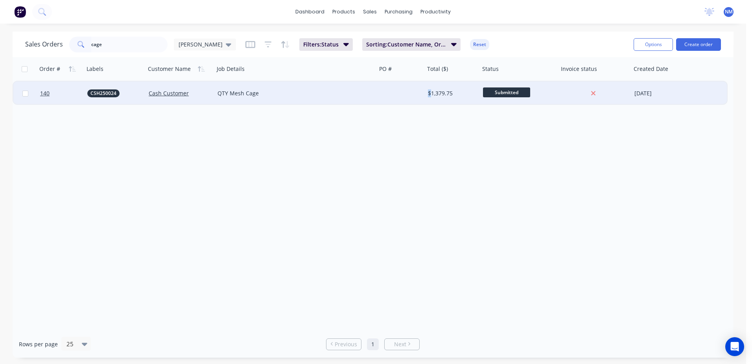
click at [427, 96] on div "$1,379.75" at bounding box center [452, 93] width 55 height 24
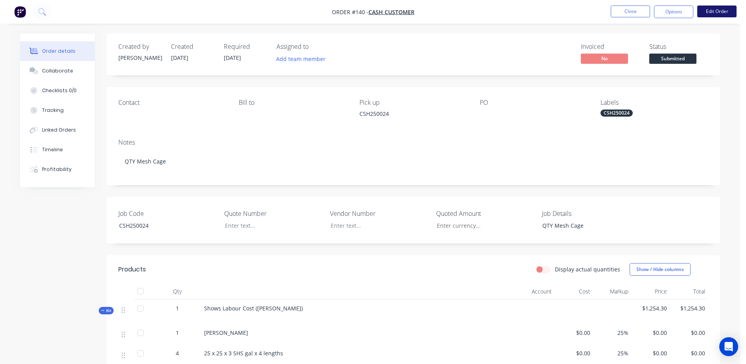
click at [723, 12] on button "Edit Order" at bounding box center [716, 12] width 39 height 12
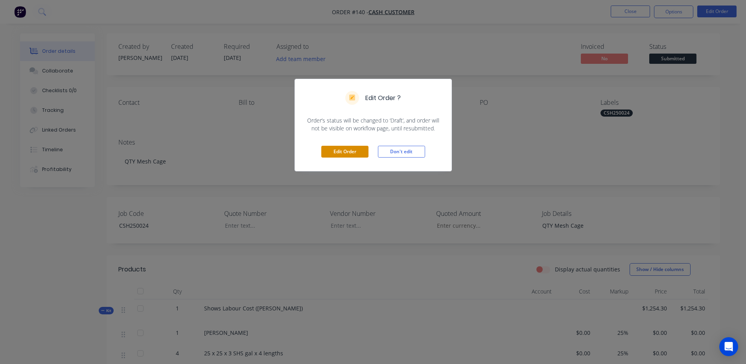
click at [338, 151] on button "Edit Order" at bounding box center [344, 152] width 47 height 12
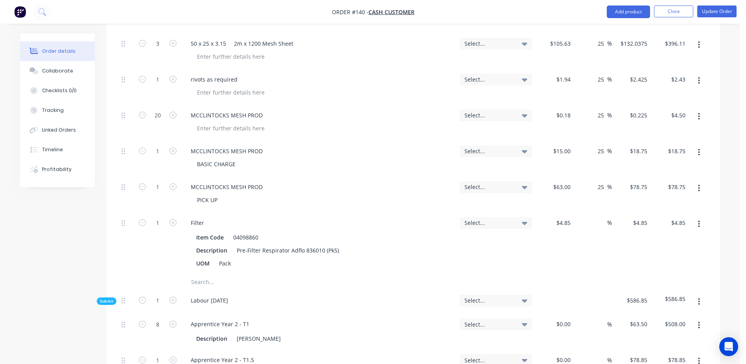
scroll to position [472, 0]
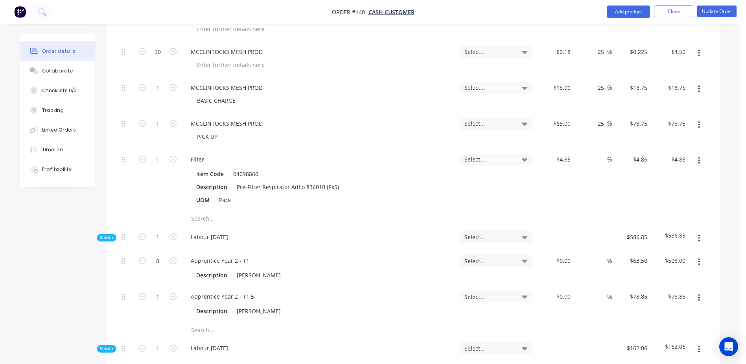
click at [205, 218] on input "text" at bounding box center [269, 218] width 157 height 16
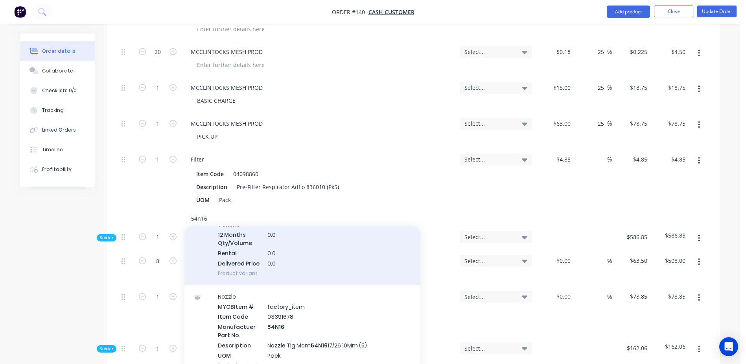
scroll to position [118, 0]
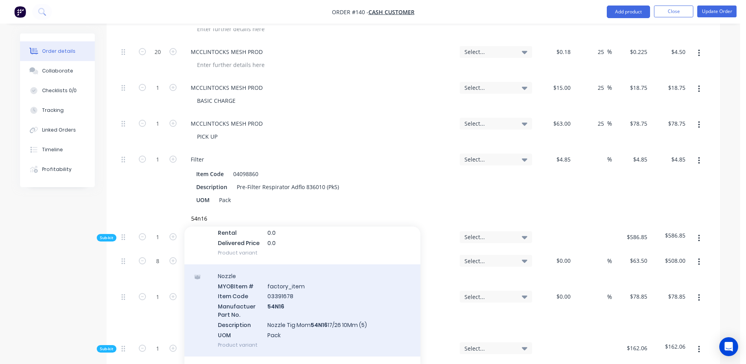
click at [276, 303] on div "Nozzle MYOB Item # factory_item Item Code 03391678 Manufactuer Part No. 54N16 D…" at bounding box center [303, 310] width 236 height 92
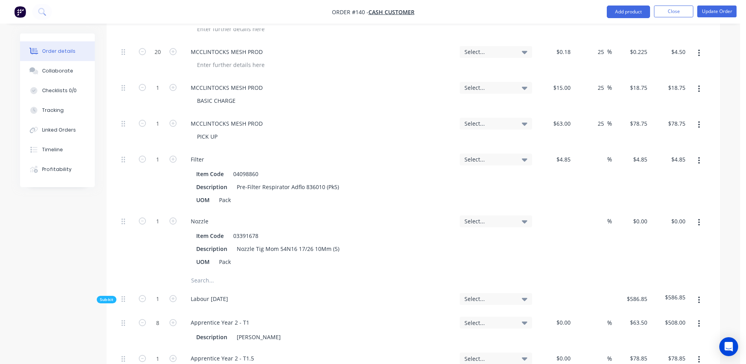
click at [559, 220] on div "$0.00" at bounding box center [554, 241] width 39 height 62
click at [203, 278] on input "text" at bounding box center [269, 280] width 157 height 16
click at [204, 279] on input "text" at bounding box center [269, 280] width 157 height 16
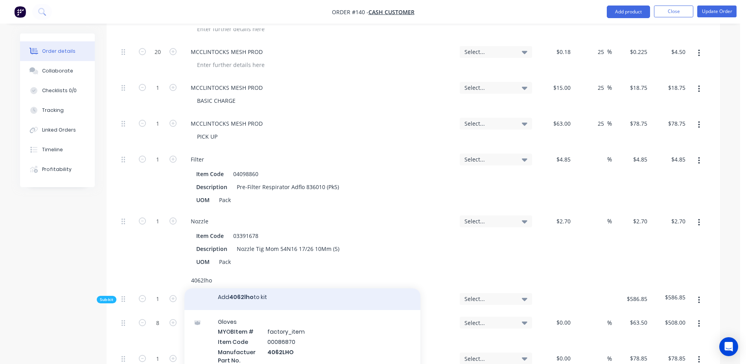
scroll to position [4, 0]
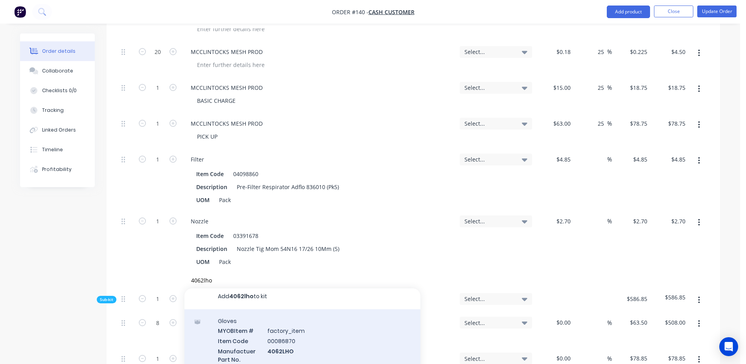
click at [278, 341] on div "Gloves MYOB Item # factory_item Item Code 00086870 Manufactuer Part No. 4062LHO…" at bounding box center [303, 355] width 236 height 92
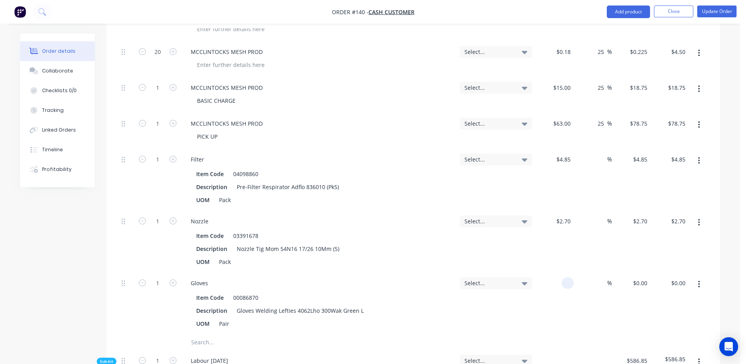
click at [561, 284] on div at bounding box center [554, 303] width 39 height 62
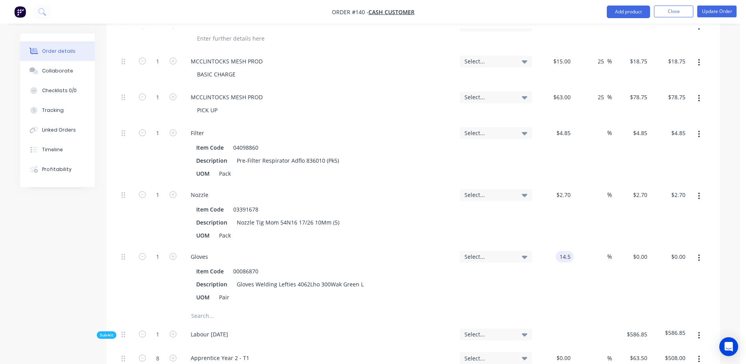
scroll to position [511, 0]
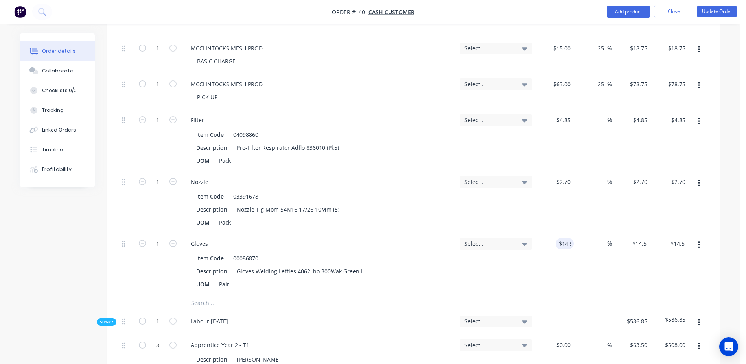
click at [195, 301] on input "text" at bounding box center [269, 303] width 157 height 16
click at [710, 11] on button "Update Order" at bounding box center [716, 12] width 39 height 12
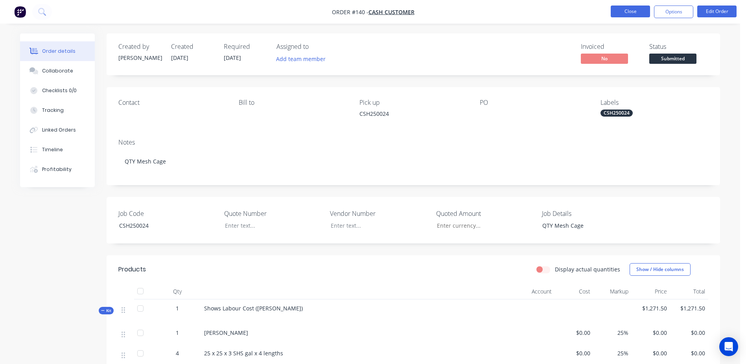
click at [635, 15] on button "Close" at bounding box center [630, 12] width 39 height 12
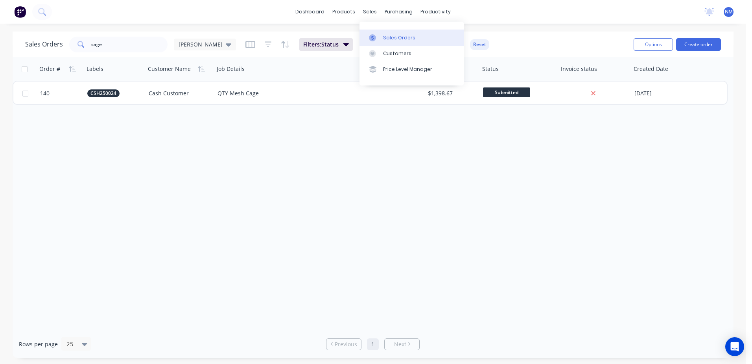
click at [385, 41] on div "Sales Orders" at bounding box center [399, 37] width 32 height 7
drag, startPoint x: 110, startPoint y: 46, endPoint x: 42, endPoint y: 53, distance: 68.1
click at [42, 53] on div "Sales Orders cage Neil Filters: Status Sorting: Customer Name, Order # Reset" at bounding box center [326, 44] width 602 height 19
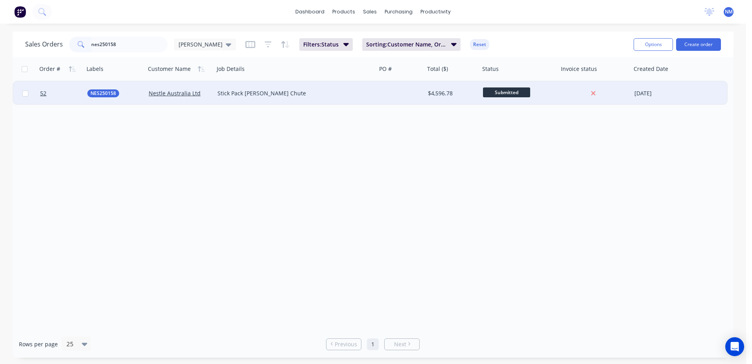
click at [424, 92] on div at bounding box center [401, 93] width 48 height 24
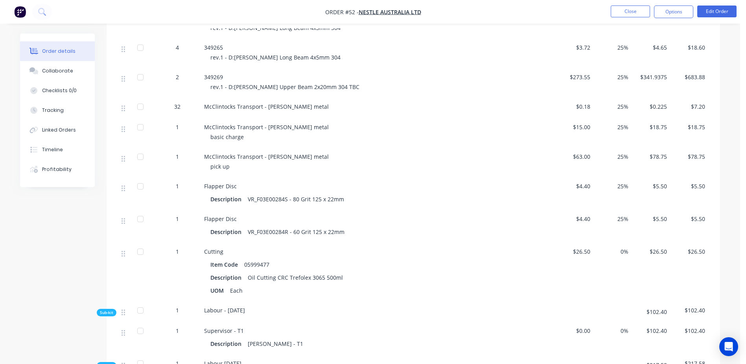
scroll to position [433, 0]
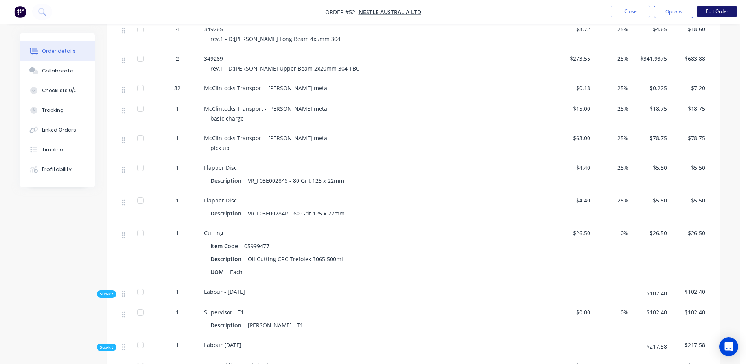
click at [718, 13] on button "Edit Order" at bounding box center [716, 12] width 39 height 12
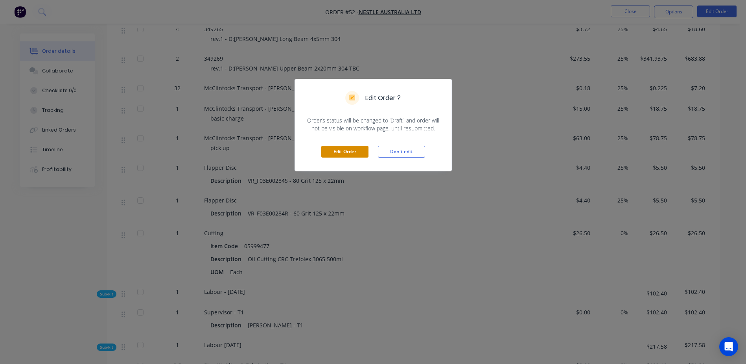
click at [354, 153] on button "Edit Order" at bounding box center [344, 152] width 47 height 12
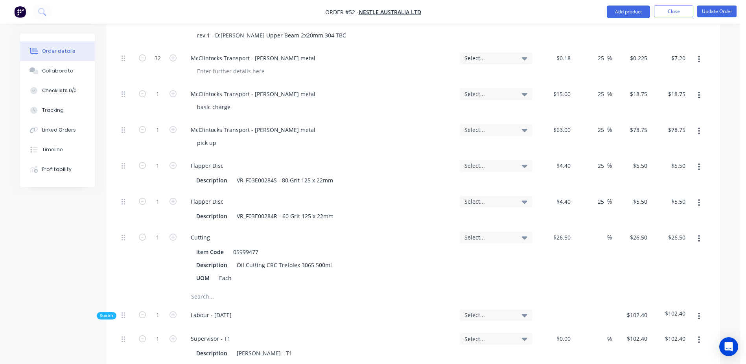
scroll to position [590, 0]
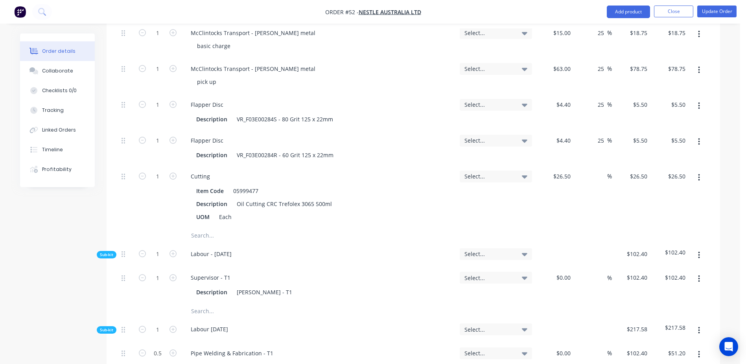
click at [201, 227] on input "text" at bounding box center [269, 235] width 157 height 16
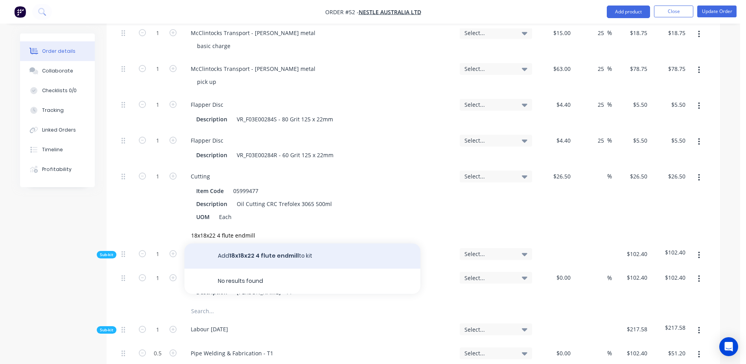
click at [286, 243] on button "Add 18x18x22 4 flute endmill to kit" at bounding box center [303, 255] width 236 height 25
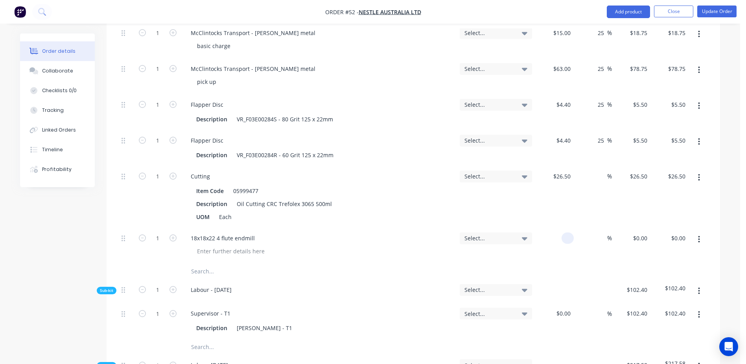
click at [561, 227] on div at bounding box center [554, 245] width 39 height 36
click at [718, 11] on button "Update Order" at bounding box center [716, 12] width 39 height 12
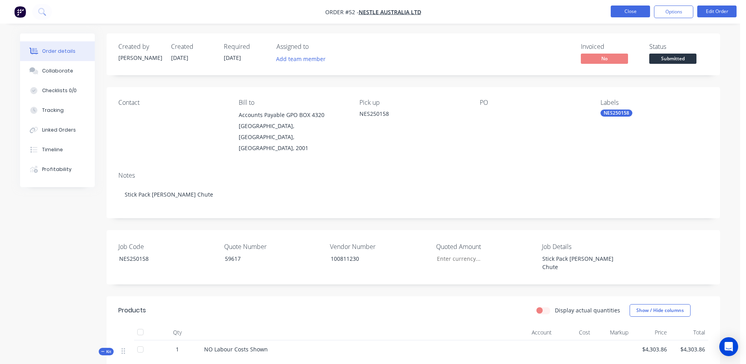
click at [631, 9] on button "Close" at bounding box center [630, 12] width 39 height 12
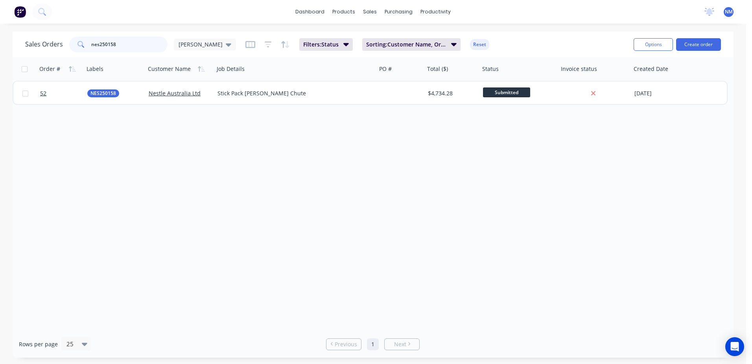
drag, startPoint x: 126, startPoint y: 44, endPoint x: 31, endPoint y: 44, distance: 95.2
click at [31, 44] on div "Sales Orders nes250158 Neil" at bounding box center [130, 45] width 211 height 16
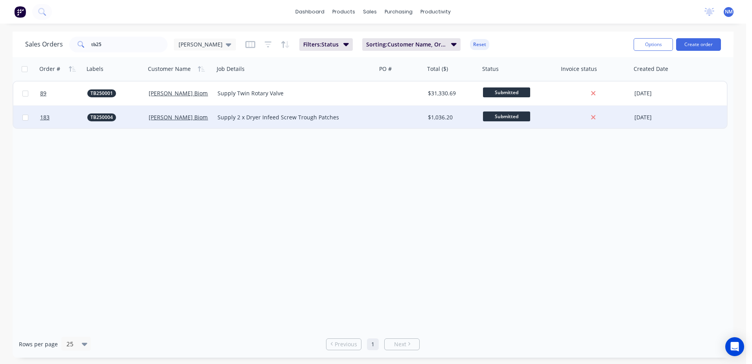
click at [419, 119] on div at bounding box center [401, 117] width 48 height 24
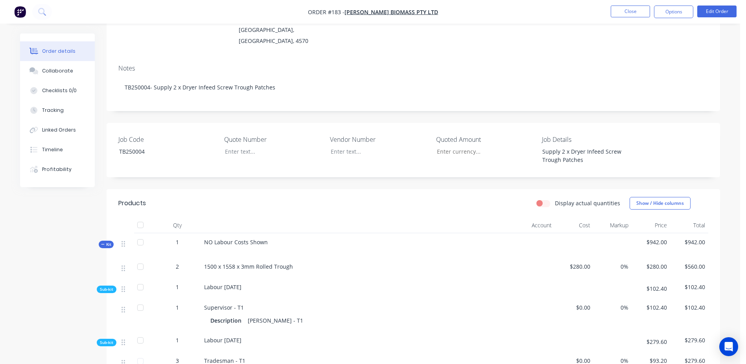
scroll to position [140, 0]
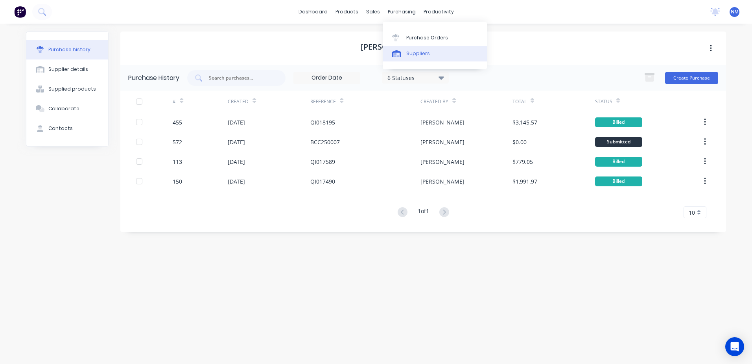
click at [429, 55] on link "Suppliers" at bounding box center [435, 54] width 104 height 16
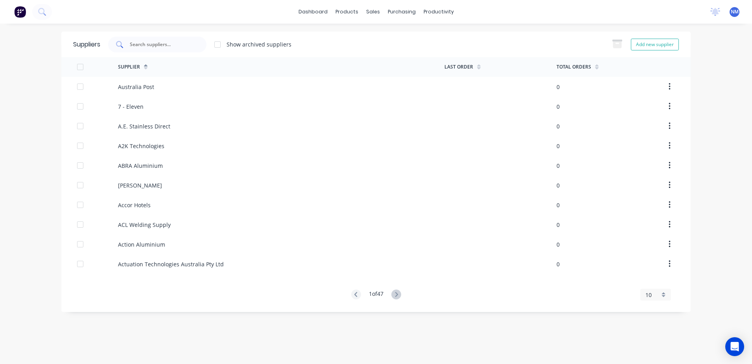
click at [159, 42] on input "text" at bounding box center [161, 45] width 65 height 8
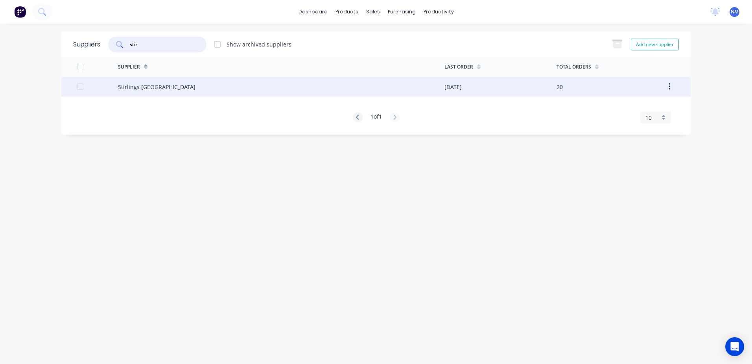
type input "stir"
click at [419, 89] on div "Stirlings [GEOGRAPHIC_DATA]" at bounding box center [281, 87] width 327 height 20
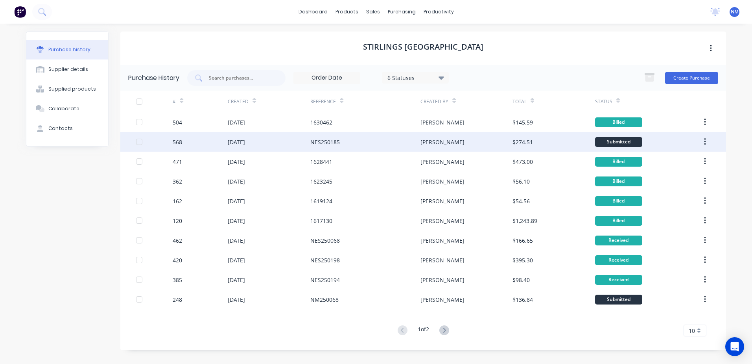
click at [459, 143] on div "[PERSON_NAME]" at bounding box center [467, 142] width 92 height 20
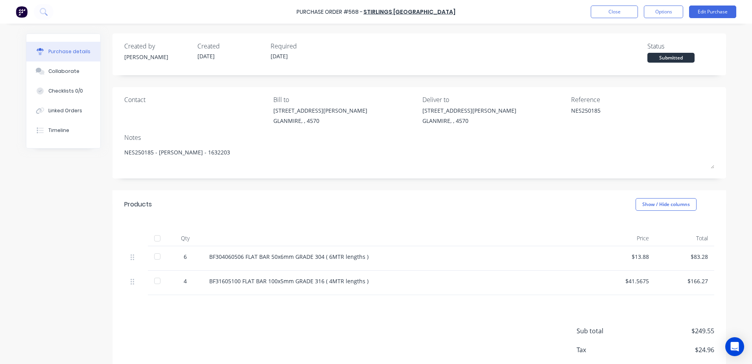
click at [155, 237] on div at bounding box center [157, 238] width 16 height 16
type textarea "x"
click at [617, 7] on button "Close" at bounding box center [614, 12] width 47 height 13
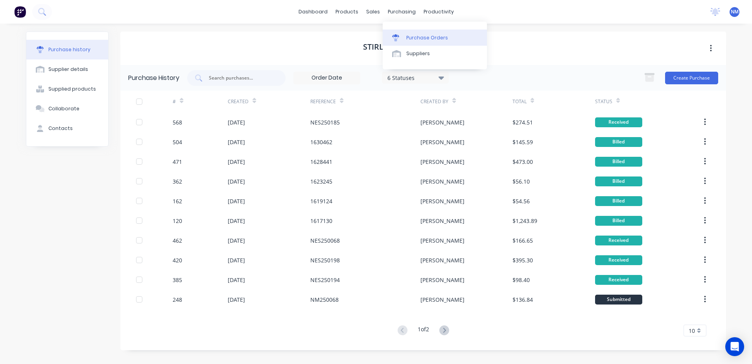
click at [421, 39] on div "Purchase Orders" at bounding box center [427, 37] width 42 height 7
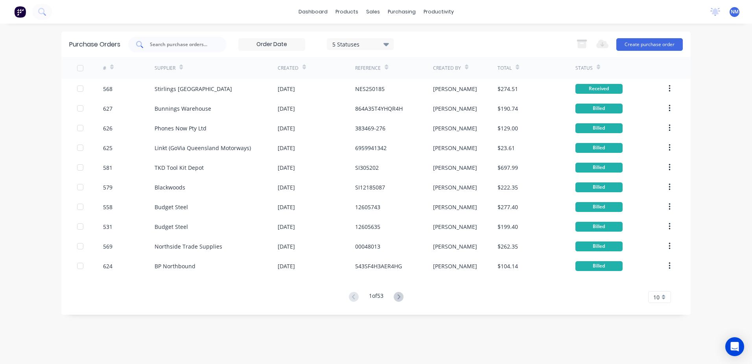
click at [166, 42] on input "text" at bounding box center [181, 45] width 65 height 8
type input "542"
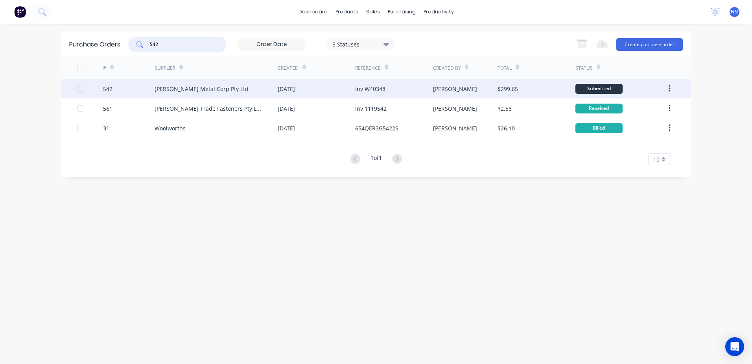
click at [489, 89] on div "[PERSON_NAME]" at bounding box center [465, 89] width 65 height 20
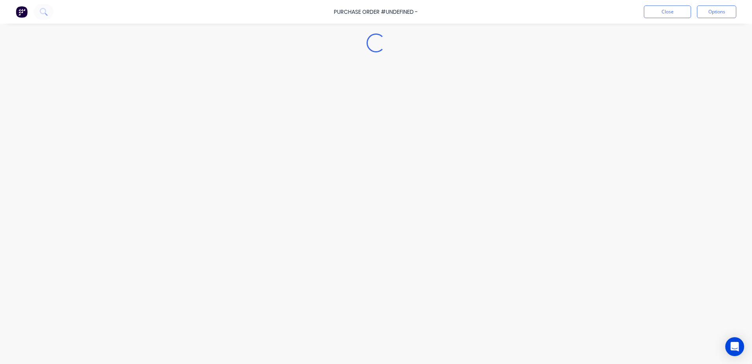
type textarea "x"
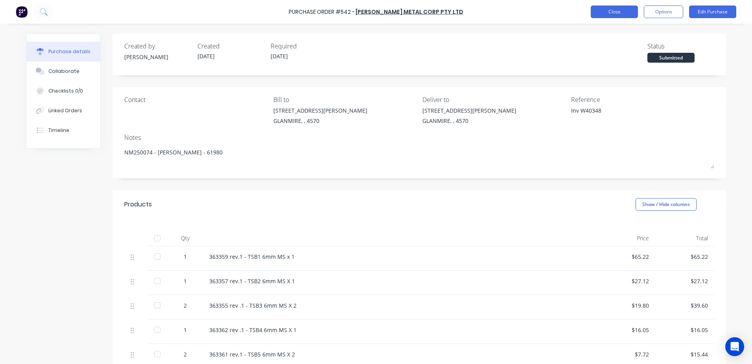
click at [615, 11] on button "Close" at bounding box center [614, 12] width 47 height 13
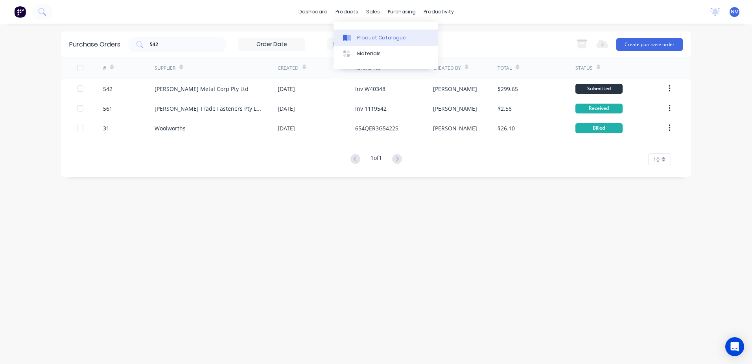
click at [365, 38] on div "Product Catalogue" at bounding box center [381, 37] width 49 height 7
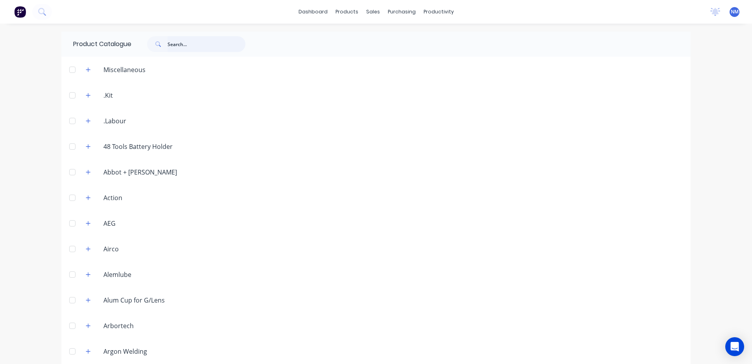
click at [221, 44] on input "text" at bounding box center [207, 44] width 78 height 16
type input "w"
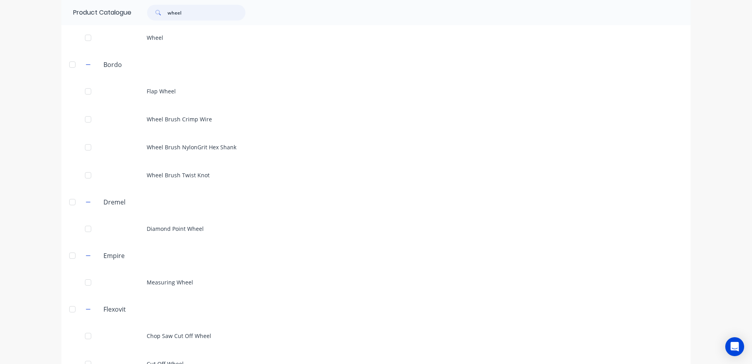
scroll to position [32, 0]
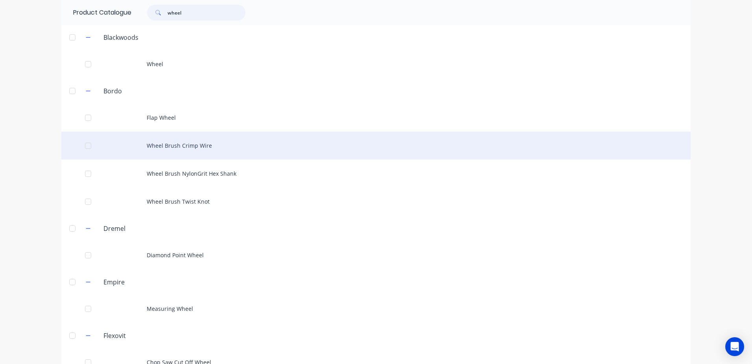
type input "wheel"
click at [182, 149] on div "Wheel Brush Crimp Wire" at bounding box center [375, 145] width 629 height 28
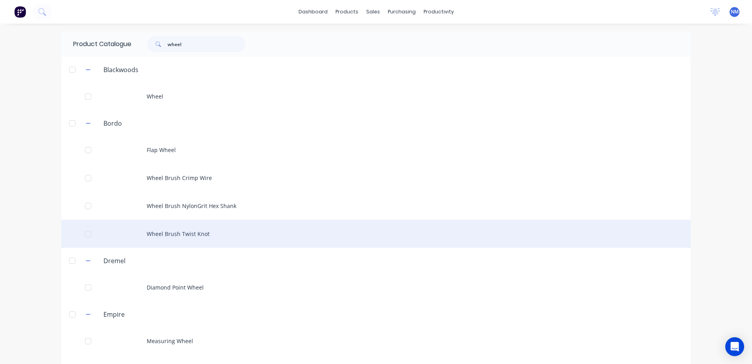
click at [180, 229] on div "Wheel Brush Twist Knot" at bounding box center [375, 234] width 629 height 28
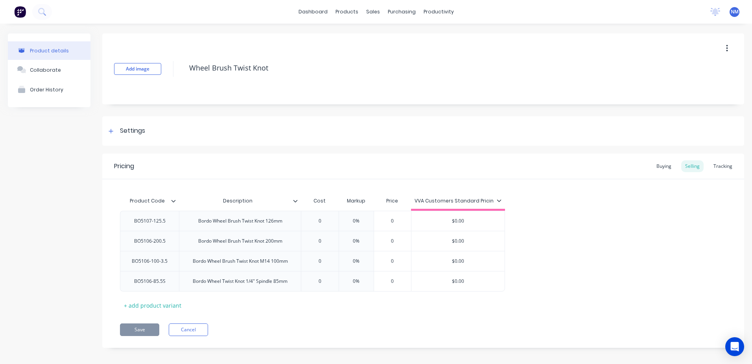
type textarea "x"
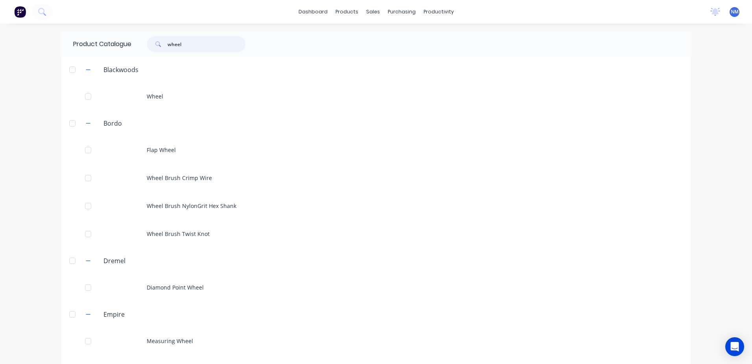
drag, startPoint x: 188, startPoint y: 43, endPoint x: 136, endPoint y: 43, distance: 51.9
click at [136, 43] on div "wheel" at bounding box center [194, 44] width 126 height 16
type input "c"
type input "s"
type input "coverall"
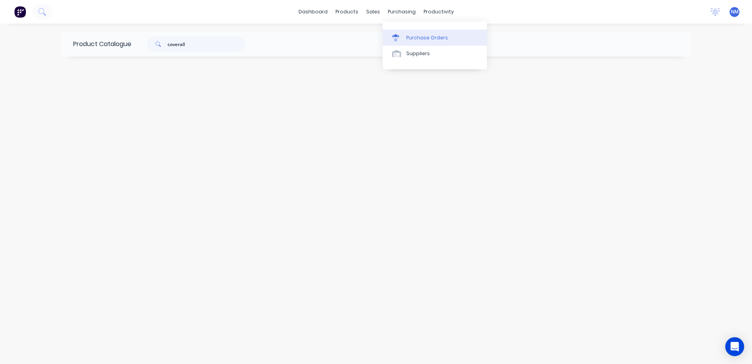
click at [417, 35] on div "Purchase Orders" at bounding box center [427, 37] width 42 height 7
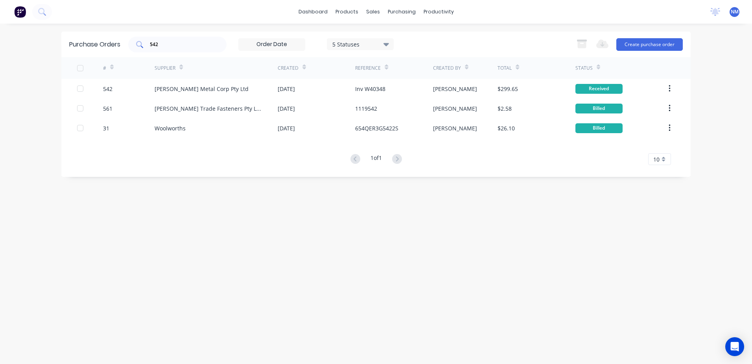
click at [168, 47] on input "542" at bounding box center [181, 45] width 65 height 8
click at [168, 47] on input "5630" at bounding box center [181, 45] width 65 height 8
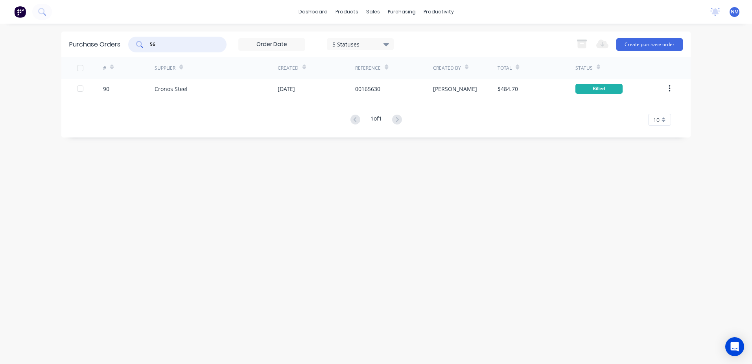
type input "5"
type input "630"
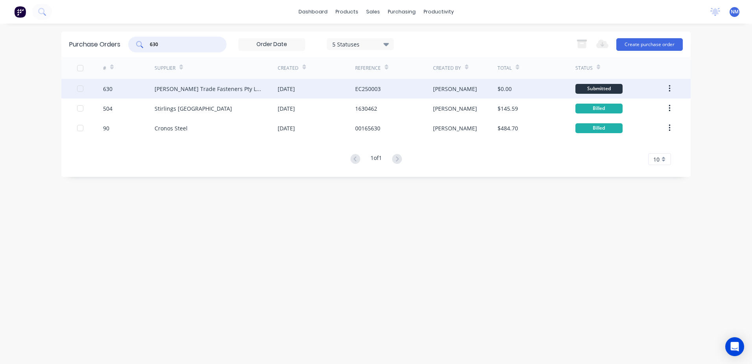
click at [382, 89] on div "EC250003" at bounding box center [393, 89] width 77 height 20
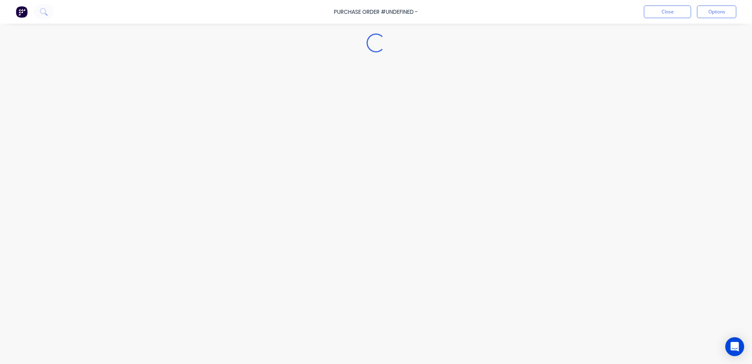
type textarea "x"
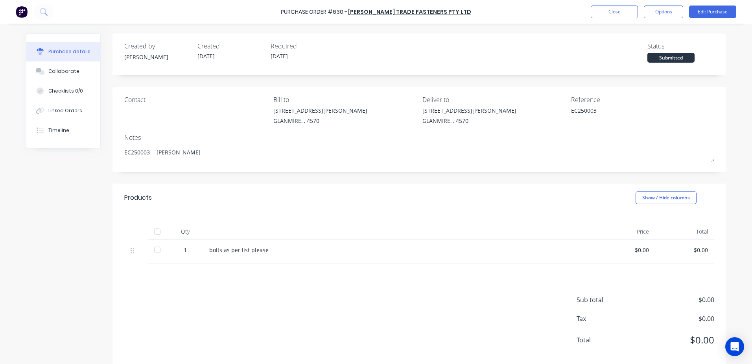
click at [271, 247] on div "bolts as per list please" at bounding box center [399, 249] width 381 height 8
click at [259, 250] on div "bolts as per list please" at bounding box center [399, 249] width 381 height 8
click at [599, 14] on button "Close" at bounding box center [614, 12] width 47 height 13
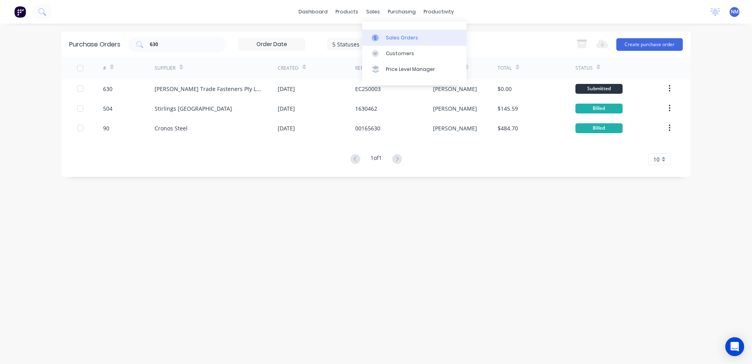
click at [391, 35] on div "Sales Orders" at bounding box center [402, 37] width 32 height 7
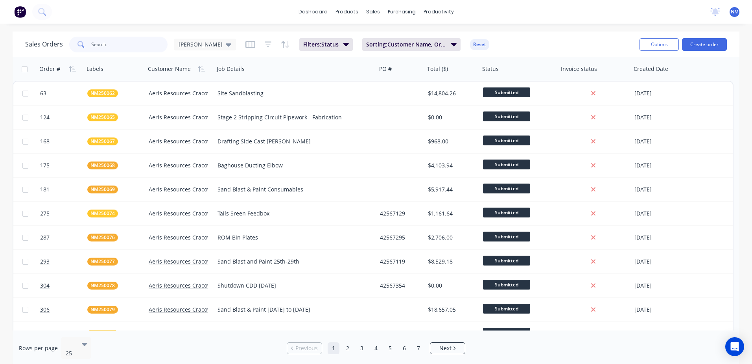
click at [121, 44] on input "text" at bounding box center [129, 45] width 77 height 16
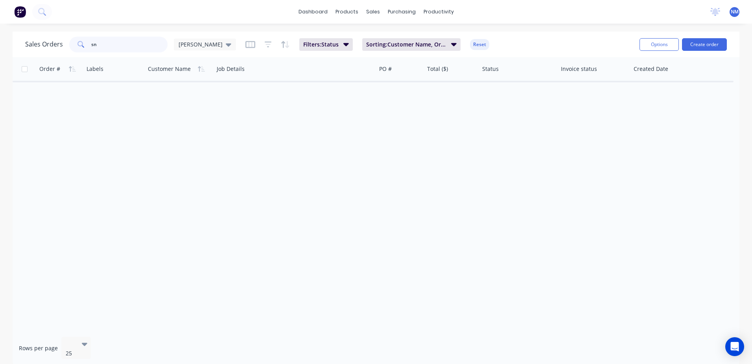
type input "s"
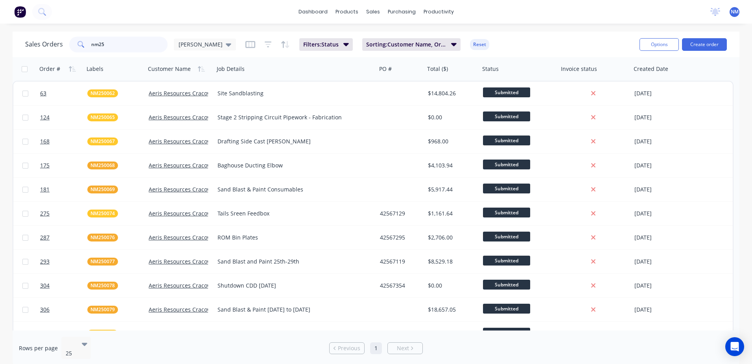
type input "nm25"
click at [427, 49] on link "Suppliers" at bounding box center [435, 54] width 104 height 16
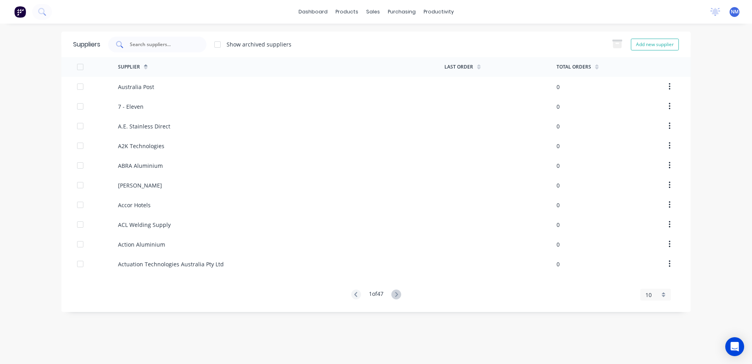
click at [153, 47] on input "text" at bounding box center [161, 45] width 65 height 8
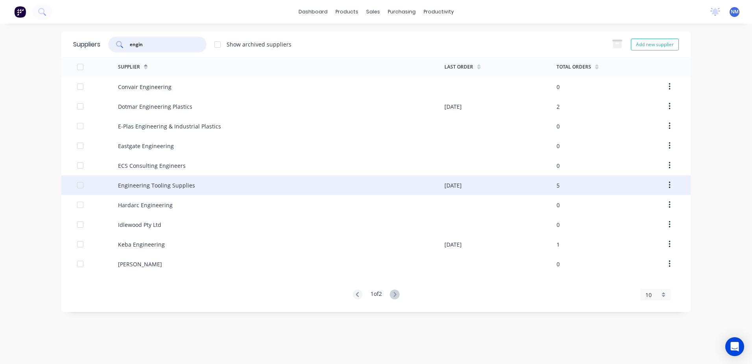
type input "engin"
click at [191, 184] on div "Engineering Tooling Supplies" at bounding box center [156, 185] width 77 height 8
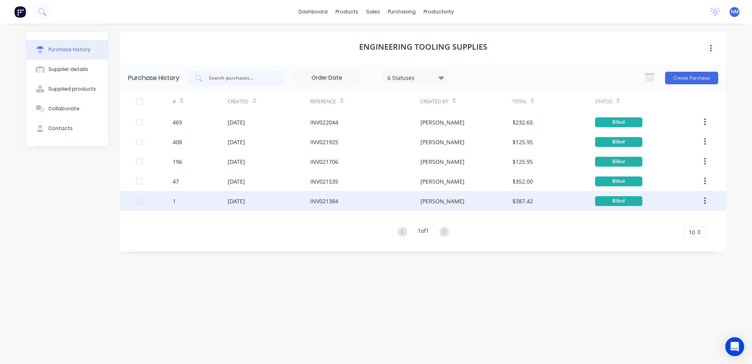
click at [386, 200] on div "INV021384" at bounding box center [365, 201] width 110 height 20
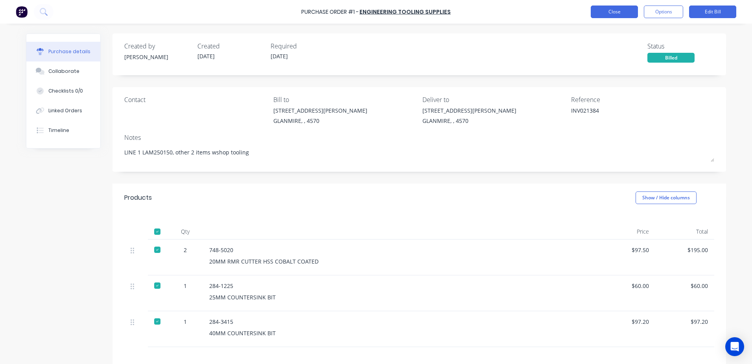
click at [611, 9] on button "Close" at bounding box center [614, 12] width 47 height 13
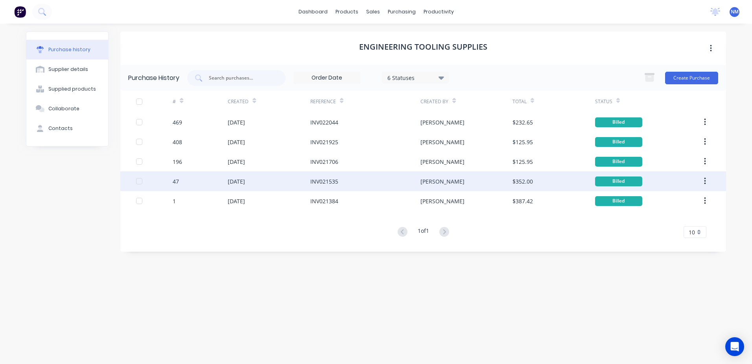
click at [400, 178] on div "INV021535" at bounding box center [365, 181] width 110 height 20
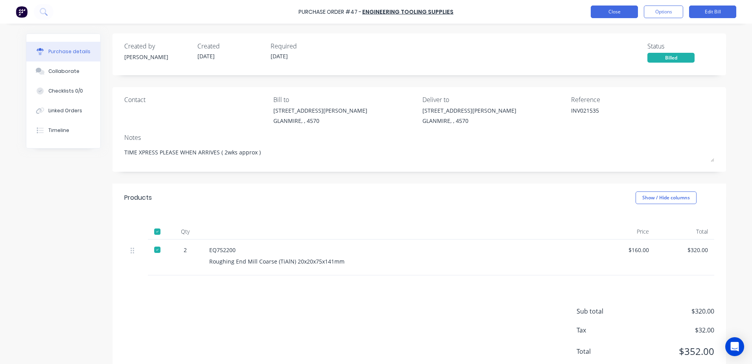
click at [606, 15] on button "Close" at bounding box center [614, 12] width 47 height 13
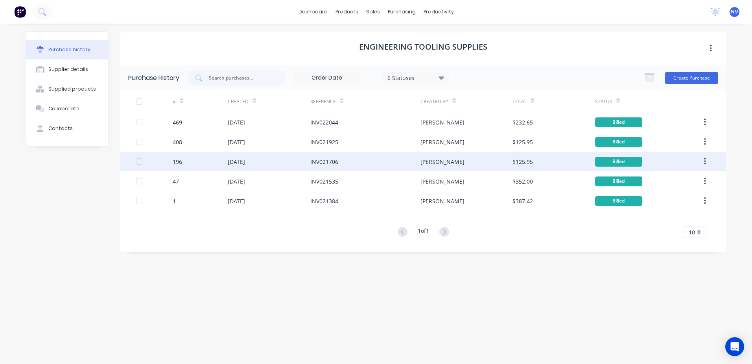
click at [370, 161] on div "INV021706" at bounding box center [365, 161] width 110 height 20
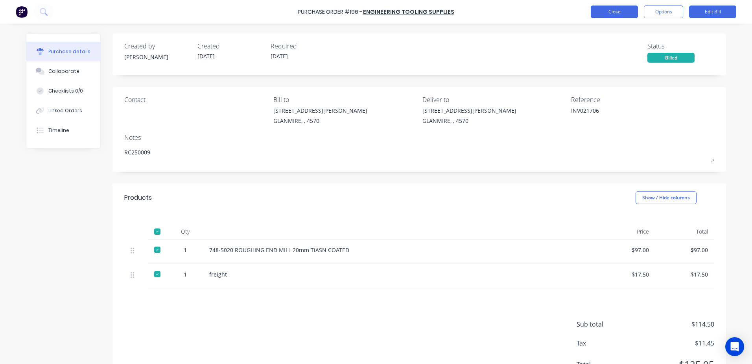
click at [630, 13] on button "Close" at bounding box center [614, 12] width 47 height 13
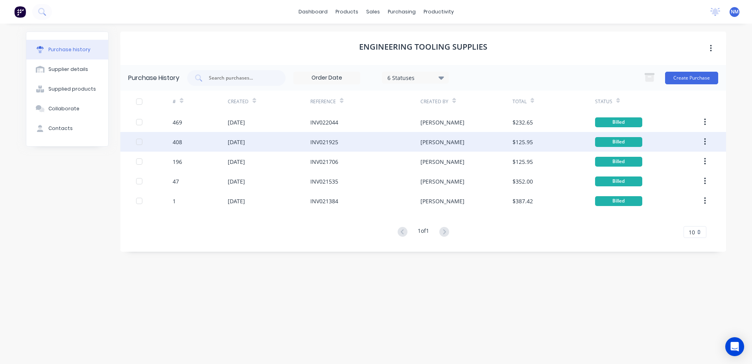
click at [433, 145] on div "[PERSON_NAME]" at bounding box center [467, 142] width 92 height 20
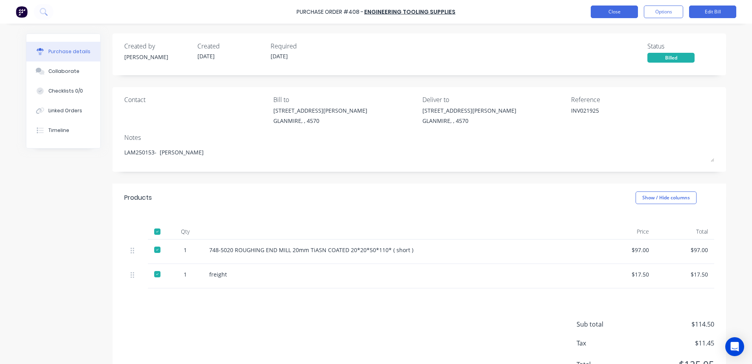
click at [617, 11] on button "Close" at bounding box center [614, 12] width 47 height 13
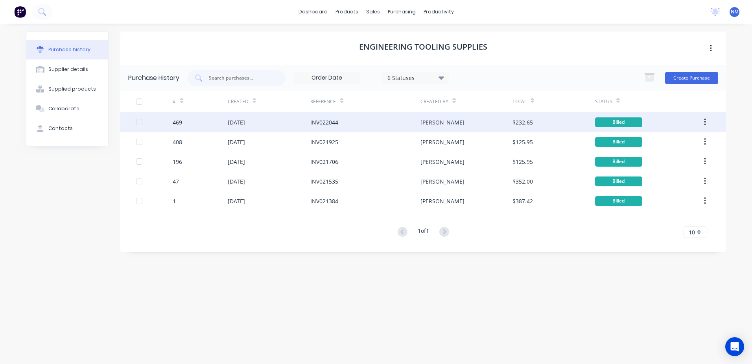
click at [343, 121] on div "INV022044" at bounding box center [365, 122] width 110 height 20
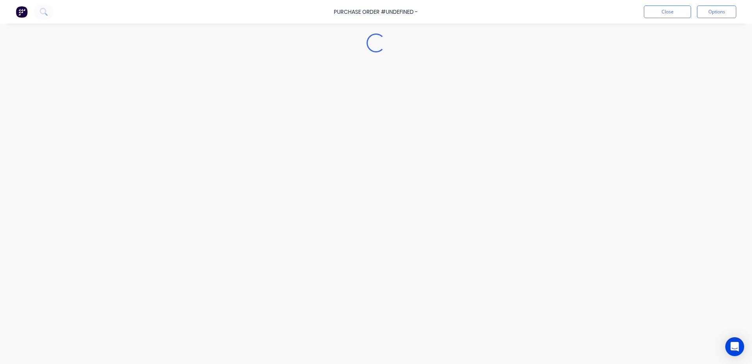
type textarea "x"
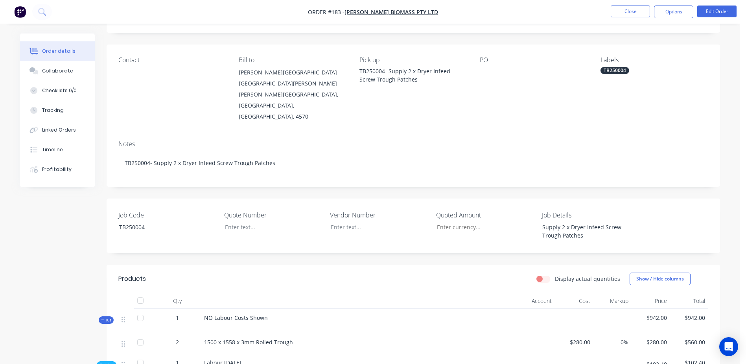
scroll to position [39, 0]
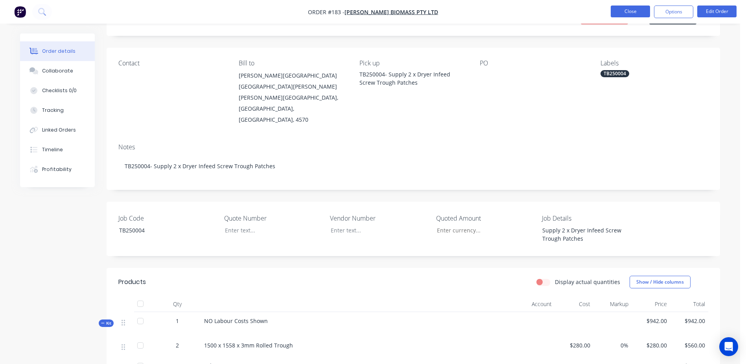
click at [628, 15] on button "Close" at bounding box center [630, 12] width 39 height 12
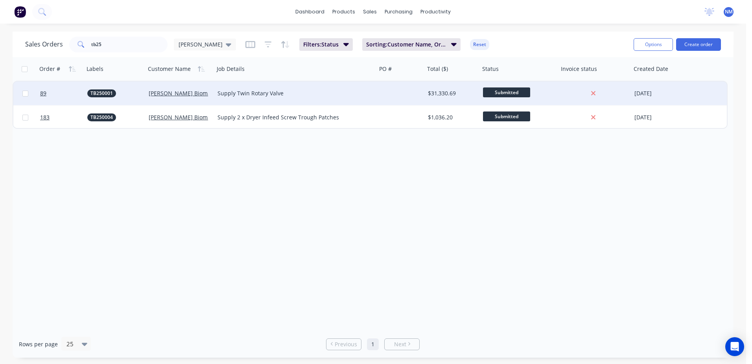
click at [402, 94] on div at bounding box center [401, 93] width 48 height 24
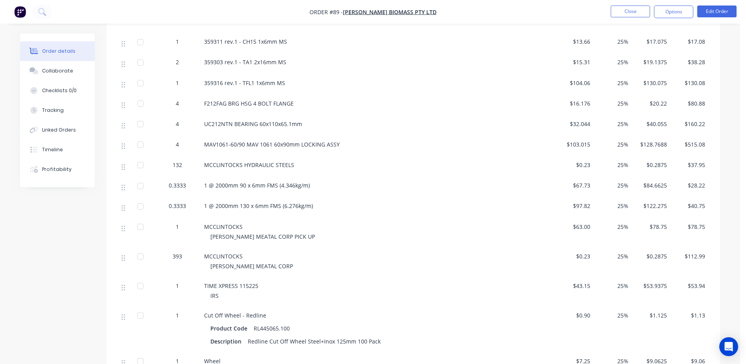
scroll to position [865, 0]
click at [725, 11] on button "Edit Order" at bounding box center [716, 12] width 39 height 12
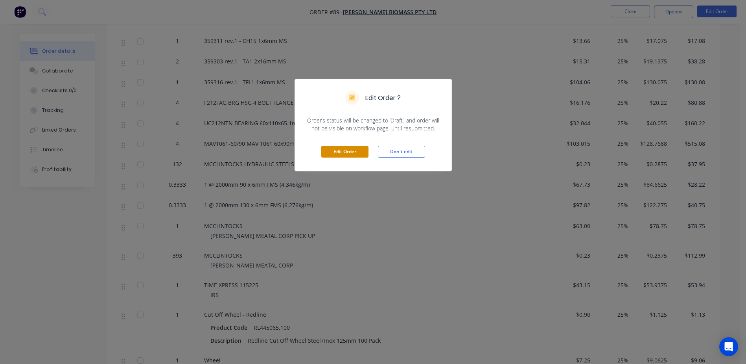
click at [338, 149] on button "Edit Order" at bounding box center [344, 152] width 47 height 12
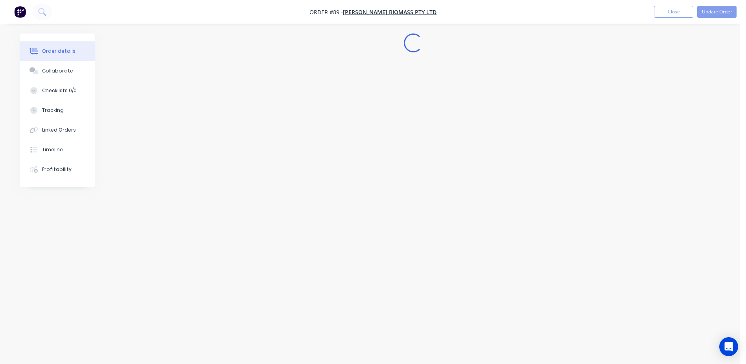
scroll to position [0, 0]
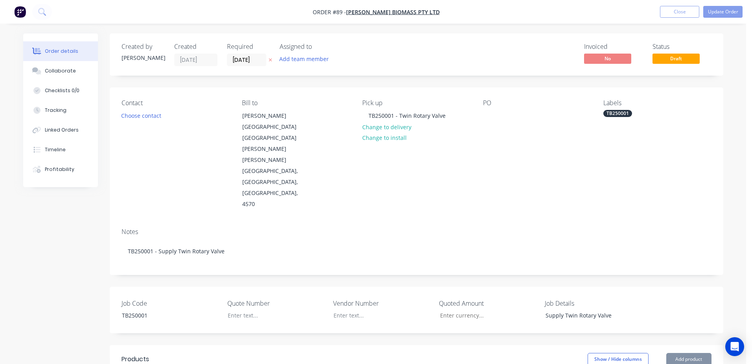
type input "$597.80"
type input "25"
type input "$747.25"
type input "$30.00"
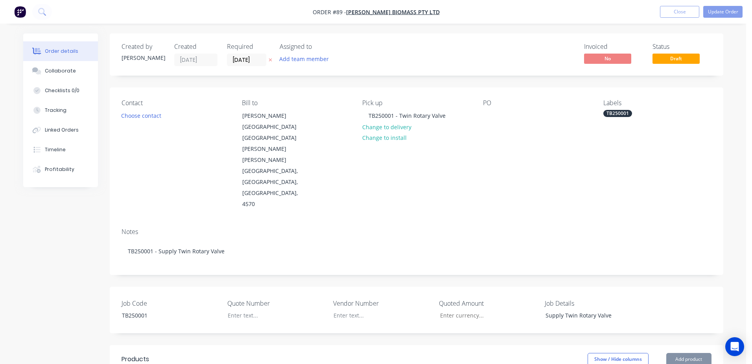
type input "25"
type input "$37.50"
type input "$0.23"
type input "25"
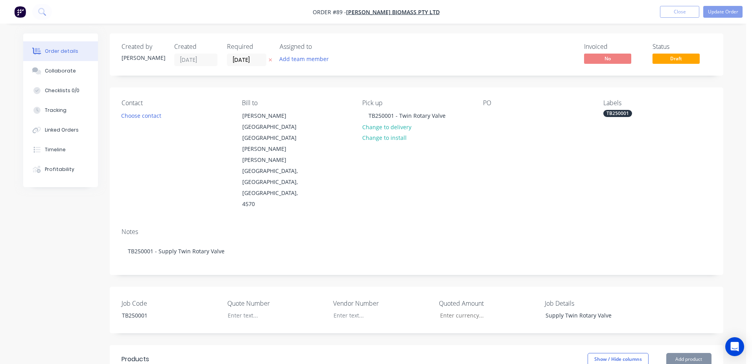
type input "$0.2875"
type input "$60.38"
type input "$397.14"
type input "25"
type input "$496.425"
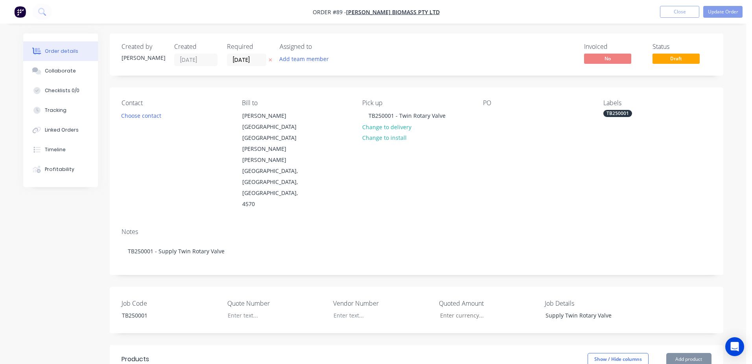
type input "$496.43"
type input "$20.00"
type input "25"
type input "$25.00"
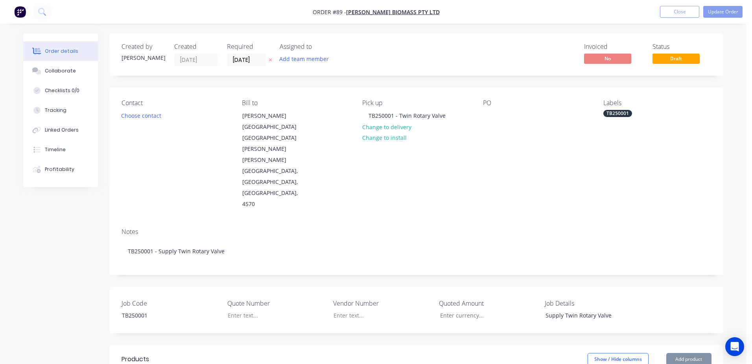
type input "$29.80"
type input "25"
type input "$37.25"
type input "$43.04"
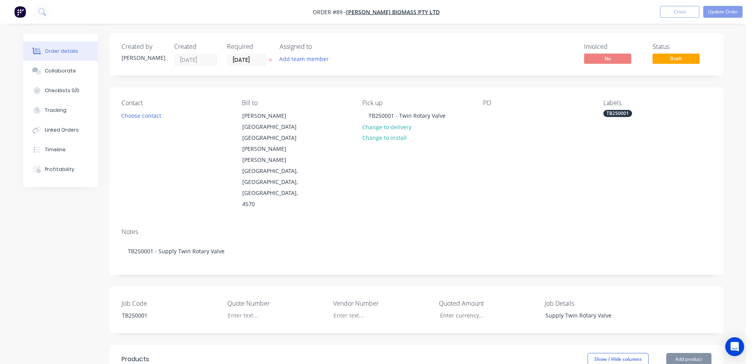
type input "25"
type input "$53.80"
type input "$369.69"
type input "25"
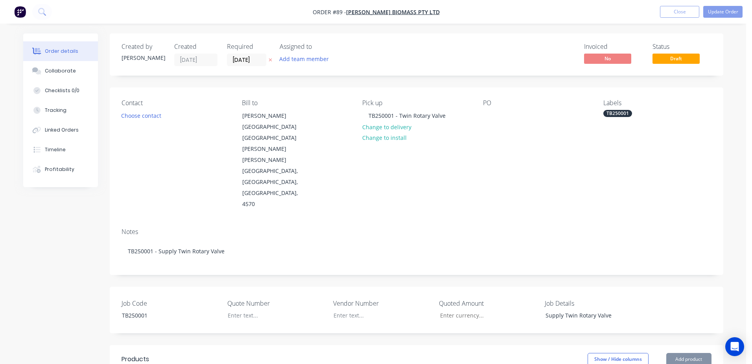
type input "$462.1125"
type input "$462.11"
type input "$21.91"
type input "25"
type input "$27.3875"
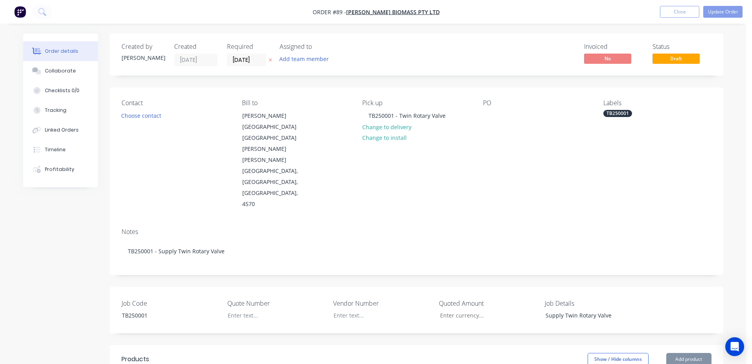
type input "$27.39"
type input "$7.50"
type input "25"
type input "$9.375"
type input "$9.38"
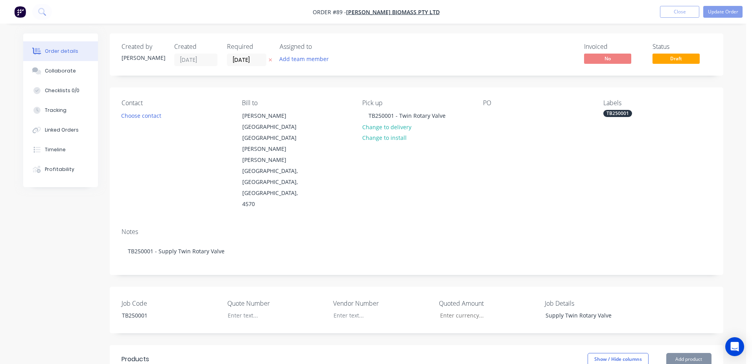
type input "$20.13"
type input "25"
type input "$25.1625"
type input "$402.60"
type input "$4,145.00"
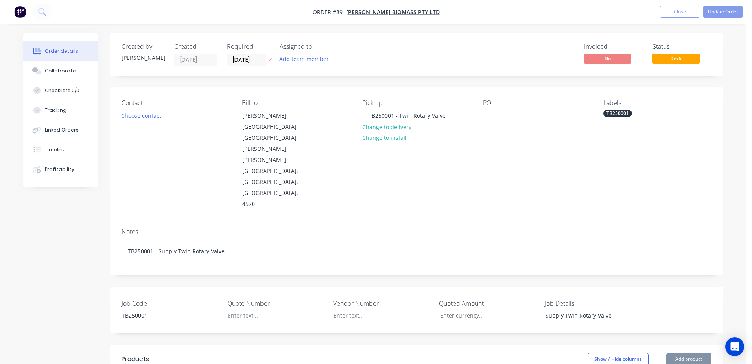
type input "25"
type input "$5,181.25"
type input "$4,145.00"
type input "25"
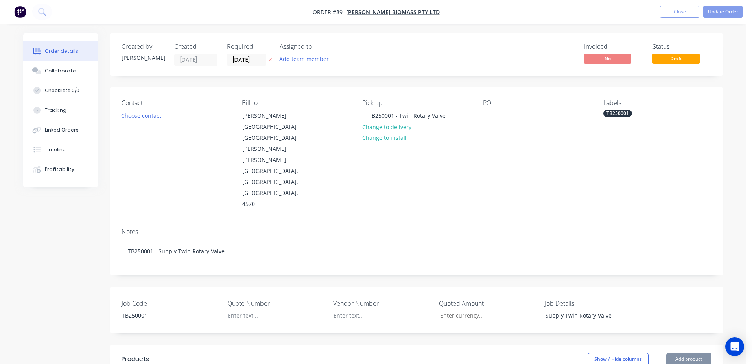
type input "$5,181.25"
type input "$930.00"
type input "25"
type input "$1,162.50"
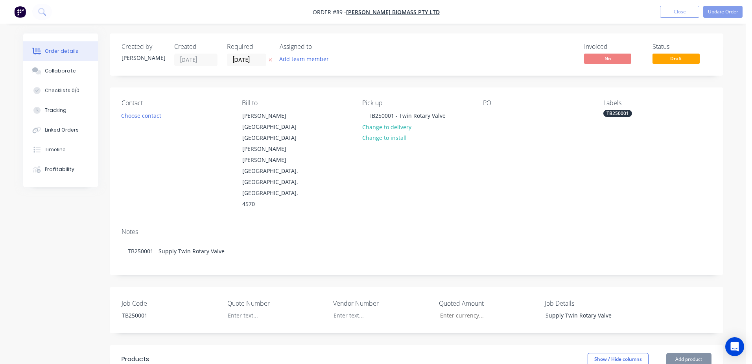
type input "$2,325.00"
type input "$103.19"
type input "25"
type input "$128.9875"
type input "$128.99"
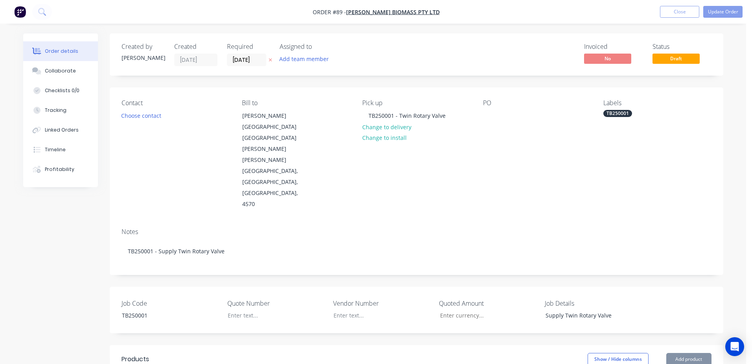
type input "$40.68"
type input "25"
type input "$50.85"
type input "$813.60"
type input "$15.50"
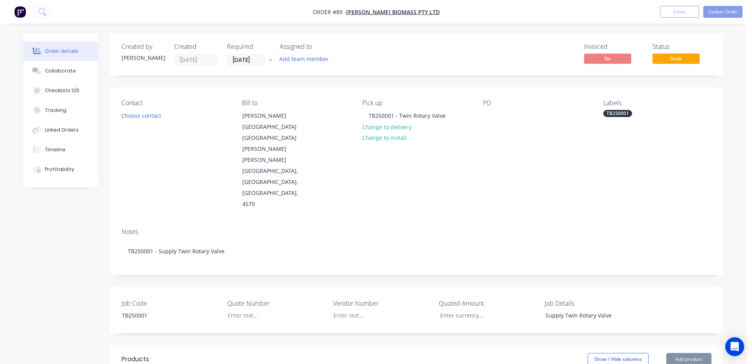
type input "25"
type input "$19.375"
type input "$310.00"
type input "$128.94"
type input "25"
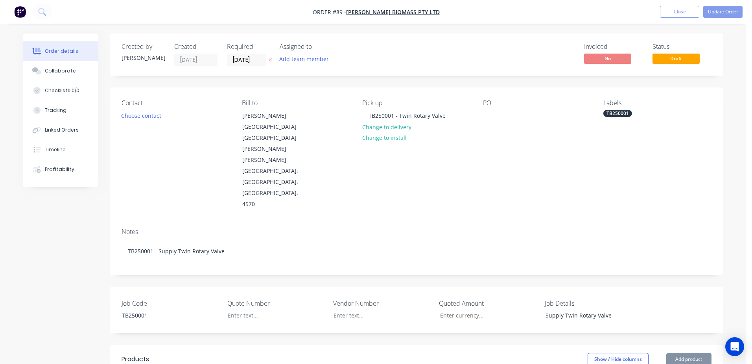
type input "$161.175"
type input "$322.35"
type input "$112.79"
type input "25"
type input "$140.9875"
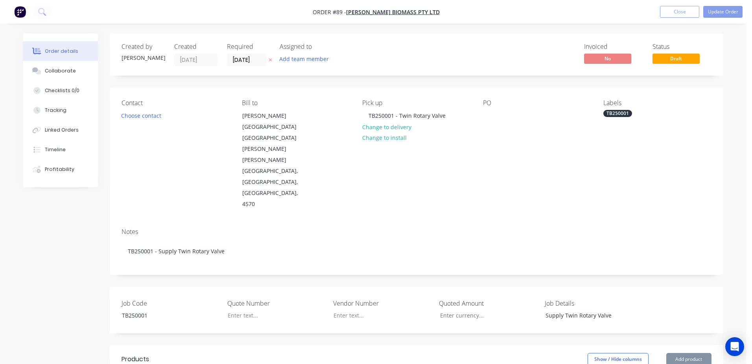
type input "$281.98"
type input "$18.83"
type input "25"
type input "$23.5375"
type input "$23.54"
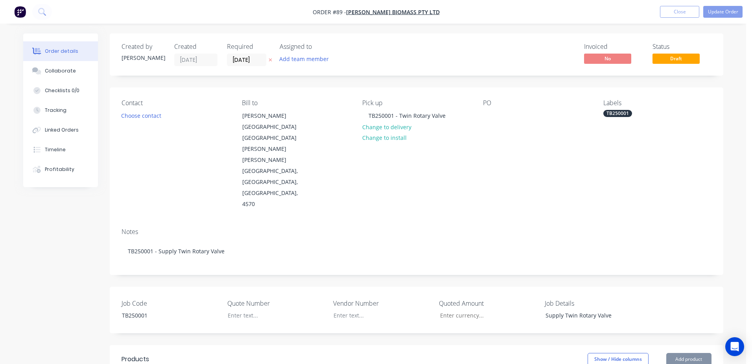
type input "$9.49"
type input "25"
type input "$11.8625"
type input "$11.86"
type input "$12.99"
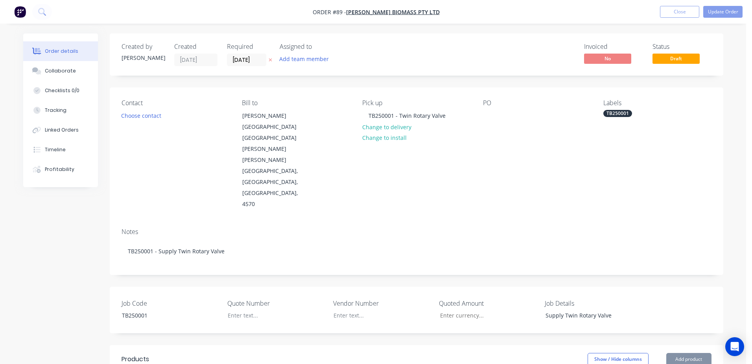
type input "25"
type input "$16.2375"
type input "$16.24"
type input "$27.16"
type input "25"
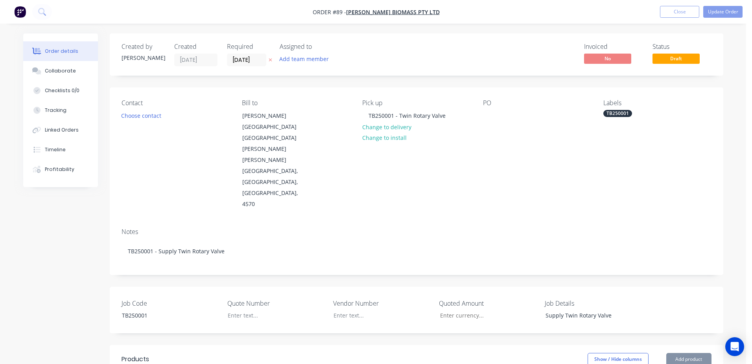
type input "$33.95"
type input "$11.76"
type input "25"
type input "$14.70"
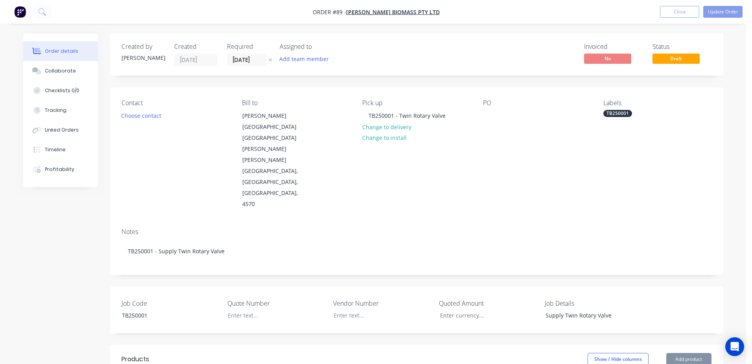
type input "$14.70"
type input "$18.38"
type input "25"
type input "$22.975"
type input "$91.90"
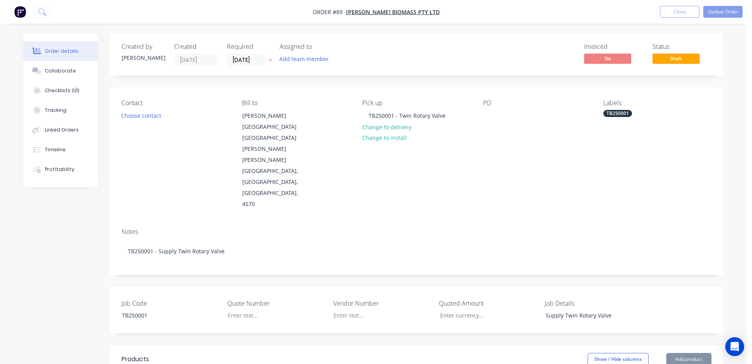
type input "$13.66"
type input "25"
type input "$17.075"
type input "$17.08"
type input "$15.31"
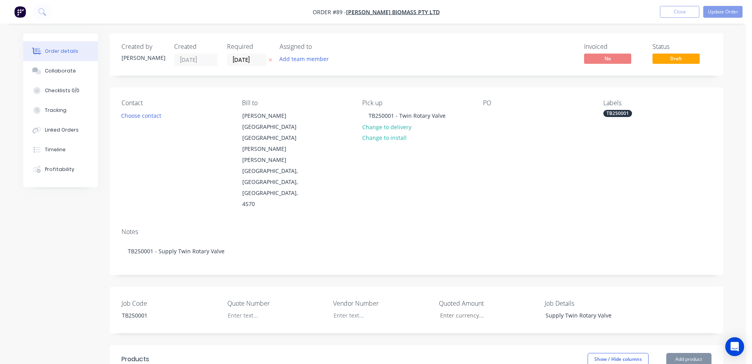
type input "25"
type input "$19.1375"
type input "$38.28"
type input "$104.06"
type input "25"
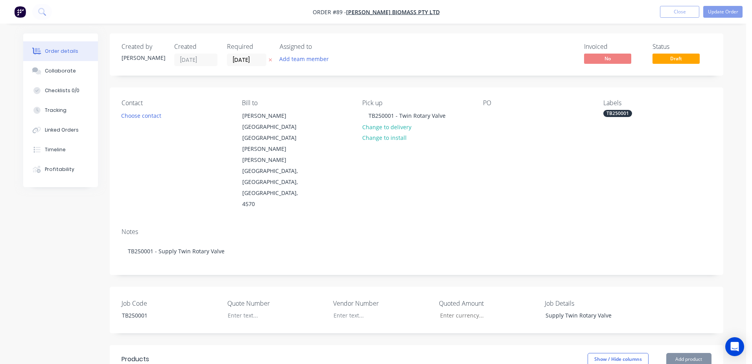
type input "$130.075"
type input "$130.08"
type input "$16.176"
type input "25"
type input "$20.22"
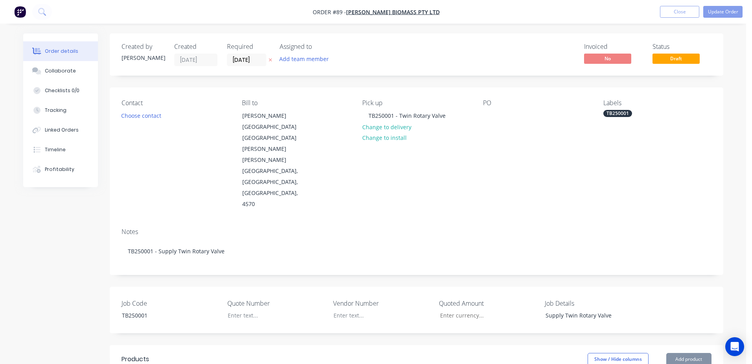
type input "$80.88"
type input "$32.044"
type input "25"
type input "$40.055"
type input "$160.22"
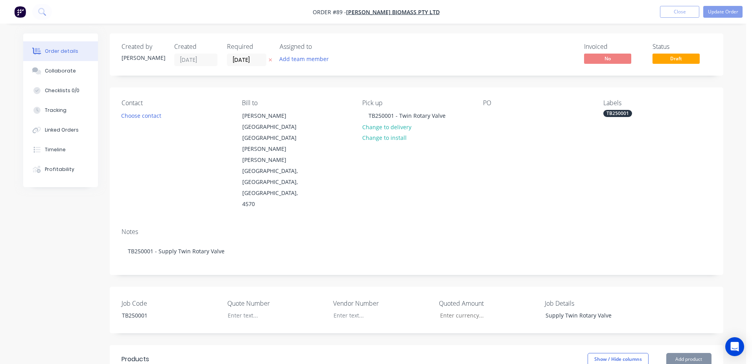
type input "$103.015"
type input "25"
type input "$128.7688"
type input "$515.08"
type input "$0.23"
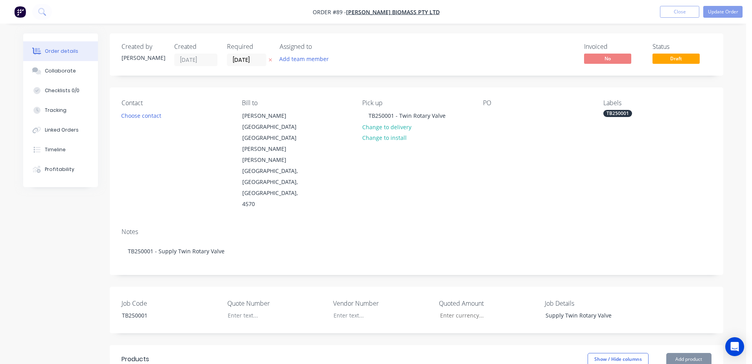
type input "25"
type input "$0.2875"
type input "$37.95"
type input "$67.73"
type input "25"
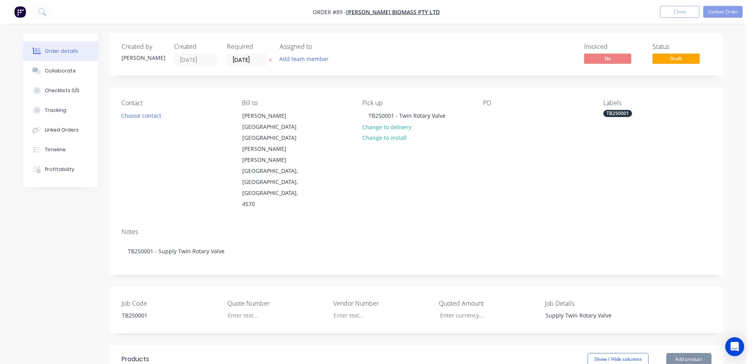
type input "$84.6625"
type input "$28.22"
type input "$97.82"
type input "25"
type input "$122.275"
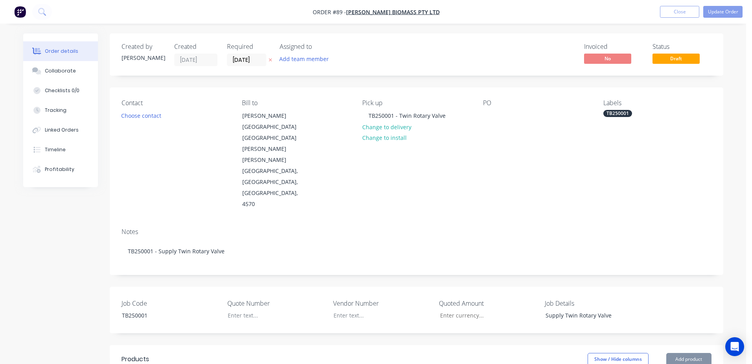
type input "$40.75"
type input "$63.00"
type input "25"
type input "$78.75"
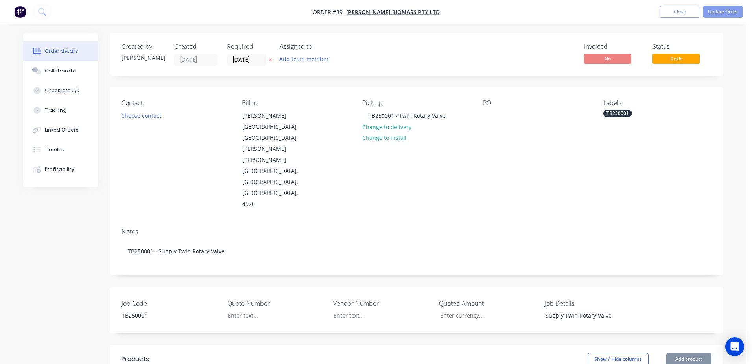
type input "$0.23"
type input "25"
type input "$0.2875"
type input "$112.99"
type input "$43.15"
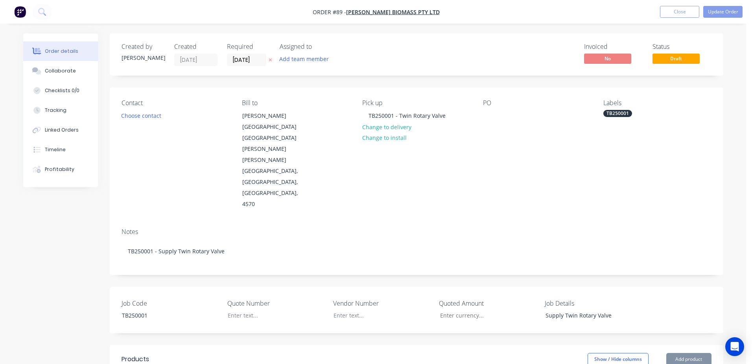
type input "25"
type input "$53.9375"
type input "$53.94"
type input "$0.90"
type input "25"
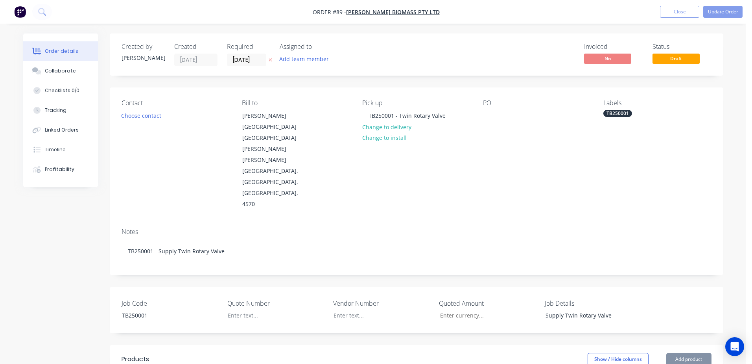
type input "$1.125"
type input "$1.13"
type input "$7.25"
type input "25"
type input "$9.0625"
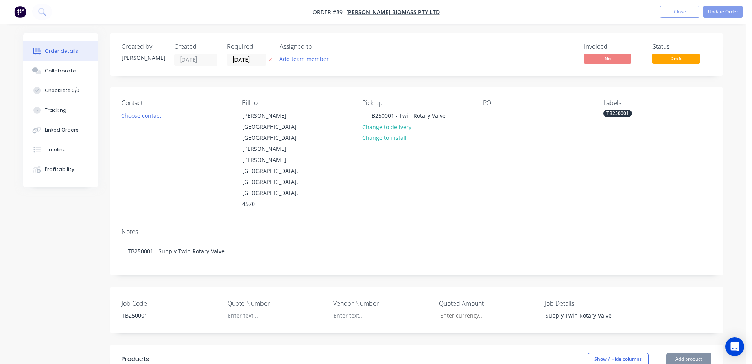
type input "$9.06"
type input "$7.20"
type input "$28.80"
type input "$1.20"
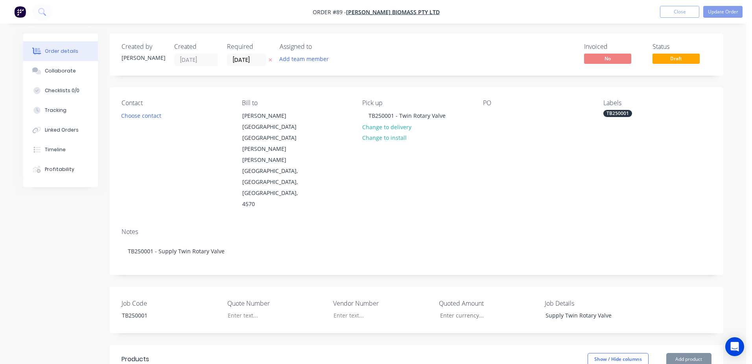
type input "$1.20"
type input "$8.50"
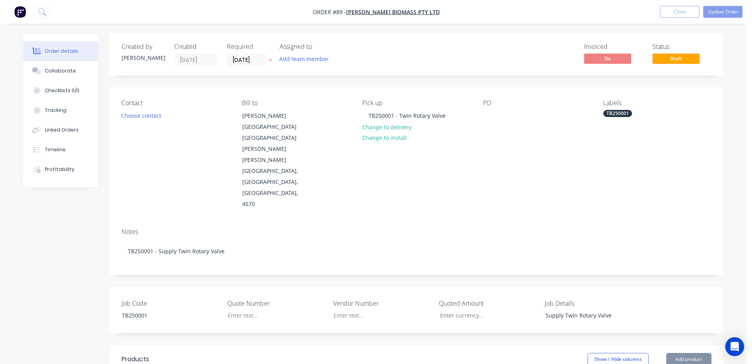
type input "$5.75"
type input "$6.30"
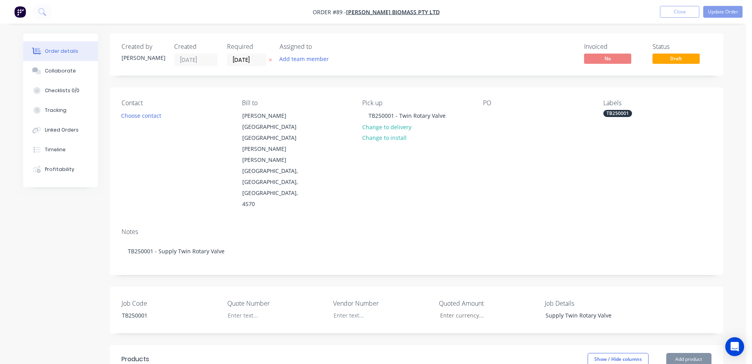
type input "$25.20"
type input "$112.65"
type input "$788.55"
type input "$112.65"
type input "$619.58"
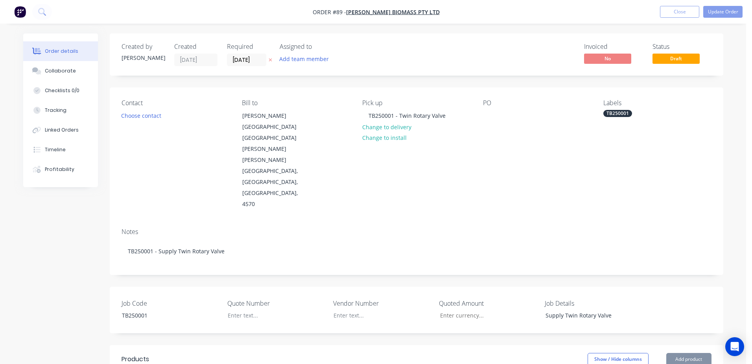
type input "$112.65"
type input "$844.88"
type input "$112.65"
type input "$450.60"
type input "$112.65"
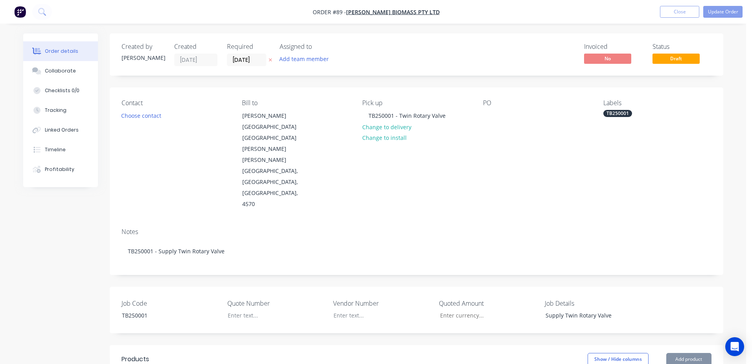
type input "$394.28"
type input "$112.65"
type input "$563.25"
type input "$112.65"
type input "$394.28"
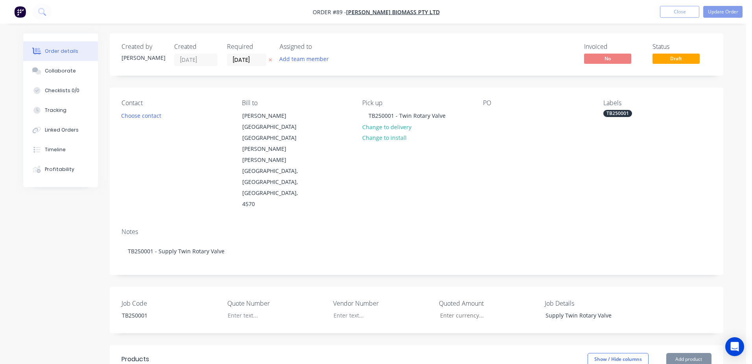
type input "$93.20"
type input "$652.40"
type input "$93.20"
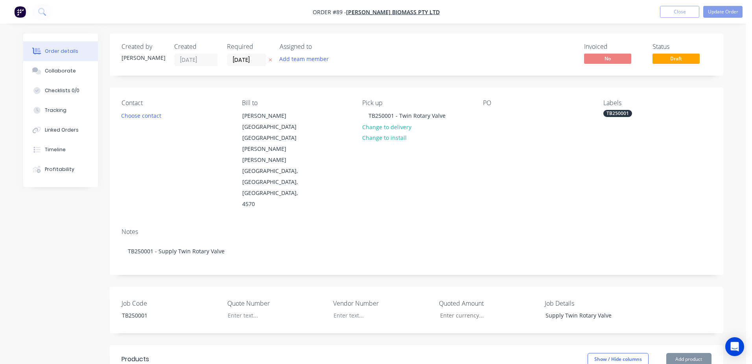
type input "$745.60"
type input "$93.20"
type input "$699.00"
type input "$119.80"
type input "$239.60"
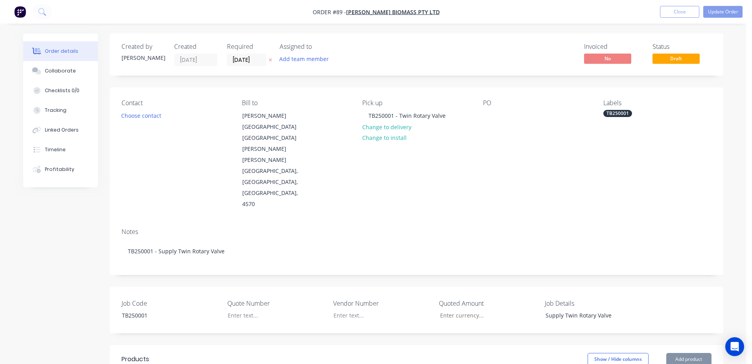
type input "$93.20"
type input "$745.60"
type input "$74.75"
type input "$299.00"
type input "$93.20"
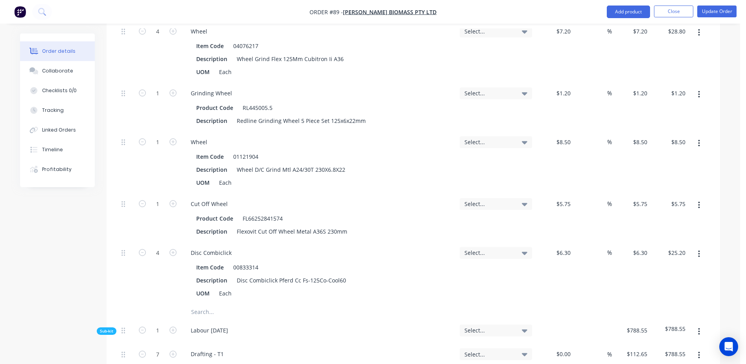
scroll to position [1849, 0]
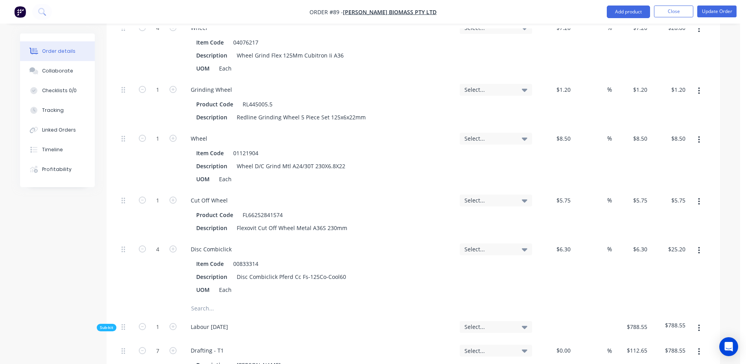
click at [201, 300] on input "text" at bounding box center [269, 308] width 157 height 16
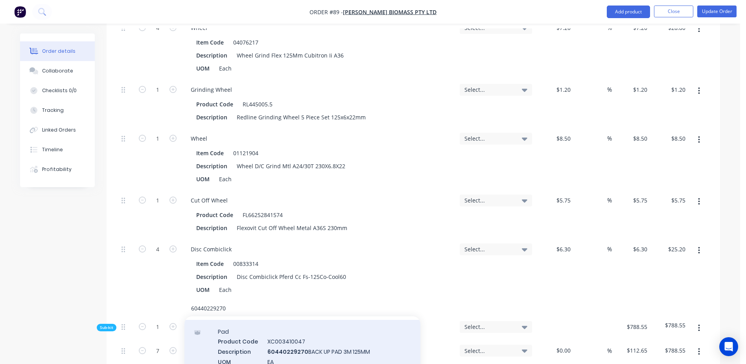
scroll to position [33, 0]
click at [276, 308] on div "Pad Product Code XC003410047 Description 60440229270 BACK UP PAD 3M 125MM UOM E…" at bounding box center [303, 368] width 236 height 120
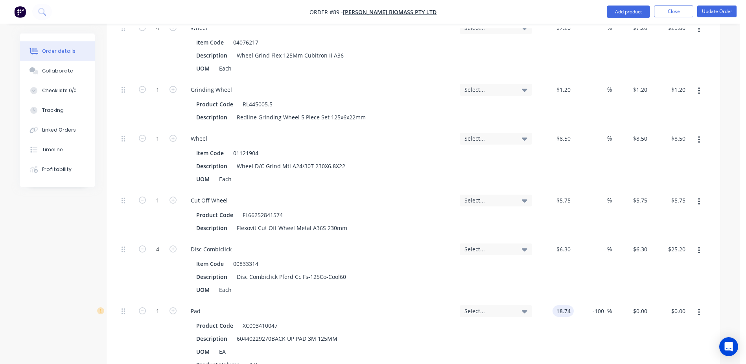
drag, startPoint x: 555, startPoint y: 257, endPoint x: 613, endPoint y: 256, distance: 58.2
click at [613, 300] on div "1 Pad Product Code XC003410047 Description 60440229270BACK UP PAD 3M 125MM UOM …" at bounding box center [413, 357] width 590 height 114
click at [176, 307] on icon "button" at bounding box center [173, 310] width 7 height 7
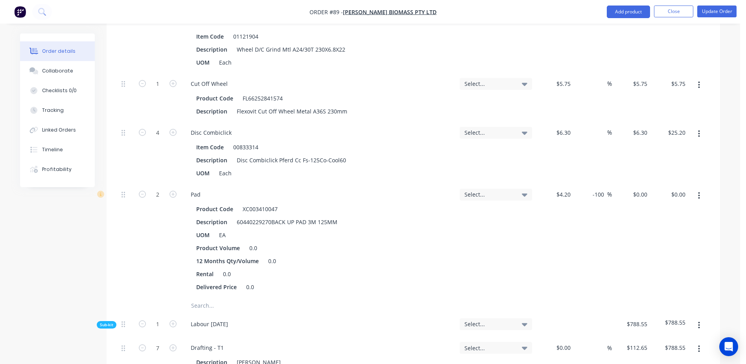
scroll to position [1967, 0]
click at [202, 296] on input "text" at bounding box center [269, 304] width 157 height 16
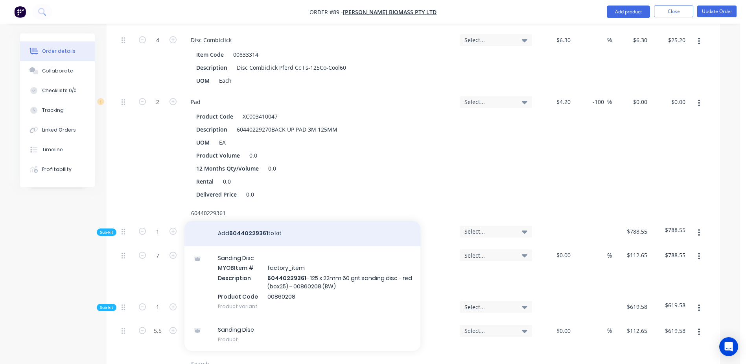
scroll to position [2085, 0]
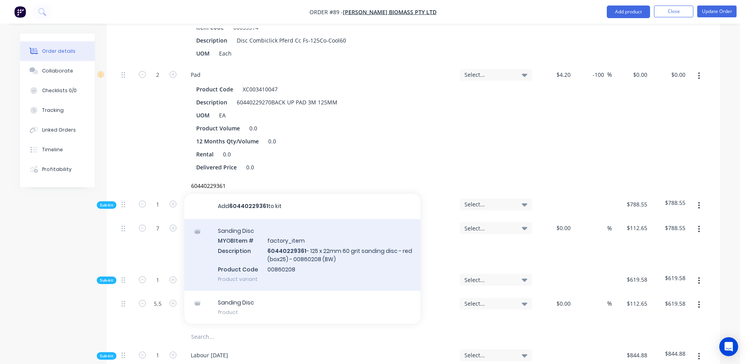
click at [316, 219] on div "Sanding Disc MYOB Item # factory_item Description 60440229361 - 125 x 22mm 60 g…" at bounding box center [303, 255] width 236 height 72
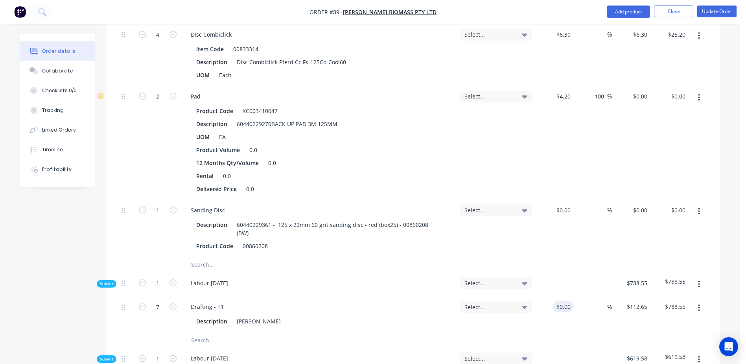
scroll to position [2046, 0]
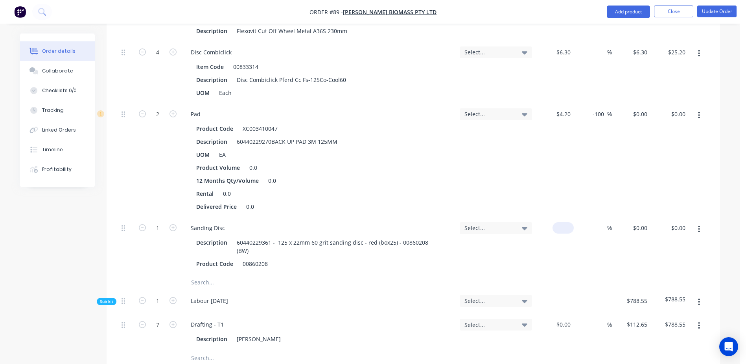
click at [562, 217] on div "$0.00" at bounding box center [554, 245] width 39 height 57
click at [175, 224] on icon "button" at bounding box center [173, 227] width 7 height 7
click at [715, 13] on button "Update Order" at bounding box center [716, 12] width 39 height 12
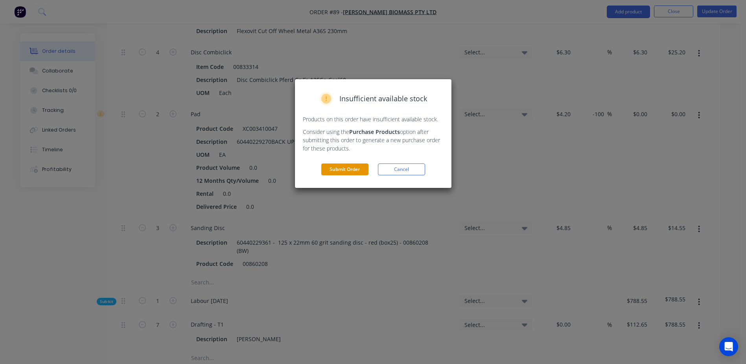
click at [338, 168] on button "Submit Order" at bounding box center [344, 169] width 47 height 12
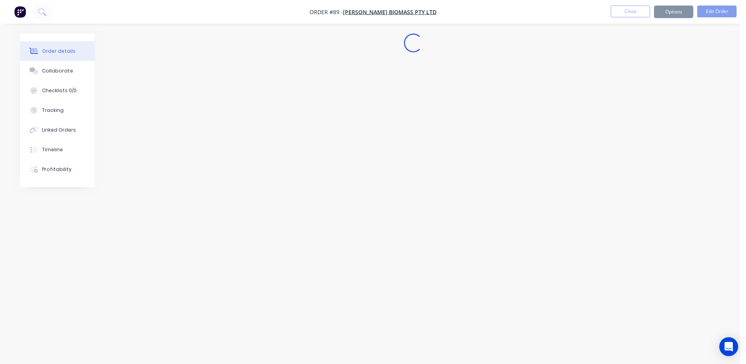
scroll to position [0, 0]
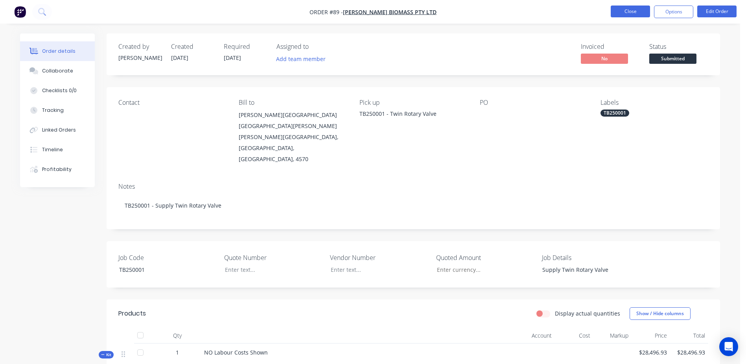
click at [625, 6] on button "Close" at bounding box center [630, 12] width 39 height 12
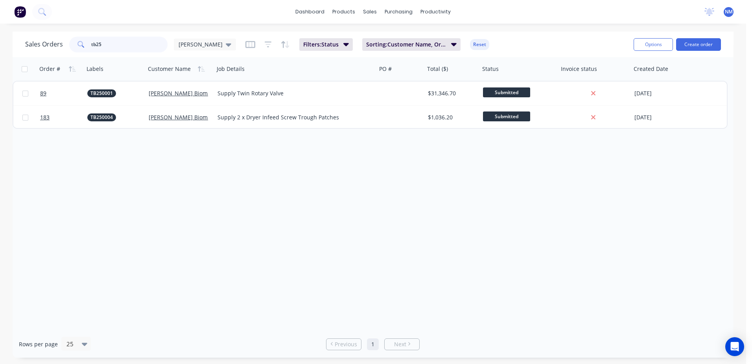
drag, startPoint x: 116, startPoint y: 43, endPoint x: 41, endPoint y: 52, distance: 75.2
click at [41, 52] on div "Sales Orders tb25 Neil" at bounding box center [130, 45] width 211 height 16
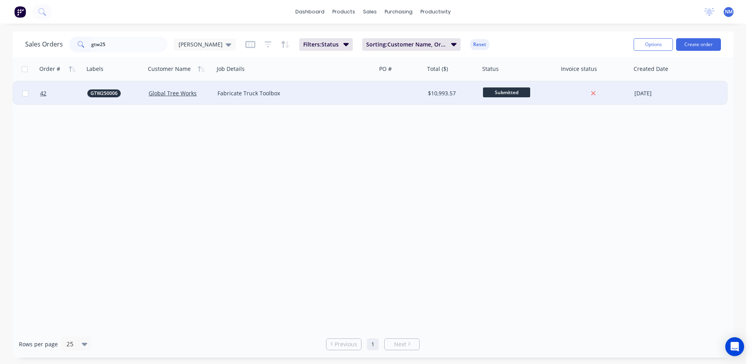
click at [413, 92] on div at bounding box center [401, 93] width 48 height 24
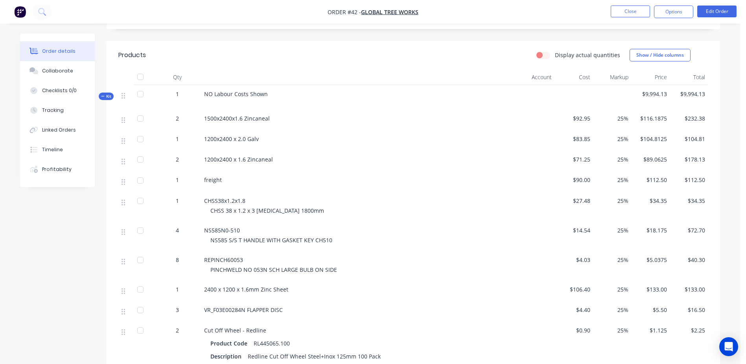
scroll to position [236, 0]
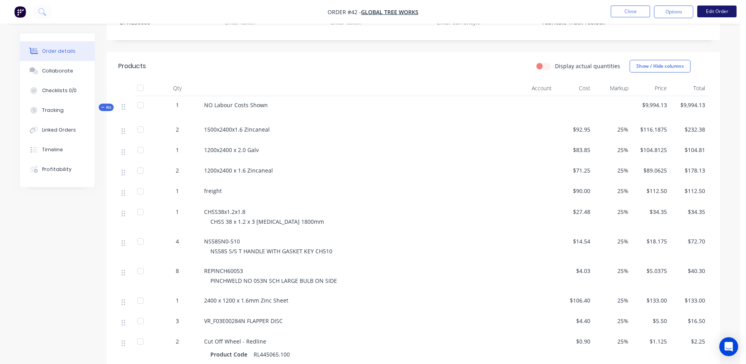
click at [722, 13] on button "Edit Order" at bounding box center [716, 12] width 39 height 12
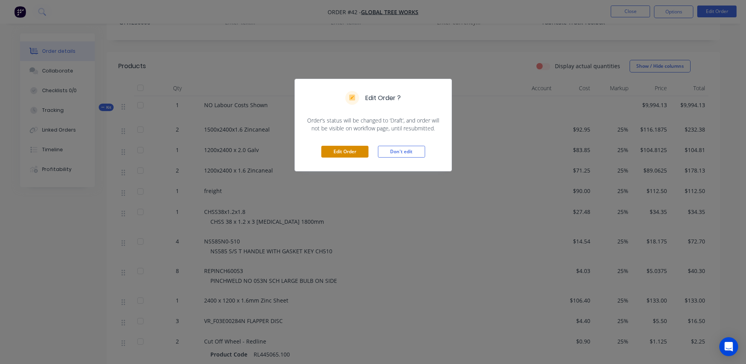
click at [350, 151] on button "Edit Order" at bounding box center [344, 152] width 47 height 12
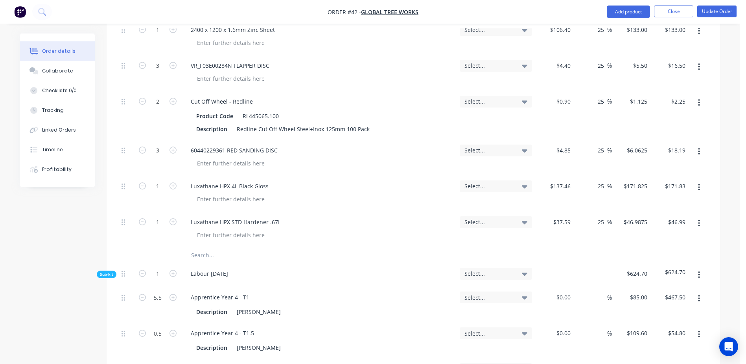
scroll to position [629, 0]
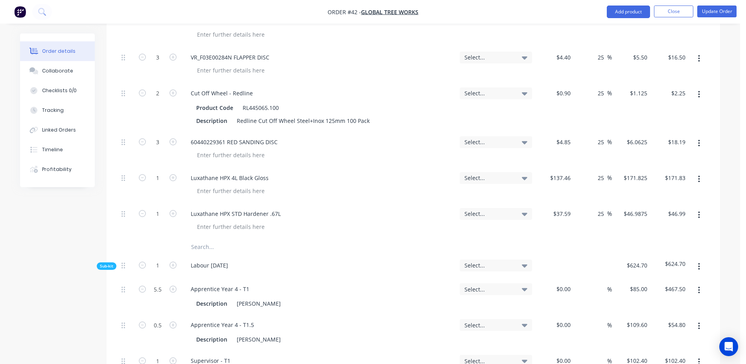
click at [210, 239] on input "text" at bounding box center [269, 247] width 157 height 16
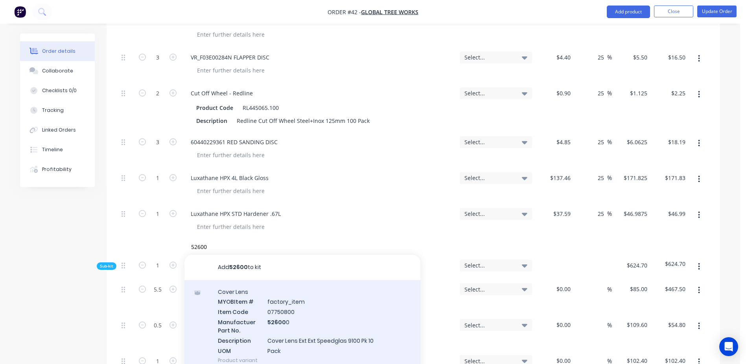
click at [277, 280] on div "Cover Lens MYOB Item # factory_item Item Code 07750800 Manufactuer Part No. 526…" at bounding box center [303, 326] width 236 height 92
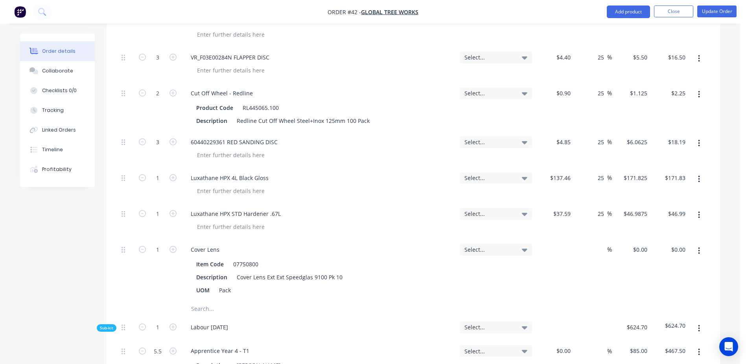
click at [561, 239] on div "$0.00" at bounding box center [554, 270] width 39 height 62
click at [207, 301] on input "text" at bounding box center [269, 309] width 157 height 16
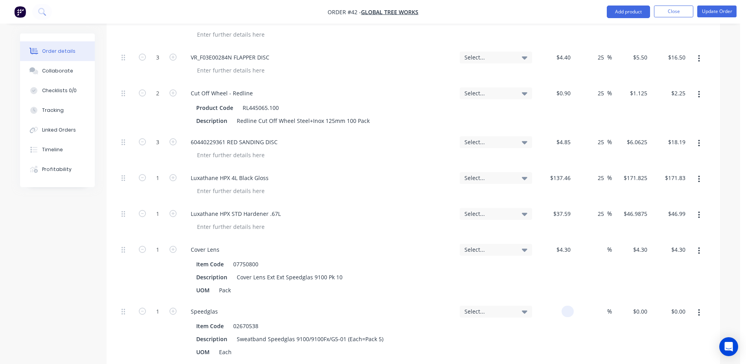
click at [564, 305] on div at bounding box center [568, 310] width 12 height 11
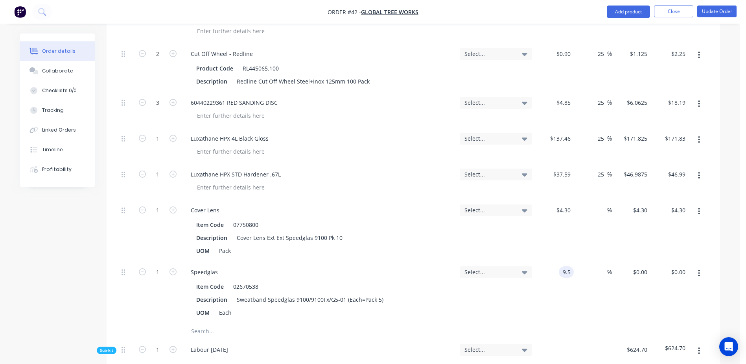
click at [197, 323] on input "text" at bounding box center [269, 331] width 157 height 16
click at [211, 323] on input "text" at bounding box center [269, 331] width 157 height 16
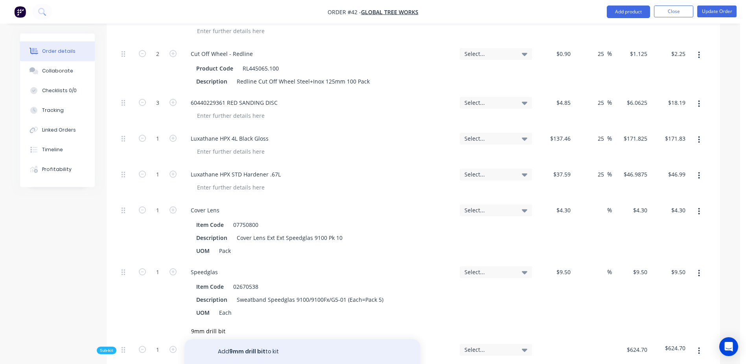
click at [247, 339] on button "Add 9mm drill bit to kit" at bounding box center [303, 351] width 236 height 25
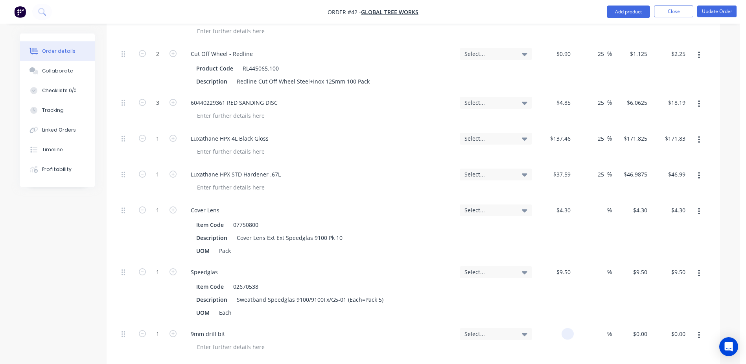
click at [555, 323] on div at bounding box center [554, 341] width 39 height 36
click at [172, 330] on icon "button" at bounding box center [173, 333] width 7 height 7
click at [724, 15] on button "Update Order" at bounding box center [716, 12] width 39 height 12
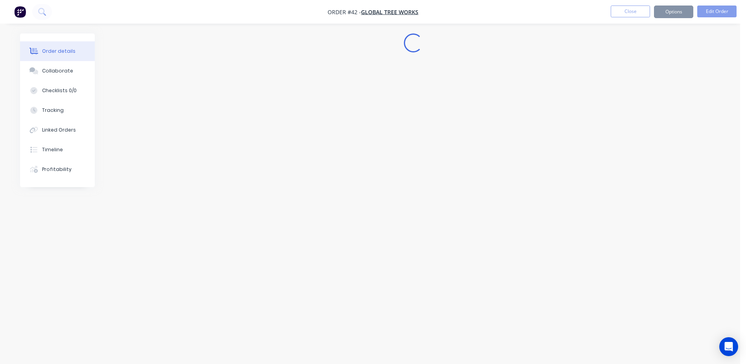
scroll to position [0, 0]
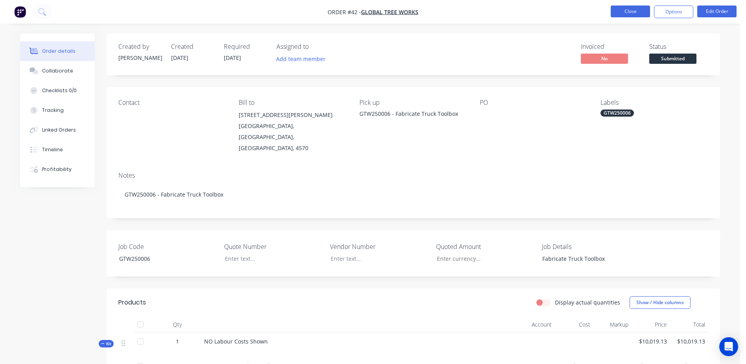
click at [616, 13] on button "Close" at bounding box center [630, 12] width 39 height 12
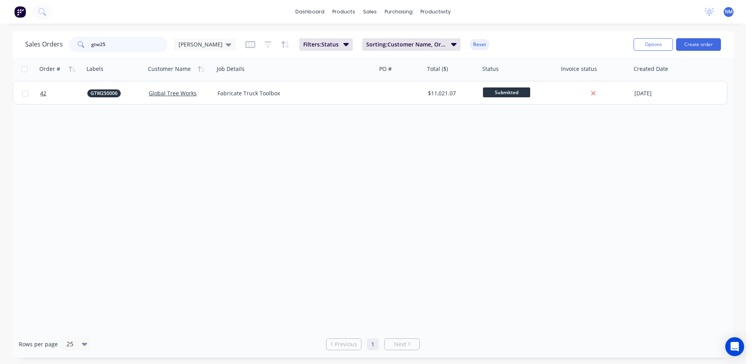
drag, startPoint x: 117, startPoint y: 39, endPoint x: 61, endPoint y: 42, distance: 56.3
click at [61, 42] on div "Sales Orders gtw25 Neil" at bounding box center [130, 45] width 211 height 16
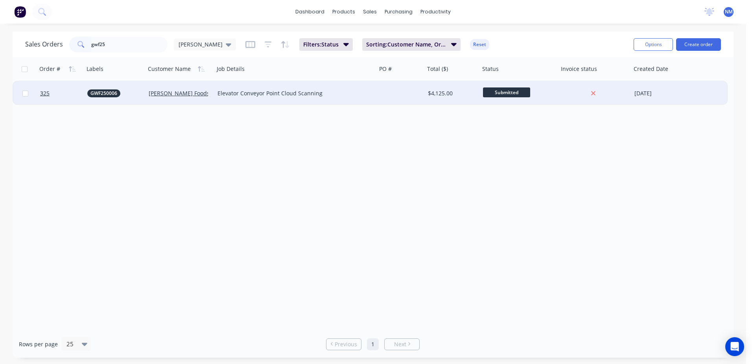
click at [426, 96] on div "$4,125.00" at bounding box center [452, 93] width 55 height 24
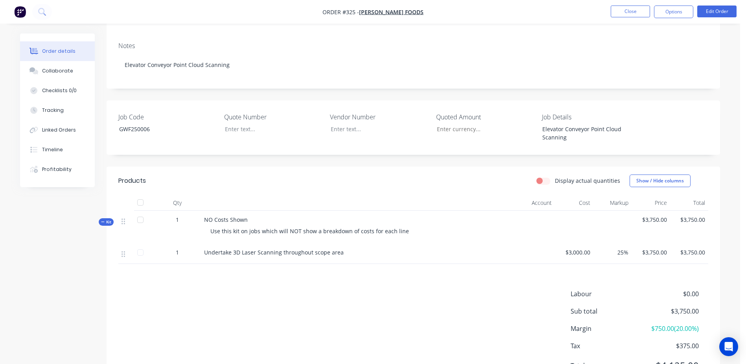
scroll to position [39, 0]
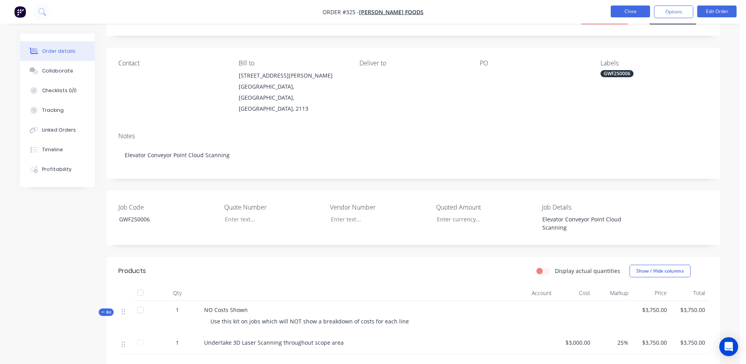
click at [626, 10] on button "Close" at bounding box center [630, 12] width 39 height 12
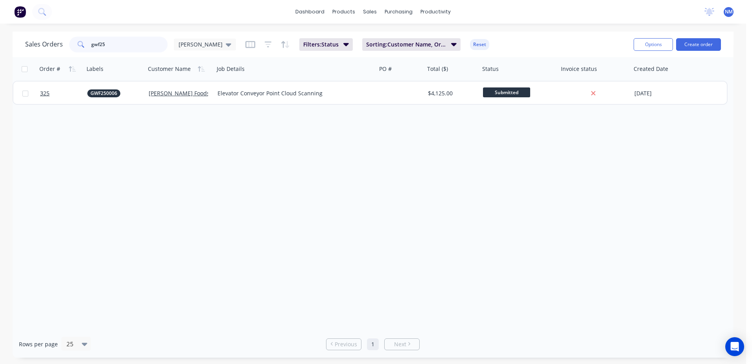
drag, startPoint x: 109, startPoint y: 42, endPoint x: 79, endPoint y: 52, distance: 31.4
click at [79, 52] on div "gwf25" at bounding box center [118, 45] width 98 height 16
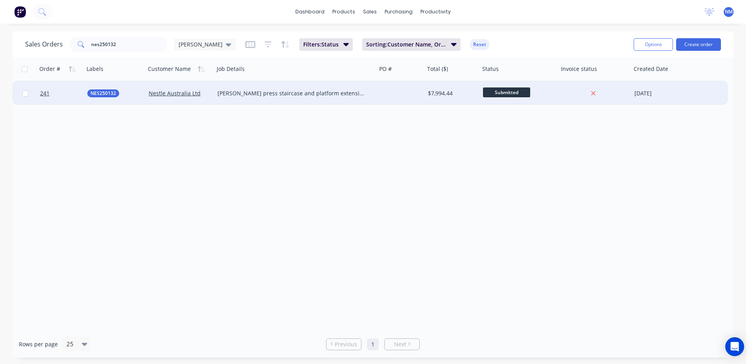
click at [421, 94] on div at bounding box center [401, 93] width 48 height 24
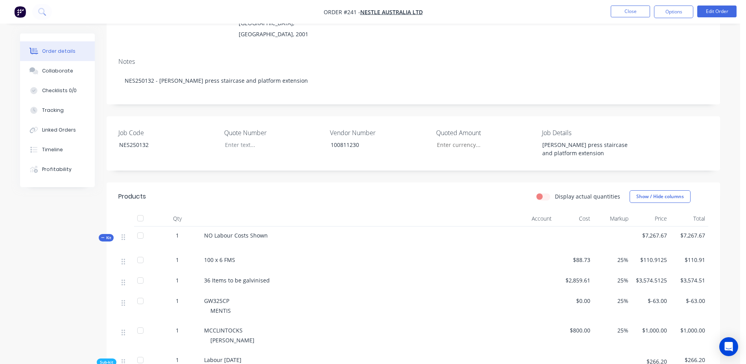
scroll to position [118, 0]
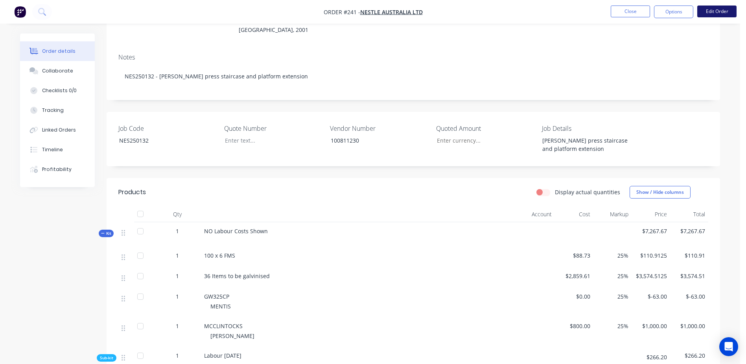
click at [709, 9] on button "Edit Order" at bounding box center [716, 12] width 39 height 12
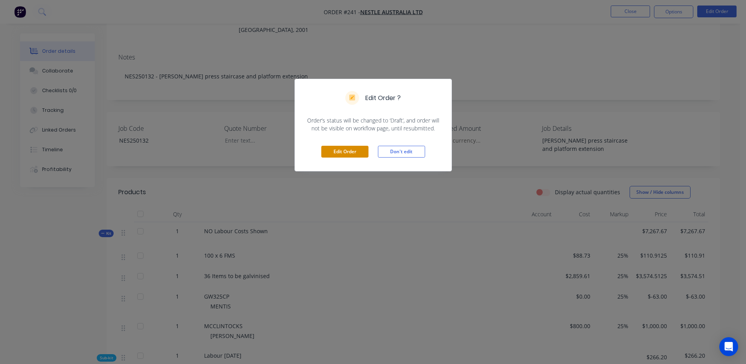
click at [354, 148] on button "Edit Order" at bounding box center [344, 152] width 47 height 12
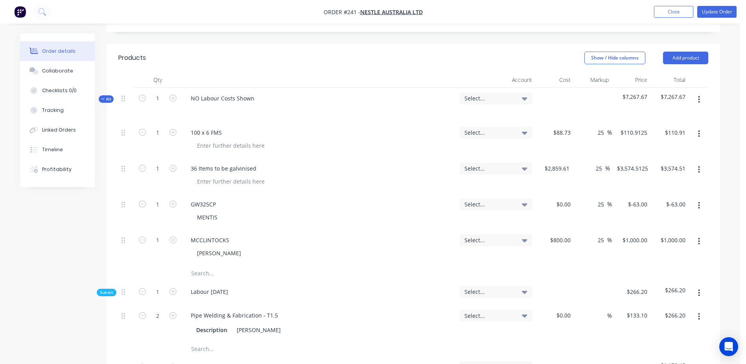
scroll to position [275, 0]
click at [195, 266] on input "text" at bounding box center [269, 274] width 157 height 16
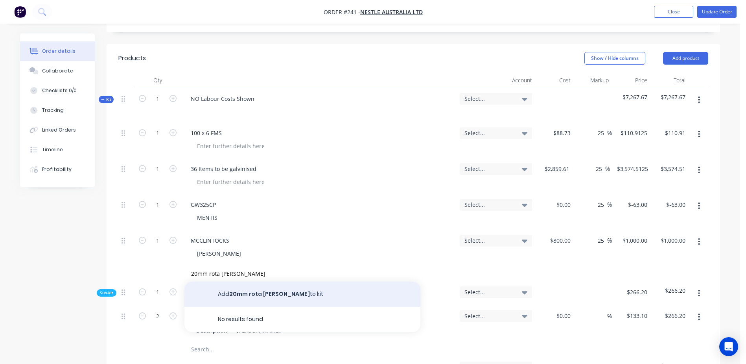
click at [281, 281] on button "Add 20mm rota broach to kit" at bounding box center [303, 293] width 236 height 25
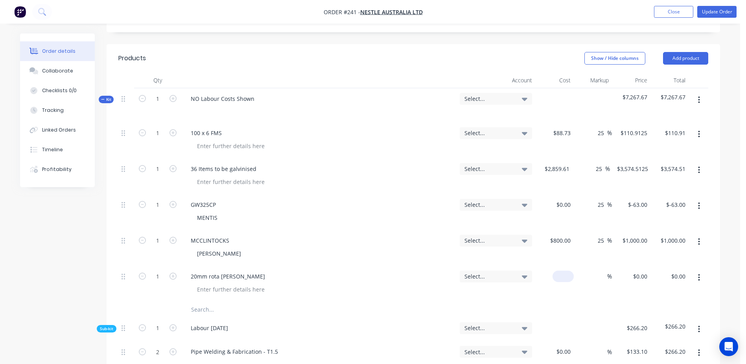
click at [559, 266] on div "$0.00" at bounding box center [554, 284] width 39 height 36
click at [202, 301] on input "text" at bounding box center [269, 309] width 157 height 16
click at [205, 301] on input "text" at bounding box center [269, 309] width 157 height 16
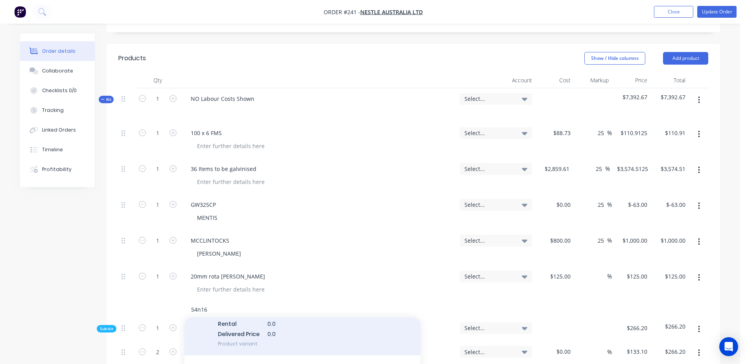
scroll to position [157, 0]
click at [310, 357] on div "Nozzle MYOB Item # factory_item Item Code 03391678 Manufactuer Part No. 54N16 D…" at bounding box center [303, 362] width 236 height 92
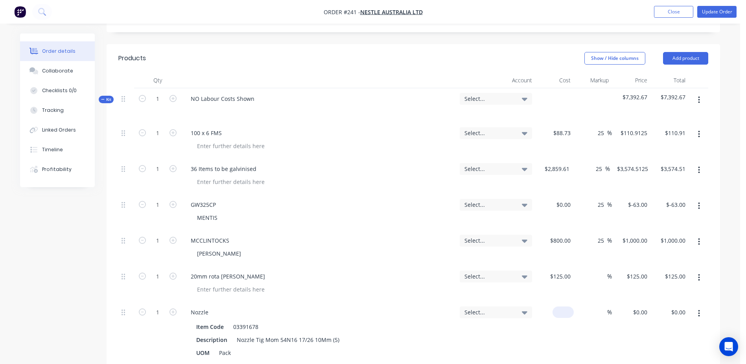
click at [561, 301] on div "$0.00" at bounding box center [554, 332] width 39 height 62
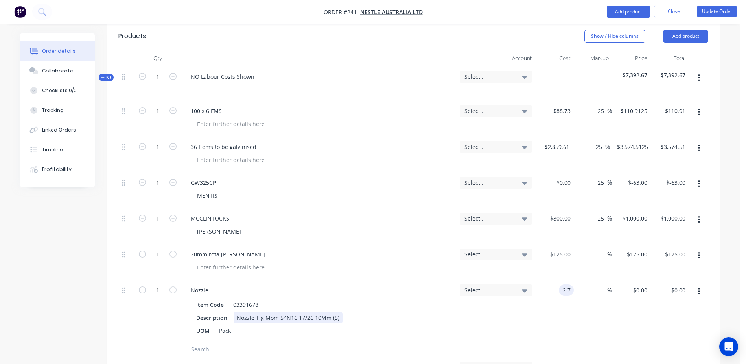
scroll to position [315, 0]
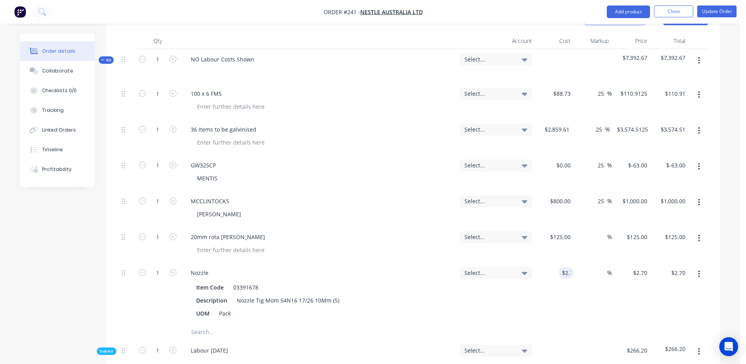
click at [196, 324] on input "text" at bounding box center [269, 332] width 157 height 16
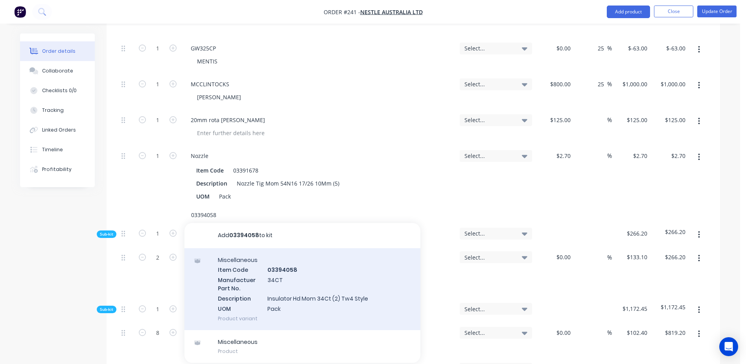
scroll to position [433, 0]
click at [291, 270] on div "Miscellaneous Item Code 03394058 Manufactuer Part No. 34CT Description Insulato…" at bounding box center [303, 288] width 236 height 82
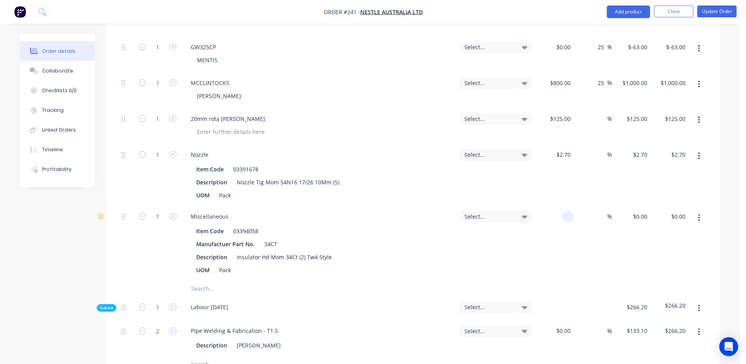
click at [563, 210] on div at bounding box center [568, 215] width 12 height 11
click at [712, 15] on button "Update Order" at bounding box center [716, 12] width 39 height 12
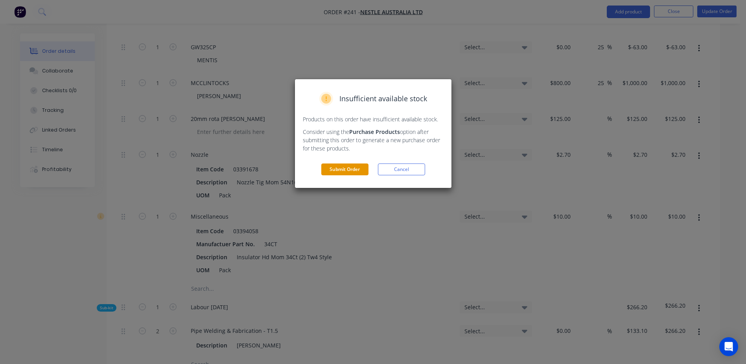
click at [350, 164] on button "Submit Order" at bounding box center [344, 169] width 47 height 12
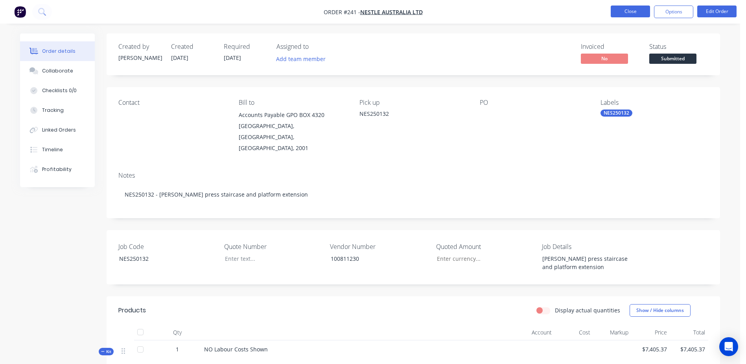
click at [625, 11] on button "Close" at bounding box center [630, 12] width 39 height 12
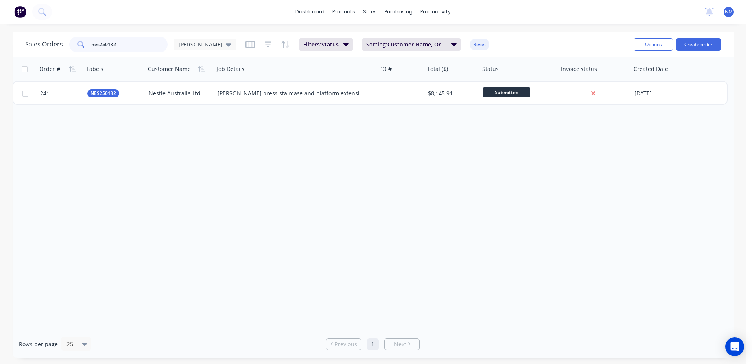
click at [118, 46] on input "nes250132" at bounding box center [129, 45] width 77 height 16
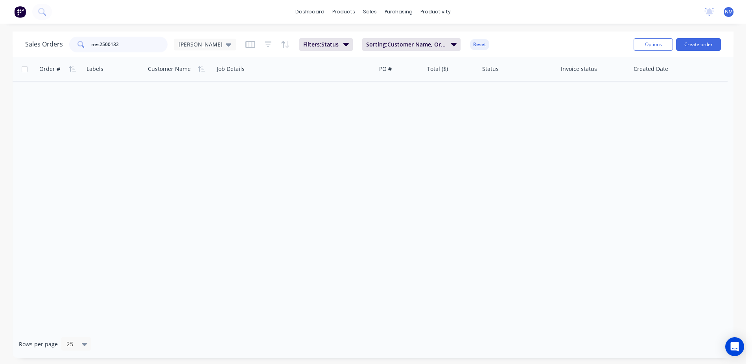
click at [137, 42] on input "nes2500132" at bounding box center [129, 45] width 77 height 16
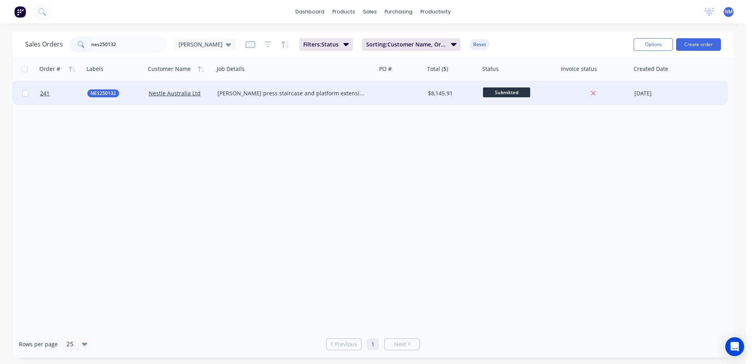
click at [388, 96] on div at bounding box center [401, 93] width 48 height 24
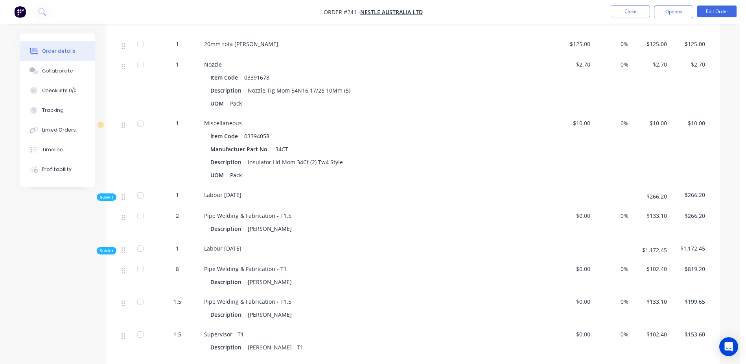
scroll to position [433, 0]
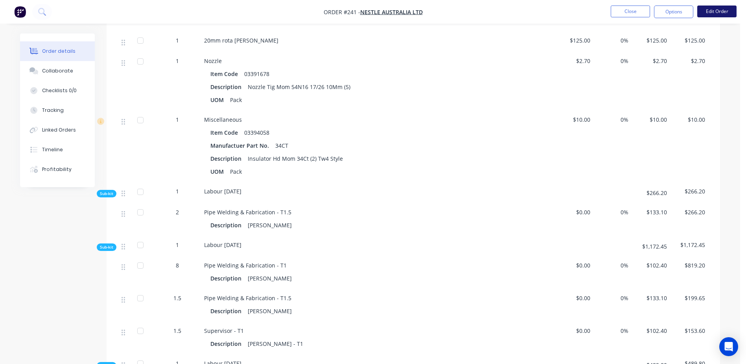
click at [724, 16] on button "Edit Order" at bounding box center [716, 12] width 39 height 12
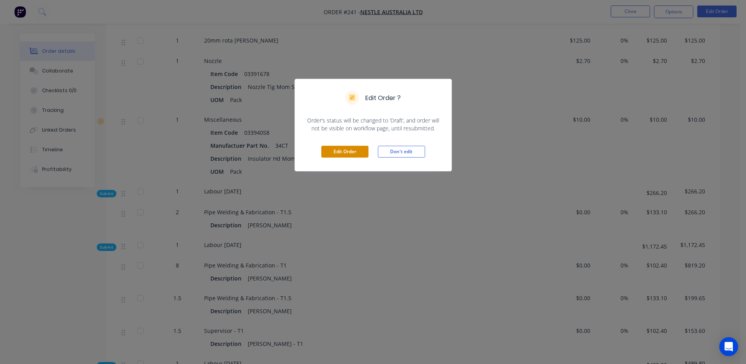
click at [341, 152] on button "Edit Order" at bounding box center [344, 152] width 47 height 12
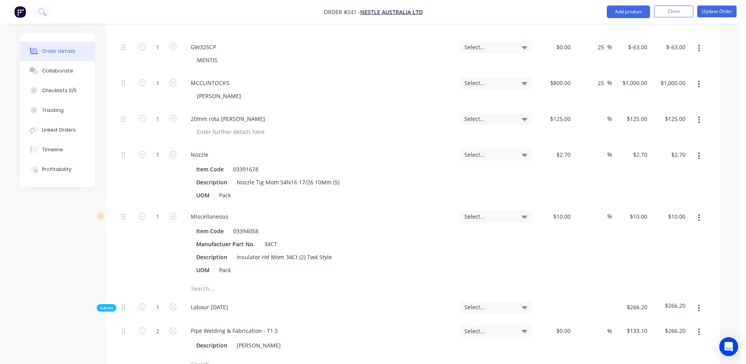
click at [202, 280] on input "text" at bounding box center [269, 288] width 157 height 16
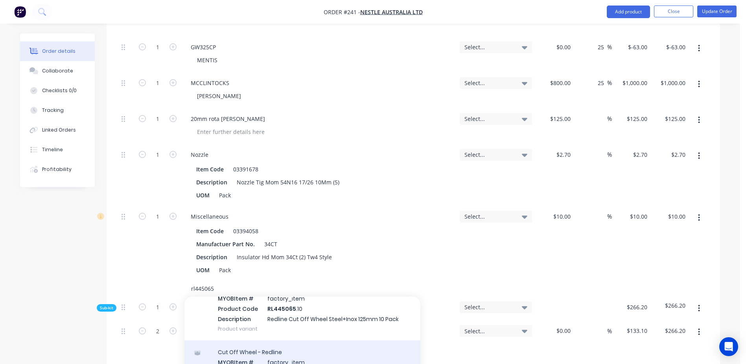
scroll to position [103, 0]
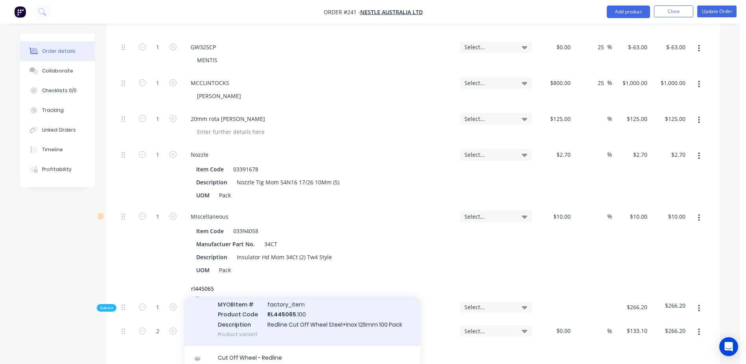
click at [285, 286] on div "Cut Off Wheel - Redline MYOB Item # factory_item Product Code RL445065 .100 Des…" at bounding box center [303, 313] width 236 height 63
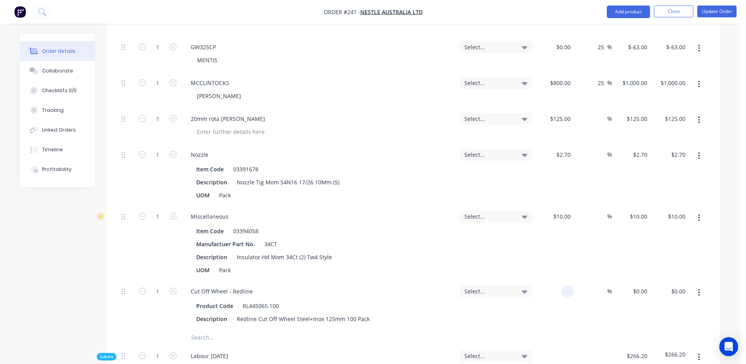
click at [565, 285] on input at bounding box center [569, 290] width 9 height 11
click at [710, 14] on button "Update Order" at bounding box center [716, 12] width 39 height 12
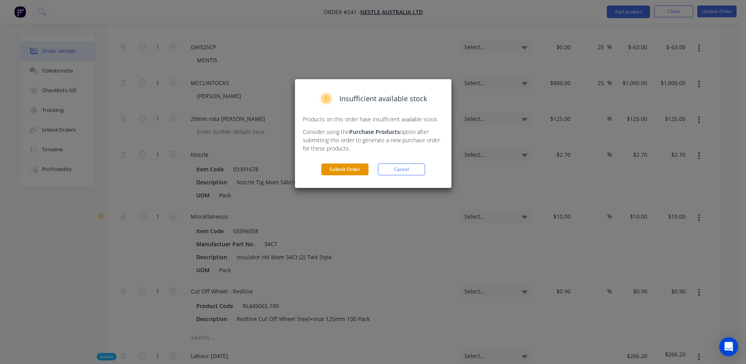
click at [343, 169] on button "Submit Order" at bounding box center [344, 169] width 47 height 12
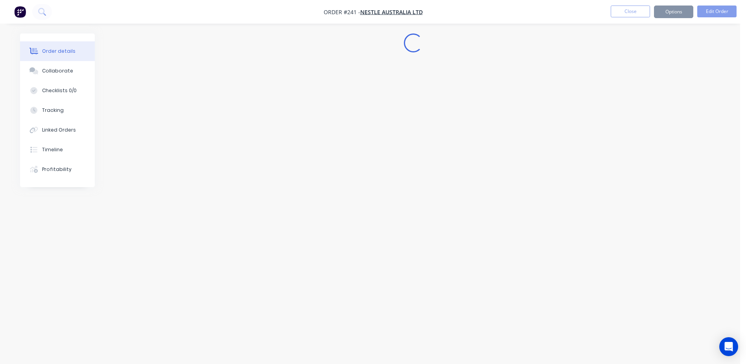
scroll to position [0, 0]
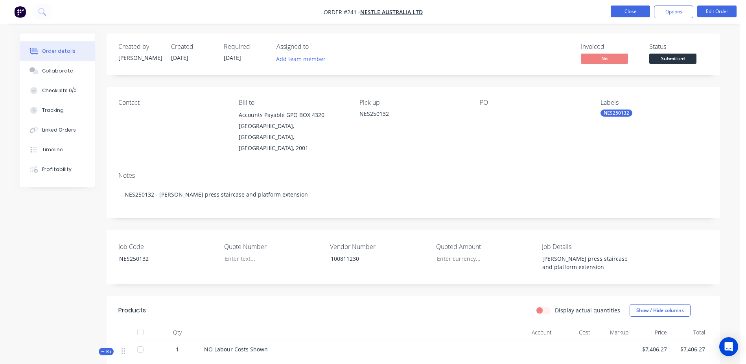
click at [615, 13] on button "Close" at bounding box center [630, 12] width 39 height 12
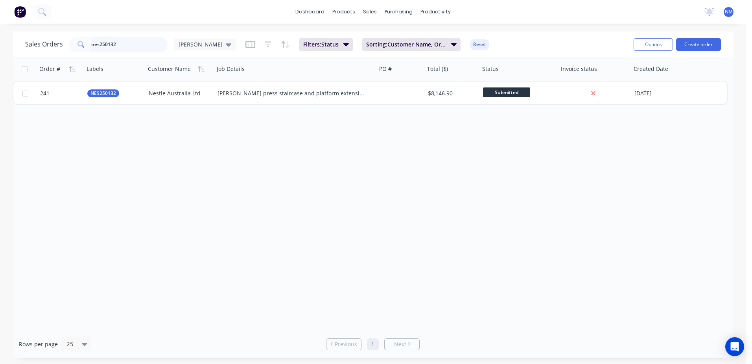
drag, startPoint x: 127, startPoint y: 44, endPoint x: 3, endPoint y: 54, distance: 123.9
click at [3, 54] on div "Sales Orders nes250132 Neil Filters: Status Sorting: Customer Name, Order # Res…" at bounding box center [373, 194] width 746 height 326
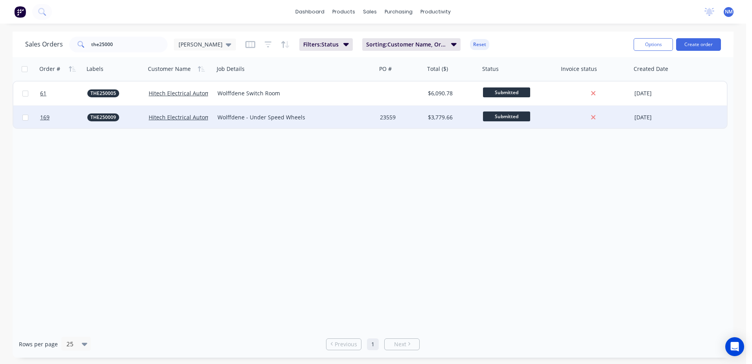
click at [427, 119] on div "$3,779.66" at bounding box center [452, 117] width 55 height 24
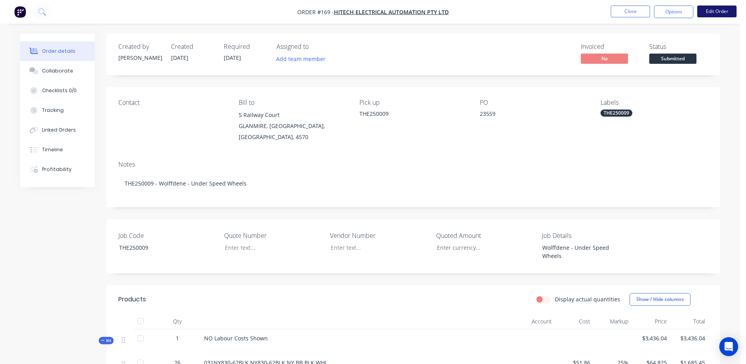
click at [708, 13] on button "Edit Order" at bounding box center [716, 12] width 39 height 12
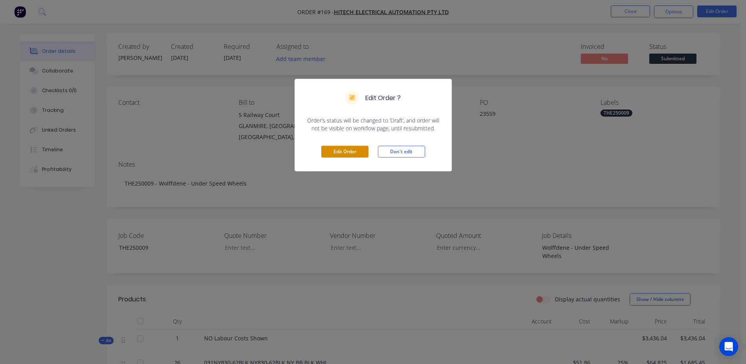
click at [353, 150] on button "Edit Order" at bounding box center [344, 152] width 47 height 12
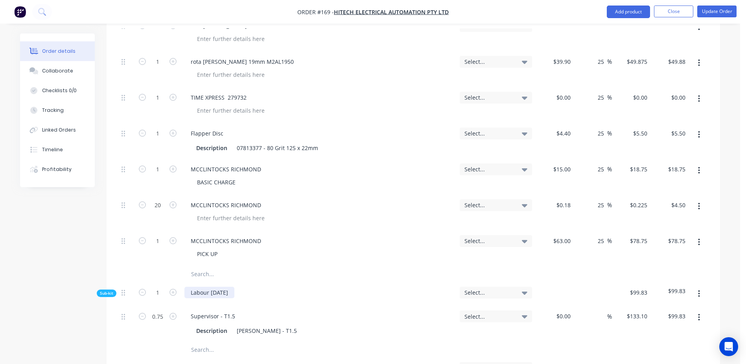
scroll to position [551, 0]
click at [198, 266] on input "text" at bounding box center [269, 274] width 157 height 16
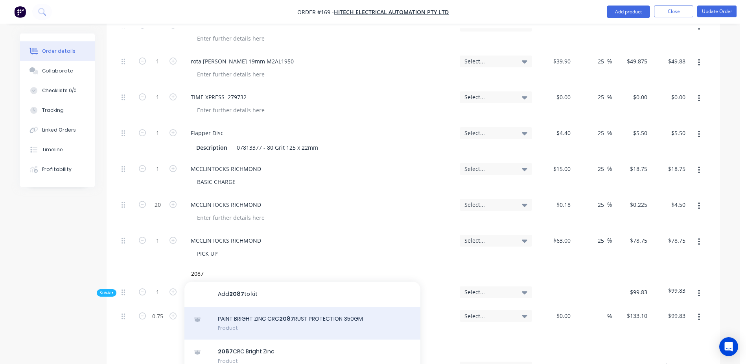
click at [348, 306] on div "PAINT BRIGHT ZINC CRC 2087 RUST PROTECTION 350GM Product" at bounding box center [303, 322] width 236 height 33
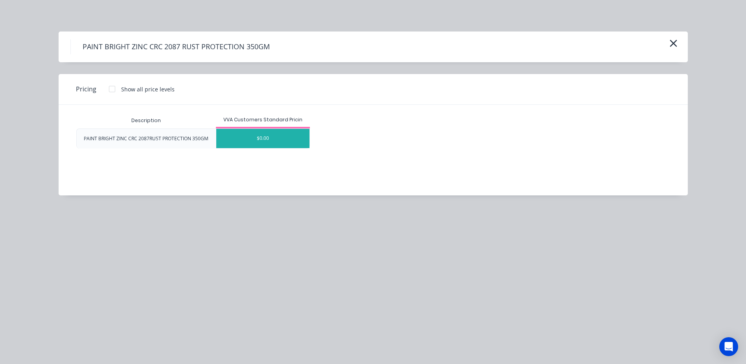
click at [260, 141] on div "$0.00" at bounding box center [262, 138] width 93 height 19
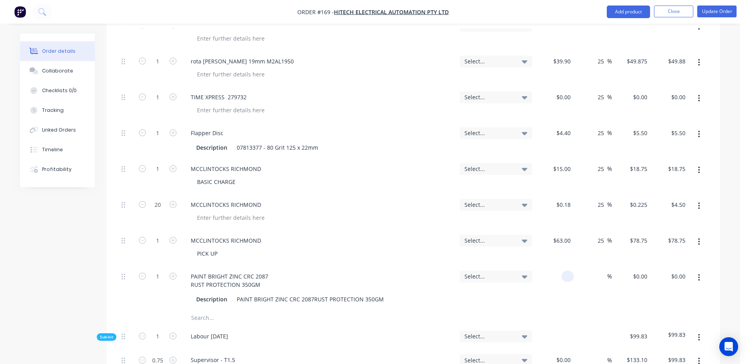
click at [554, 266] on div at bounding box center [554, 288] width 39 height 44
click at [699, 274] on icon "button" at bounding box center [699, 277] width 2 height 7
click at [654, 324] on div "Delete" at bounding box center [671, 329] width 61 height 11
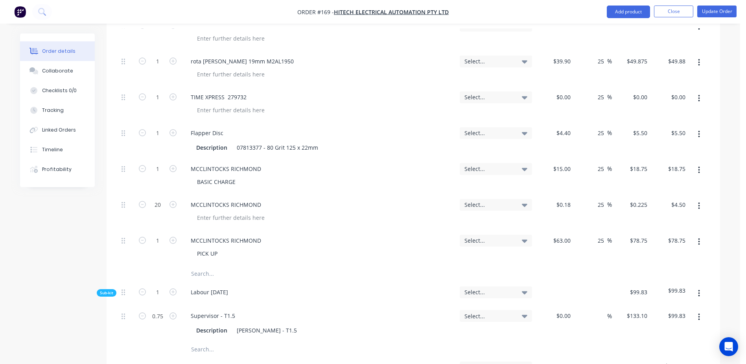
click at [204, 266] on input "text" at bounding box center [269, 274] width 157 height 16
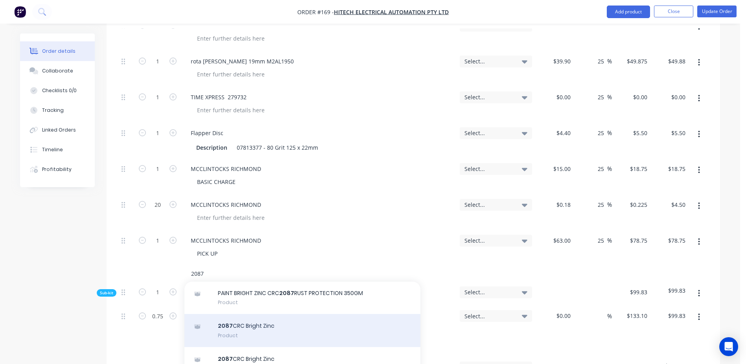
scroll to position [39, 0]
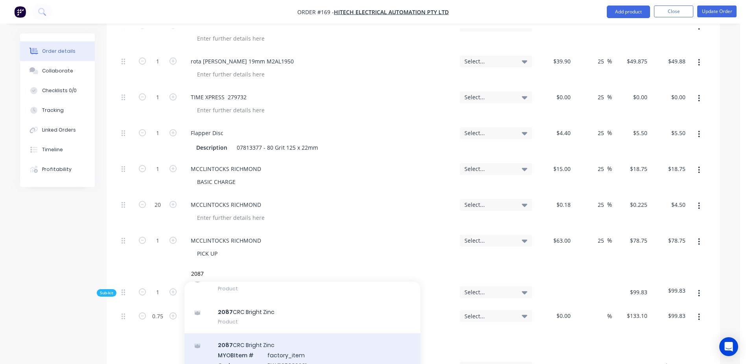
click at [295, 333] on div "2087 CRC Bright Zinc MYOB Item # factory_item Code BW#05339231 Product variant" at bounding box center [303, 359] width 236 height 53
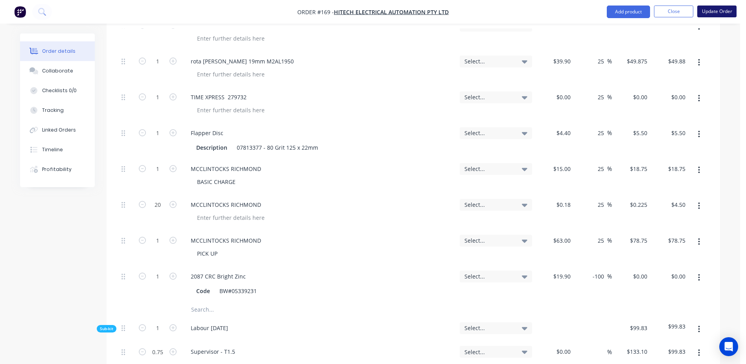
click at [710, 15] on button "Update Order" at bounding box center [716, 12] width 39 height 12
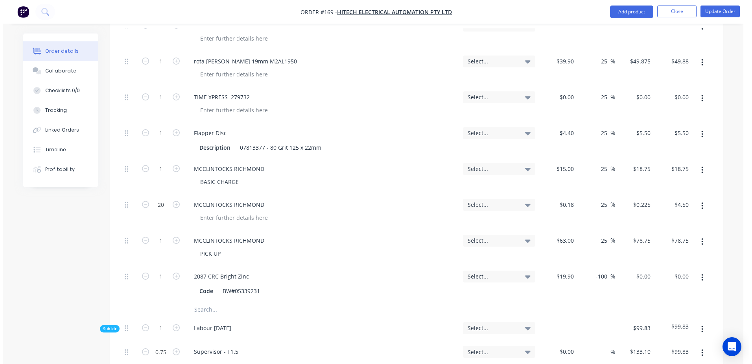
scroll to position [0, 0]
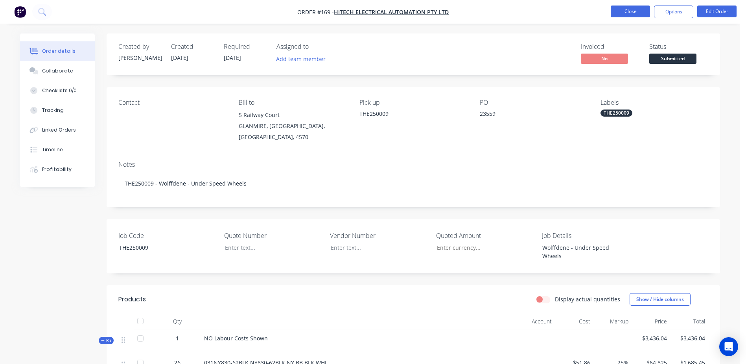
click at [637, 10] on button "Close" at bounding box center [630, 12] width 39 height 12
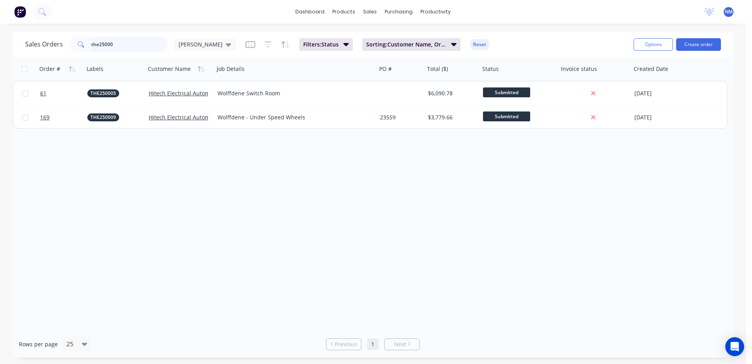
click at [115, 45] on input "the25000" at bounding box center [129, 45] width 77 height 16
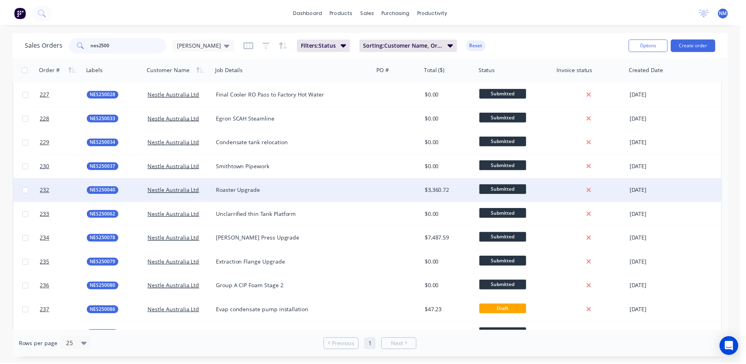
scroll to position [63, 0]
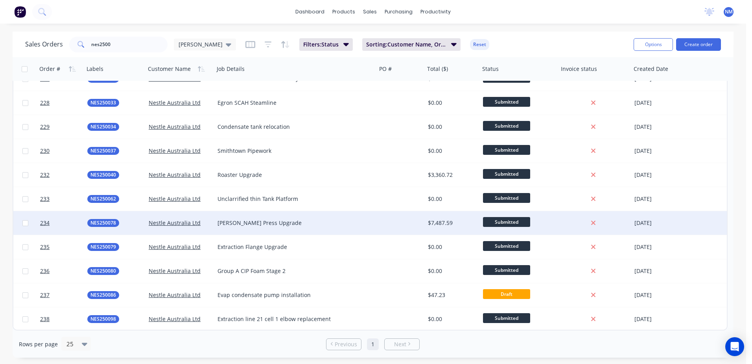
click at [408, 224] on div at bounding box center [401, 223] width 48 height 24
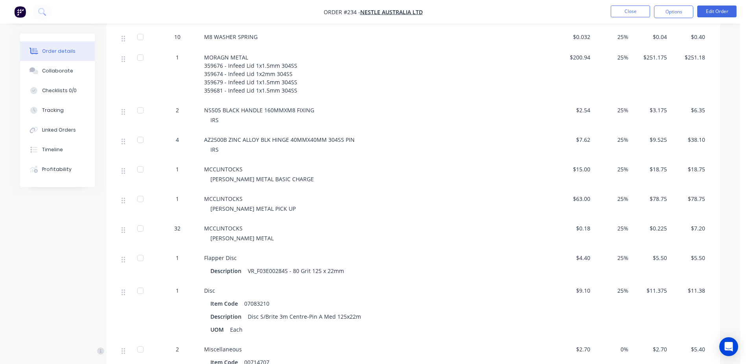
scroll to position [511, 0]
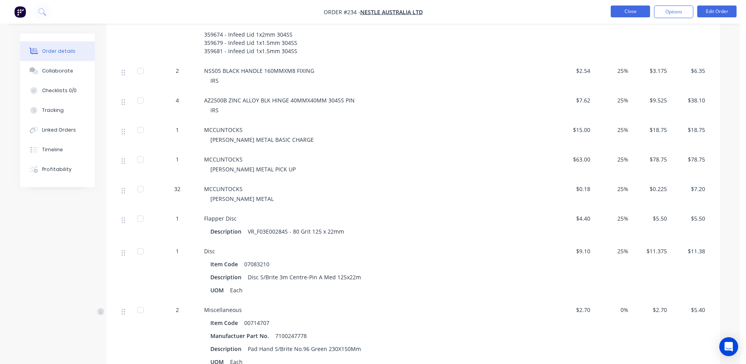
click at [627, 13] on button "Close" at bounding box center [630, 12] width 39 height 12
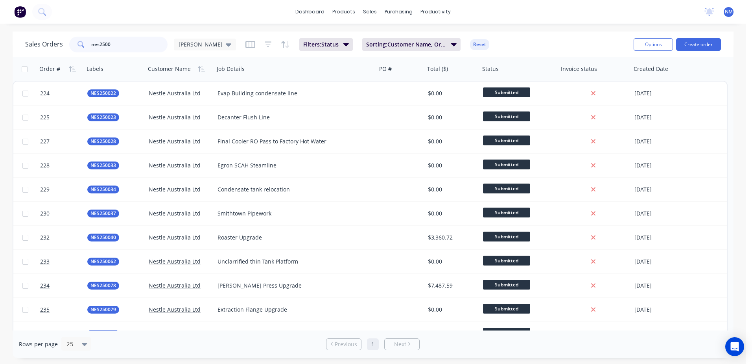
drag, startPoint x: 119, startPoint y: 47, endPoint x: 35, endPoint y: 61, distance: 85.4
click at [35, 61] on div "Sales Orders nes2500 Neil Filters: Status Sorting: Customer Name, Order # Reset…" at bounding box center [373, 194] width 721 height 326
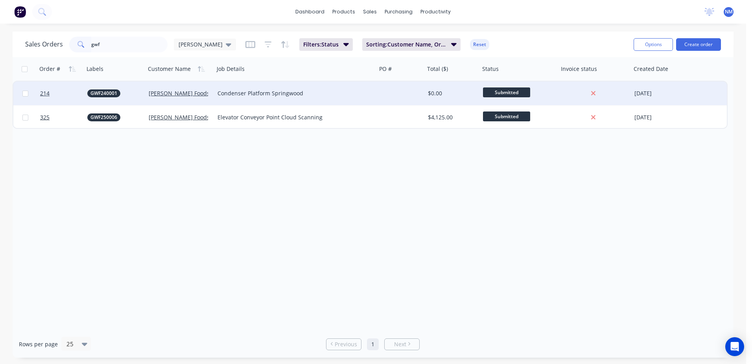
click at [426, 92] on div "$0.00" at bounding box center [452, 93] width 55 height 24
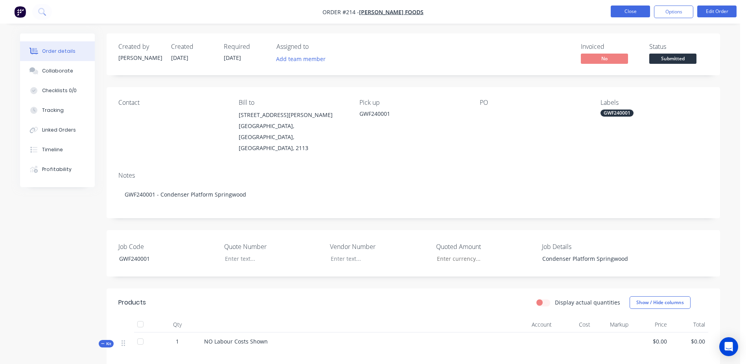
click at [625, 11] on button "Close" at bounding box center [630, 12] width 39 height 12
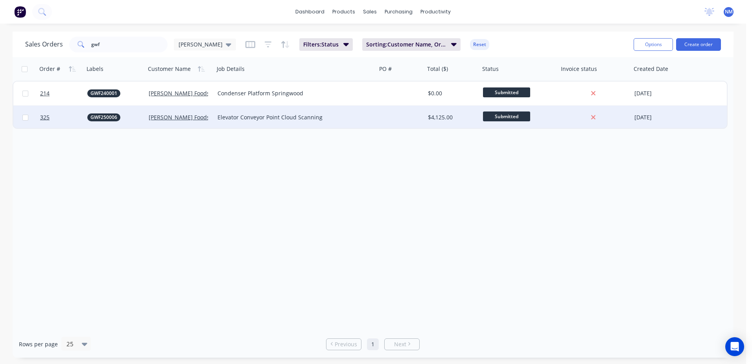
click at [399, 116] on div at bounding box center [401, 117] width 48 height 24
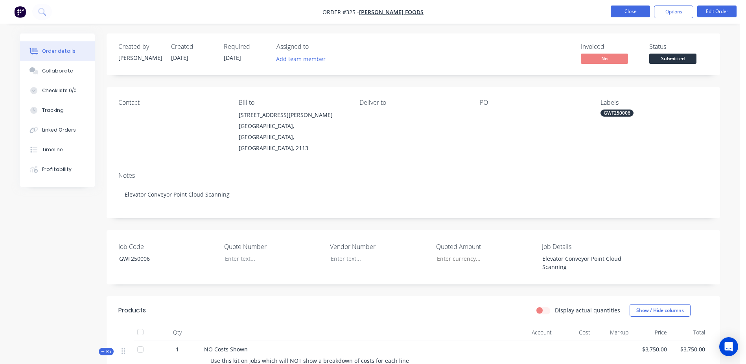
click at [633, 11] on button "Close" at bounding box center [630, 12] width 39 height 12
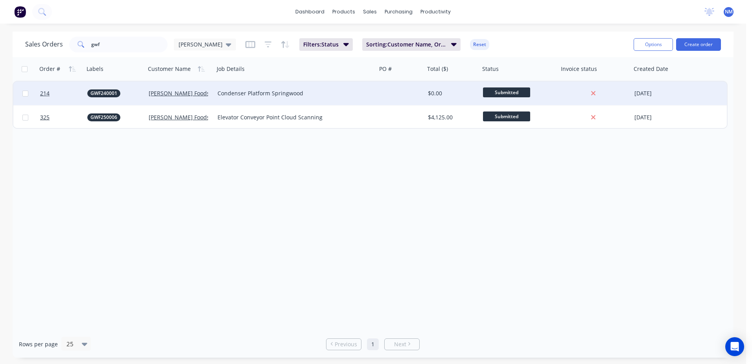
click at [405, 94] on div at bounding box center [401, 93] width 48 height 24
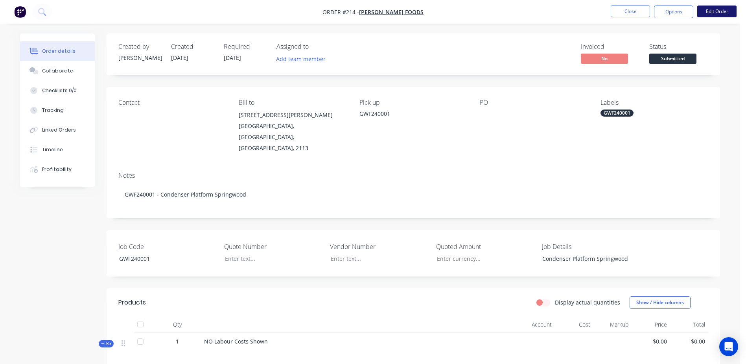
click at [720, 10] on button "Edit Order" at bounding box center [716, 12] width 39 height 12
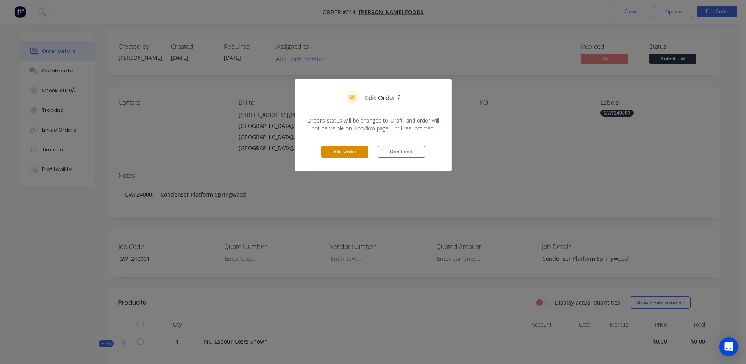
click at [349, 148] on button "Edit Order" at bounding box center [344, 152] width 47 height 12
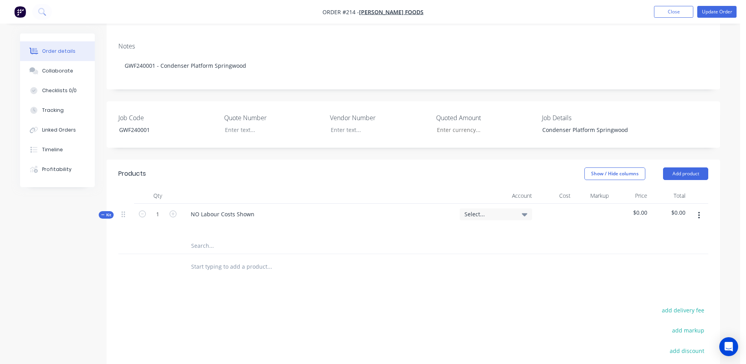
scroll to position [157, 0]
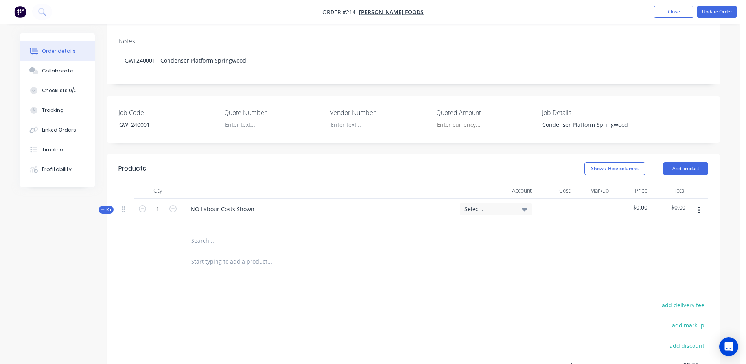
click at [216, 232] on input "text" at bounding box center [269, 240] width 157 height 16
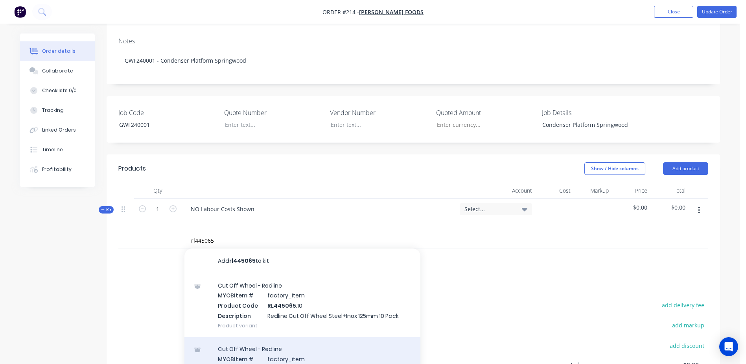
click at [286, 347] on div "Cut Off Wheel - Redline MYOB Item # factory_item Product Code RL445065 .100 Des…" at bounding box center [303, 368] width 236 height 63
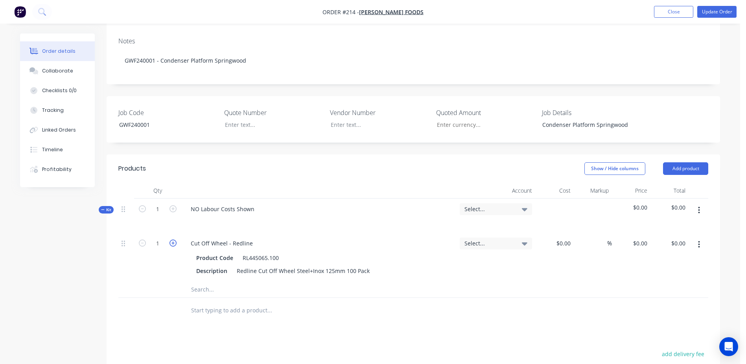
click at [173, 239] on icon "button" at bounding box center [173, 242] width 7 height 7
click at [175, 239] on icon "button" at bounding box center [173, 242] width 7 height 7
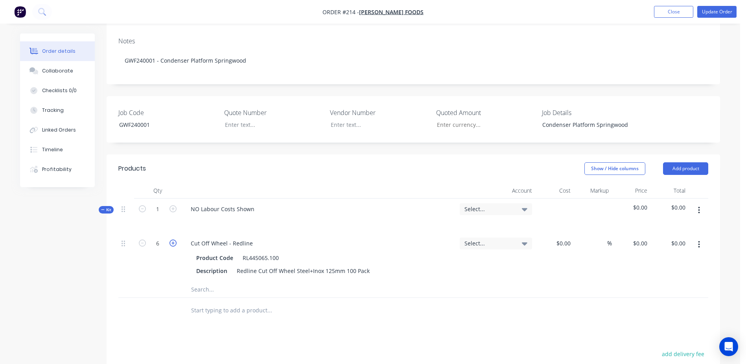
click at [175, 239] on icon "button" at bounding box center [173, 242] width 7 height 7
click at [567, 237] on input at bounding box center [565, 242] width 18 height 11
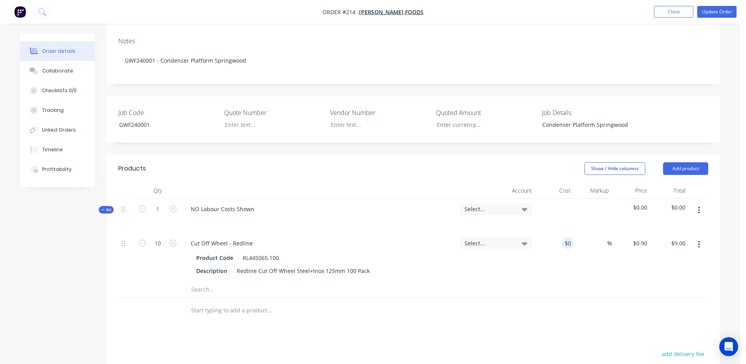
click at [202, 274] on div "Qty Account Cost Markup Price Total Kit 1 NO Labour Costs Shown Select... $0.00…" at bounding box center [414, 253] width 614 height 140
click at [202, 281] on input "text" at bounding box center [269, 289] width 157 height 16
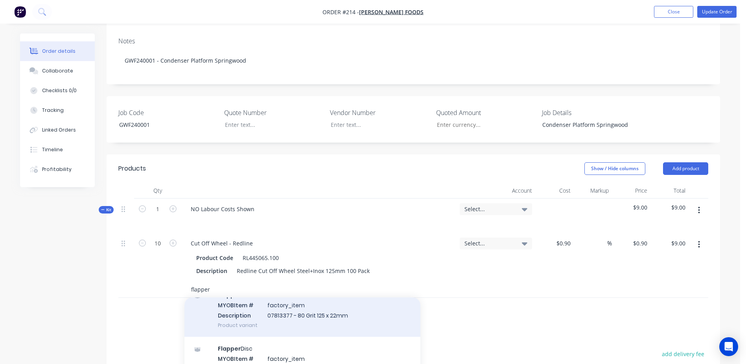
scroll to position [79, 0]
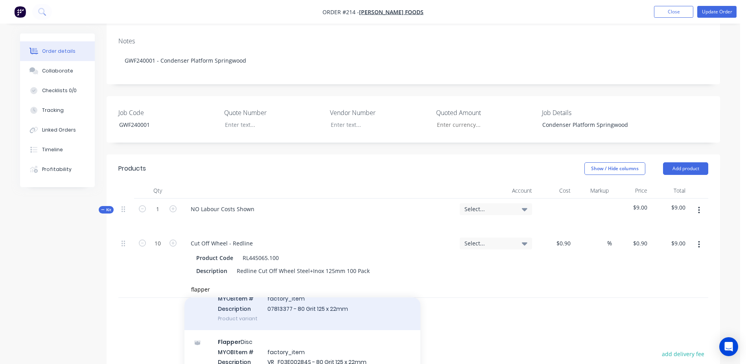
click at [298, 285] on div "Flapper Disc MYOB Item # factory_item Description 07813377 - 80 Grit 125 x 22mm…" at bounding box center [303, 302] width 236 height 53
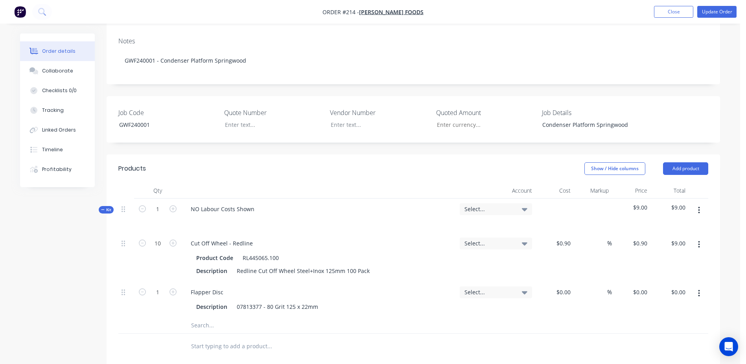
click at [552, 281] on div "$0.00 $0.00" at bounding box center [554, 299] width 39 height 36
click at [555, 281] on div "$0.00 $0.00" at bounding box center [554, 299] width 39 height 36
click at [559, 281] on div "$0.00" at bounding box center [554, 299] width 39 height 36
click at [200, 317] on input "text" at bounding box center [269, 325] width 157 height 16
click at [202, 317] on input "text" at bounding box center [269, 325] width 157 height 16
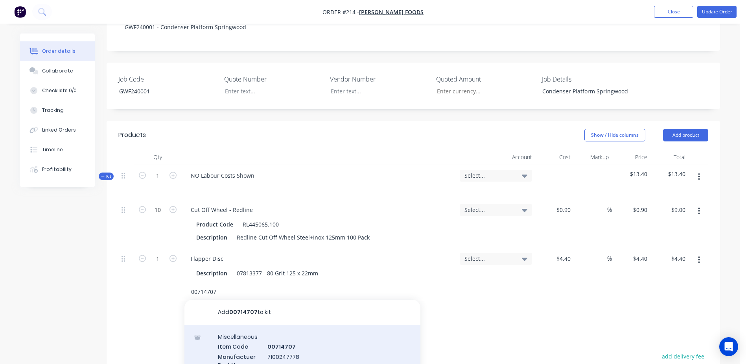
scroll to position [236, 0]
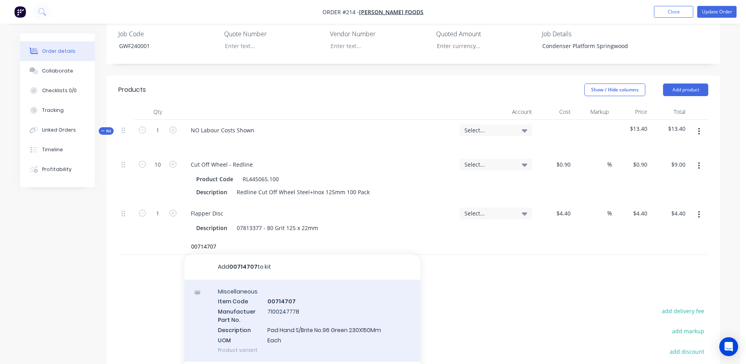
click at [292, 291] on div "Miscellaneous Item Code 00714707 Manufactuer Part No. 7100247778 Description Pa…" at bounding box center [303, 320] width 236 height 82
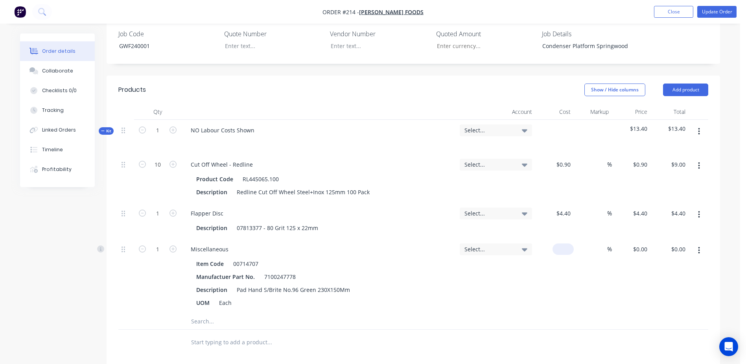
click at [568, 243] on input at bounding box center [565, 248] width 18 height 11
click at [716, 13] on button "Update Order" at bounding box center [716, 12] width 39 height 12
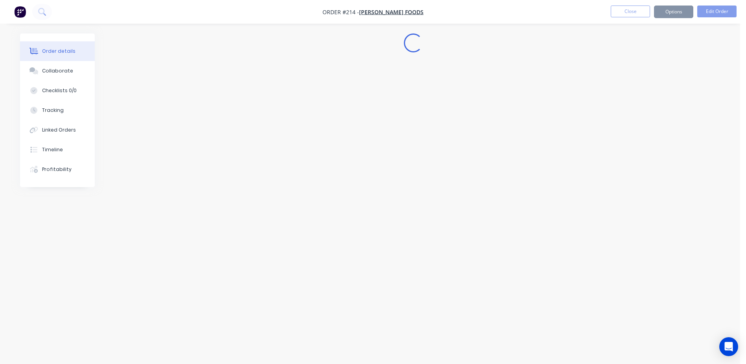
scroll to position [0, 0]
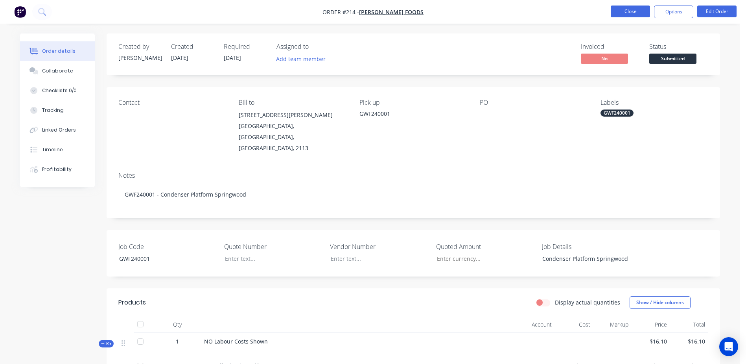
click at [623, 8] on button "Close" at bounding box center [630, 12] width 39 height 12
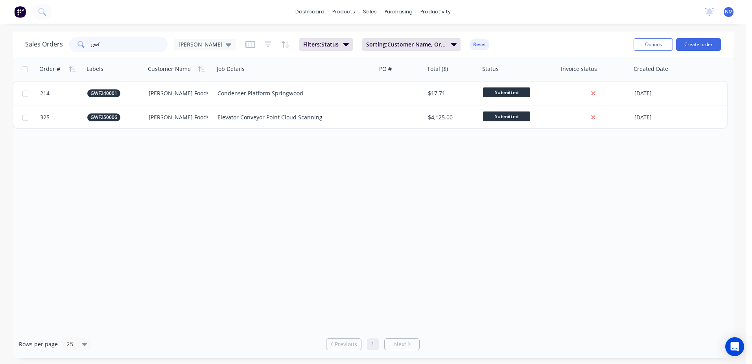
drag, startPoint x: 104, startPoint y: 46, endPoint x: 52, endPoint y: 52, distance: 52.3
click at [52, 52] on div "Sales Orders gwf Neil" at bounding box center [130, 45] width 211 height 16
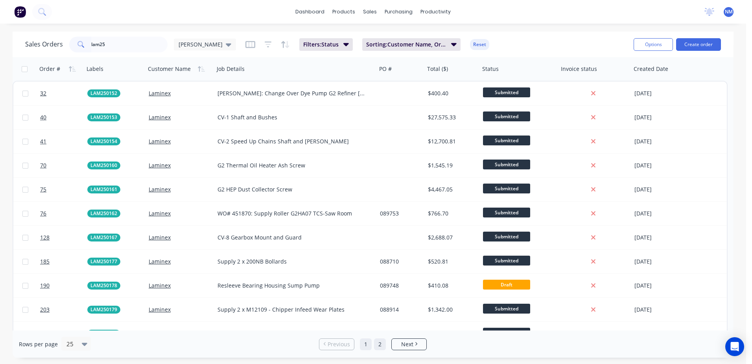
click at [376, 344] on link "2" at bounding box center [380, 344] width 12 height 12
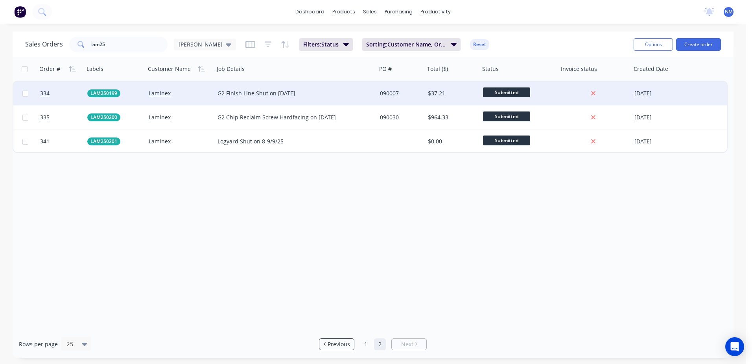
click at [380, 95] on div "090007" at bounding box center [400, 93] width 40 height 8
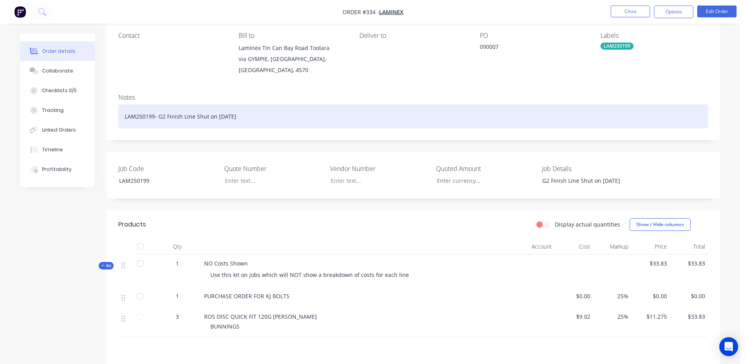
scroll to position [79, 0]
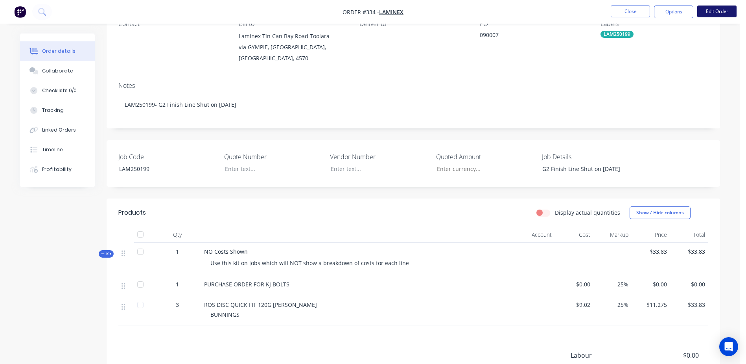
click at [720, 13] on button "Edit Order" at bounding box center [716, 12] width 39 height 12
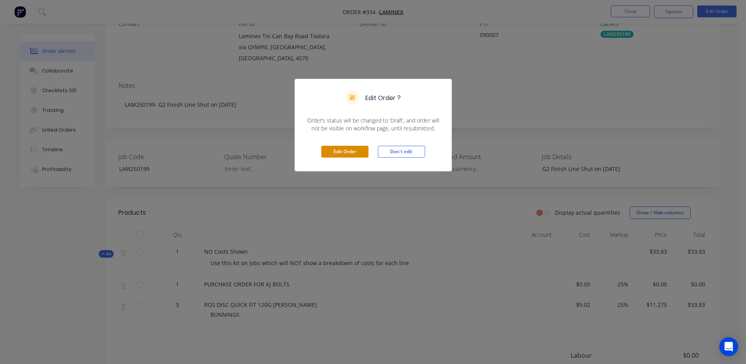
click at [345, 150] on button "Edit Order" at bounding box center [344, 152] width 47 height 12
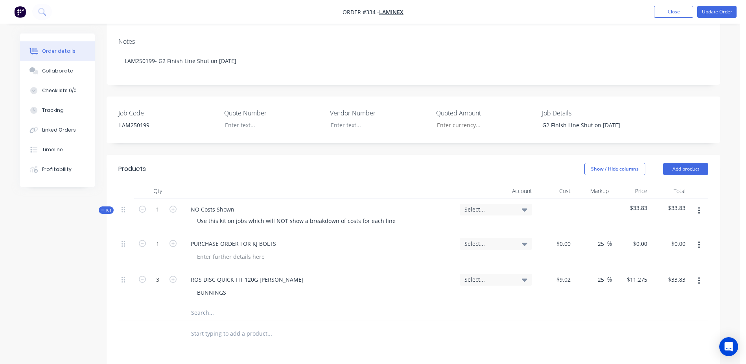
scroll to position [157, 0]
click at [201, 304] on input "text" at bounding box center [269, 312] width 157 height 16
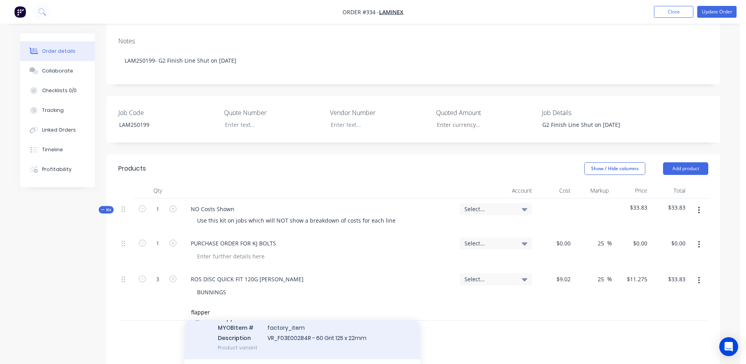
click at [296, 316] on div "Flapper Disc MYOB Item # factory_item Description VR_F03E00284R - 60 Grit 125 x…" at bounding box center [303, 332] width 236 height 53
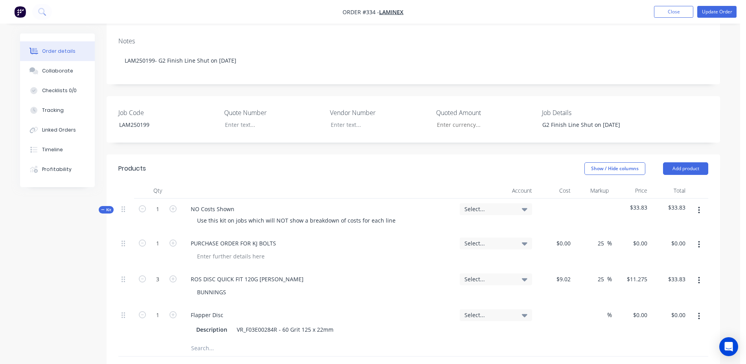
click at [561, 304] on div "$0.00" at bounding box center [554, 322] width 39 height 36
click at [172, 311] on icon "button" at bounding box center [173, 314] width 7 height 7
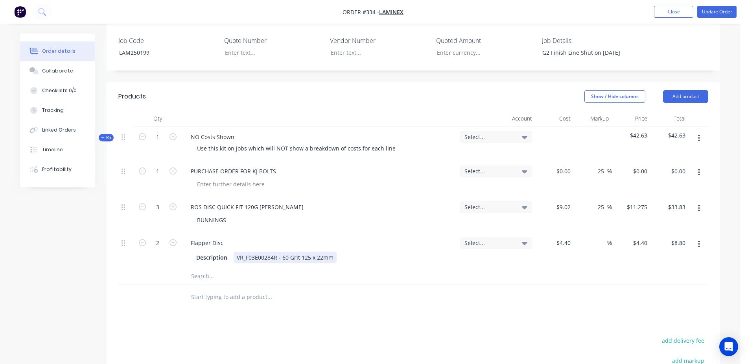
scroll to position [236, 0]
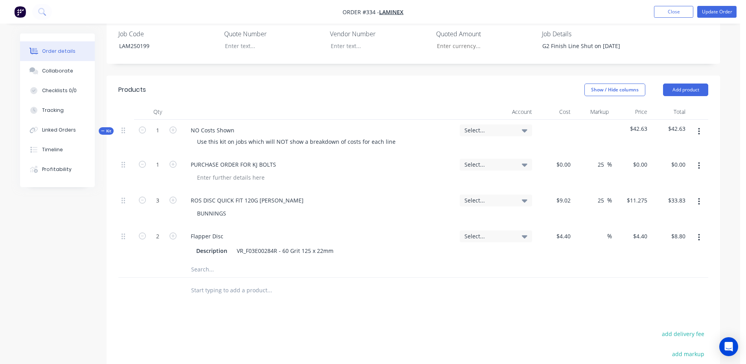
click at [201, 261] on input "text" at bounding box center [269, 269] width 157 height 16
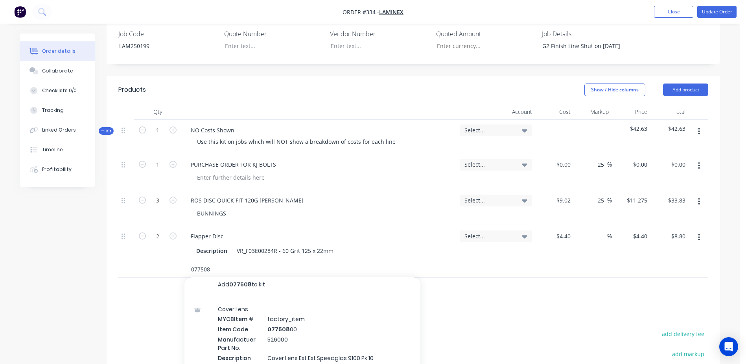
scroll to position [0, 0]
click at [220, 261] on input "077508" at bounding box center [269, 269] width 157 height 16
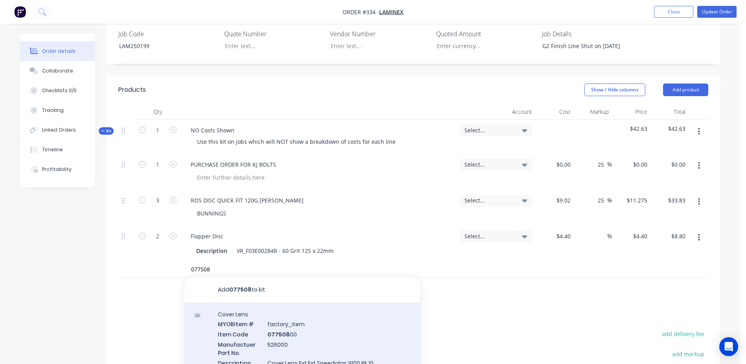
click at [279, 304] on div "Cover Lens MYOB Item # factory_item Item Code 077508 00 Manufactuer Part No. 52…" at bounding box center [303, 348] width 236 height 92
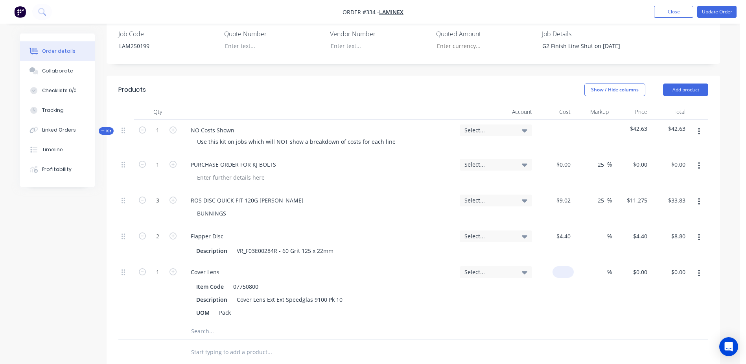
click at [554, 261] on div "$0.00" at bounding box center [554, 292] width 39 height 62
click at [202, 323] on input "text" at bounding box center [269, 331] width 157 height 16
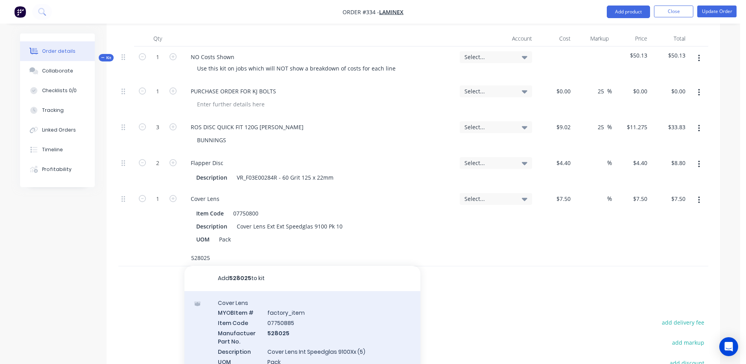
scroll to position [315, 0]
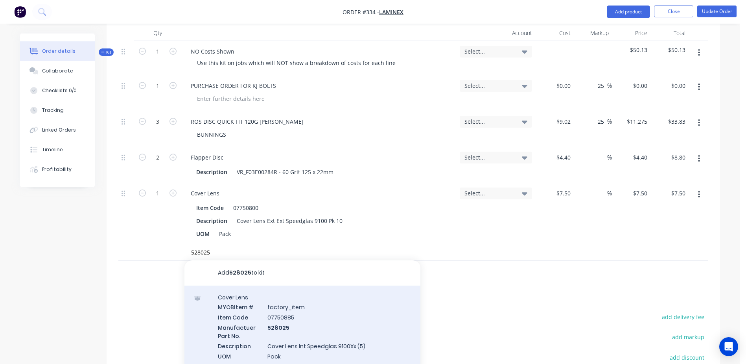
click at [284, 291] on div "Cover Lens MYOB Item # factory_item Item Code 07750885 Manufactuer Part No. 528…" at bounding box center [303, 331] width 236 height 92
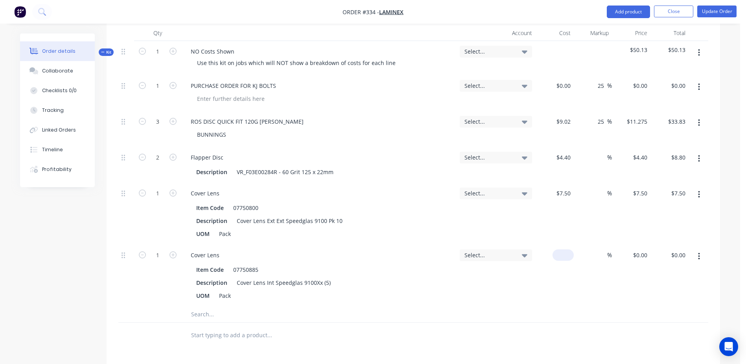
click at [561, 244] on div "$0.00" at bounding box center [554, 275] width 39 height 62
click at [199, 306] on input "text" at bounding box center [269, 314] width 157 height 16
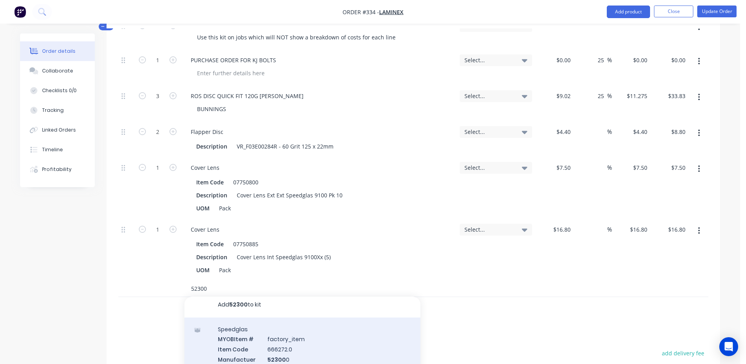
scroll to position [354, 0]
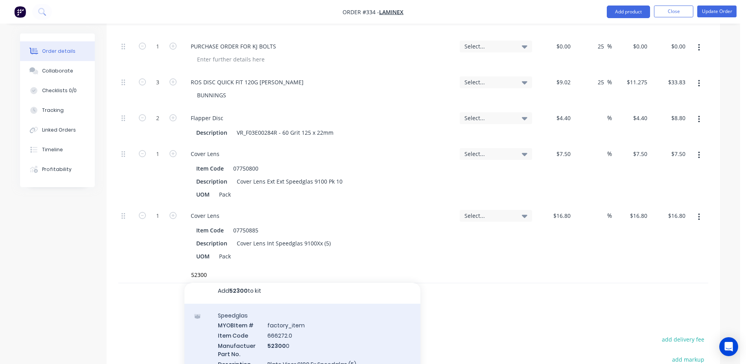
click at [277, 311] on div "Speedglas MYOB Item # factory_item Item Code 666272.0 Manufactuer Part No. 5230…" at bounding box center [303, 349] width 236 height 92
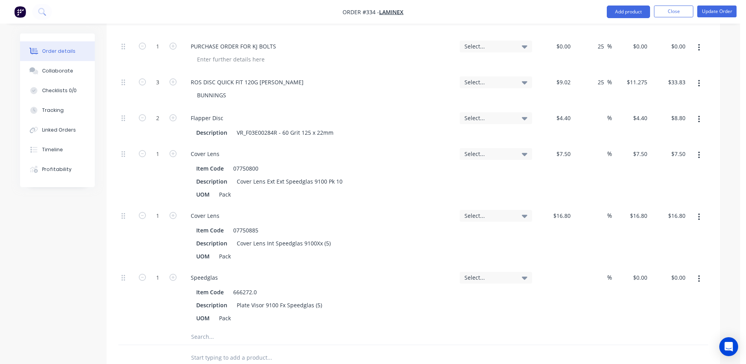
click at [557, 267] on div "$0.00" at bounding box center [554, 298] width 39 height 62
click at [714, 10] on button "Update Order" at bounding box center [716, 12] width 39 height 12
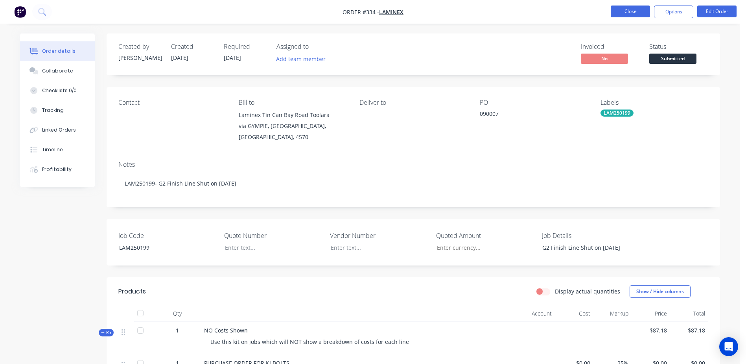
click at [638, 10] on button "Close" at bounding box center [630, 12] width 39 height 12
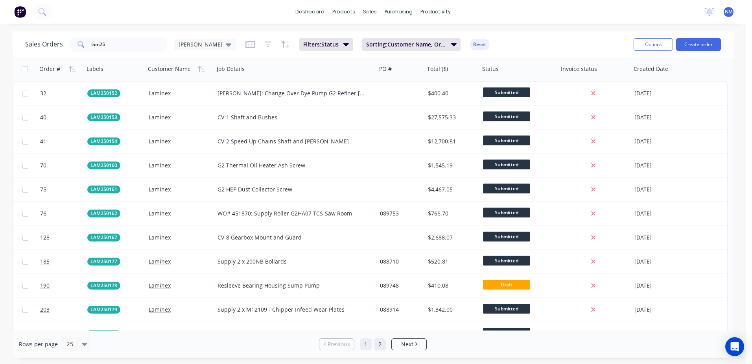
click at [380, 344] on link "2" at bounding box center [380, 344] width 12 height 12
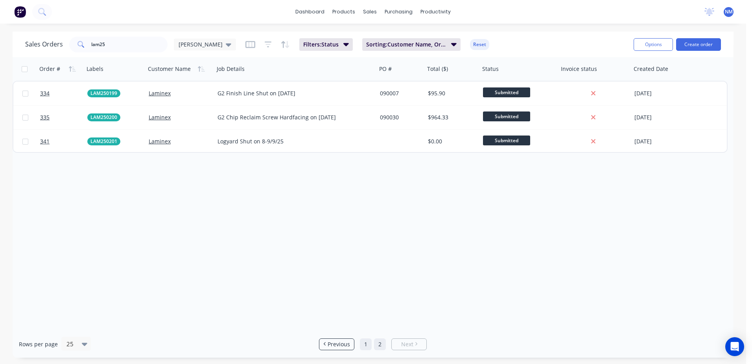
click at [366, 343] on link "1" at bounding box center [366, 344] width 12 height 12
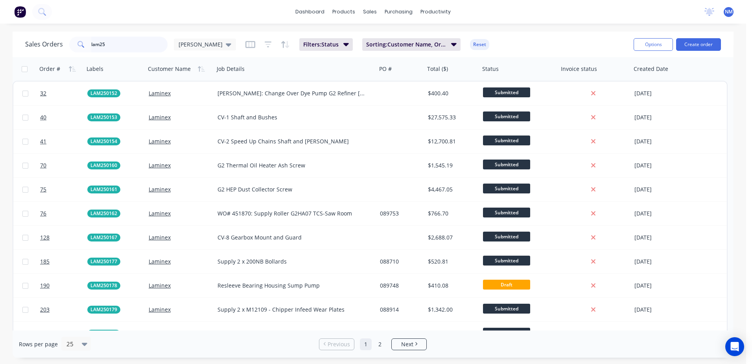
click at [116, 43] on input "lam25" at bounding box center [129, 45] width 77 height 16
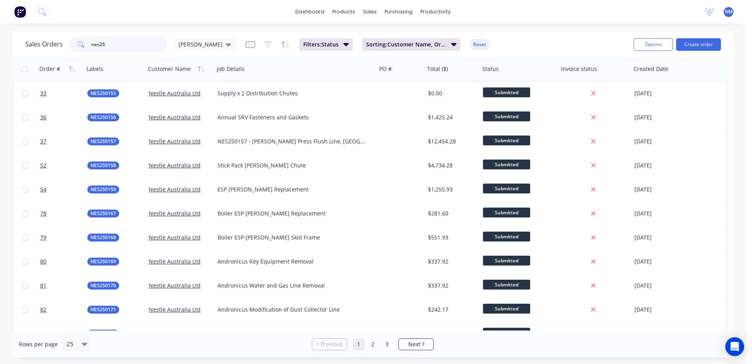
click at [115, 42] on input "nes25" at bounding box center [129, 45] width 77 height 16
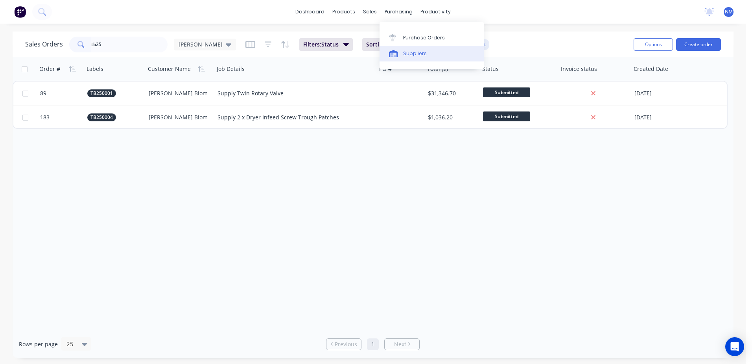
click at [415, 51] on div "Suppliers" at bounding box center [415, 53] width 24 height 7
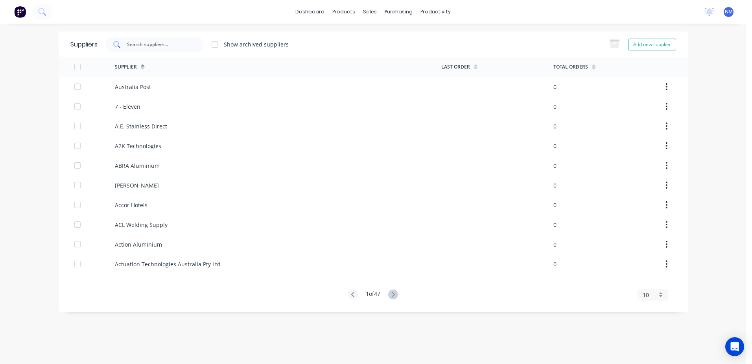
click at [163, 46] on input "text" at bounding box center [158, 45] width 65 height 8
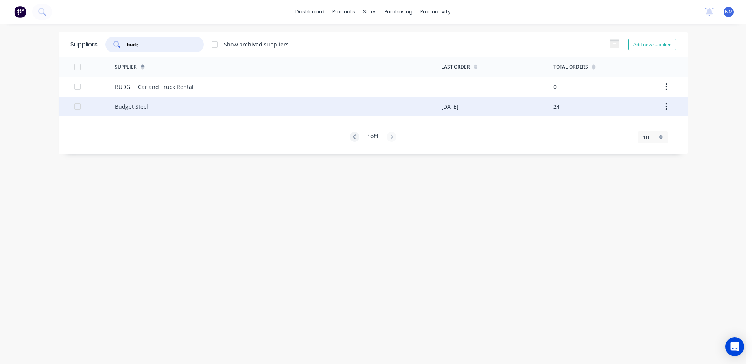
click at [355, 114] on div "Budget Steel" at bounding box center [278, 106] width 327 height 20
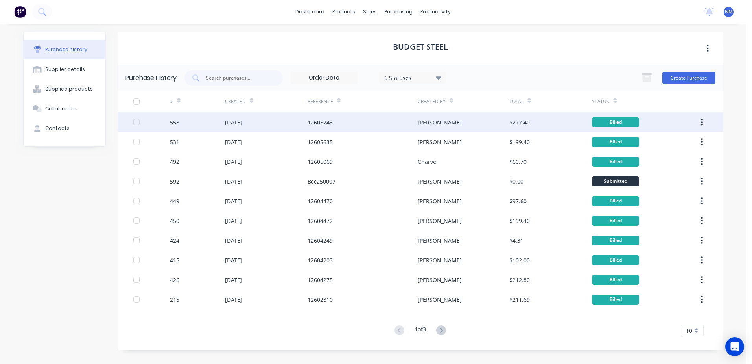
click at [493, 122] on div "[PERSON_NAME]" at bounding box center [464, 122] width 92 height 20
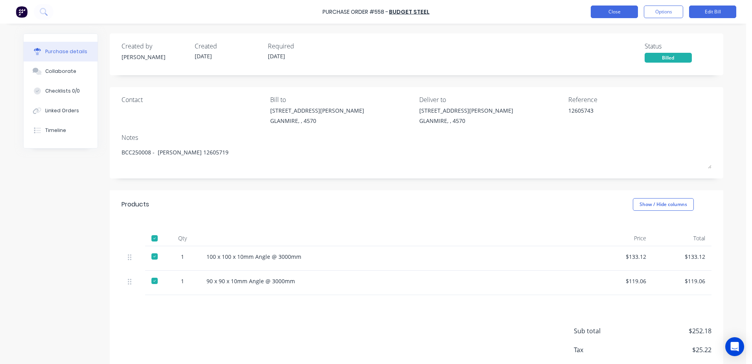
click at [598, 14] on button "Close" at bounding box center [614, 12] width 47 height 13
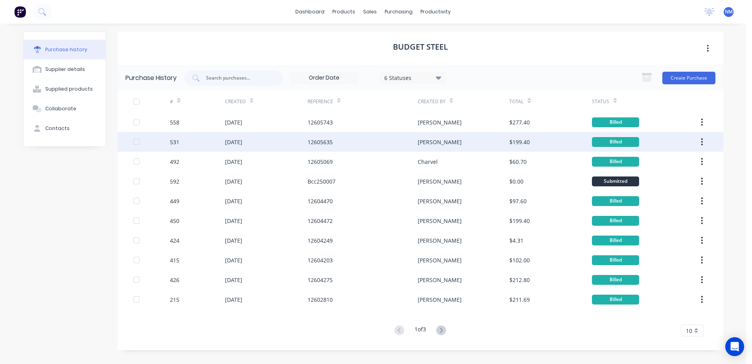
click at [463, 144] on div "[PERSON_NAME]" at bounding box center [464, 142] width 92 height 20
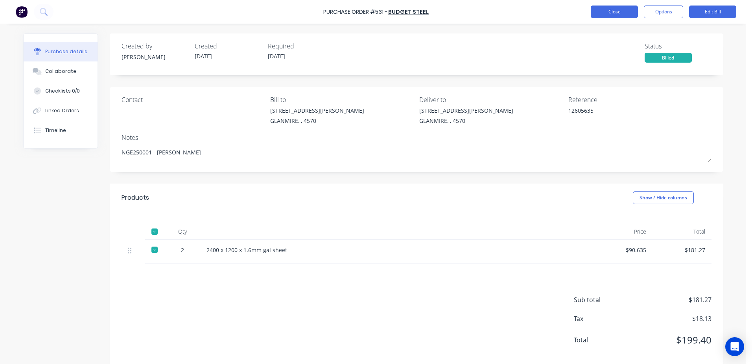
click at [601, 14] on button "Close" at bounding box center [614, 12] width 47 height 13
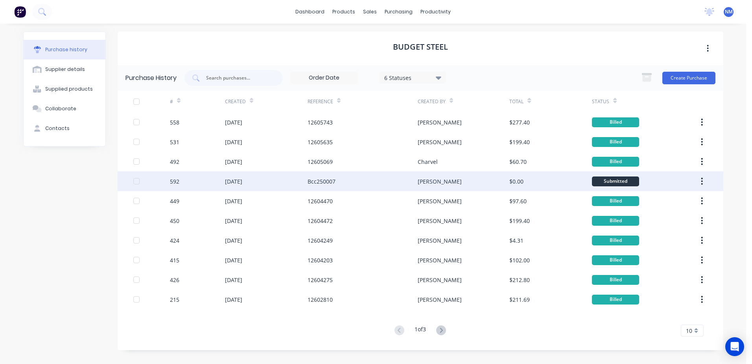
click at [479, 181] on div "[PERSON_NAME]" at bounding box center [464, 181] width 92 height 20
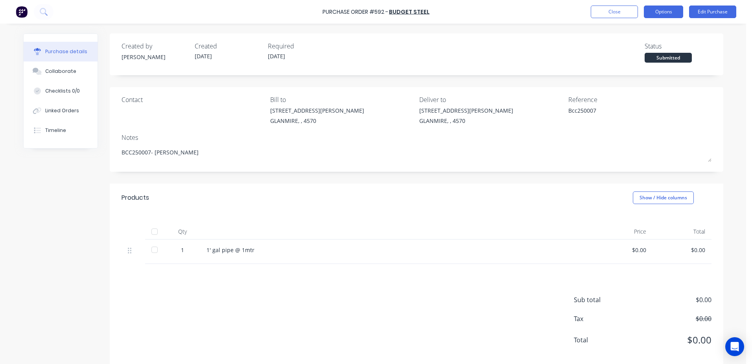
click at [657, 11] on button "Options" at bounding box center [663, 12] width 39 height 13
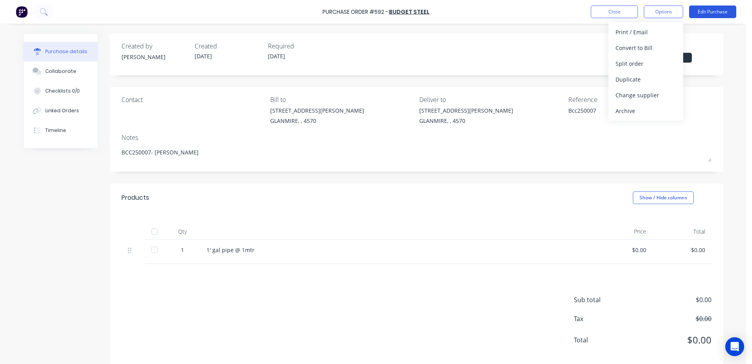
click at [705, 13] on button "Edit Purchase" at bounding box center [712, 12] width 47 height 13
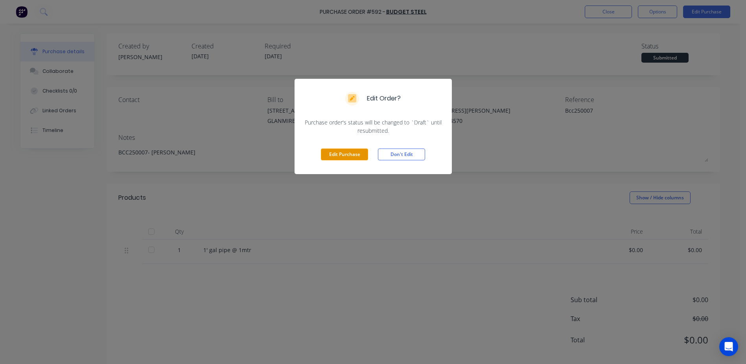
click at [354, 151] on button "Edit Purchase" at bounding box center [344, 154] width 47 height 12
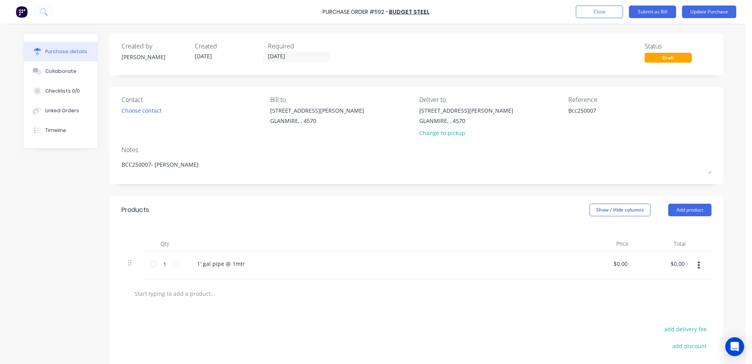
click at [204, 294] on input "text" at bounding box center [212, 293] width 157 height 16
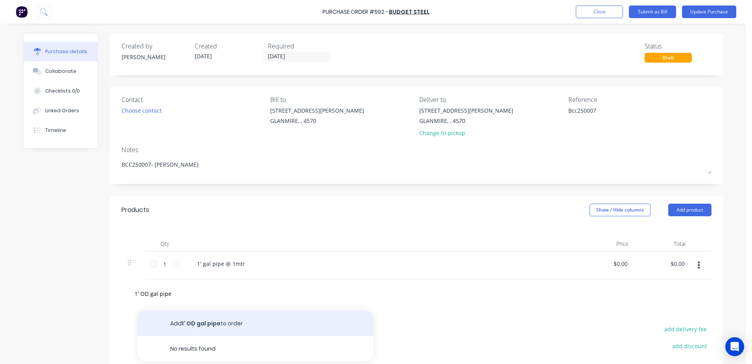
click at [224, 325] on button "Add 1' OD gal pipe to order" at bounding box center [255, 322] width 236 height 25
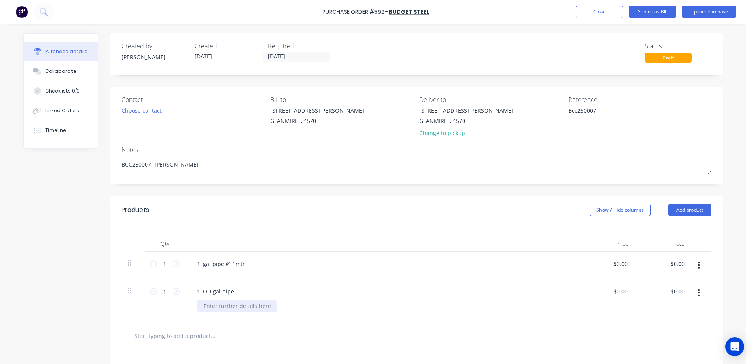
click at [225, 308] on div at bounding box center [237, 305] width 80 height 11
click at [714, 13] on button "Update Purchase" at bounding box center [709, 12] width 54 height 13
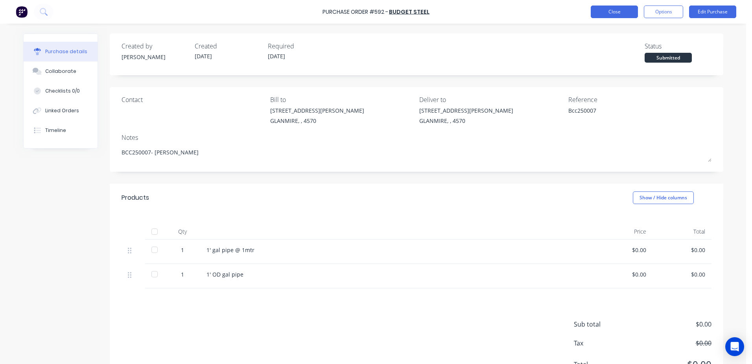
click at [609, 11] on button "Close" at bounding box center [614, 12] width 47 height 13
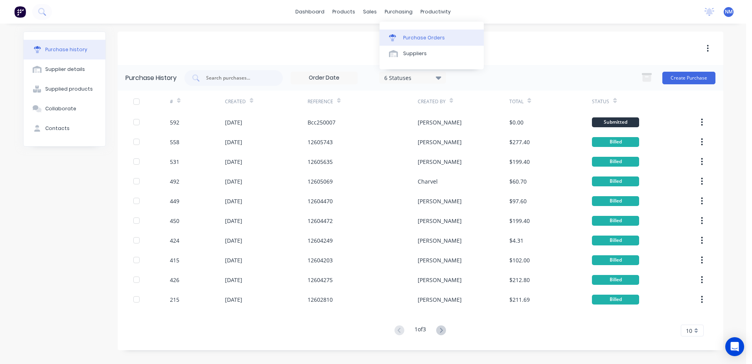
click at [407, 37] on div "Purchase Orders" at bounding box center [424, 37] width 42 height 7
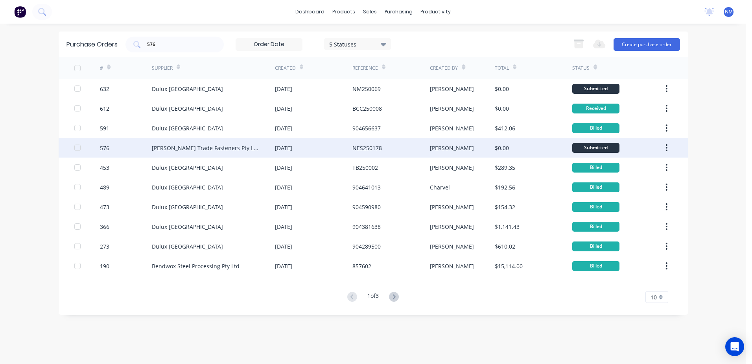
click at [472, 151] on div "[PERSON_NAME]" at bounding box center [462, 148] width 65 height 20
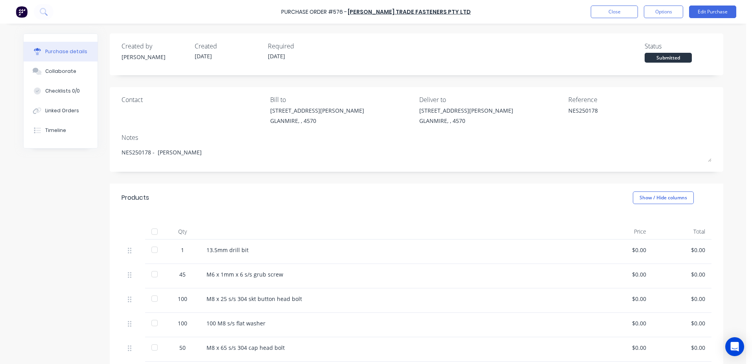
click at [151, 230] on div at bounding box center [155, 231] width 16 height 16
click at [615, 8] on button "Close" at bounding box center [614, 12] width 47 height 13
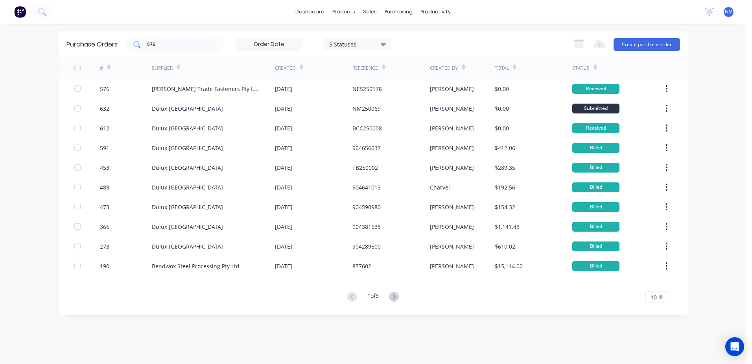
drag, startPoint x: 155, startPoint y: 39, endPoint x: 131, endPoint y: 46, distance: 25.0
click at [131, 46] on div "576" at bounding box center [174, 45] width 98 height 16
drag, startPoint x: 160, startPoint y: 41, endPoint x: 144, endPoint y: 46, distance: 16.2
click at [144, 46] on div "576" at bounding box center [174, 45] width 98 height 16
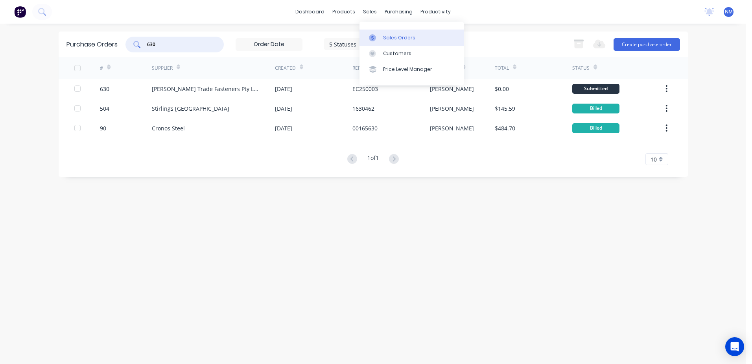
click at [387, 39] on div "Sales Orders" at bounding box center [399, 37] width 32 height 7
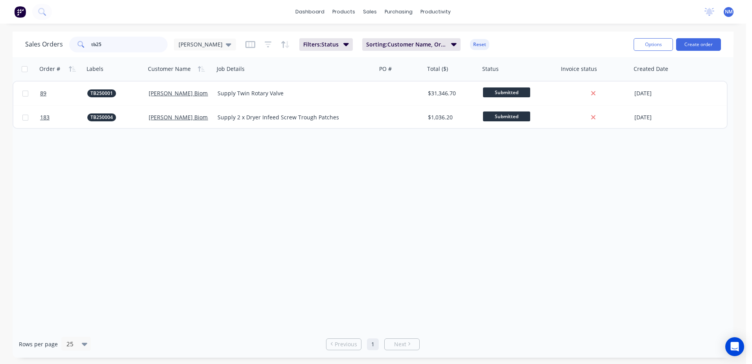
drag, startPoint x: 107, startPoint y: 47, endPoint x: 64, endPoint y: 50, distance: 43.4
click at [64, 50] on div "Sales Orders tb25 Neil" at bounding box center [130, 45] width 211 height 16
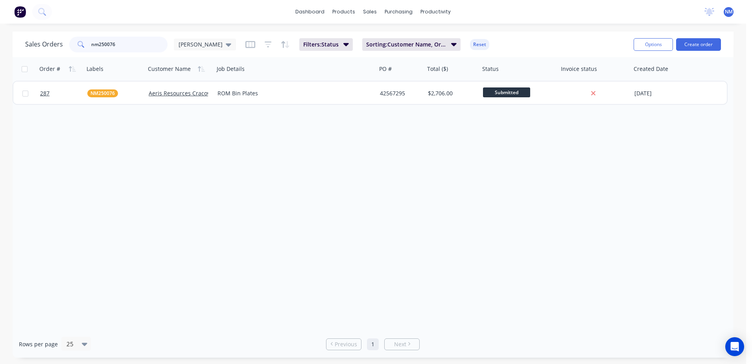
drag, startPoint x: 114, startPoint y: 39, endPoint x: 89, endPoint y: 40, distance: 25.6
click at [89, 40] on div "nm250076" at bounding box center [118, 45] width 98 height 16
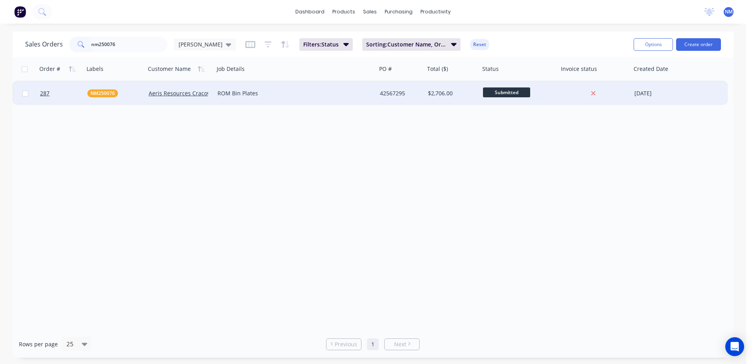
click at [332, 91] on div "ROM Bin Plates" at bounding box center [292, 93] width 148 height 8
click at [415, 96] on div "42567295" at bounding box center [400, 93] width 40 height 8
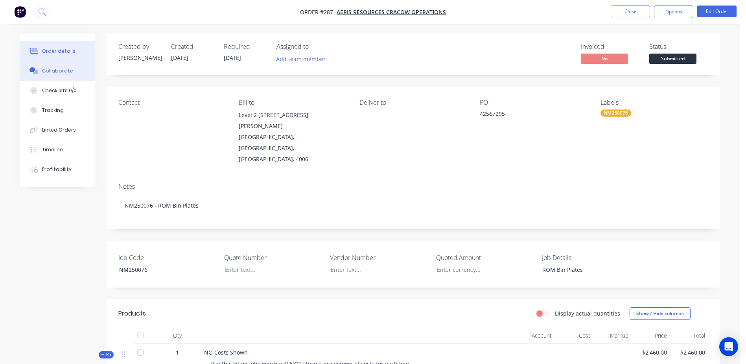
click at [52, 69] on div "Collaborate" at bounding box center [57, 70] width 31 height 7
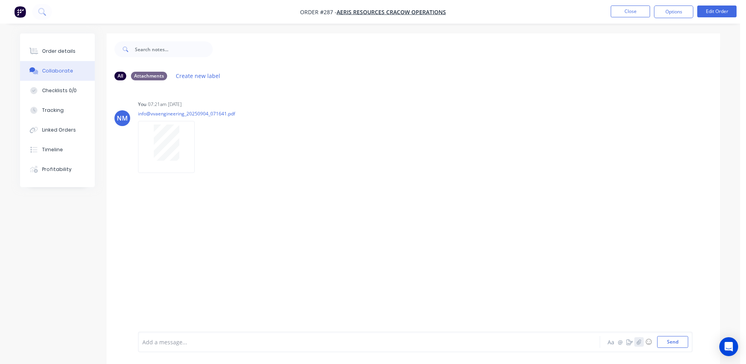
click at [639, 344] on button "button" at bounding box center [639, 341] width 9 height 9
click at [674, 336] on button "Send" at bounding box center [672, 342] width 31 height 12
click at [628, 11] on button "Close" at bounding box center [630, 12] width 39 height 12
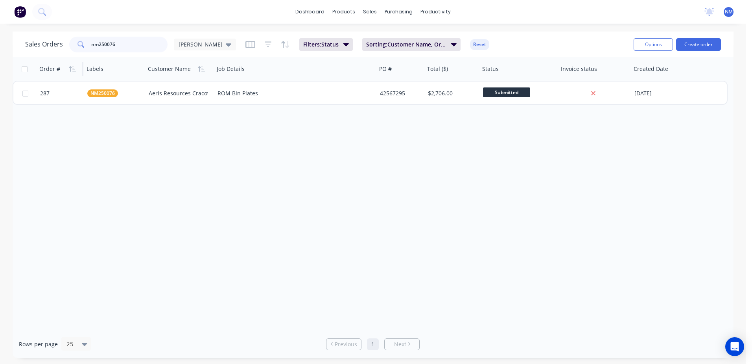
drag, startPoint x: 125, startPoint y: 43, endPoint x: 55, endPoint y: 68, distance: 74.3
click at [55, 68] on div "Sales Orders nm250076 Neil Filters: Status Sorting: Customer Name, Order # Rese…" at bounding box center [373, 194] width 721 height 326
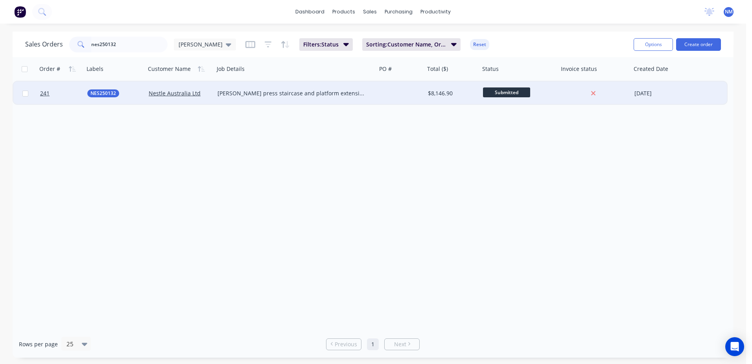
click at [422, 93] on div at bounding box center [401, 93] width 48 height 24
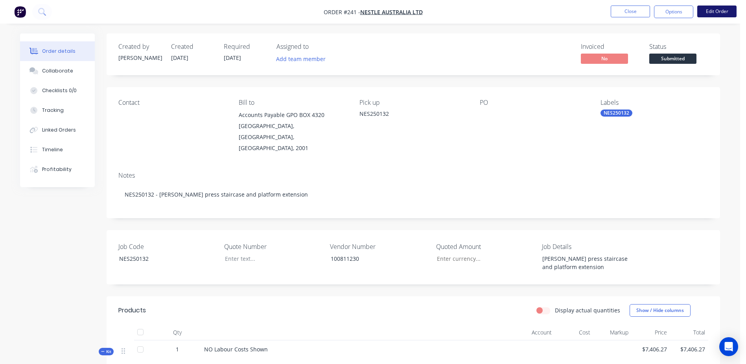
click at [709, 11] on button "Edit Order" at bounding box center [716, 12] width 39 height 12
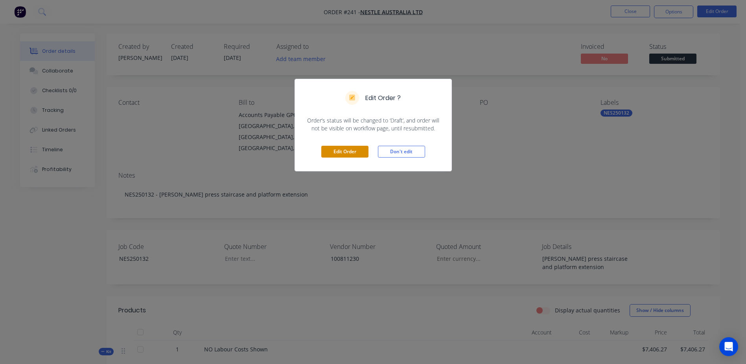
click at [343, 149] on button "Edit Order" at bounding box center [344, 152] width 47 height 12
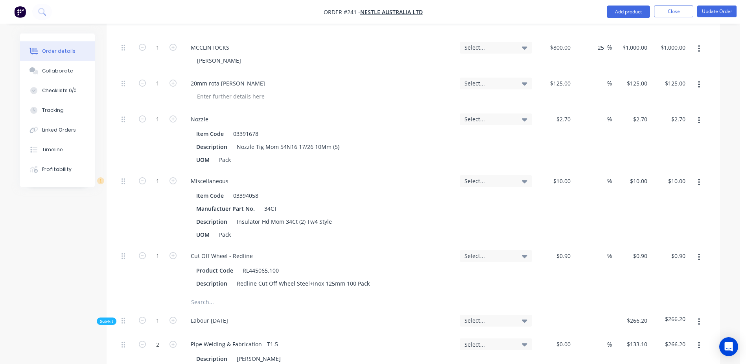
scroll to position [472, 0]
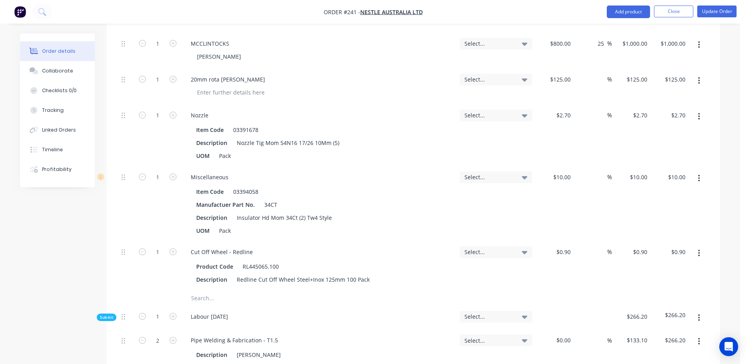
click at [200, 290] on input "text" at bounding box center [269, 298] width 157 height 16
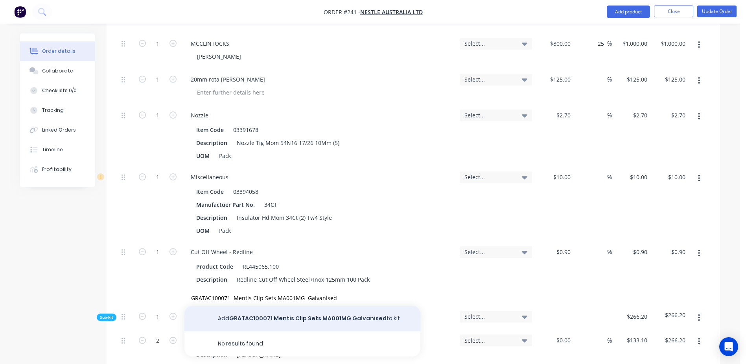
click at [297, 306] on button "Add GRATAC100071 Mentis Clip Sets MA001MG Galvanised to kit" at bounding box center [303, 318] width 236 height 25
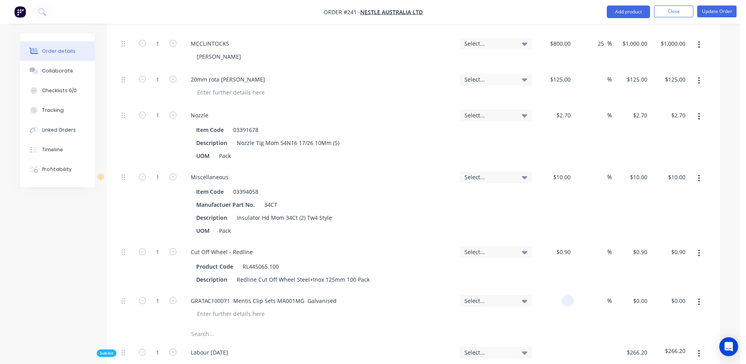
click at [567, 295] on input at bounding box center [569, 300] width 9 height 11
click at [429, 295] on div "GRATAC100071 Mentis Clip Sets MA001MG Galvanised" at bounding box center [319, 300] width 269 height 11
click at [407, 295] on div "GRATAC100071 Mentis Clip Sets MA001MG Galvanised" at bounding box center [319, 300] width 269 height 11
click at [716, 11] on button "Update Order" at bounding box center [716, 12] width 39 height 12
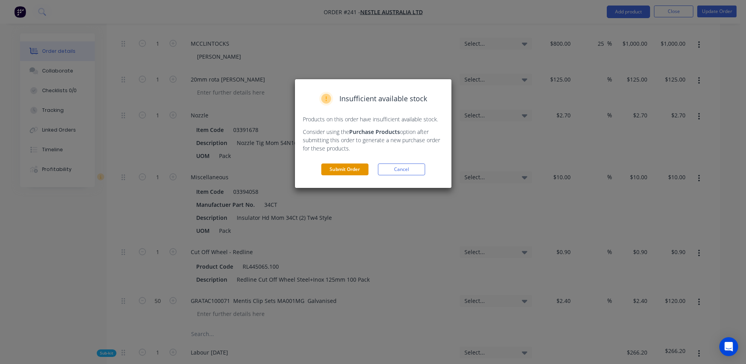
click at [334, 169] on button "Submit Order" at bounding box center [344, 169] width 47 height 12
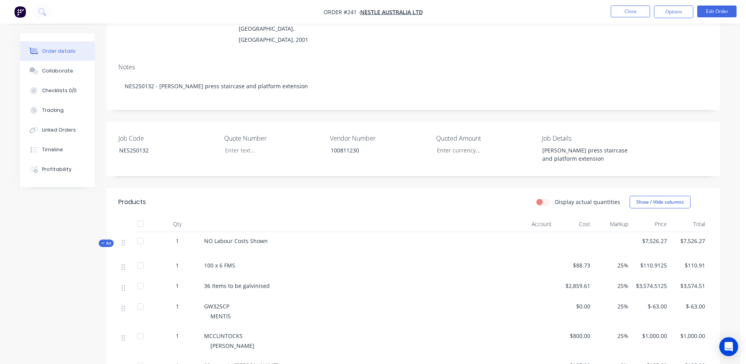
scroll to position [39, 0]
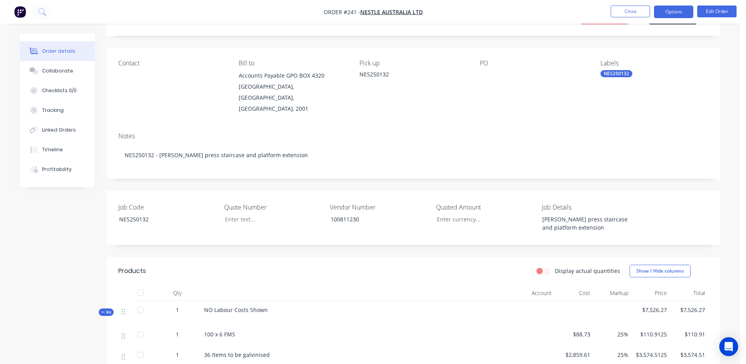
click at [673, 9] on button "Options" at bounding box center [673, 12] width 39 height 13
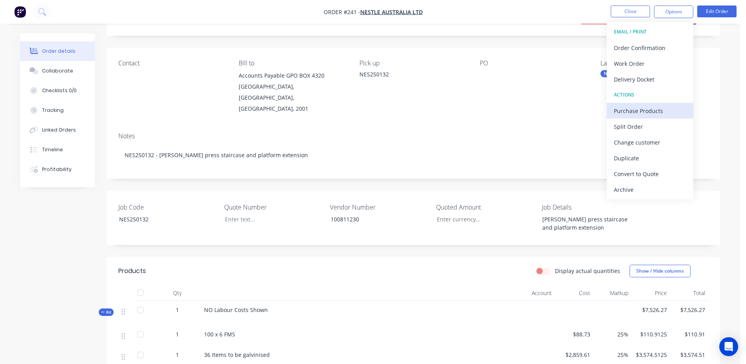
click at [678, 110] on div "Purchase Products" at bounding box center [650, 110] width 72 height 11
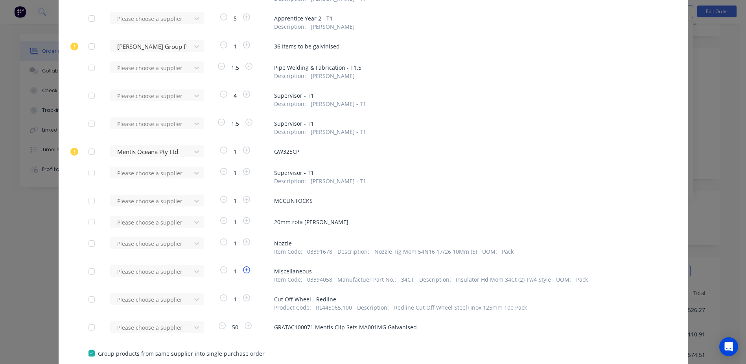
scroll to position [260, 0]
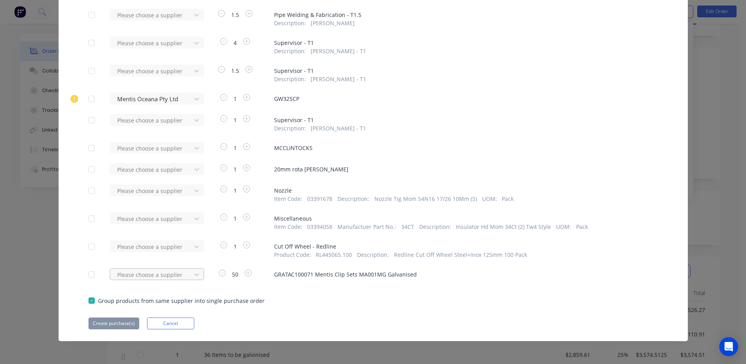
click at [135, 274] on div "Please choose a supplier" at bounding box center [153, 274] width 87 height 12
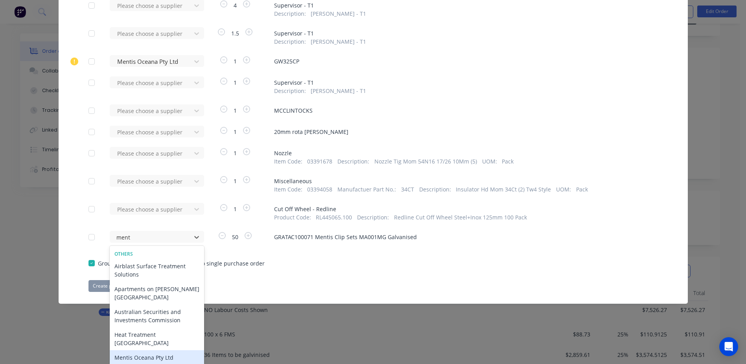
click at [137, 350] on div "Mentis Oceana Pty Ltd" at bounding box center [157, 357] width 94 height 15
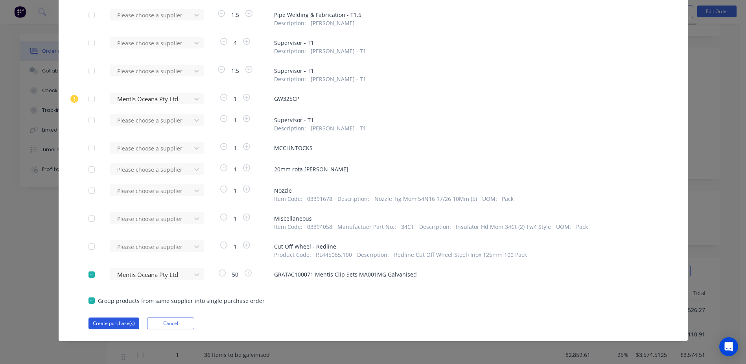
click at [107, 318] on button "Create purchase(s)" at bounding box center [114, 323] width 51 height 12
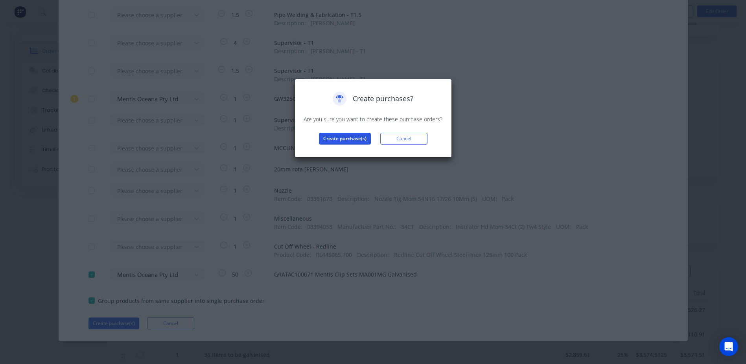
click at [340, 142] on button "Create purchase(s)" at bounding box center [345, 139] width 52 height 12
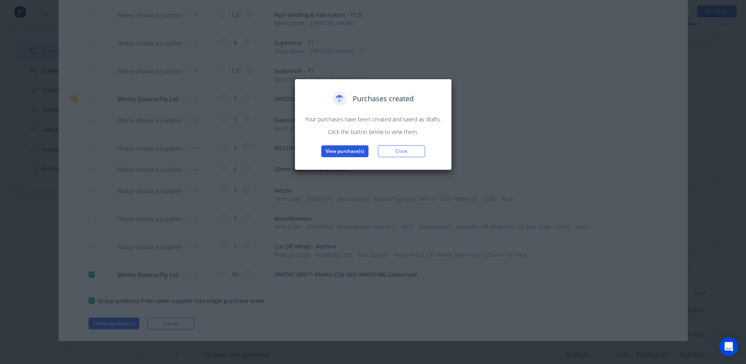
click at [340, 151] on button "View purchase(s)" at bounding box center [344, 151] width 47 height 12
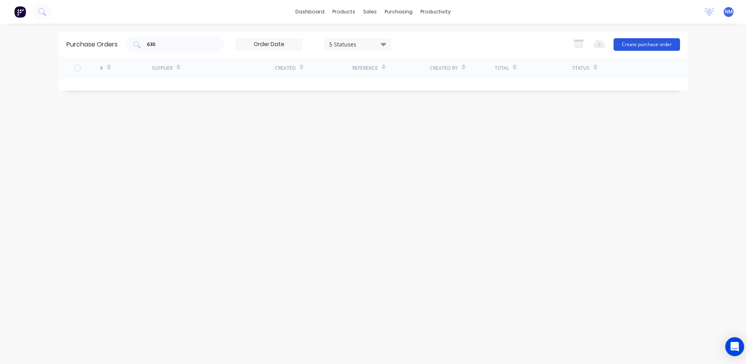
click at [630, 43] on button "Create purchase order" at bounding box center [647, 44] width 66 height 13
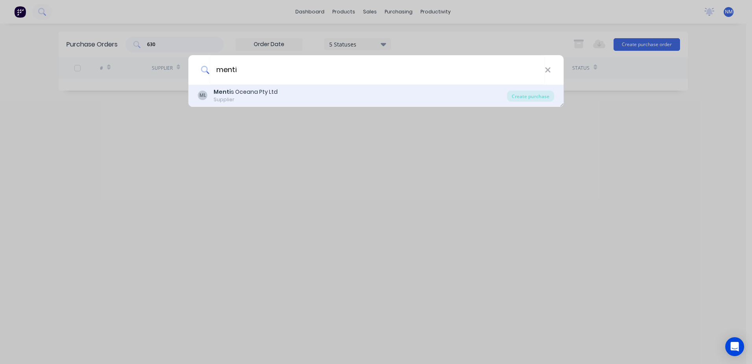
click at [271, 92] on div "Menti s Oceana Pty Ltd" at bounding box center [246, 92] width 64 height 8
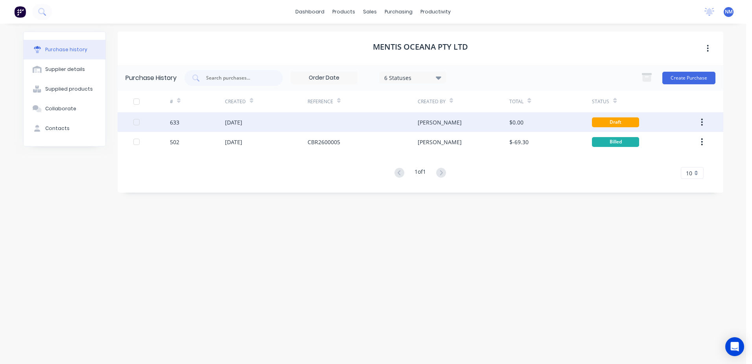
click at [481, 124] on div "[PERSON_NAME]" at bounding box center [464, 122] width 92 height 20
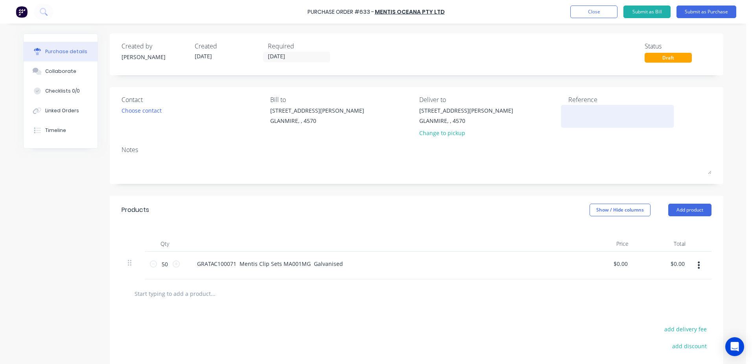
click at [576, 109] on textarea at bounding box center [617, 115] width 98 height 18
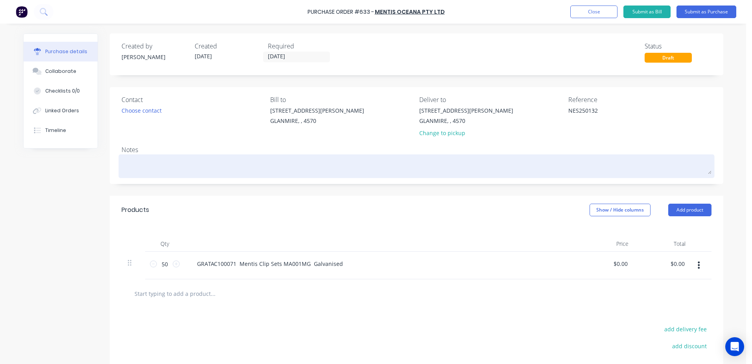
click at [146, 163] on textarea at bounding box center [417, 165] width 590 height 18
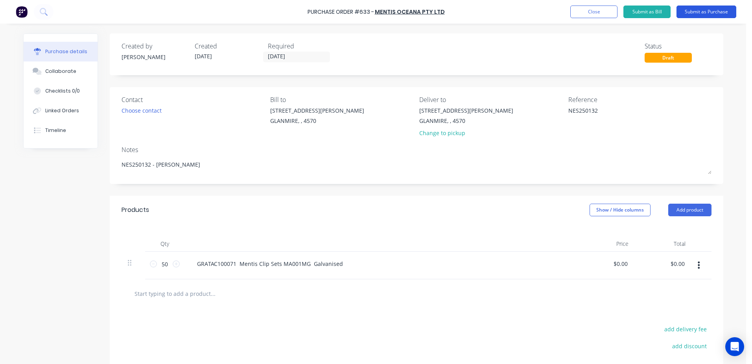
click at [697, 10] on button "Submit as Purchase" at bounding box center [707, 12] width 60 height 13
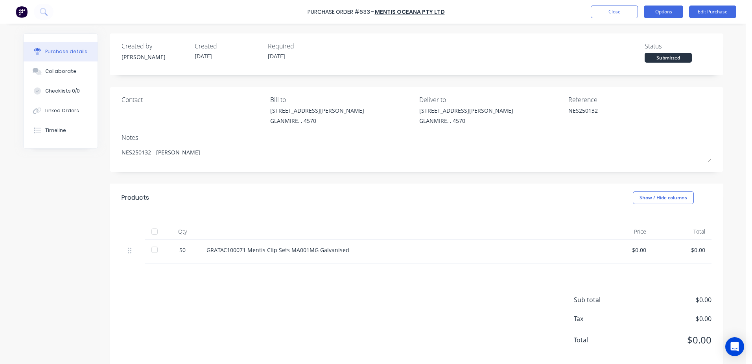
click at [670, 14] on button "Options" at bounding box center [663, 12] width 39 height 13
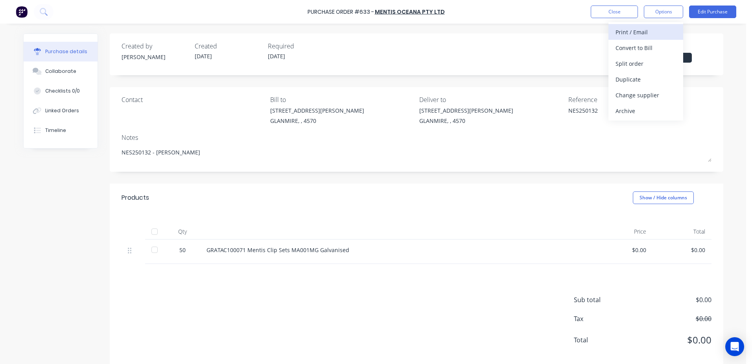
click at [647, 30] on div "Print / Email" at bounding box center [646, 31] width 61 height 11
click at [634, 45] on div "With pricing" at bounding box center [646, 47] width 61 height 11
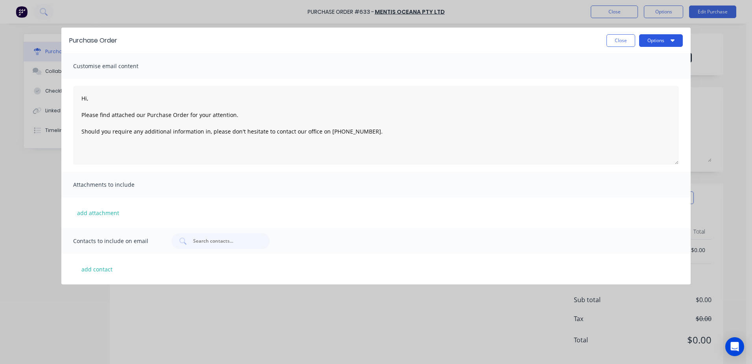
click at [665, 38] on button "Options" at bounding box center [661, 40] width 44 height 13
click at [630, 78] on div "Email" at bounding box center [645, 75] width 61 height 11
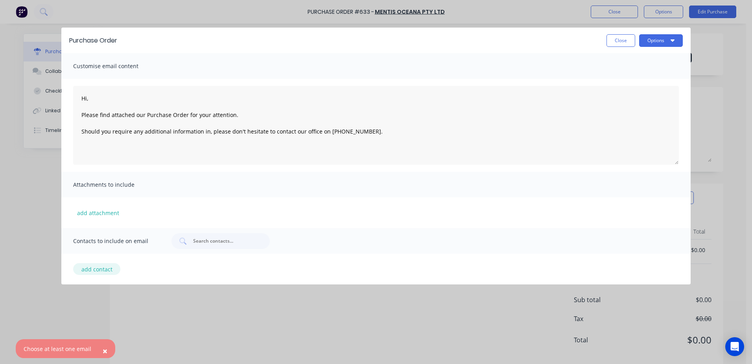
click at [114, 268] on button "add contact" at bounding box center [96, 269] width 47 height 12
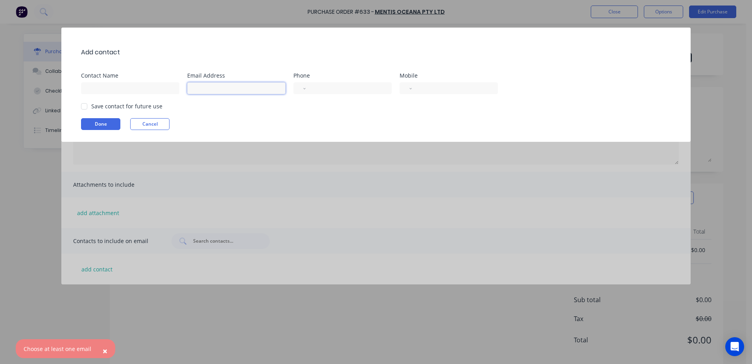
click at [212, 90] on input at bounding box center [236, 88] width 98 height 12
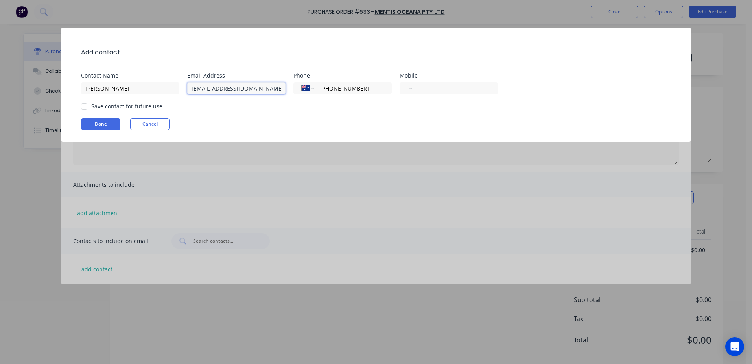
click at [86, 108] on div at bounding box center [84, 106] width 16 height 16
click at [107, 127] on button "Done" at bounding box center [100, 124] width 39 height 12
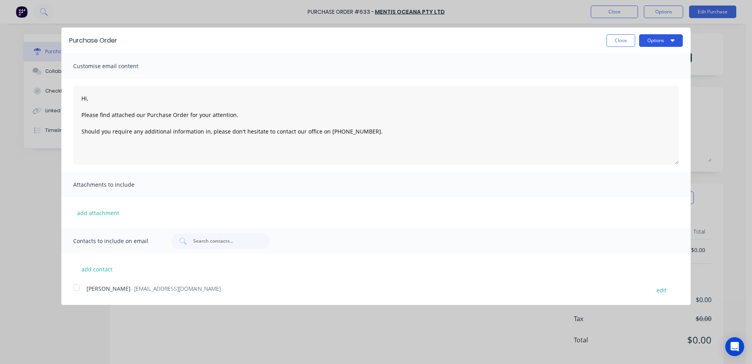
click at [657, 43] on button "Options" at bounding box center [661, 40] width 44 height 13
click at [626, 74] on div "Email" at bounding box center [645, 75] width 61 height 11
click at [74, 288] on div at bounding box center [76, 287] width 16 height 16
click at [649, 39] on button "Options" at bounding box center [661, 40] width 44 height 13
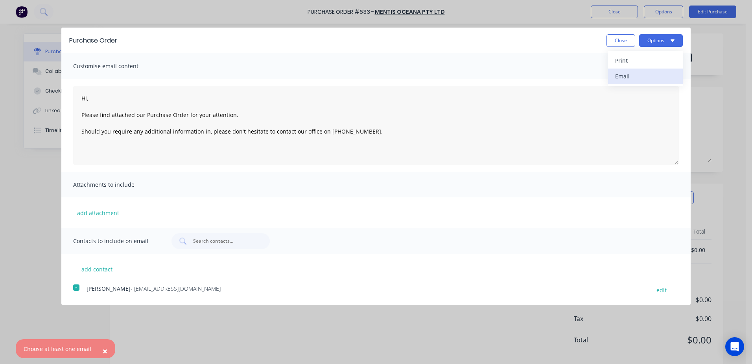
click at [633, 74] on div "Email" at bounding box center [645, 75] width 61 height 11
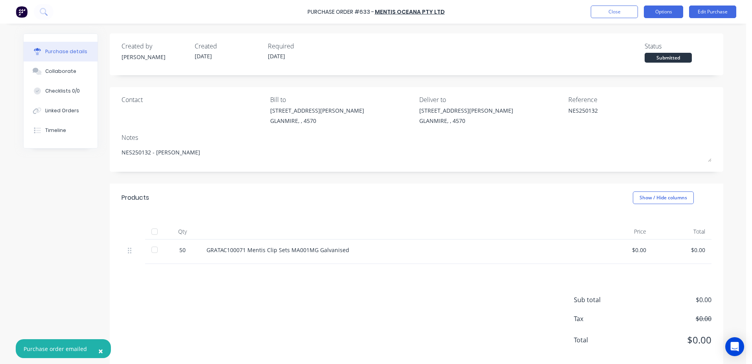
click at [666, 12] on button "Options" at bounding box center [663, 12] width 39 height 13
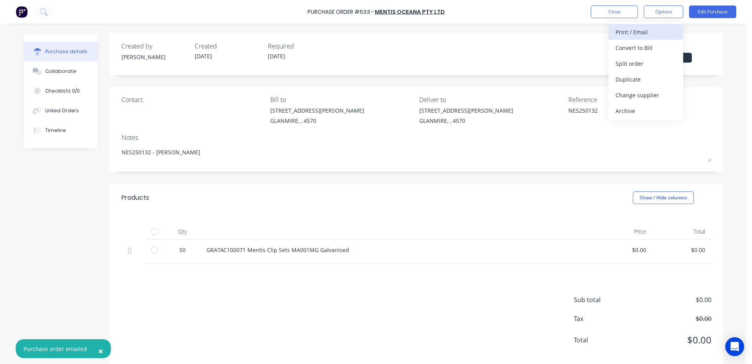
click at [620, 34] on div "Print / Email" at bounding box center [646, 31] width 61 height 11
click at [644, 49] on div "With pricing" at bounding box center [646, 47] width 61 height 11
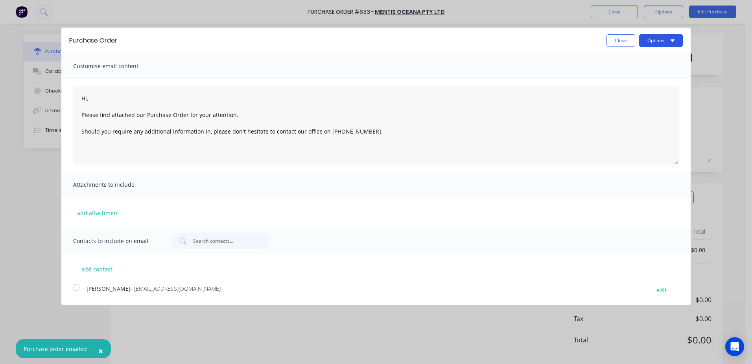
click at [653, 41] on button "Options" at bounding box center [661, 40] width 44 height 13
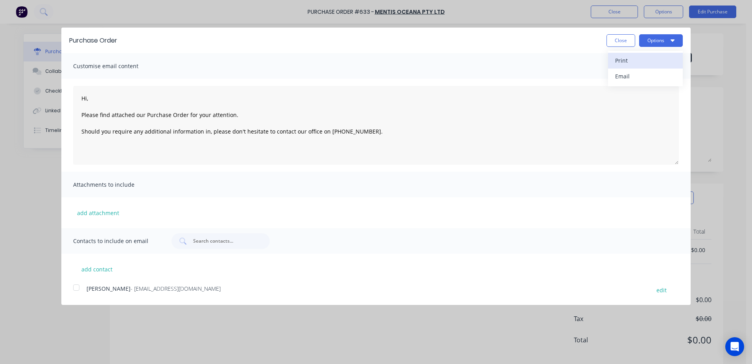
click at [620, 62] on div "Print" at bounding box center [645, 60] width 61 height 11
click at [626, 40] on button "Close" at bounding box center [621, 40] width 29 height 13
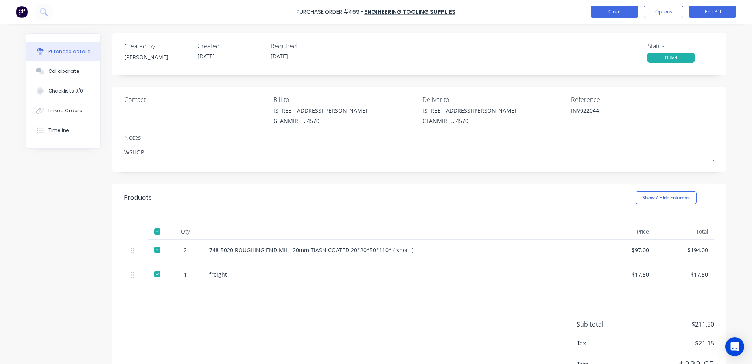
click at [614, 11] on button "Close" at bounding box center [614, 12] width 47 height 13
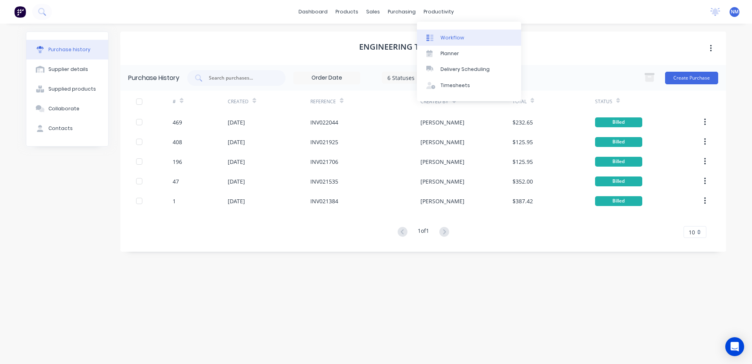
click at [431, 31] on link "Workflow" at bounding box center [469, 38] width 104 height 16
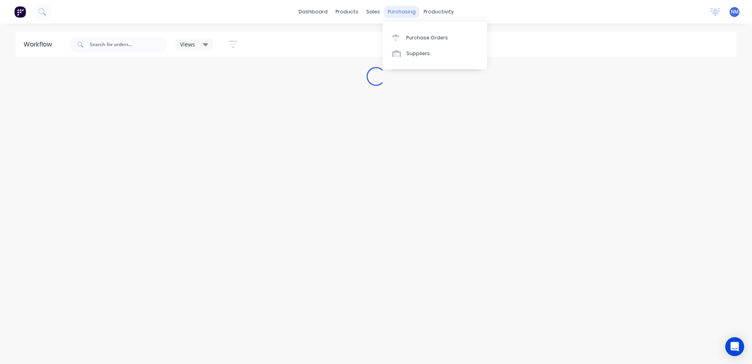
click at [402, 13] on div "purchasing" at bounding box center [402, 12] width 36 height 12
click at [418, 38] on div "Purchase Orders" at bounding box center [427, 37] width 42 height 7
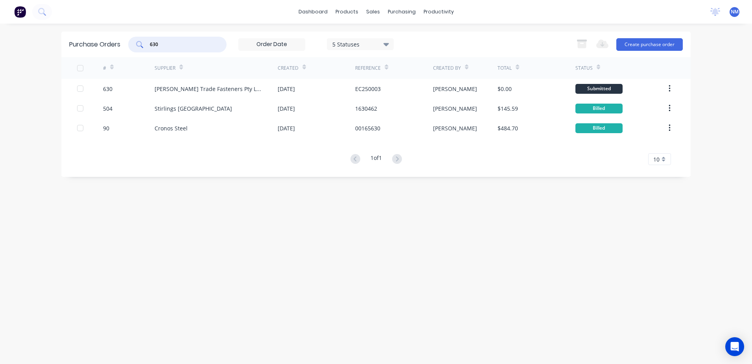
drag, startPoint x: 156, startPoint y: 44, endPoint x: 90, endPoint y: 55, distance: 67.1
click at [90, 55] on div "Purchase Orders 630 5 Statuses 5 Statuses Export to Excel (XLSX) Create purchas…" at bounding box center [375, 44] width 629 height 26
type input "542"
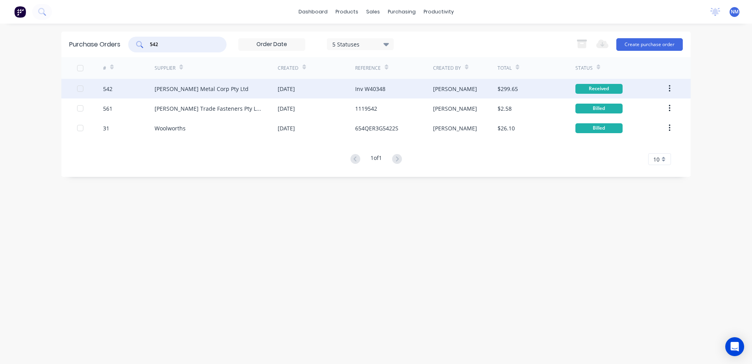
click at [481, 86] on div "[PERSON_NAME]" at bounding box center [465, 89] width 65 height 20
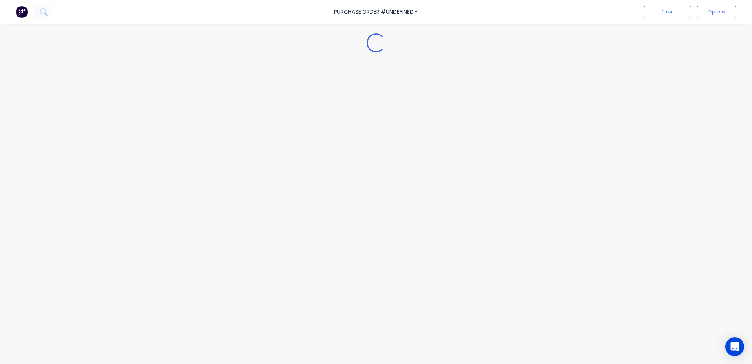
type textarea "x"
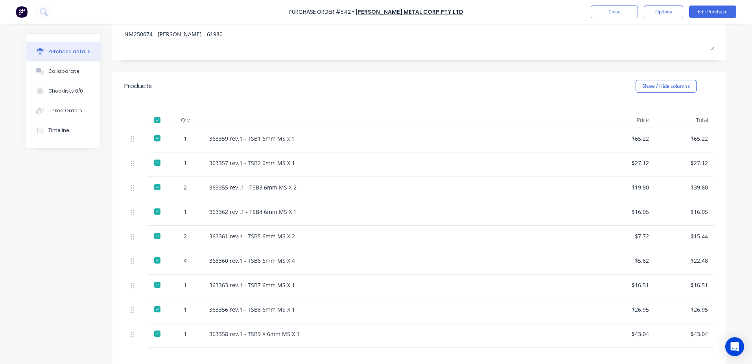
scroll to position [214, 0]
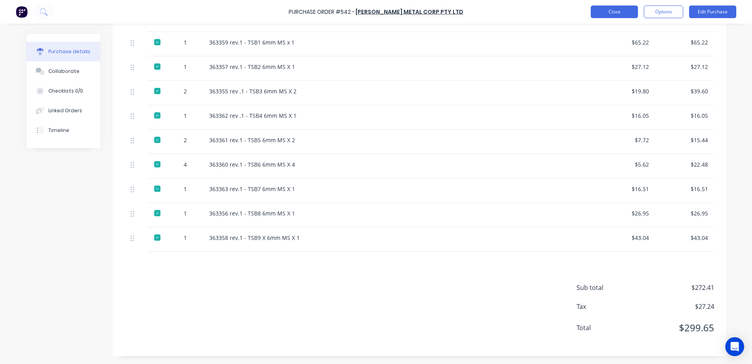
click at [610, 12] on button "Close" at bounding box center [614, 12] width 47 height 13
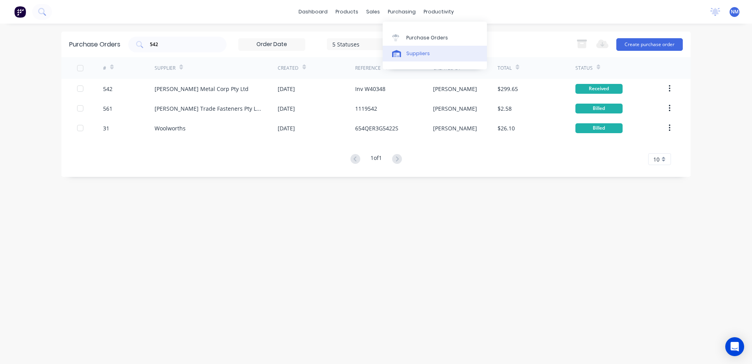
click at [417, 54] on div "Suppliers" at bounding box center [418, 53] width 24 height 7
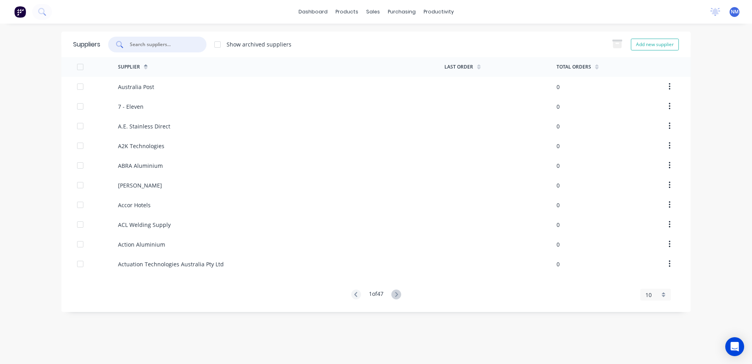
click at [149, 42] on input "text" at bounding box center [161, 45] width 65 height 8
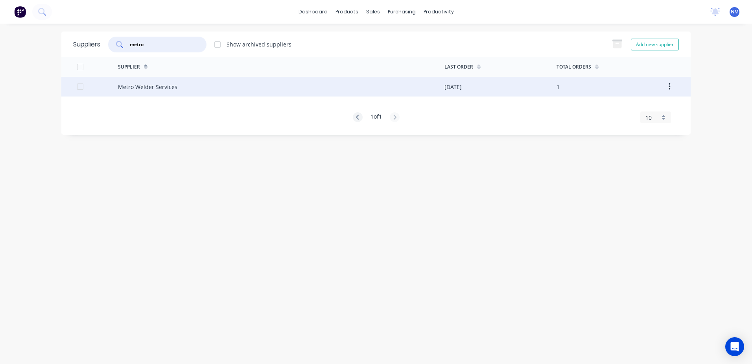
type input "metro"
click at [351, 91] on div "Metro Welder Services" at bounding box center [281, 87] width 327 height 20
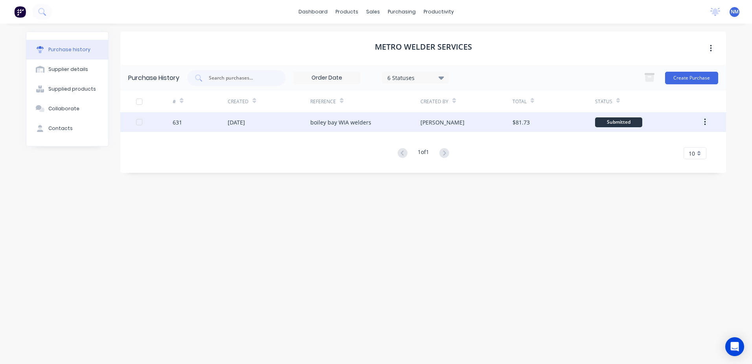
click at [561, 121] on div "$81.73" at bounding box center [554, 122] width 83 height 20
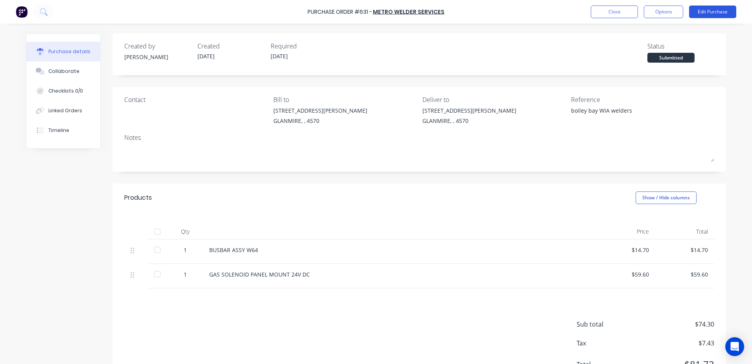
click at [706, 13] on button "Edit Purchase" at bounding box center [712, 12] width 47 height 13
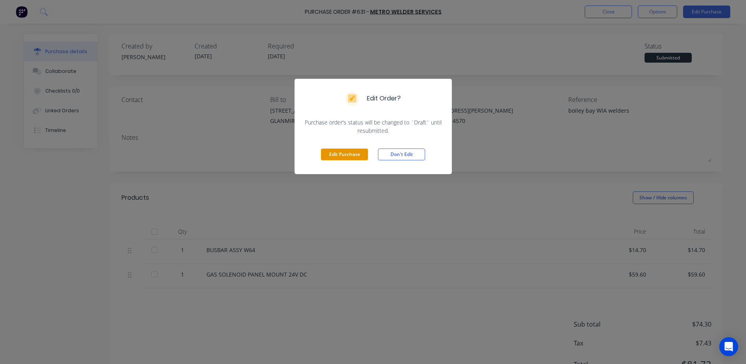
click at [332, 155] on button "Edit Purchase" at bounding box center [344, 154] width 47 height 12
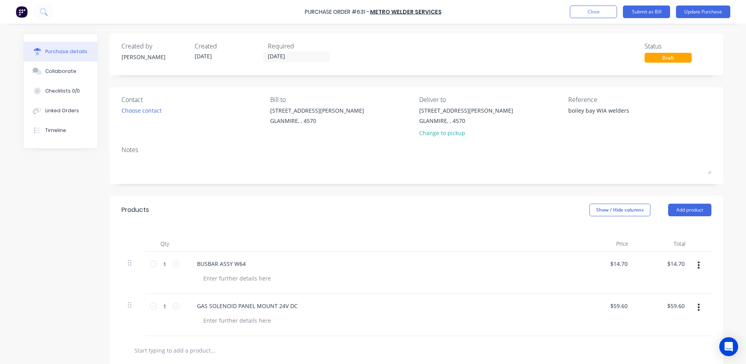
type textarea "x"
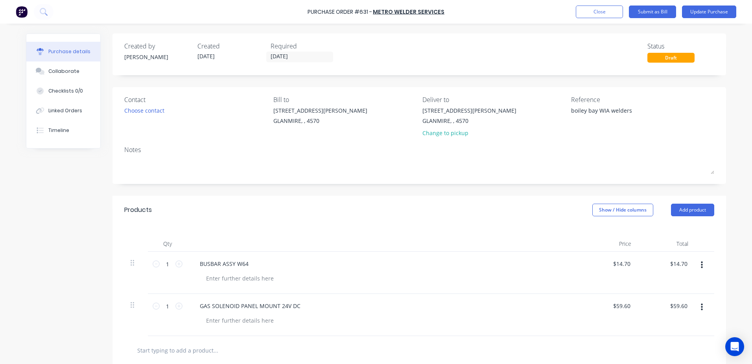
drag, startPoint x: 630, startPoint y: 107, endPoint x: 524, endPoint y: 118, distance: 106.3
click at [525, 120] on div "Contact Choose contact [PERSON_NAME] to [STREET_ADDRESS][PERSON_NAME] Deliver t…" at bounding box center [419, 118] width 590 height 46
type textarea "Inv 9509101 paid ddeposit"
type textarea "x"
type textarea "Inv 9509101 paid ddeposit"
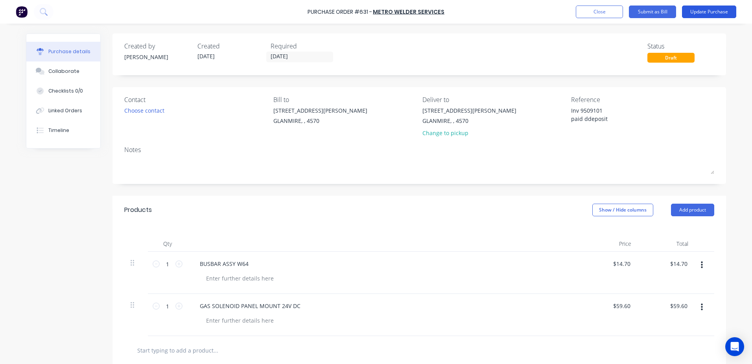
click at [699, 12] on button "Update Purchase" at bounding box center [709, 12] width 54 height 13
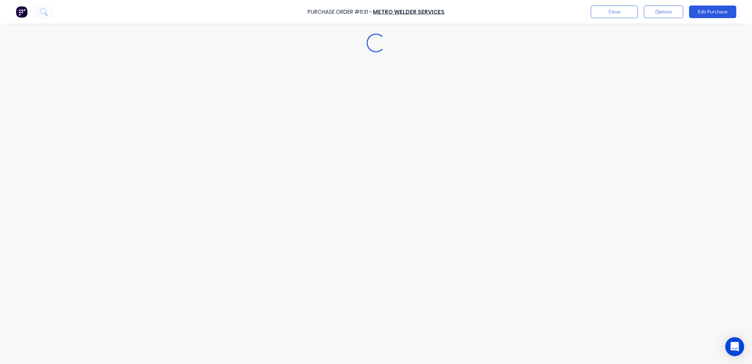
type textarea "x"
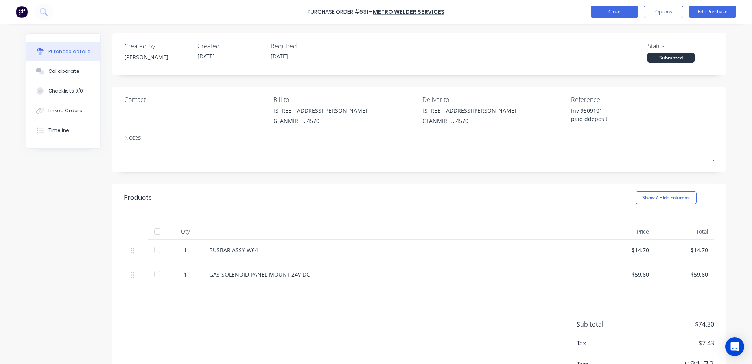
click at [607, 13] on button "Close" at bounding box center [614, 12] width 47 height 13
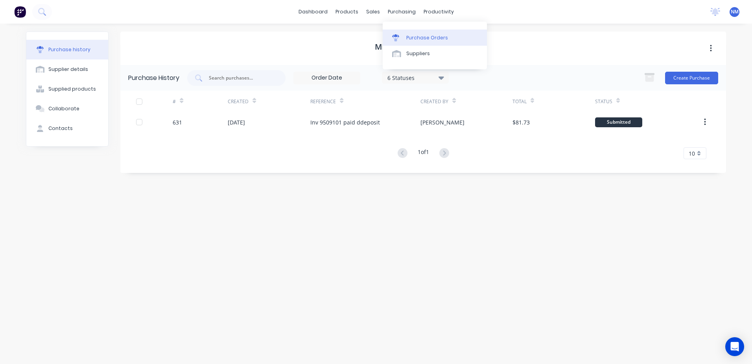
click at [424, 41] on div "Purchase Orders" at bounding box center [427, 37] width 42 height 7
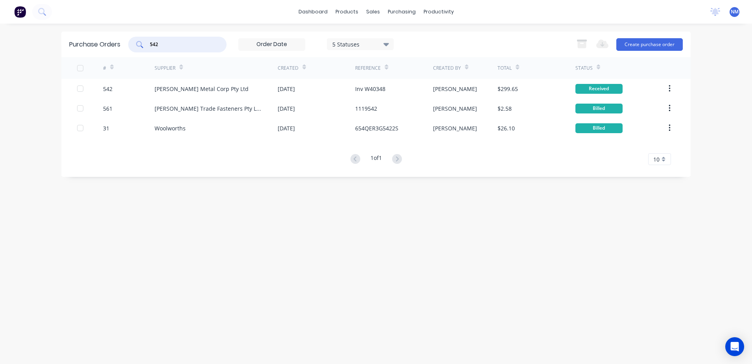
drag, startPoint x: 175, startPoint y: 45, endPoint x: 101, endPoint y: 41, distance: 74.5
click at [101, 44] on div "Purchase Orders 542 5 Statuses 5 Statuses Export to Excel (XLSX) Create purchas…" at bounding box center [375, 44] width 629 height 26
type input "601"
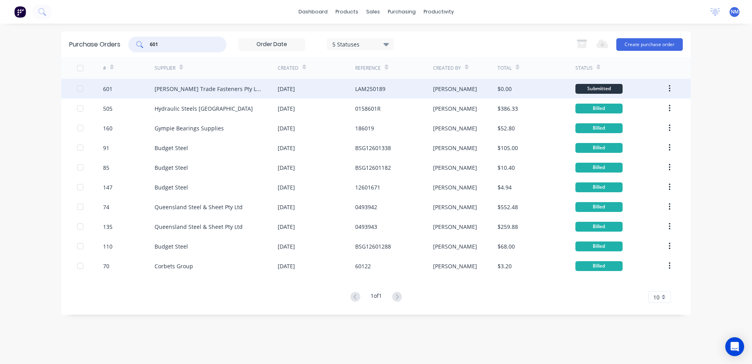
click at [473, 89] on div "[PERSON_NAME]" at bounding box center [465, 89] width 65 height 20
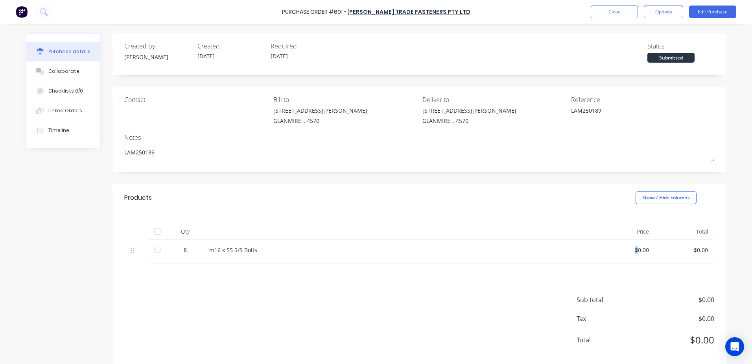
click at [634, 253] on div "$0.00" at bounding box center [626, 249] width 46 height 8
drag, startPoint x: 634, startPoint y: 253, endPoint x: 688, endPoint y: 247, distance: 54.2
click at [688, 247] on div "$0.00" at bounding box center [685, 249] width 46 height 8
drag, startPoint x: 690, startPoint y: 251, endPoint x: 752, endPoint y: 239, distance: 62.6
click at [752, 239] on div "Purchase Order #601 - [PERSON_NAME] Trade Fasteners Pty Ltd Close Options Edit …" at bounding box center [376, 182] width 752 height 364
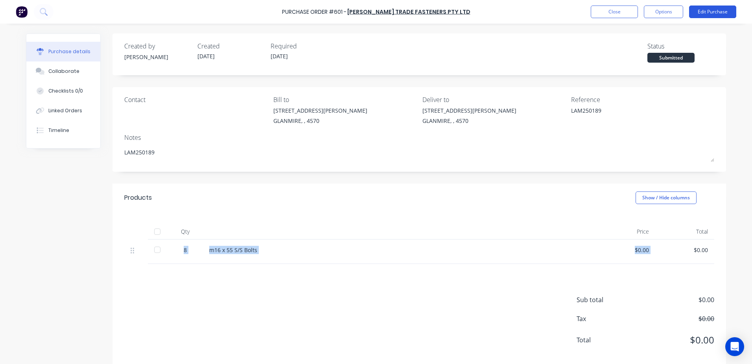
click at [722, 8] on button "Edit Purchase" at bounding box center [712, 12] width 47 height 13
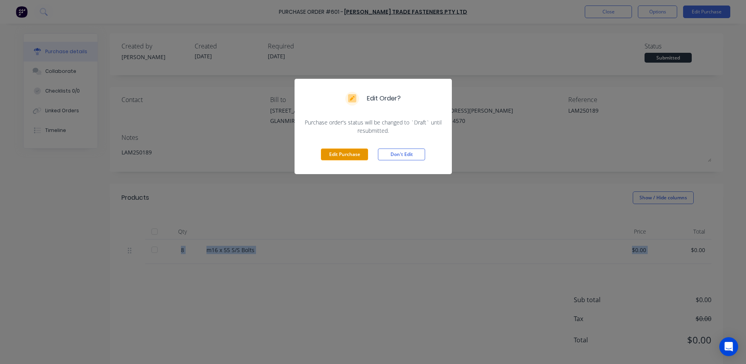
click at [351, 152] on button "Edit Purchase" at bounding box center [344, 154] width 47 height 12
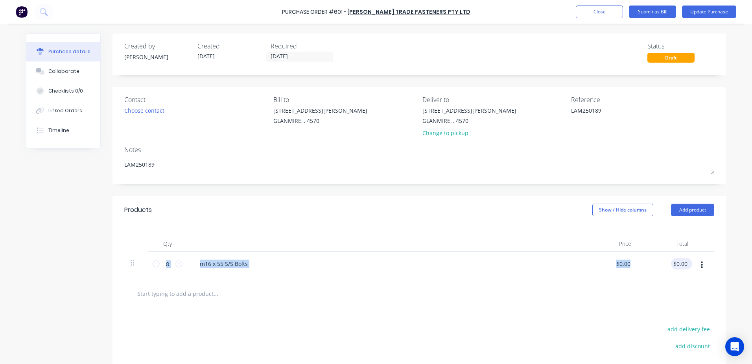
type textarea "x"
type input "0.00"
click at [675, 260] on input "0.00" at bounding box center [681, 263] width 15 height 11
type textarea "x"
drag, startPoint x: 672, startPoint y: 260, endPoint x: 729, endPoint y: 256, distance: 56.4
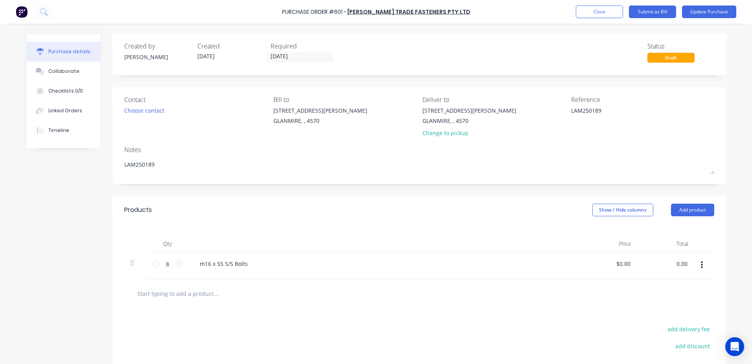
click at [728, 258] on div "Purchase details Collaborate Checklists 0/0 Linked Orders Timeline Created by […" at bounding box center [376, 170] width 716 height 324
type input "22.10"
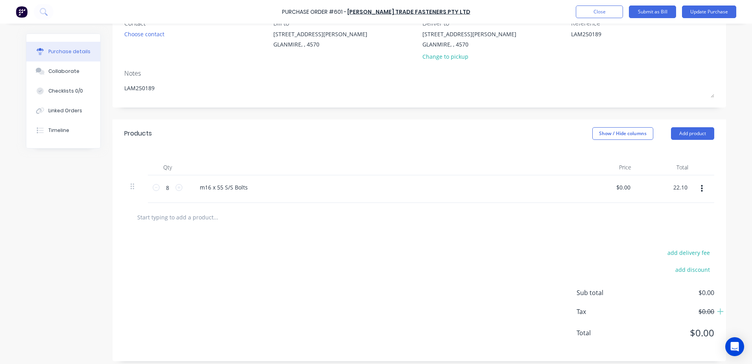
scroll to position [81, 0]
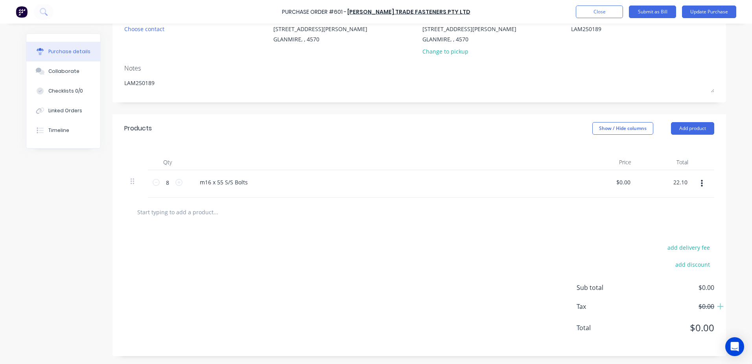
type textarea "x"
type input "$2.7625"
type input "$22.10"
click at [340, 199] on div at bounding box center [419, 211] width 590 height 29
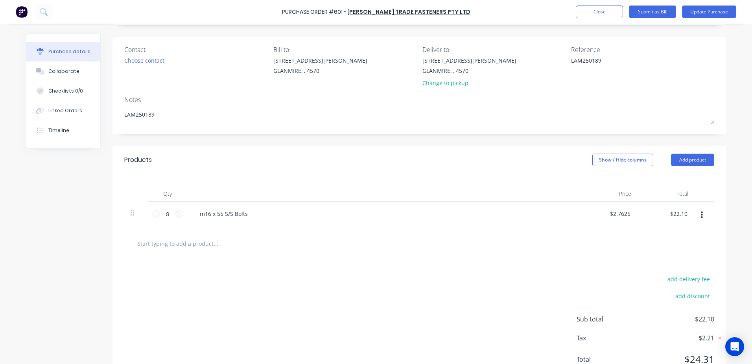
scroll to position [3, 0]
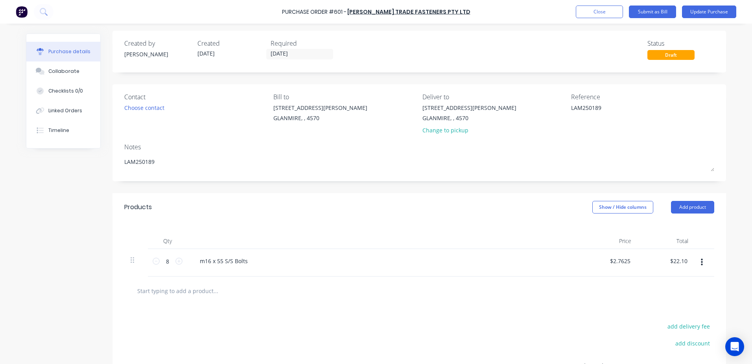
drag, startPoint x: 608, startPoint y: 112, endPoint x: 539, endPoint y: 116, distance: 69.4
click at [539, 116] on div "Contact Choose contact [PERSON_NAME] to [STREET_ADDRESS][PERSON_NAME] Deliver t…" at bounding box center [419, 115] width 590 height 46
type textarea "Inv 1120143"
type textarea "x"
type textarea "Inv 1120143"
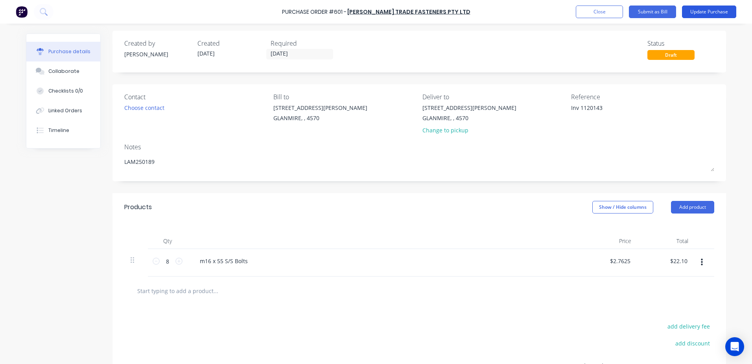
click at [697, 10] on button "Update Purchase" at bounding box center [709, 12] width 54 height 13
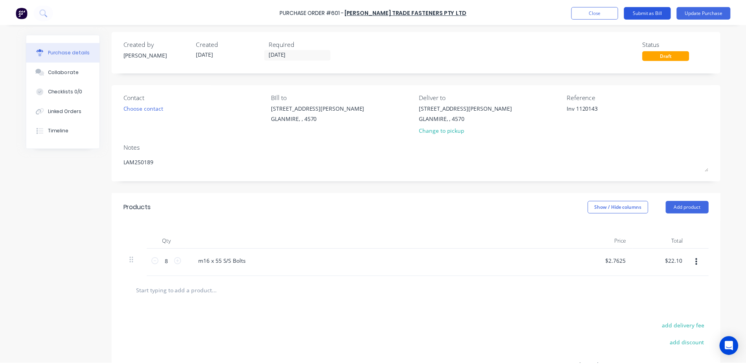
scroll to position [0, 0]
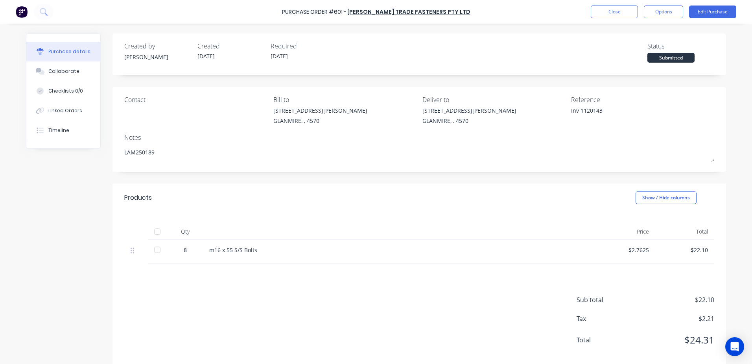
click at [153, 231] on div at bounding box center [157, 231] width 16 height 16
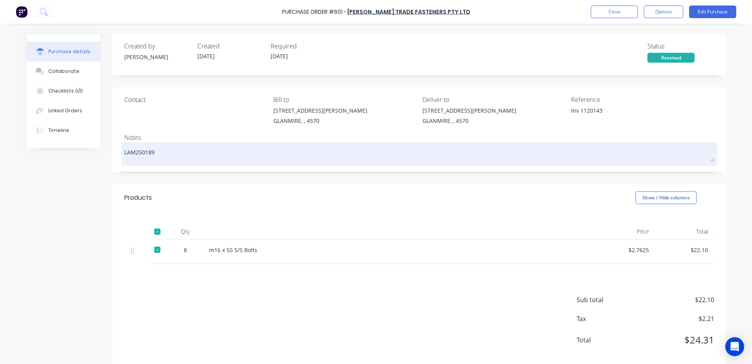
type textarea "x"
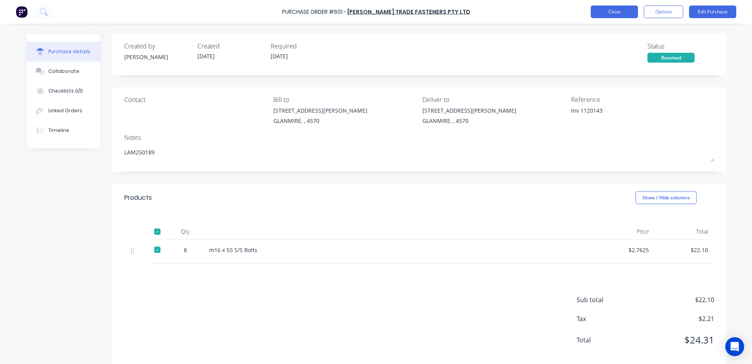
click at [608, 12] on button "Close" at bounding box center [614, 12] width 47 height 13
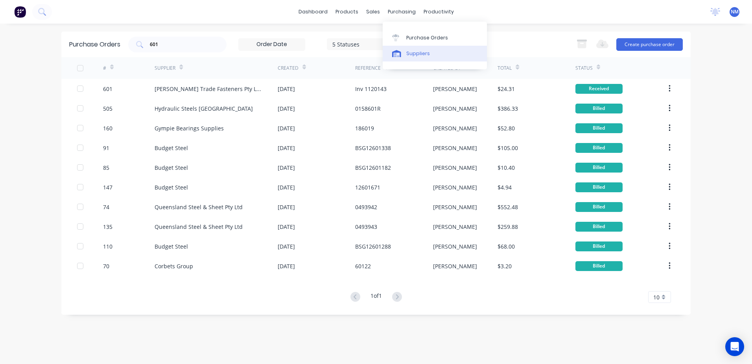
click at [422, 48] on link "Suppliers" at bounding box center [435, 54] width 104 height 16
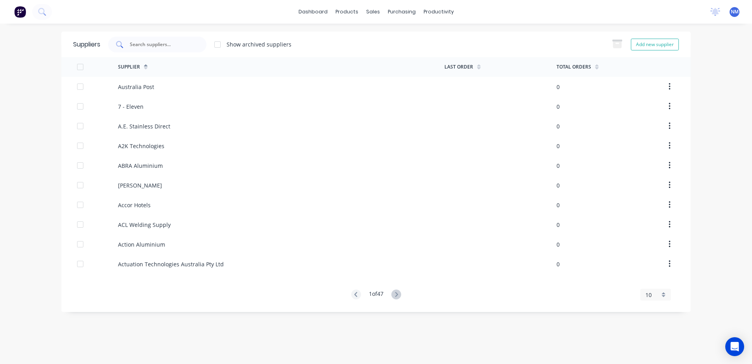
click at [152, 42] on input "text" at bounding box center [161, 45] width 65 height 8
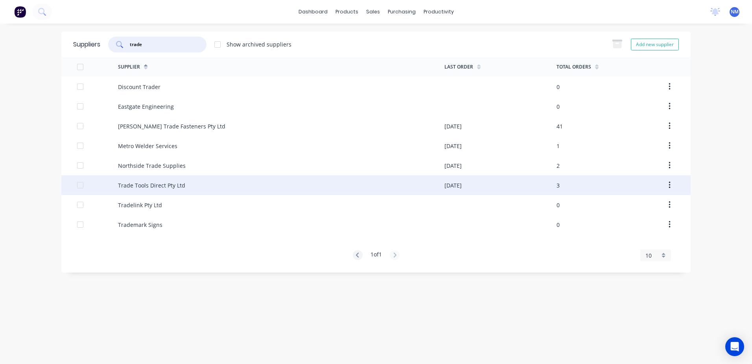
type input "trade"
click at [324, 183] on div "Trade Tools Direct Pty Ltd" at bounding box center [281, 185] width 327 height 20
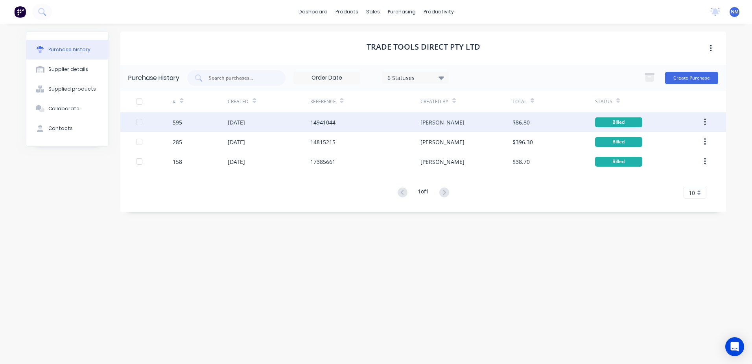
click at [551, 122] on div "$86.80" at bounding box center [554, 122] width 83 height 20
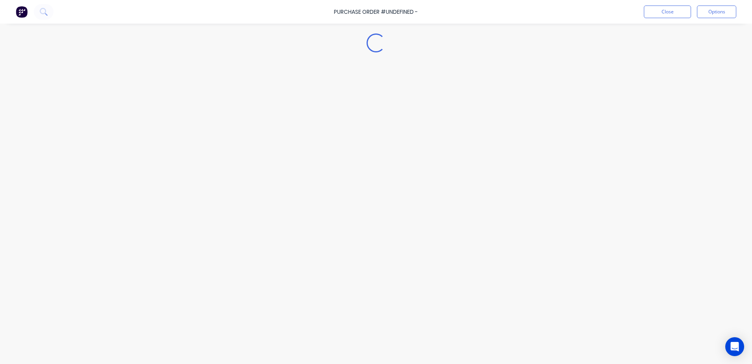
type textarea "x"
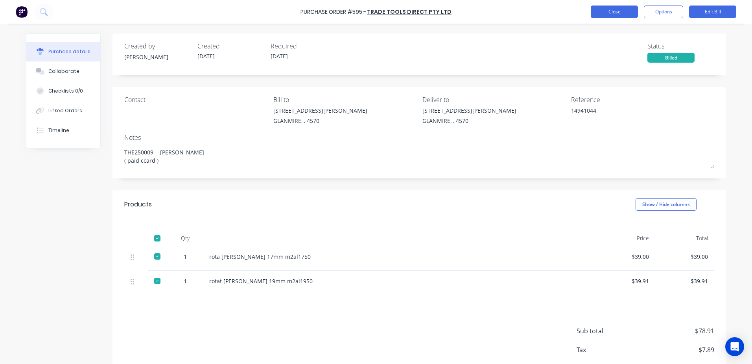
click at [606, 17] on button "Close" at bounding box center [614, 12] width 47 height 13
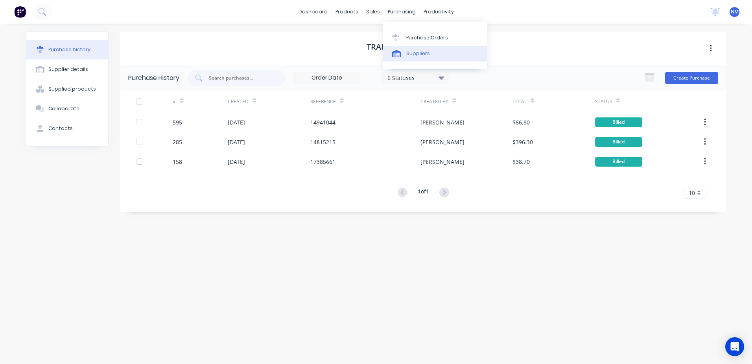
click at [423, 54] on div "Suppliers" at bounding box center [418, 53] width 24 height 7
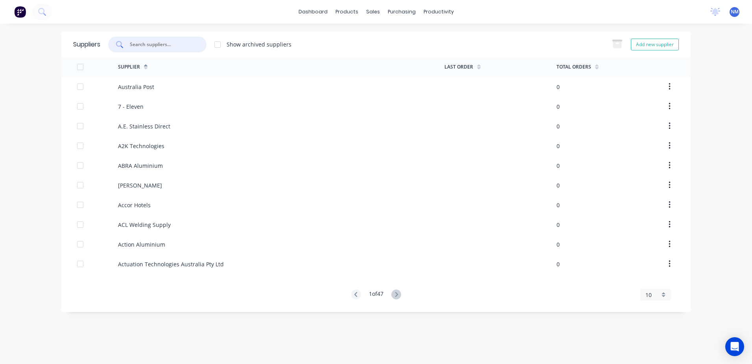
click at [158, 46] on input "text" at bounding box center [161, 45] width 65 height 8
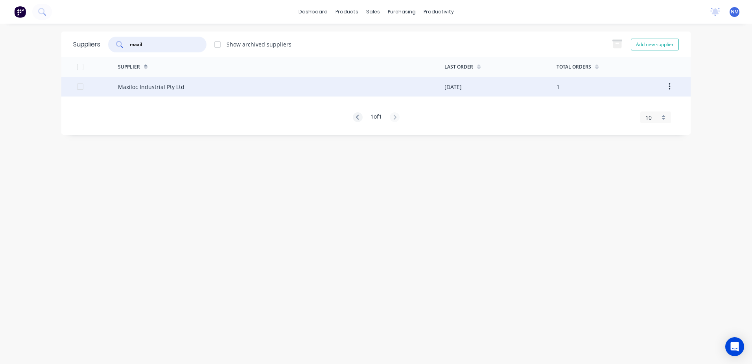
type input "maxil"
click at [379, 90] on div "Maxiloc Industrial Pty Ltd" at bounding box center [281, 87] width 327 height 20
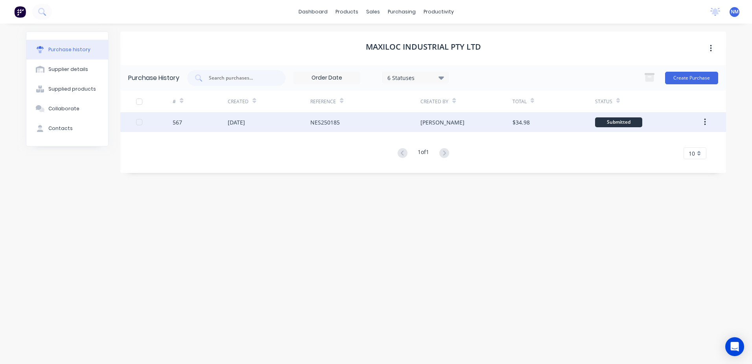
click at [471, 119] on div "[PERSON_NAME]" at bounding box center [467, 122] width 92 height 20
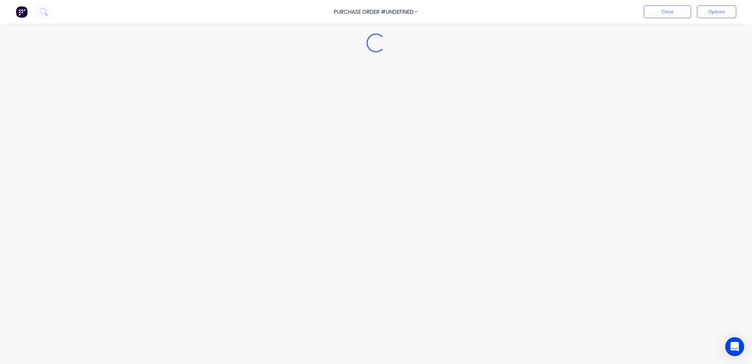
type textarea "x"
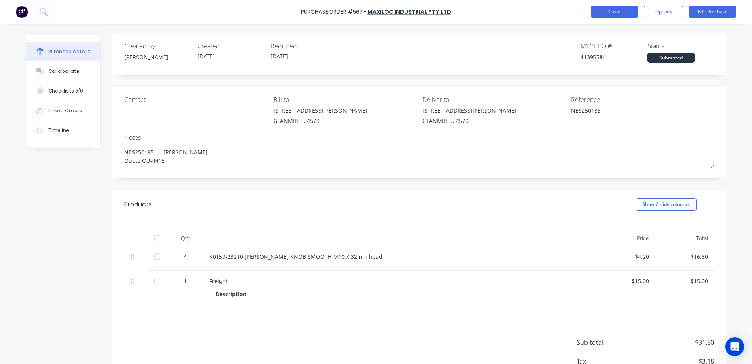
click at [614, 9] on button "Close" at bounding box center [614, 12] width 47 height 13
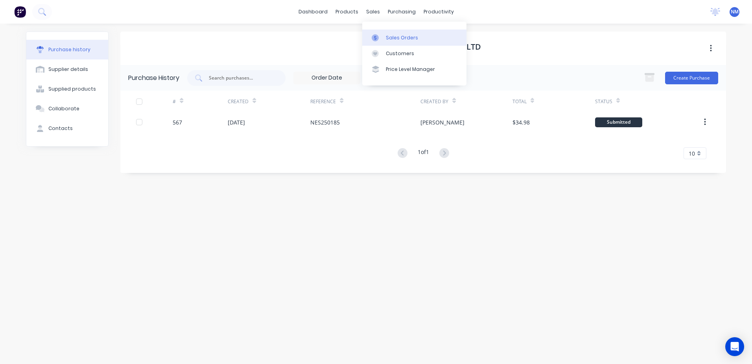
click at [390, 34] on div "Sales Orders" at bounding box center [402, 37] width 32 height 7
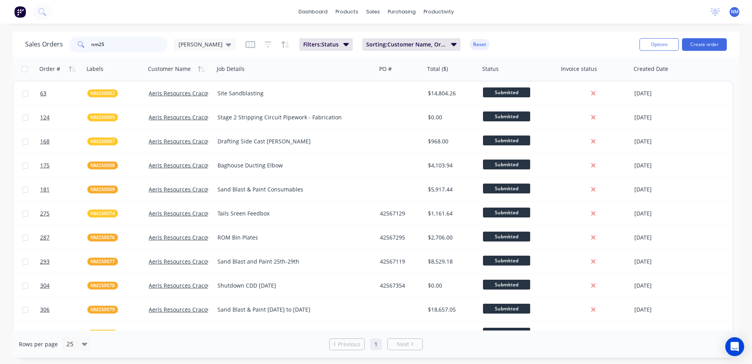
drag, startPoint x: 116, startPoint y: 46, endPoint x: 61, endPoint y: 48, distance: 55.5
click at [61, 48] on div "Sales Orders nm25 [PERSON_NAME]" at bounding box center [130, 45] width 211 height 16
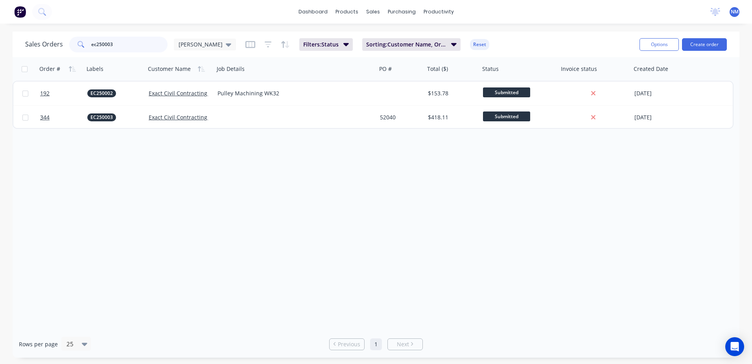
type input "ec250003"
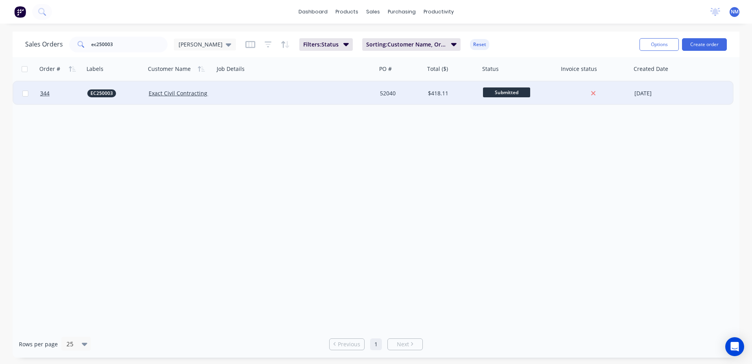
click at [412, 94] on div "52040" at bounding box center [400, 93] width 40 height 8
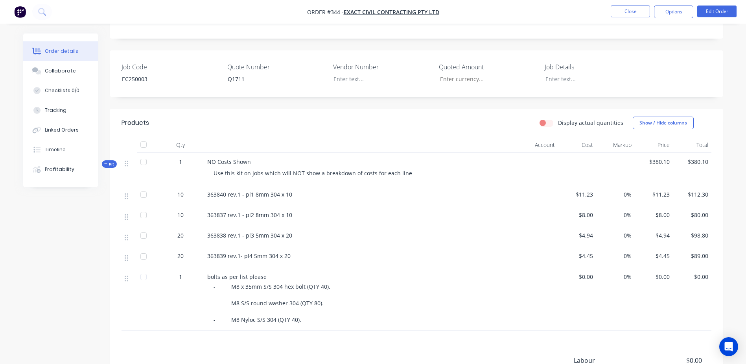
scroll to position [236, 0]
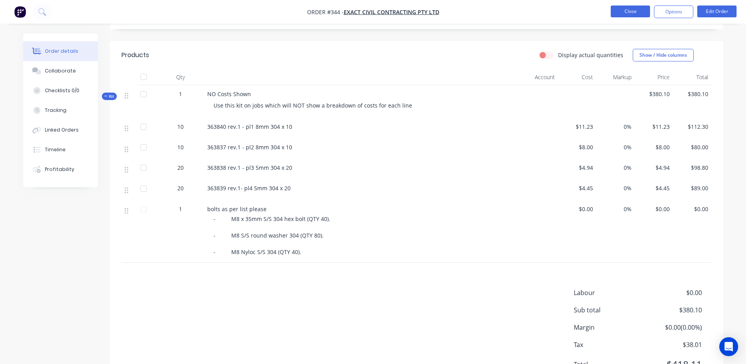
click at [631, 9] on button "Close" at bounding box center [630, 12] width 39 height 12
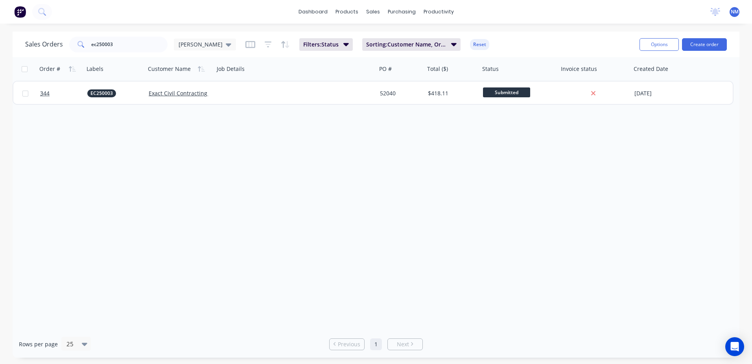
click at [195, 146] on div "Order # Labels Customer Name Job Details PO # Total ($) Status Invoice status C…" at bounding box center [376, 193] width 727 height 273
click at [420, 37] on div "Purchase Orders" at bounding box center [427, 37] width 42 height 7
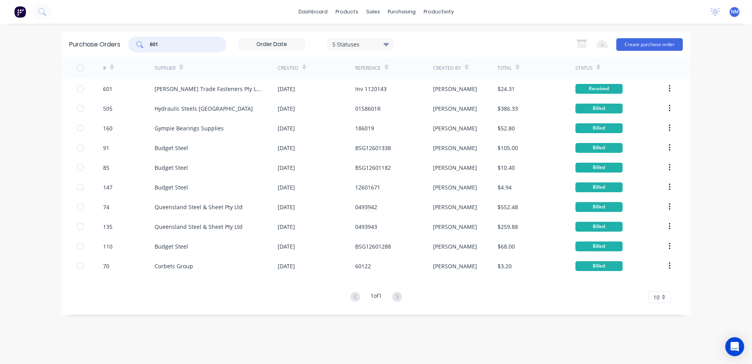
drag, startPoint x: 164, startPoint y: 43, endPoint x: 128, endPoint y: 40, distance: 36.7
click at [128, 40] on div "Purchase Orders 601 5 Statuses 5 Statuses Export to Excel (XLSX) Create purchas…" at bounding box center [375, 44] width 629 height 26
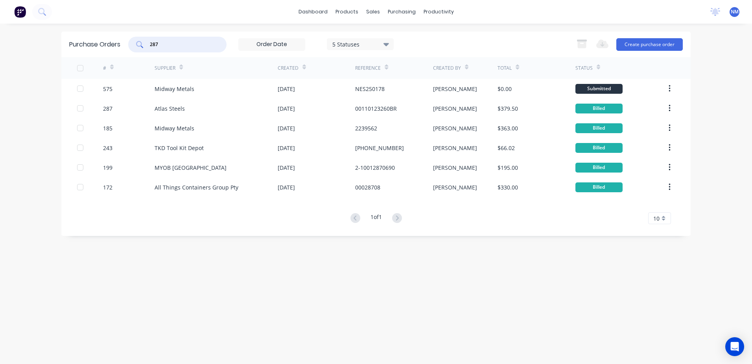
type input "287"
